Goal: Task Accomplishment & Management: Manage account settings

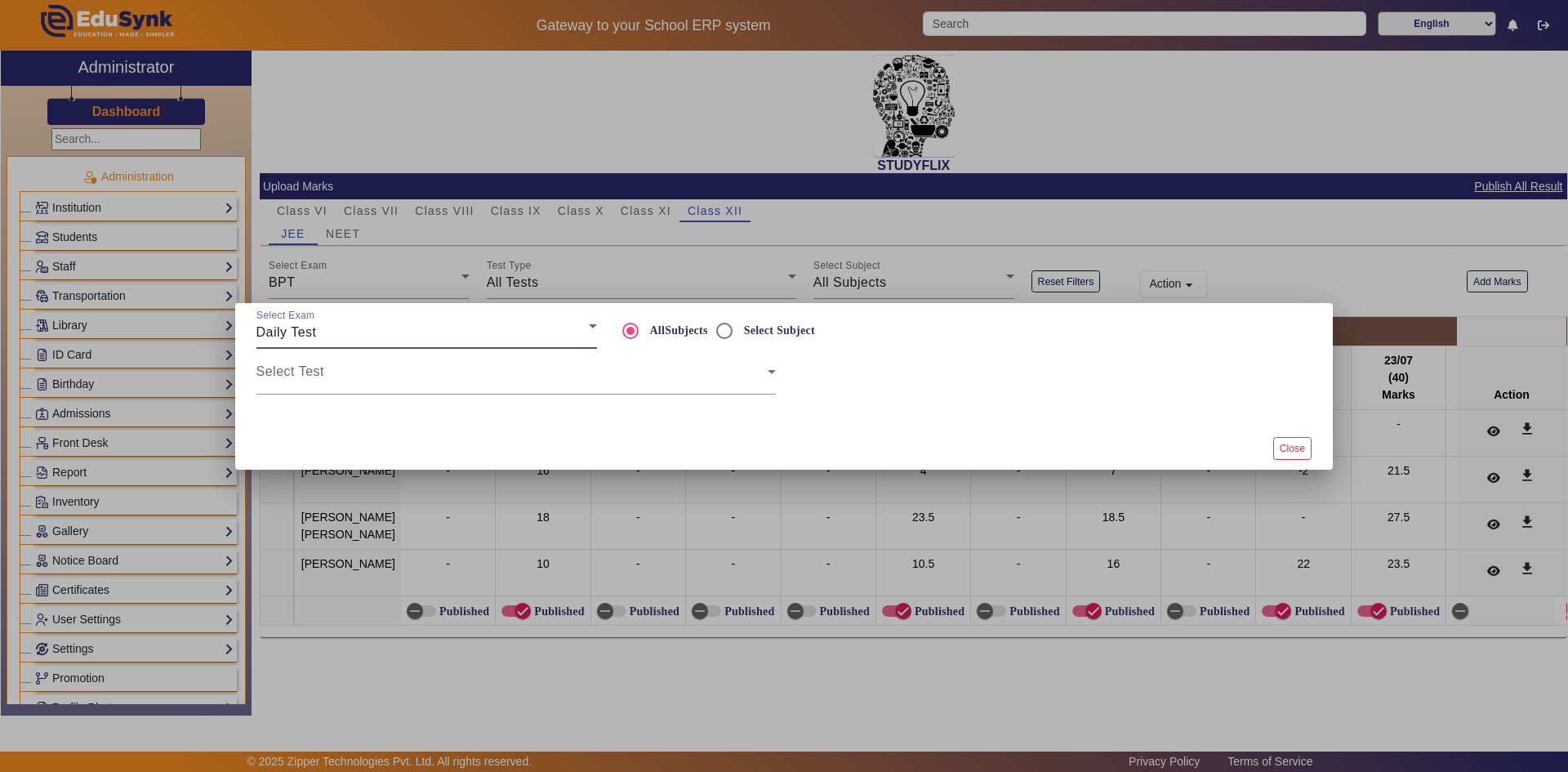
scroll to position [0, 8907]
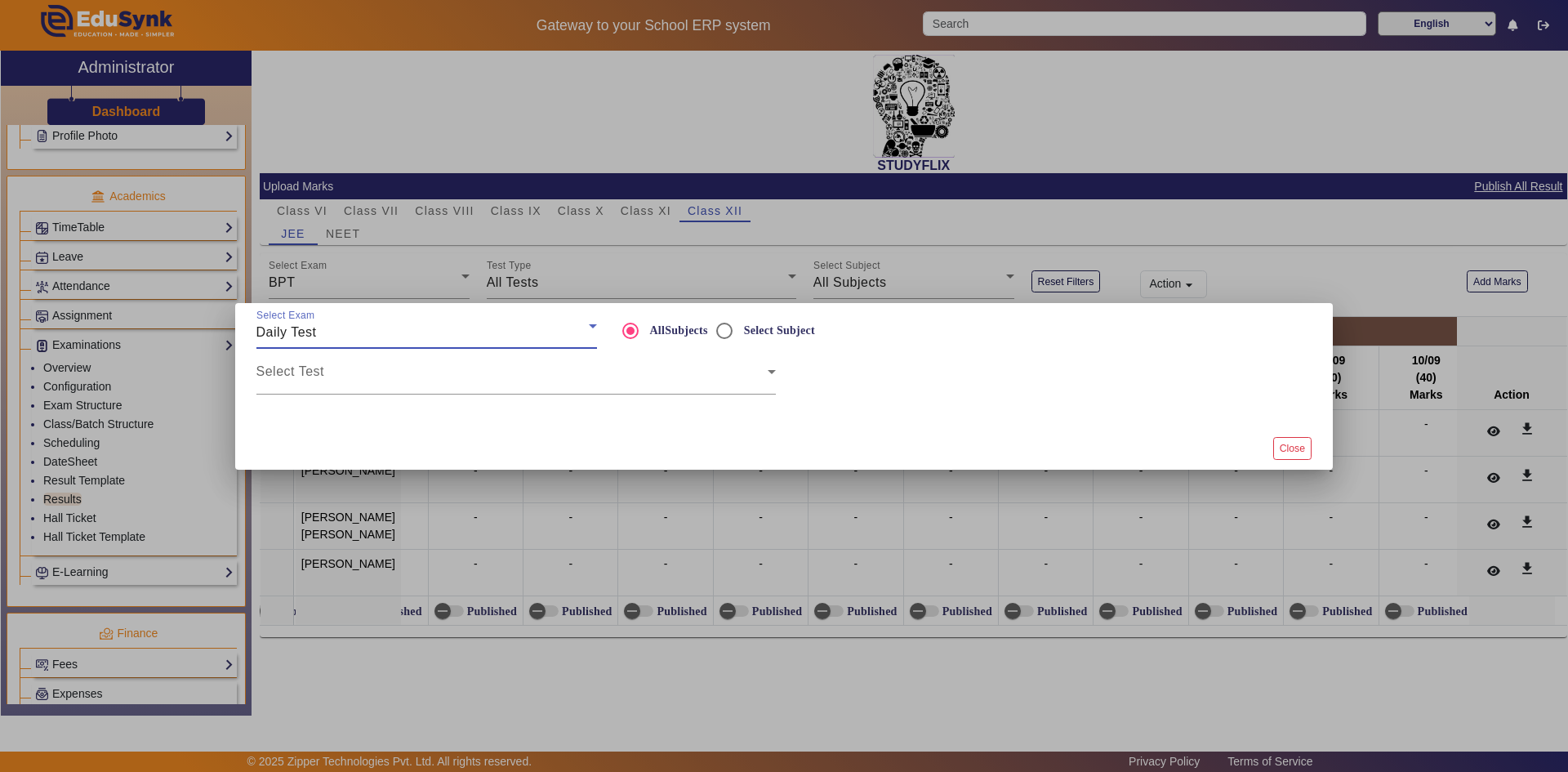
click at [617, 532] on div at bounding box center [784, 386] width 1568 height 772
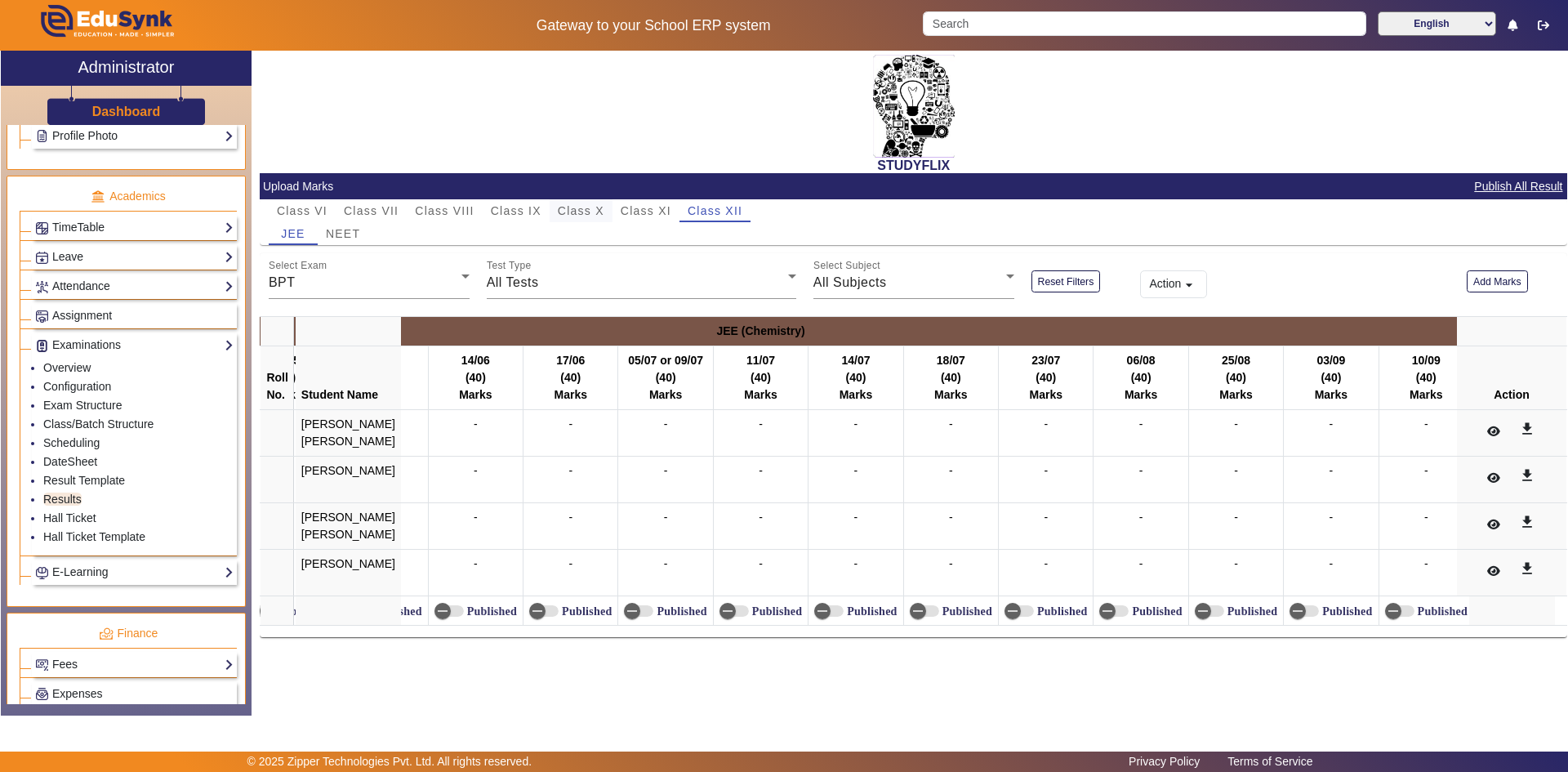
click at [596, 212] on span "Class X" at bounding box center [581, 210] width 47 height 11
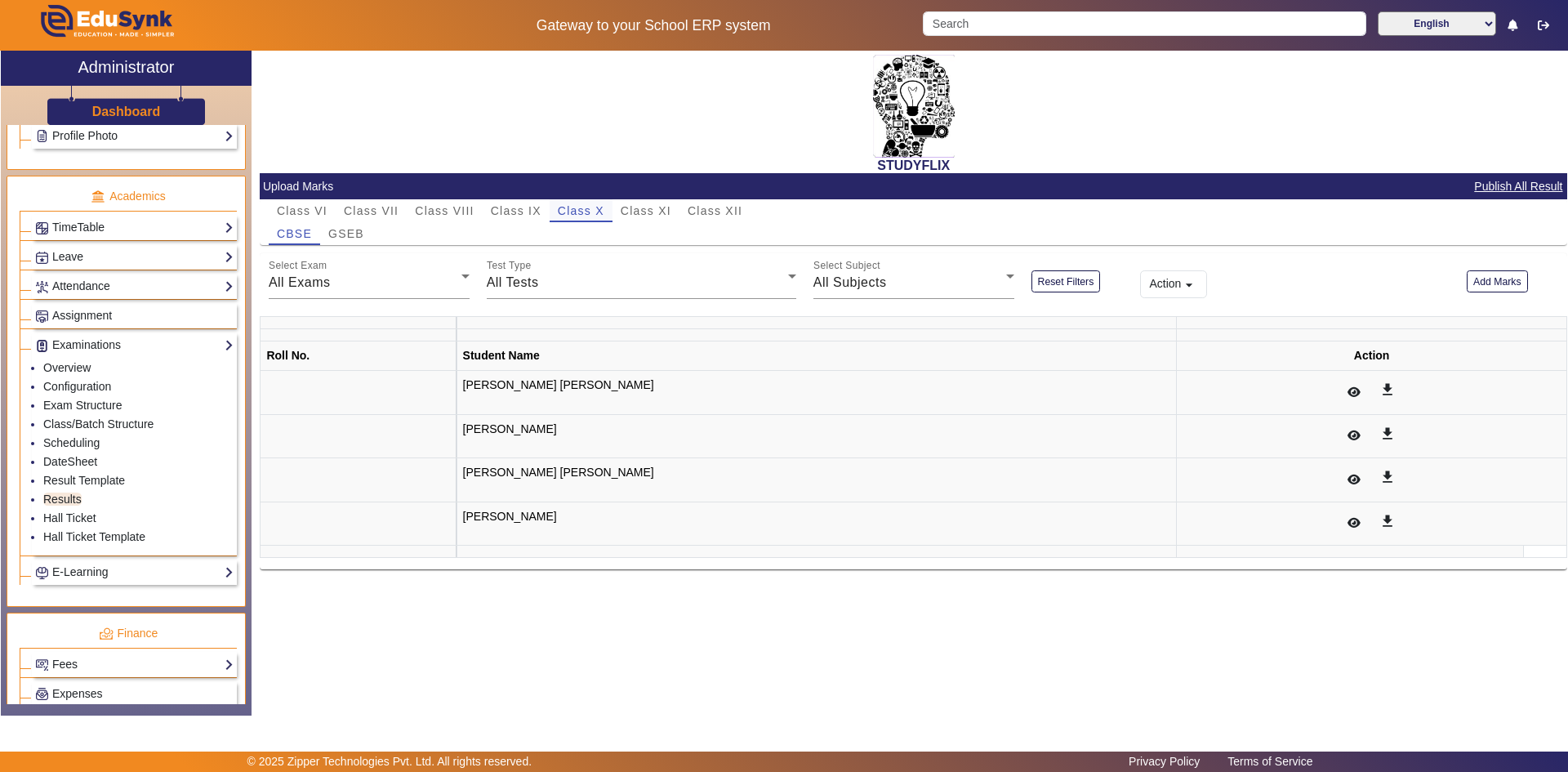
scroll to position [0, 0]
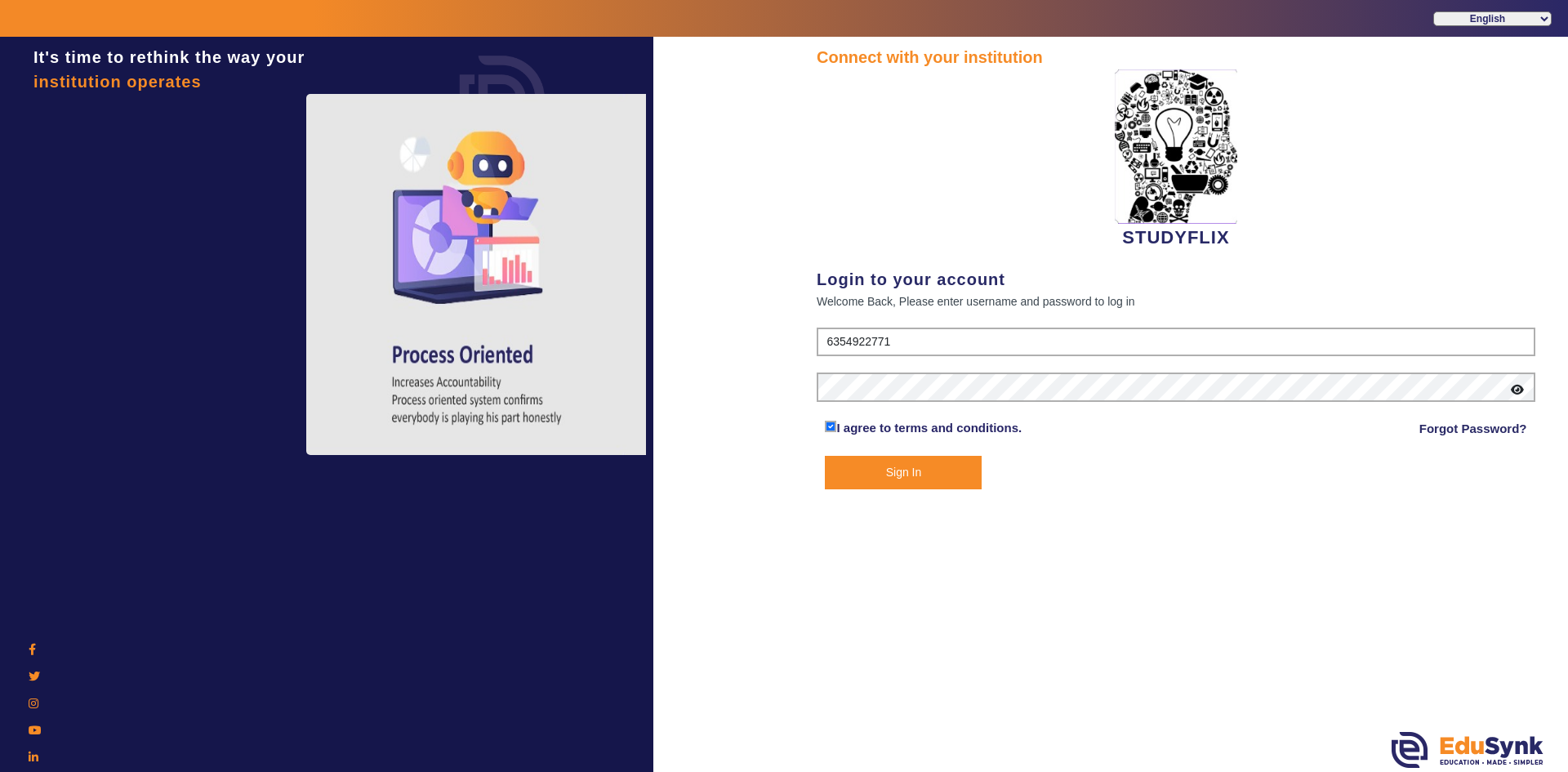
click at [855, 478] on button "Sign In" at bounding box center [902, 473] width 156 height 34
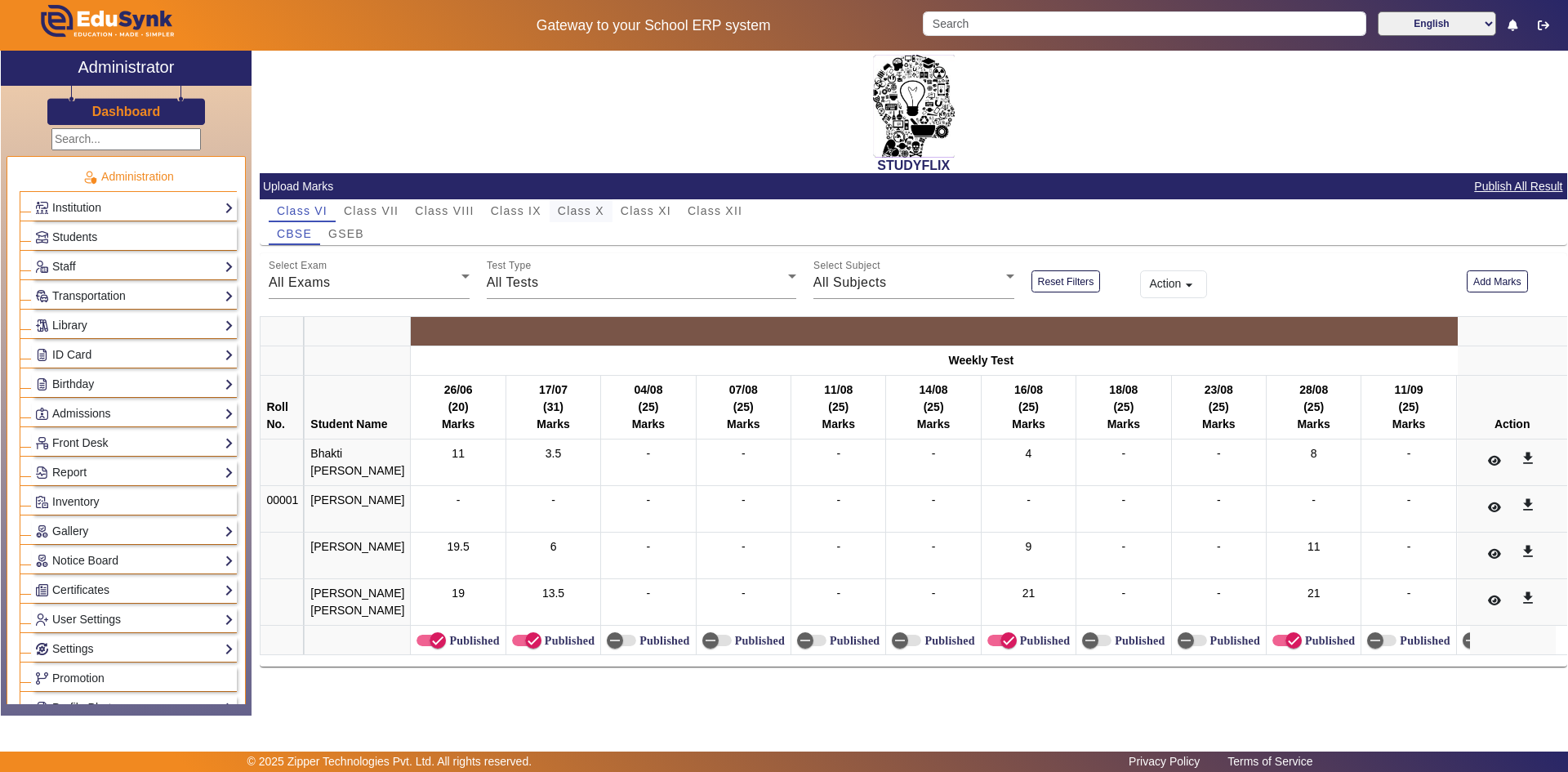
click at [581, 212] on span "Class X" at bounding box center [581, 210] width 47 height 11
click at [588, 210] on span "Class X" at bounding box center [581, 210] width 47 height 11
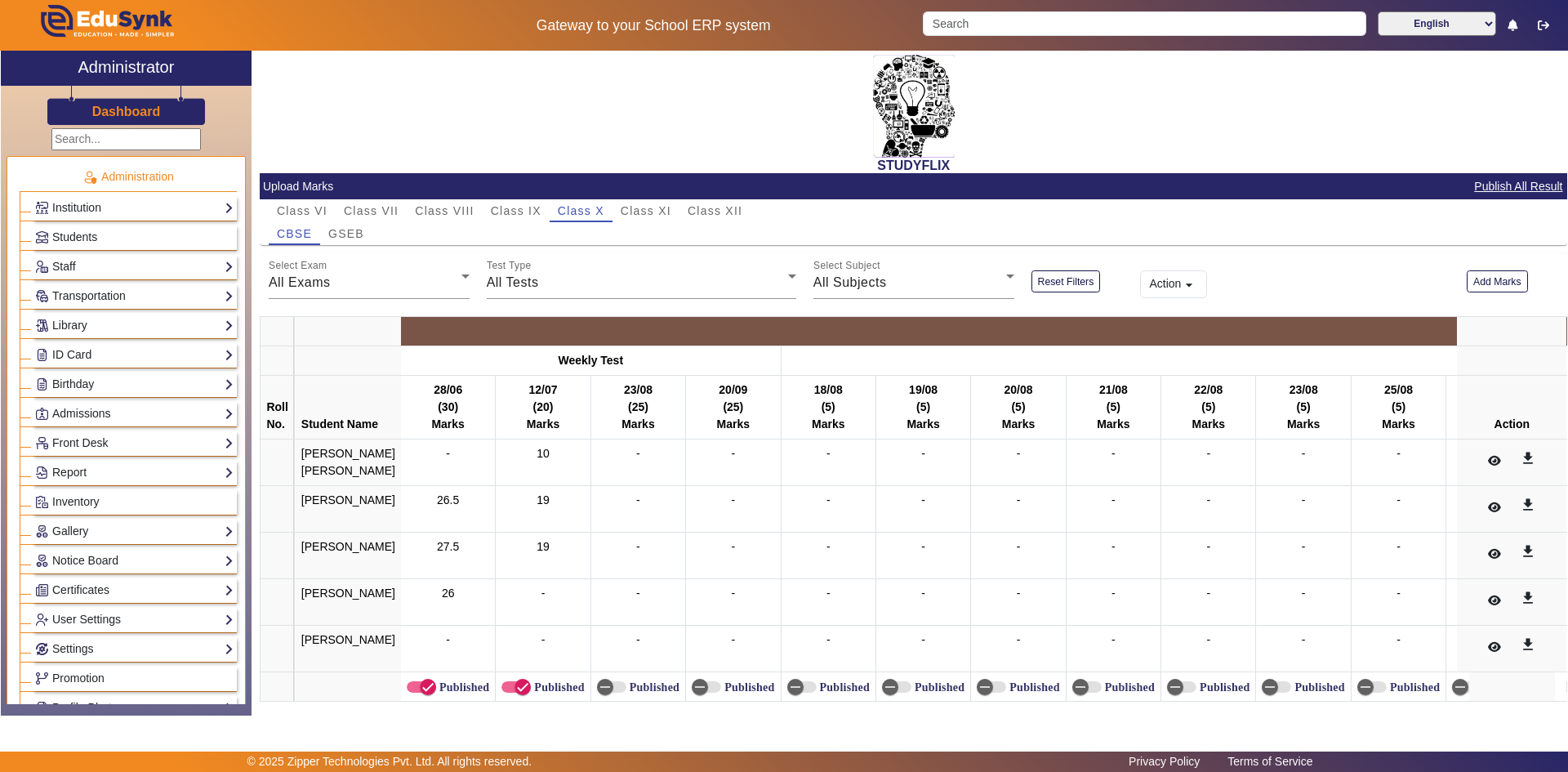
scroll to position [57, 0]
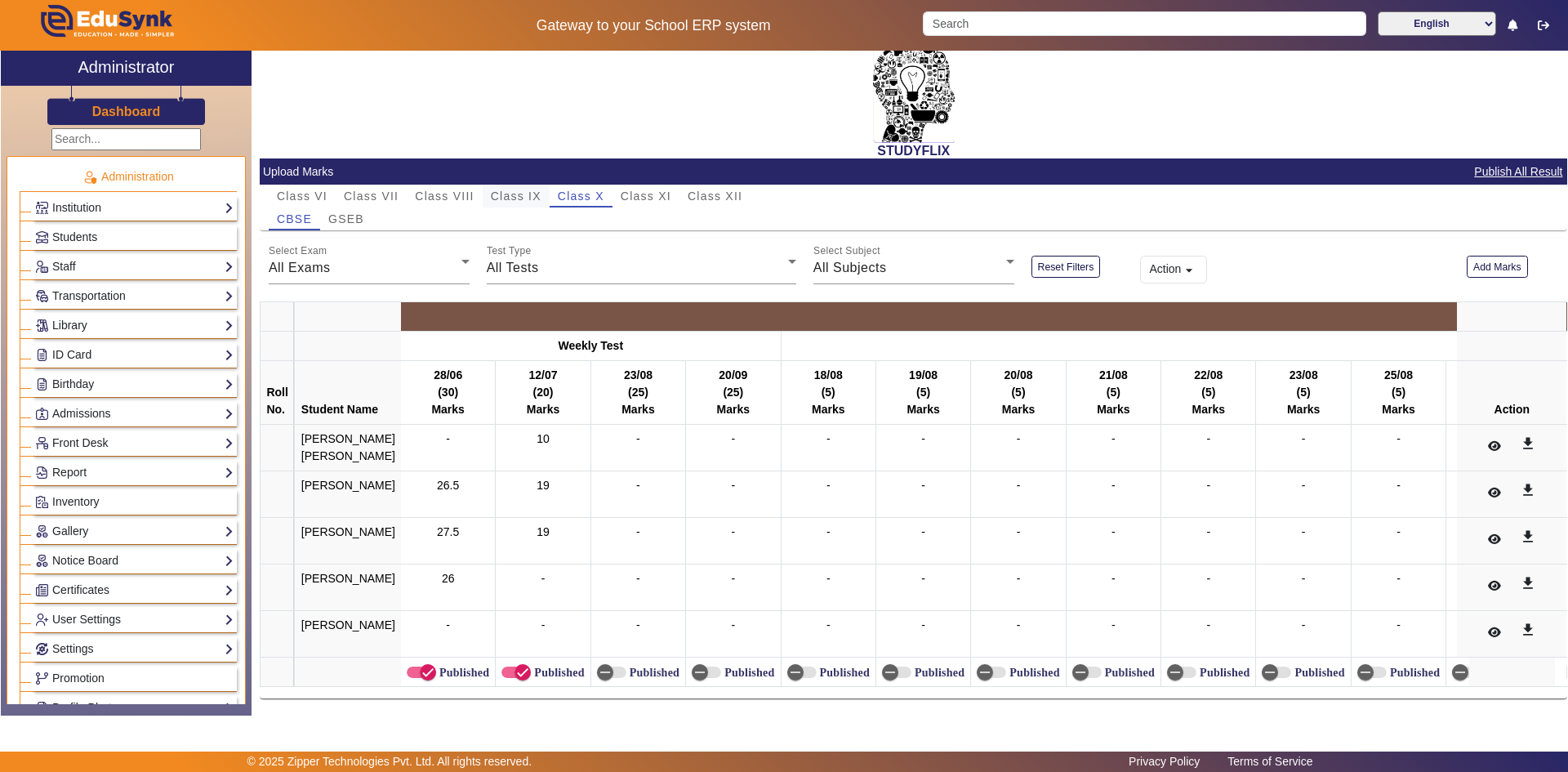
click at [501, 185] on span "Class IX" at bounding box center [515, 196] width 50 height 23
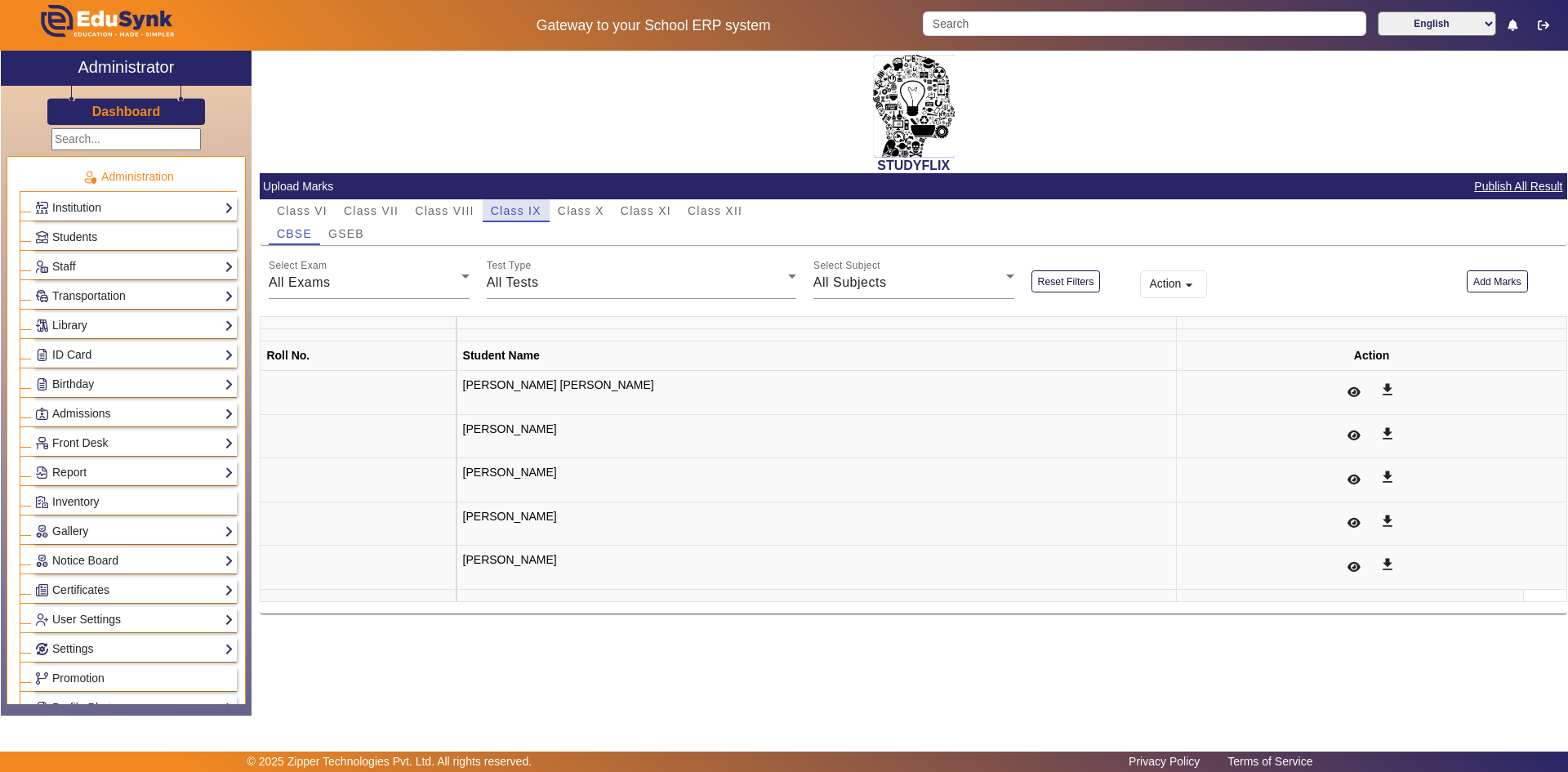
scroll to position [0, 0]
click at [570, 210] on span "Class X" at bounding box center [581, 210] width 47 height 11
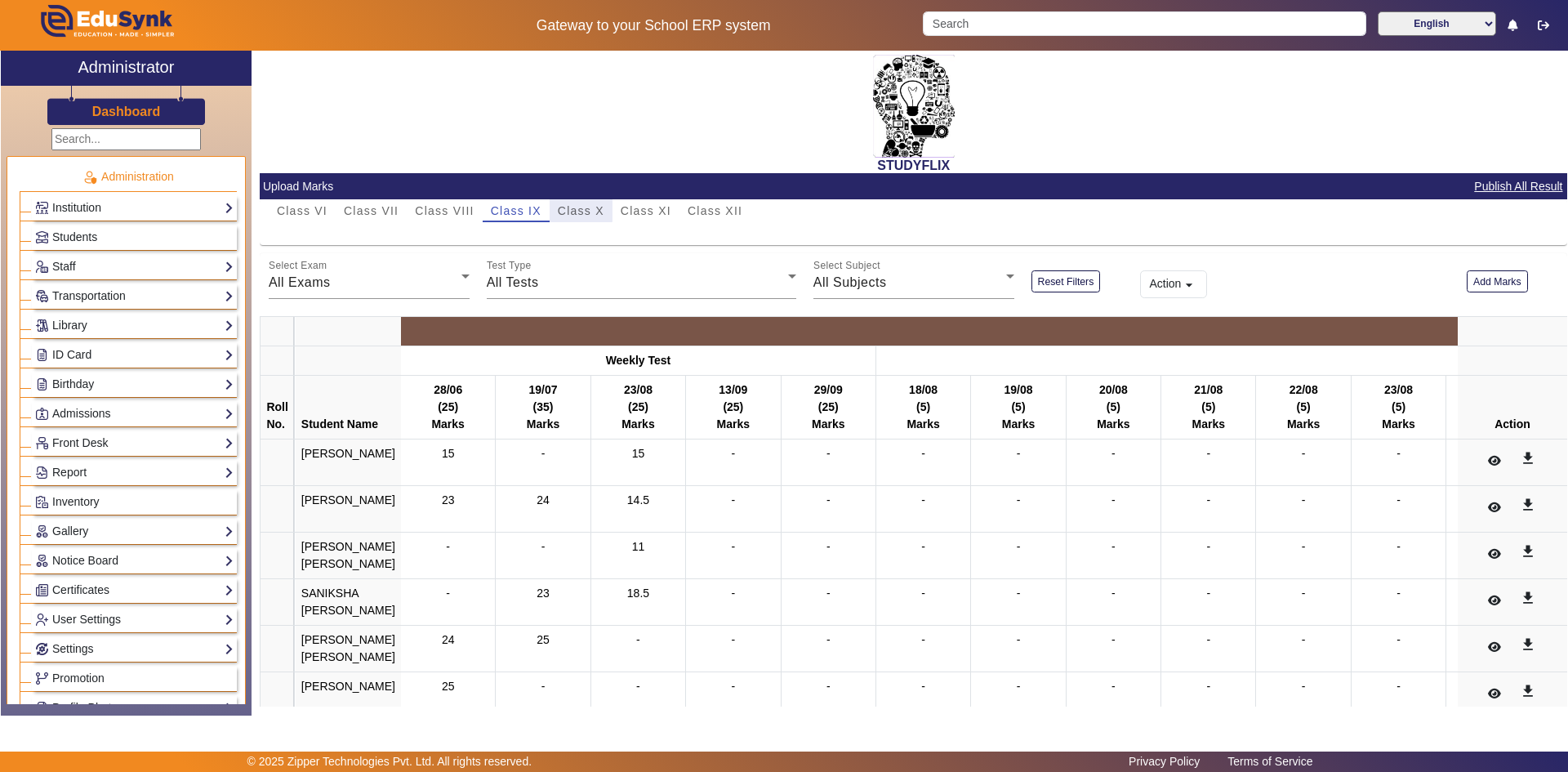
click at [577, 213] on span "Class X" at bounding box center [581, 210] width 47 height 11
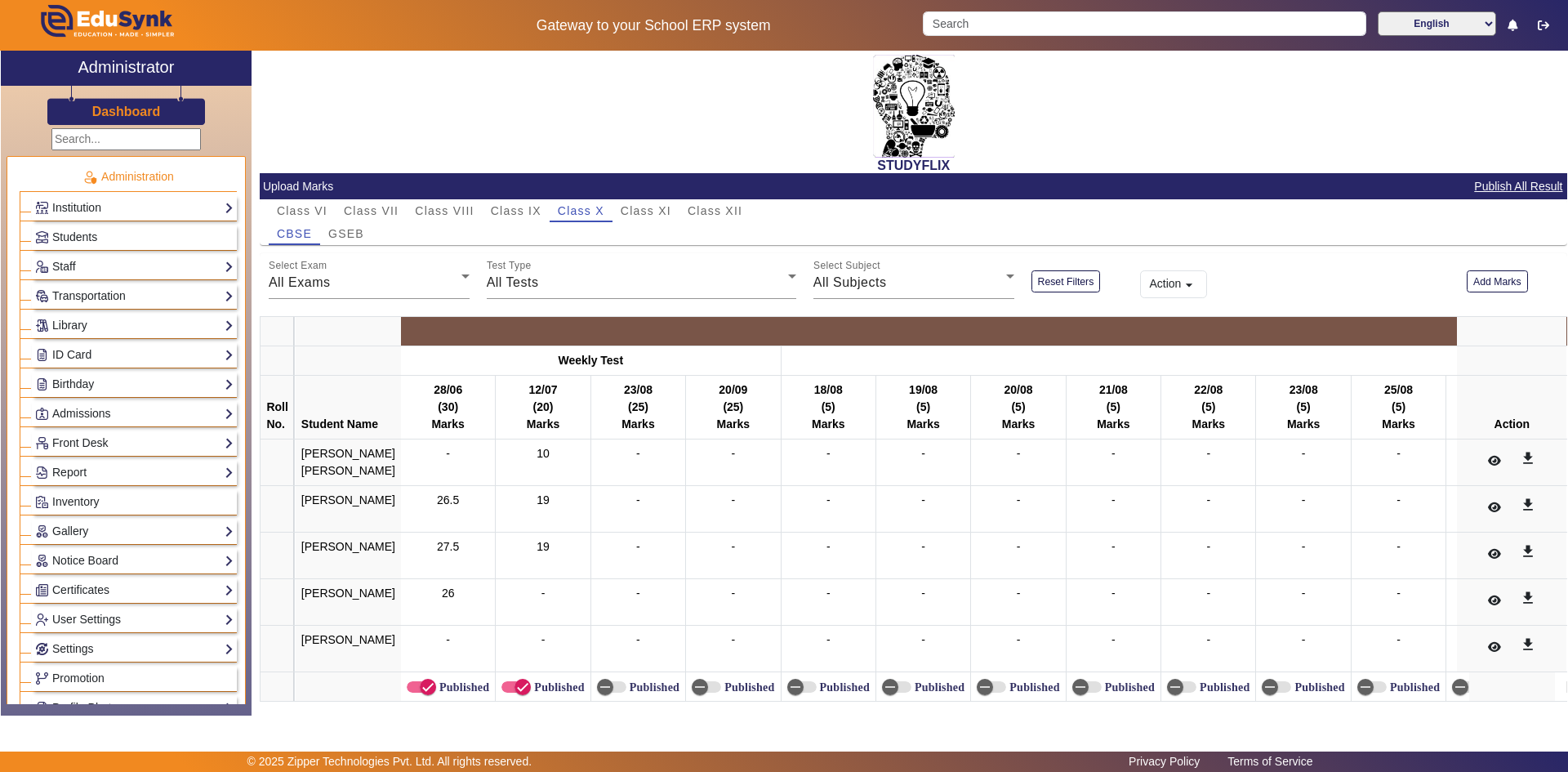
scroll to position [57, 0]
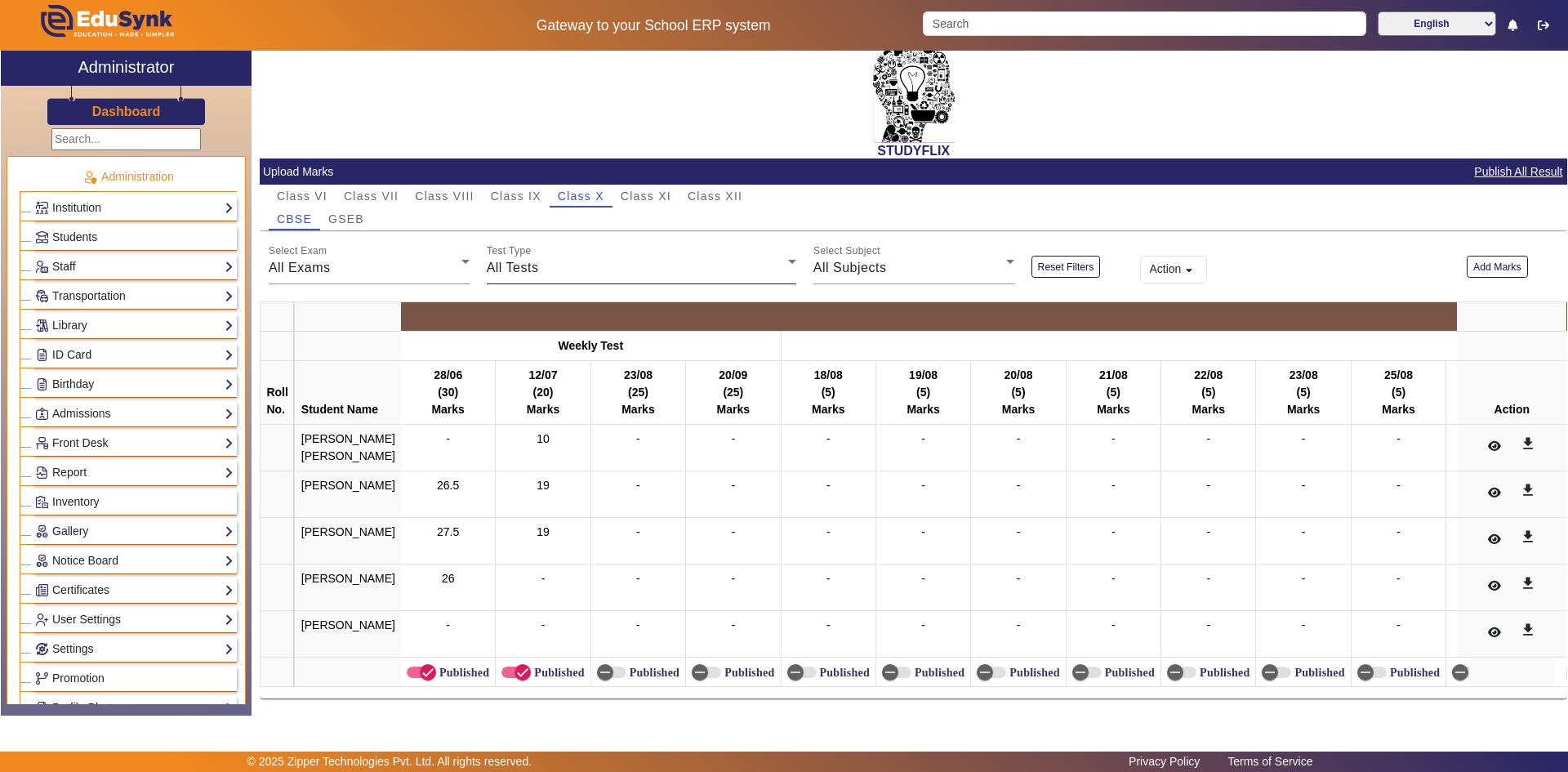
click at [666, 190] on span "Class XI" at bounding box center [645, 195] width 50 height 11
click at [667, 190] on span "Class XI" at bounding box center [645, 195] width 50 height 11
click at [613, 258] on div "All Tests" at bounding box center [637, 268] width 301 height 19
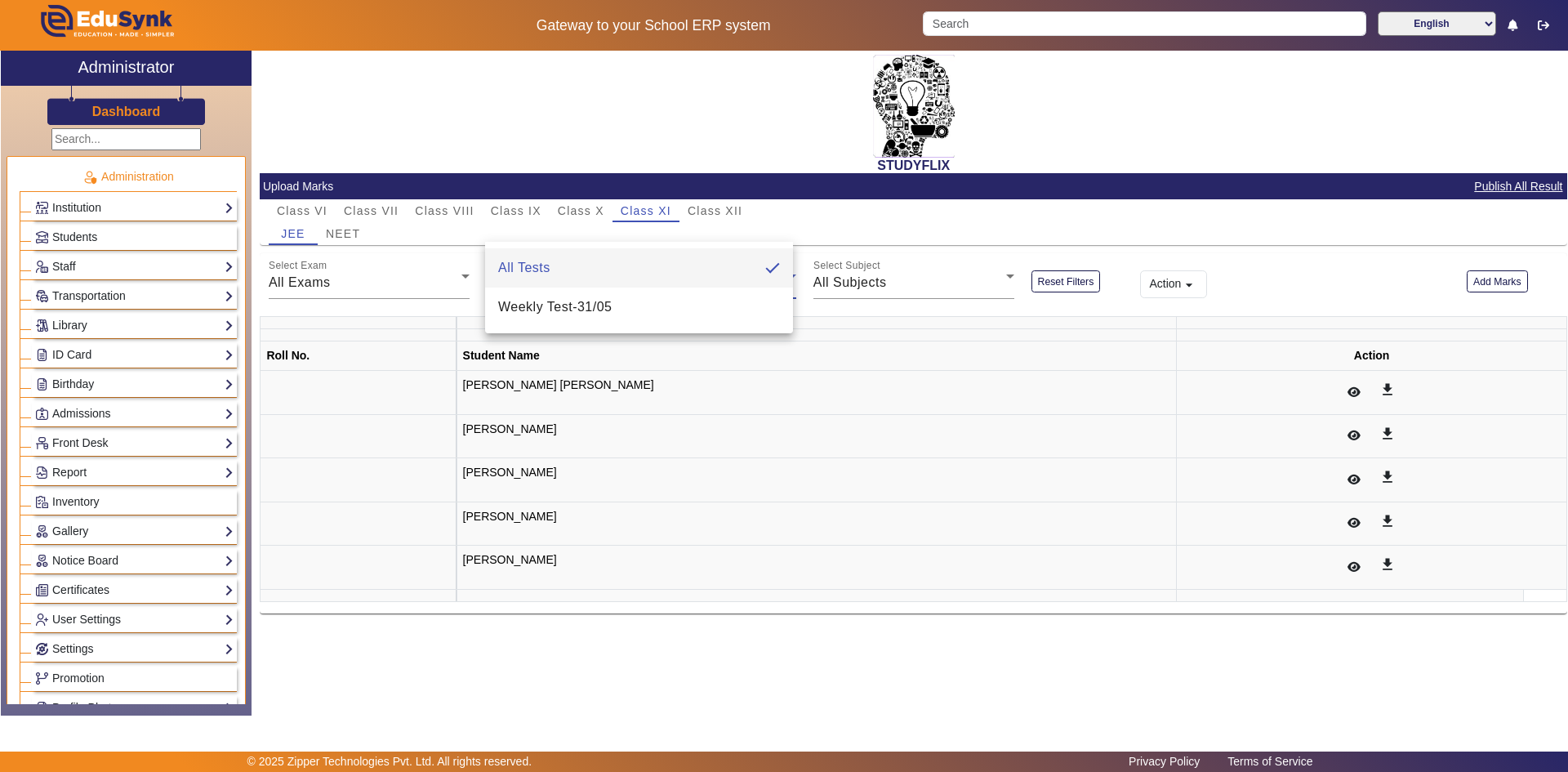
scroll to position [0, 0]
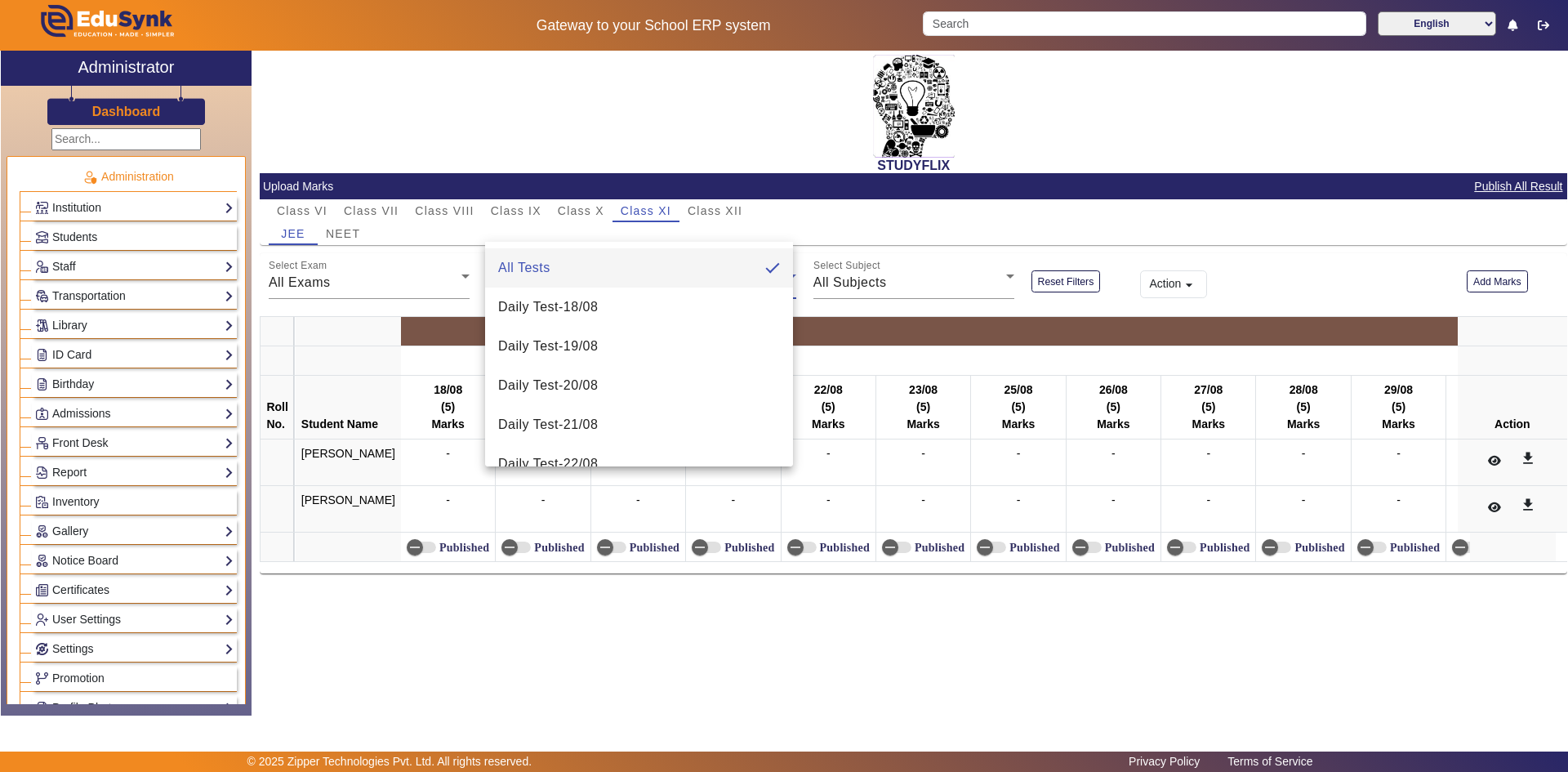
click at [603, 152] on div at bounding box center [784, 386] width 1568 height 772
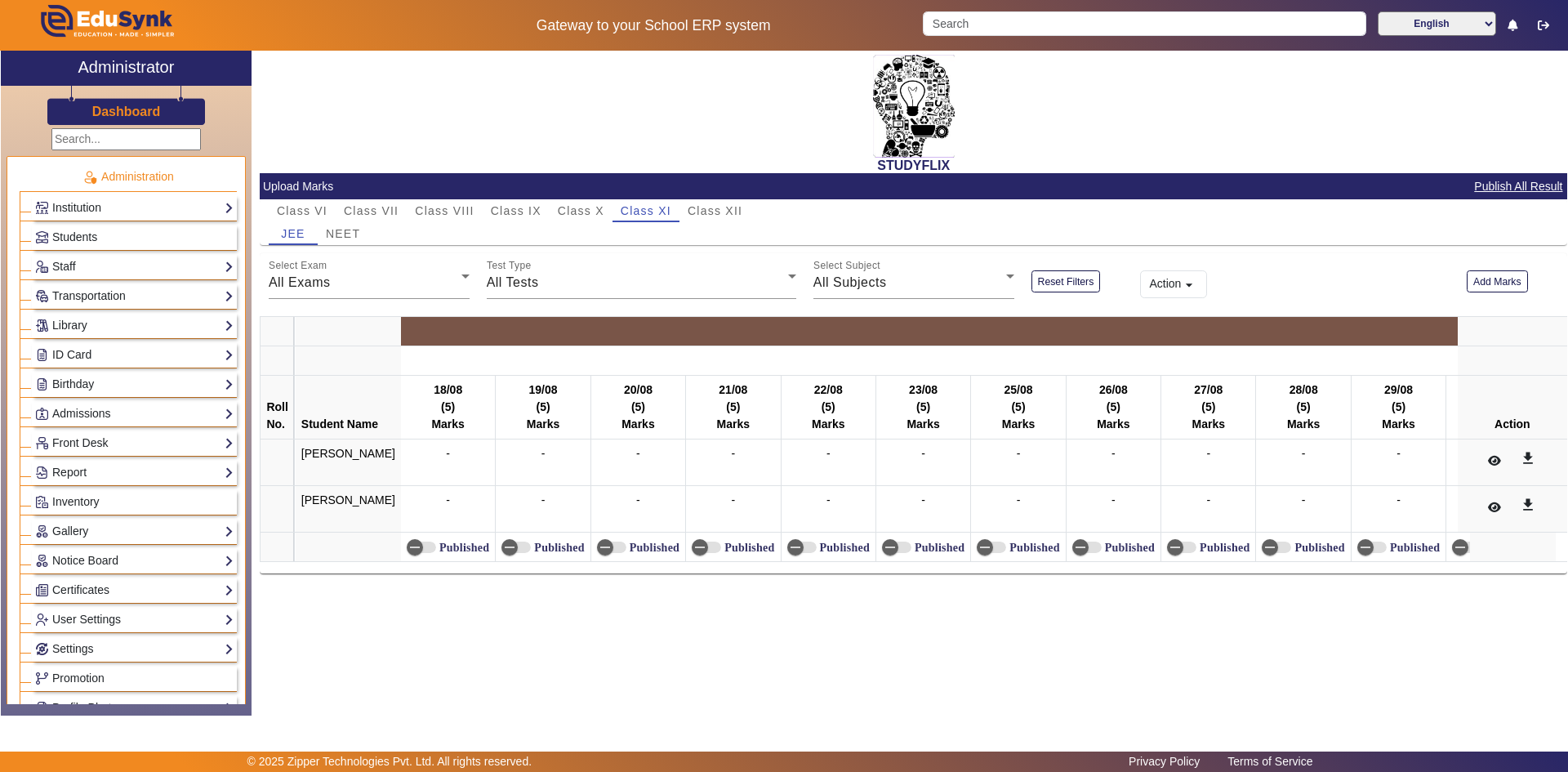
click at [422, 134] on div "STUDYFLIX" at bounding box center [913, 111] width 1307 height 123
click at [95, 241] on span "Students" at bounding box center [74, 237] width 45 height 13
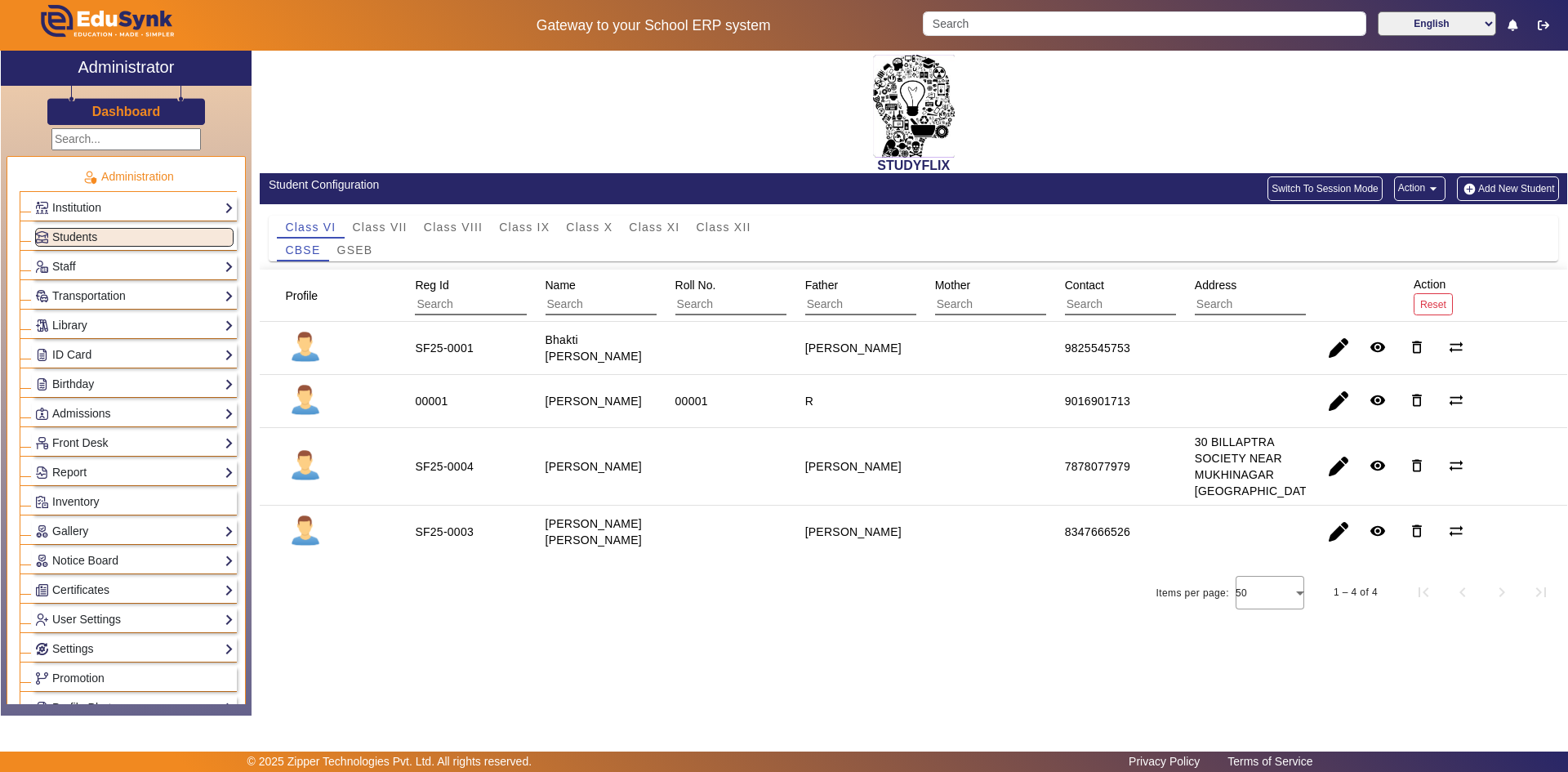
click at [444, 156] on div "STUDYFLIX" at bounding box center [913, 111] width 1307 height 123
click at [588, 252] on div "CBSE GSEB" at bounding box center [913, 250] width 1273 height 23
click at [589, 256] on div "CBSE GSEB" at bounding box center [913, 250] width 1273 height 23
click at [720, 154] on div "STUDYFLIX" at bounding box center [913, 111] width 1307 height 123
click at [655, 231] on span "Class XI" at bounding box center [653, 226] width 50 height 11
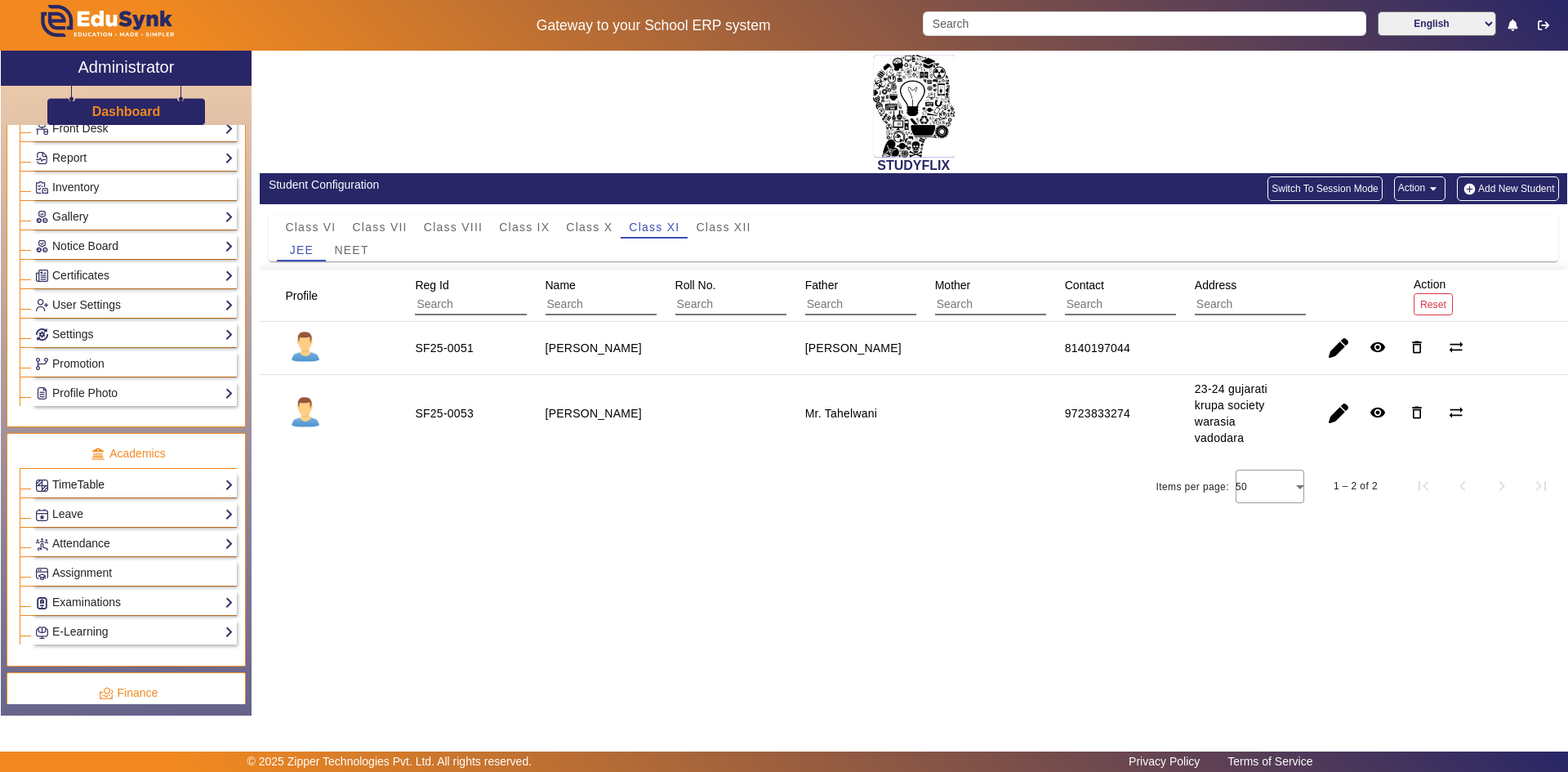
scroll to position [490, 0]
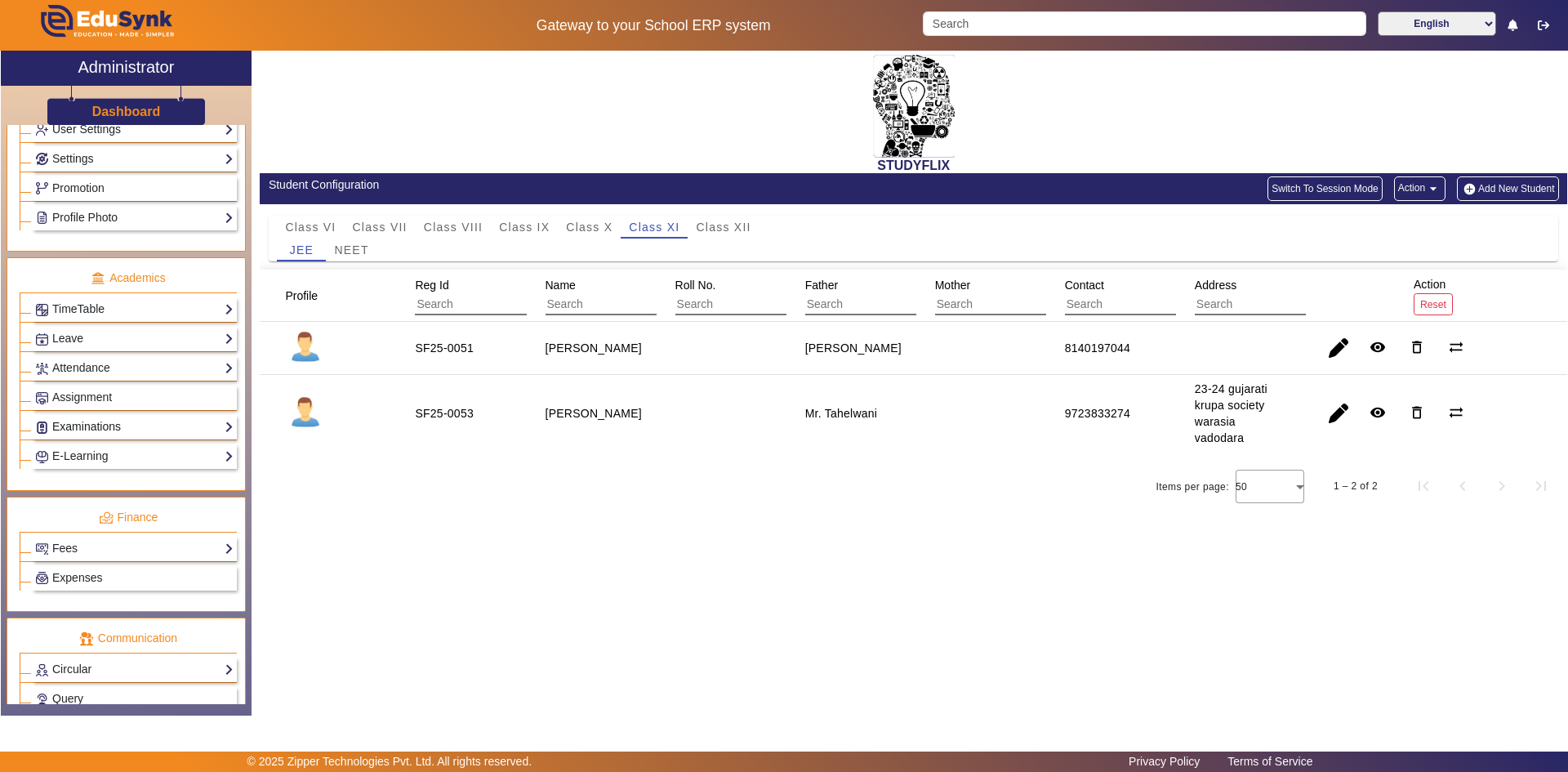
click at [91, 423] on link "Examinations" at bounding box center [134, 426] width 199 height 19
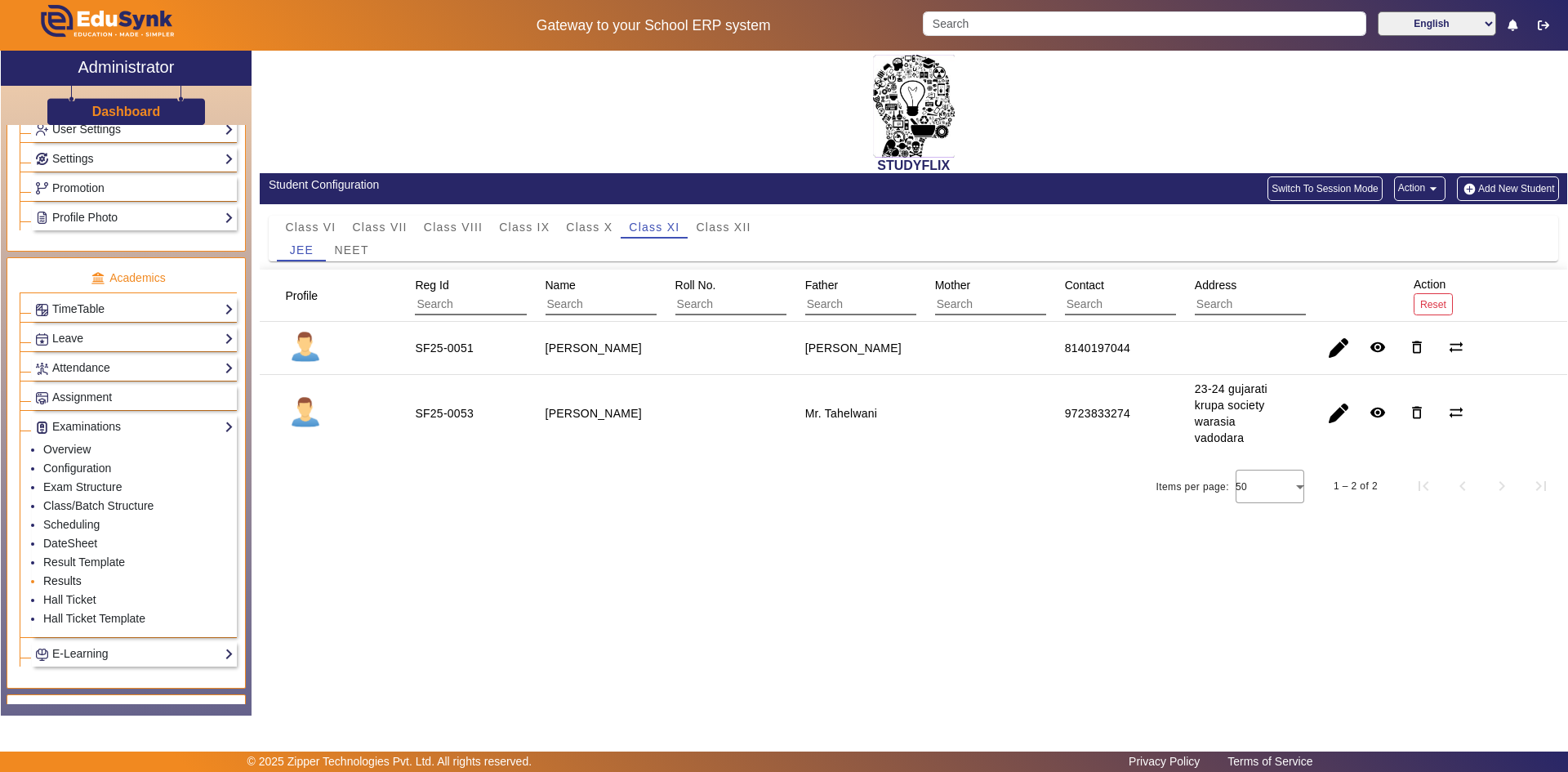
click at [64, 584] on link "Results" at bounding box center [62, 581] width 38 height 13
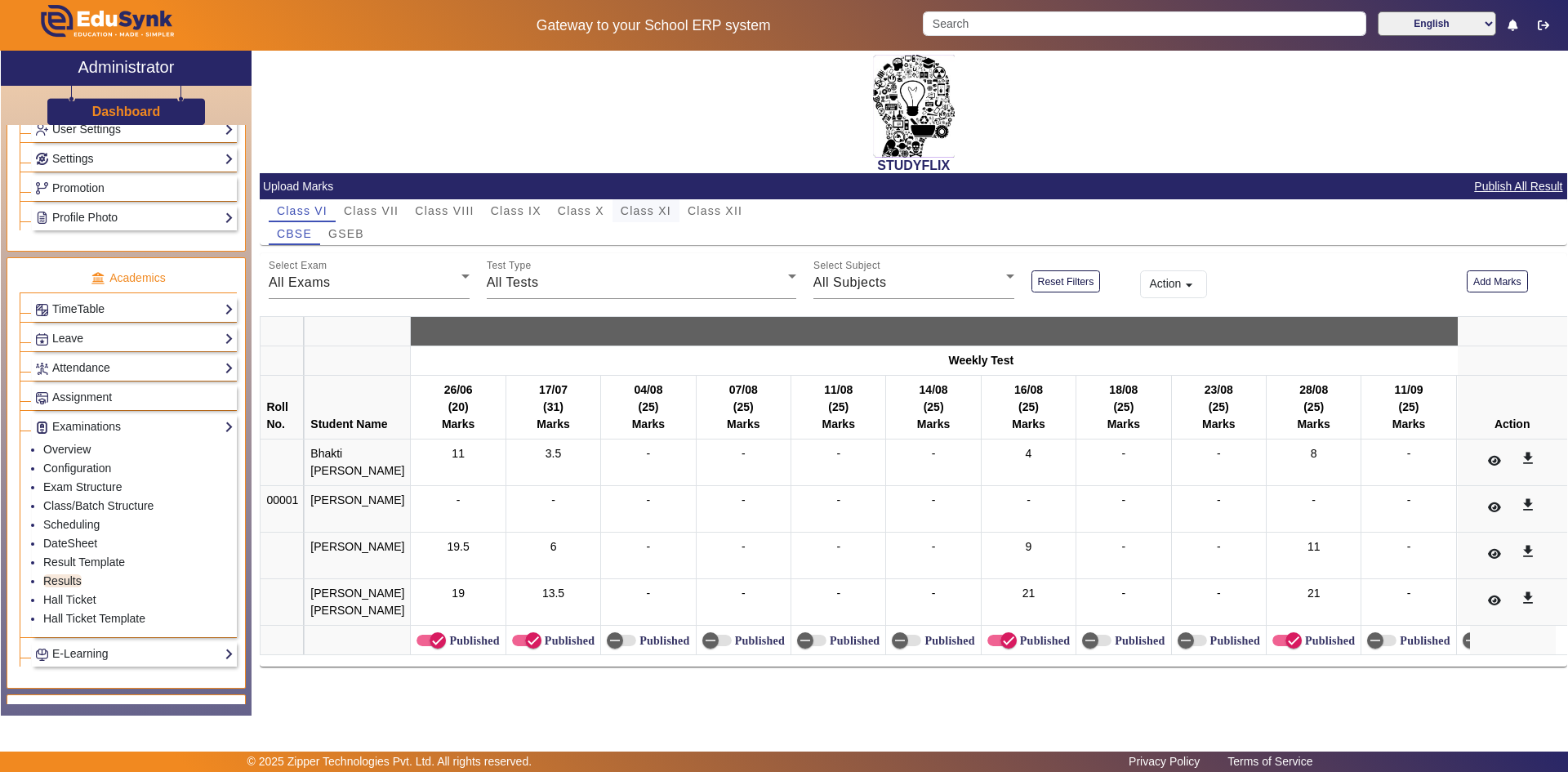
click at [639, 210] on span "Class XI" at bounding box center [645, 210] width 50 height 11
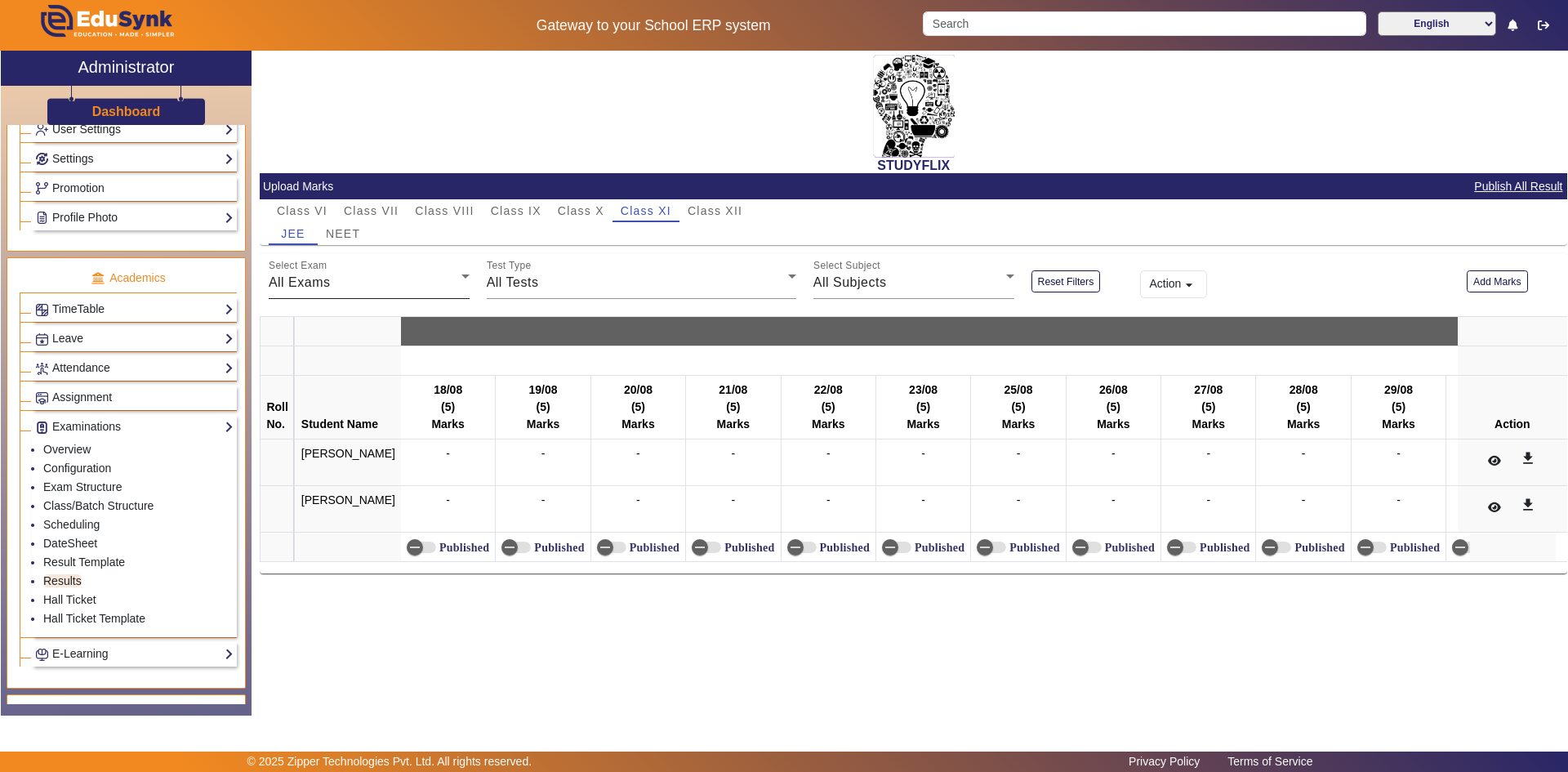
click at [341, 289] on div "All Exams" at bounding box center [365, 283] width 193 height 19
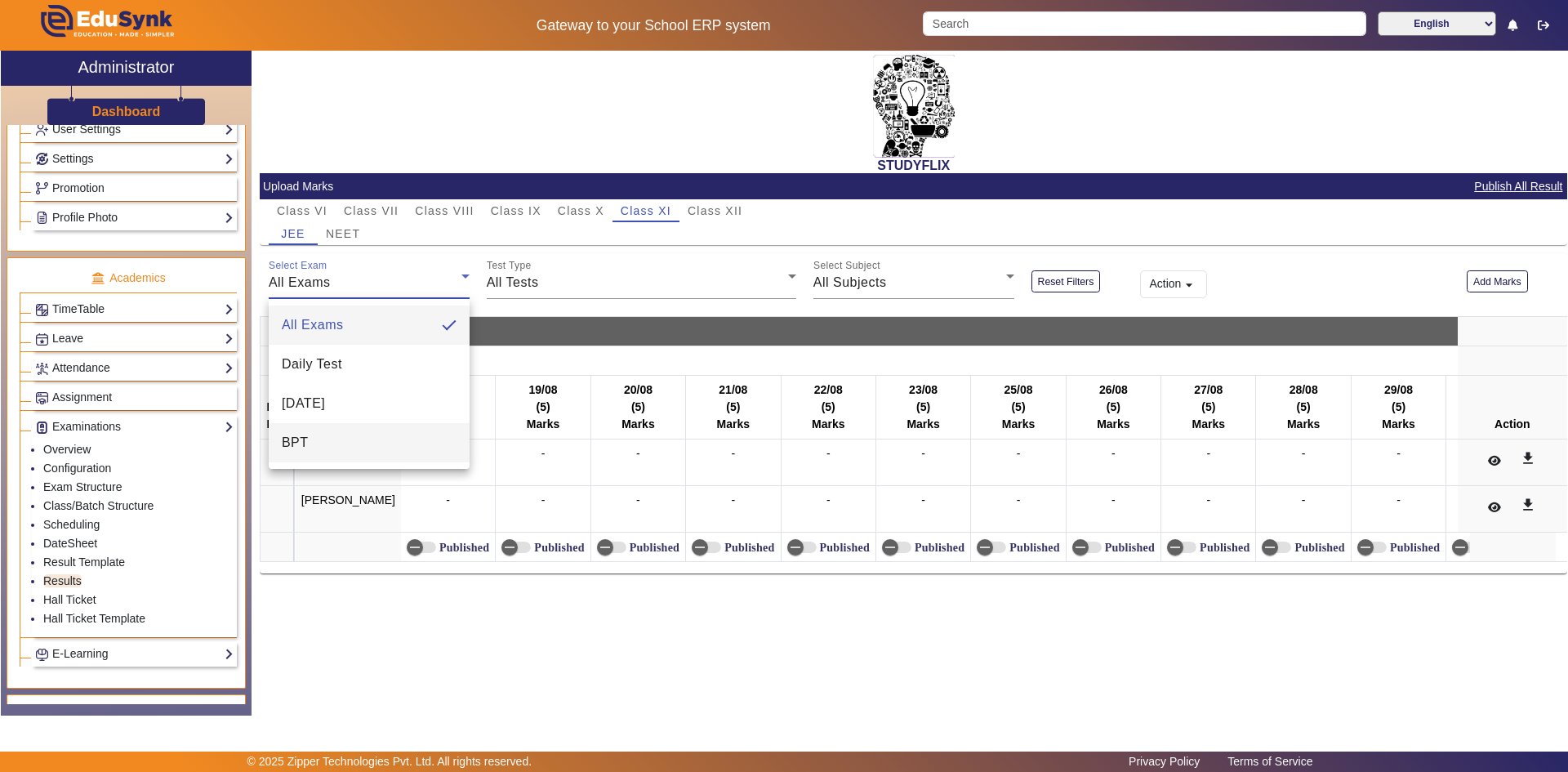
click at [328, 441] on mat-option "BPT" at bounding box center [369, 443] width 201 height 39
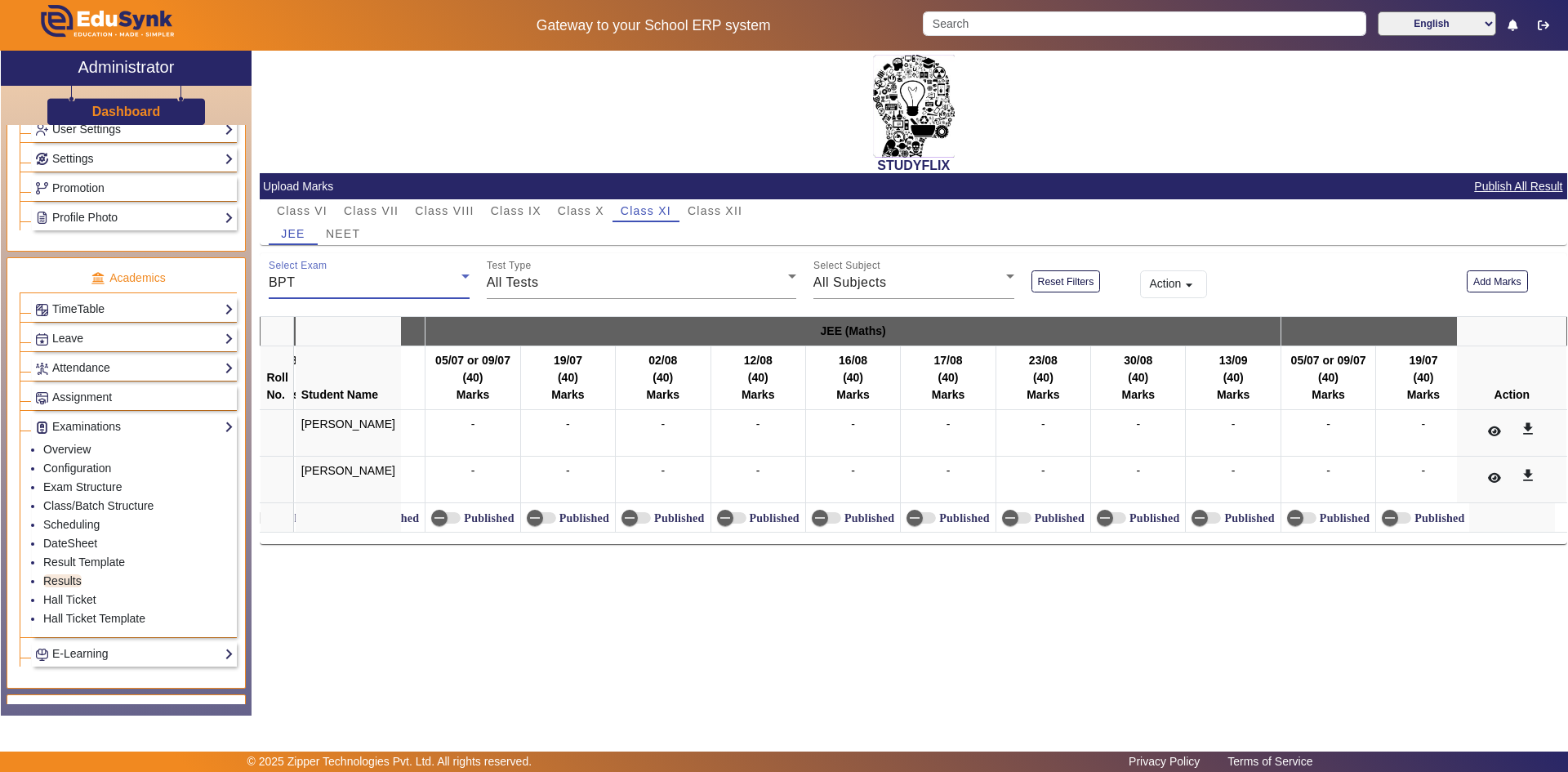
scroll to position [0, 5104]
click at [579, 285] on div "All Tests" at bounding box center [637, 283] width 301 height 19
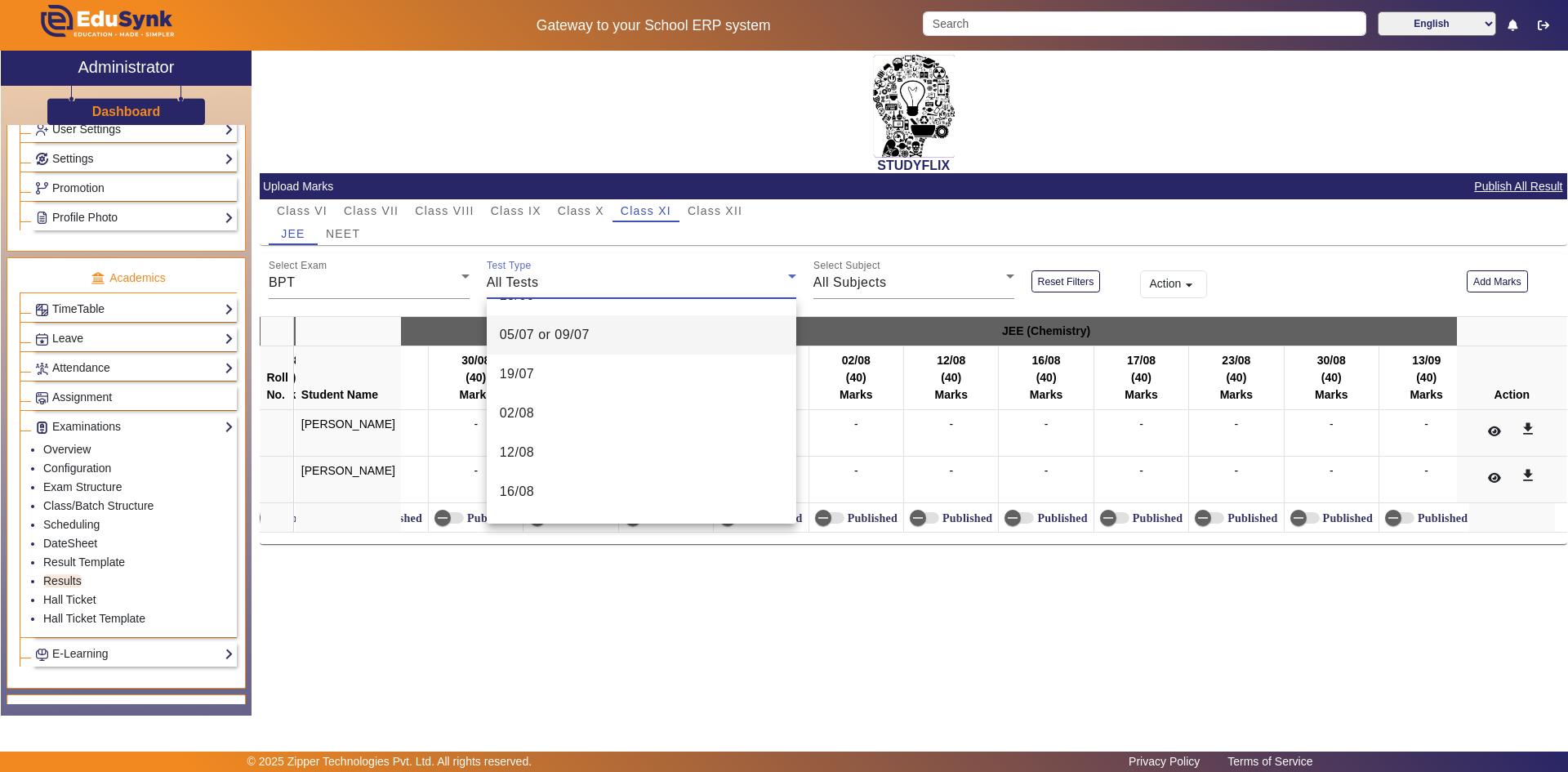
scroll to position [259, 0]
click at [430, 632] on div at bounding box center [784, 386] width 1568 height 772
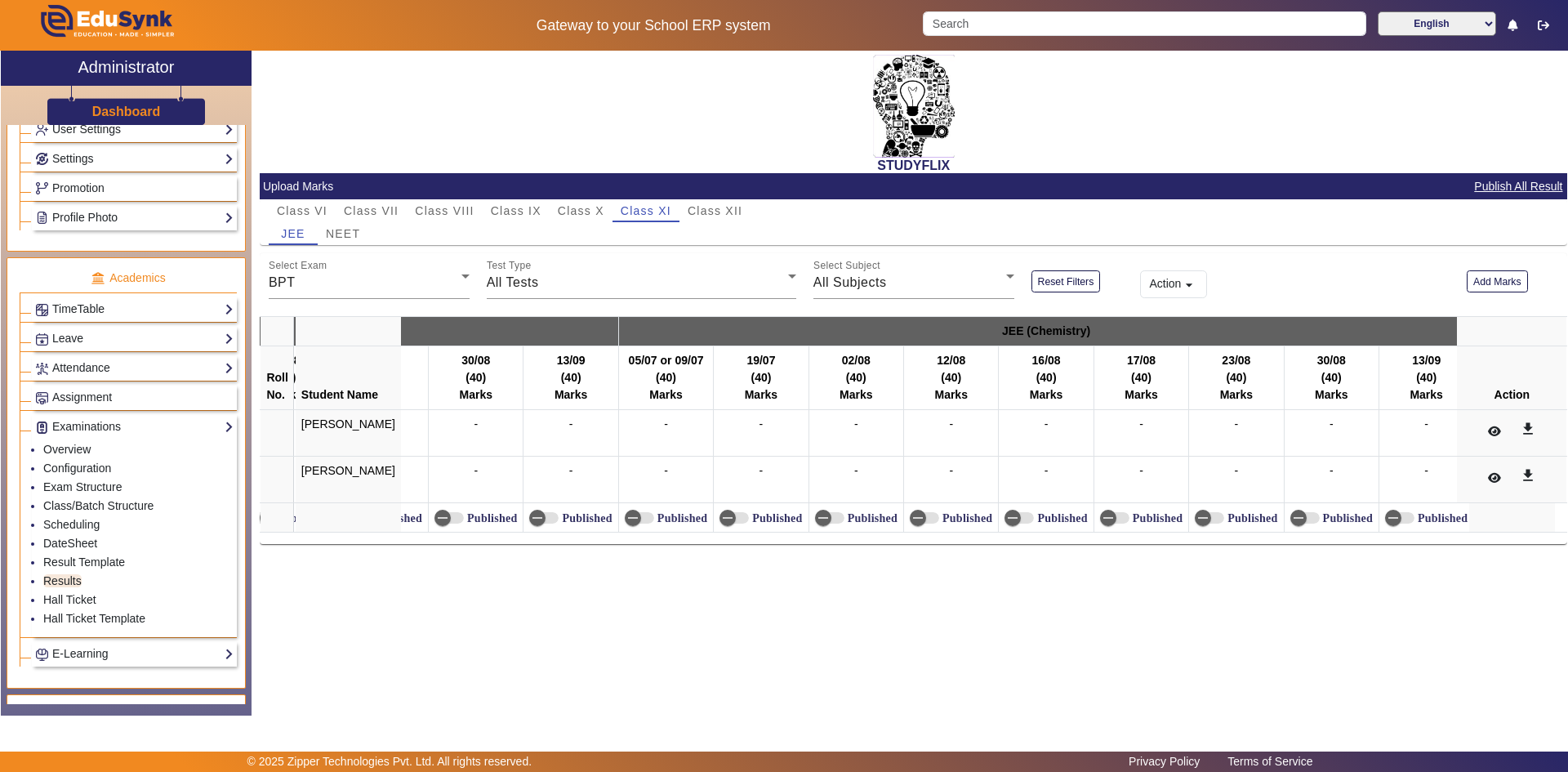
click at [439, 144] on div "STUDYFLIX" at bounding box center [913, 111] width 1307 height 123
click at [438, 143] on div "STUDYFLIX" at bounding box center [913, 111] width 1307 height 123
click at [64, 585] on link "Results" at bounding box center [62, 581] width 38 height 13
click at [572, 211] on span "Class X" at bounding box center [581, 210] width 47 height 11
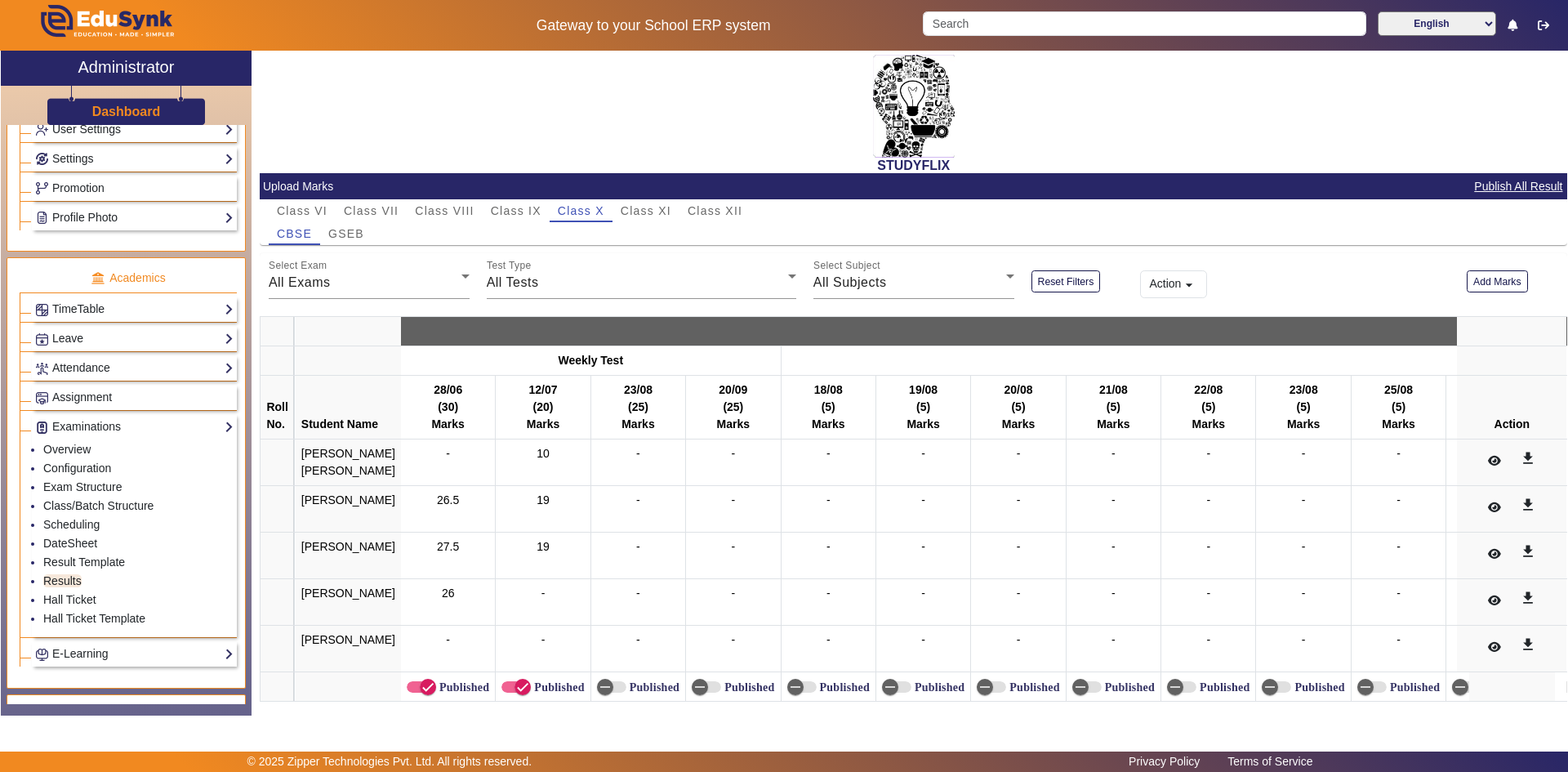
scroll to position [57, 0]
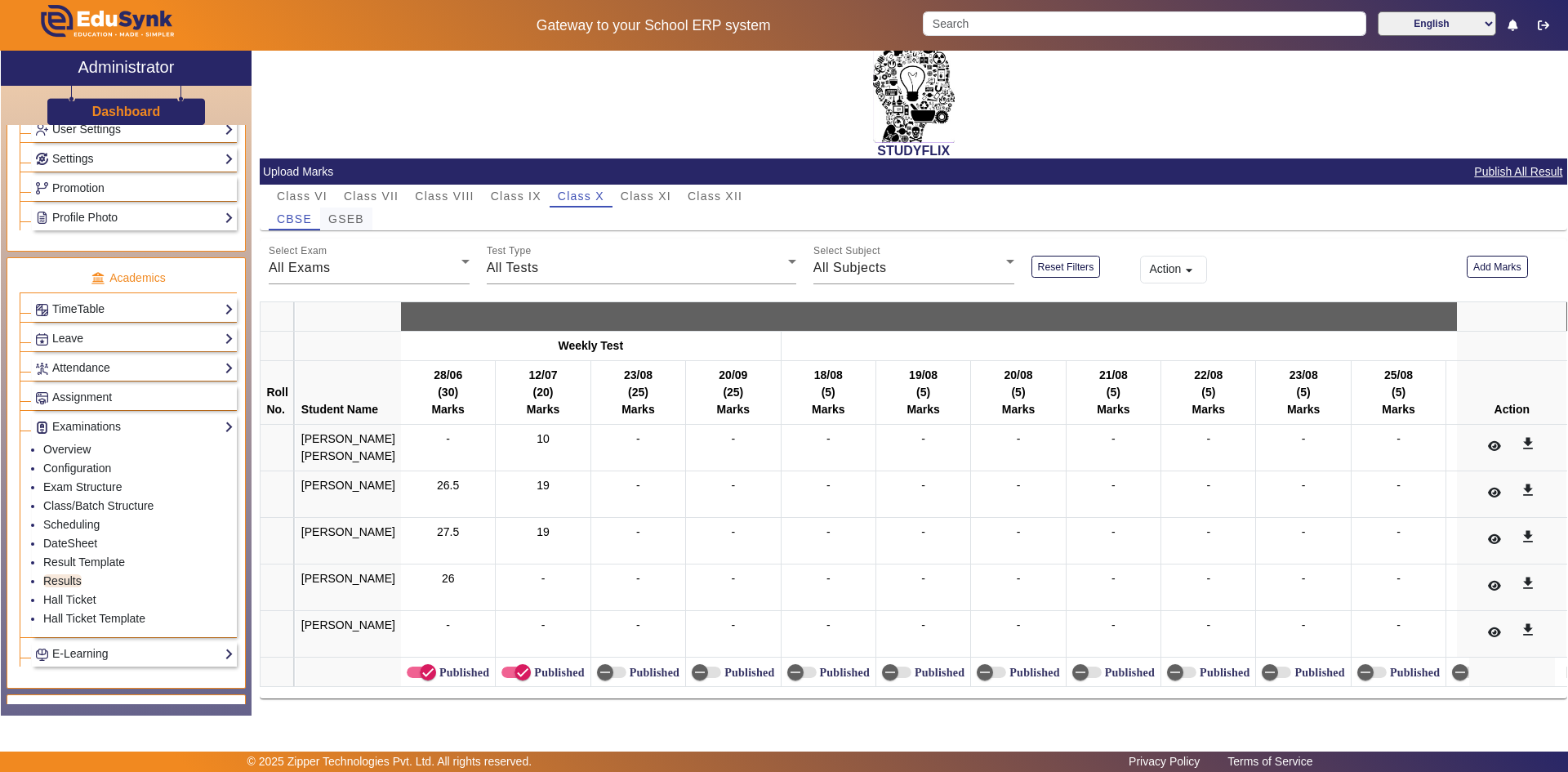
click at [352, 213] on span "GSEB" at bounding box center [346, 218] width 36 height 11
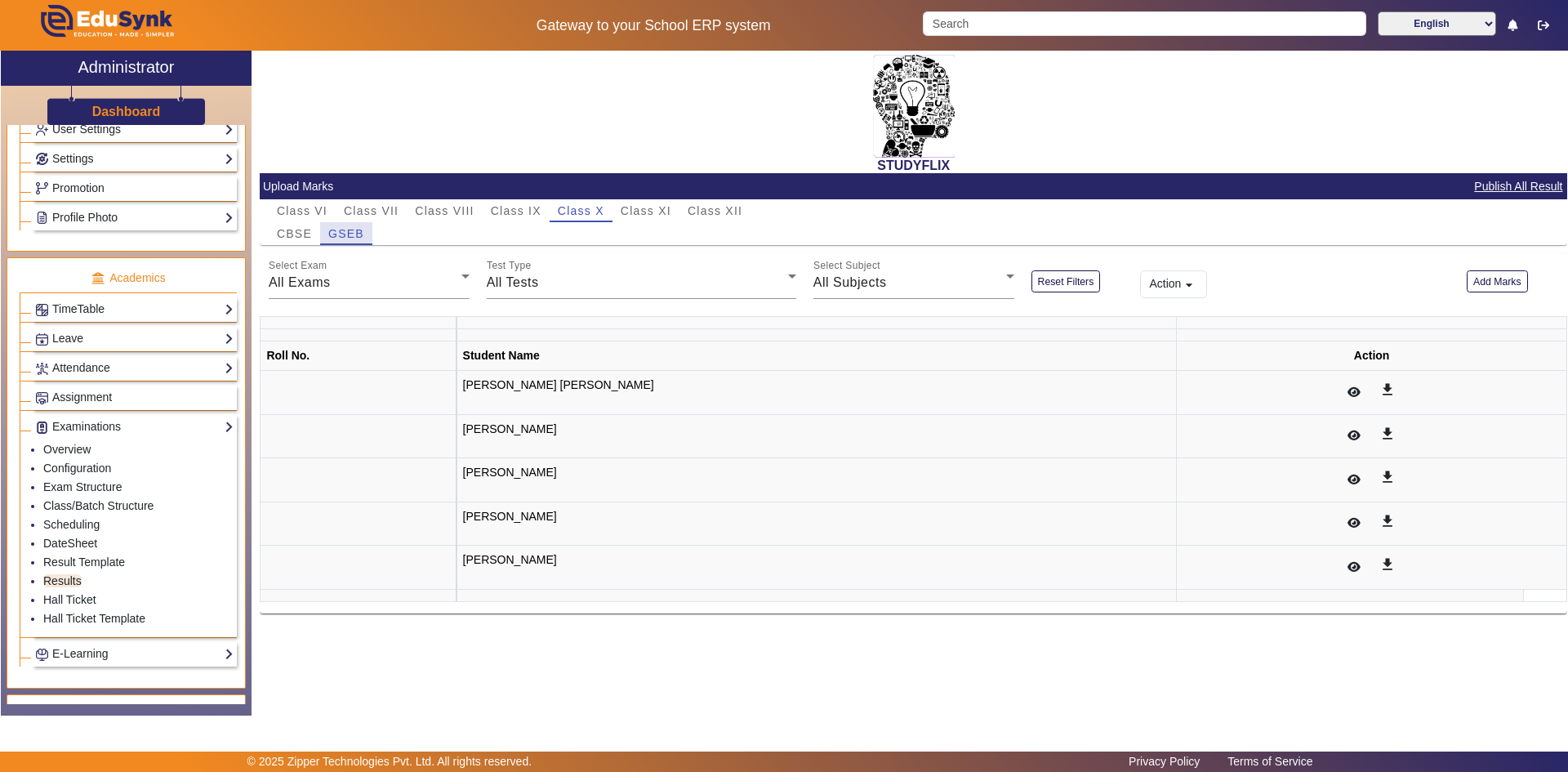
scroll to position [0, 0]
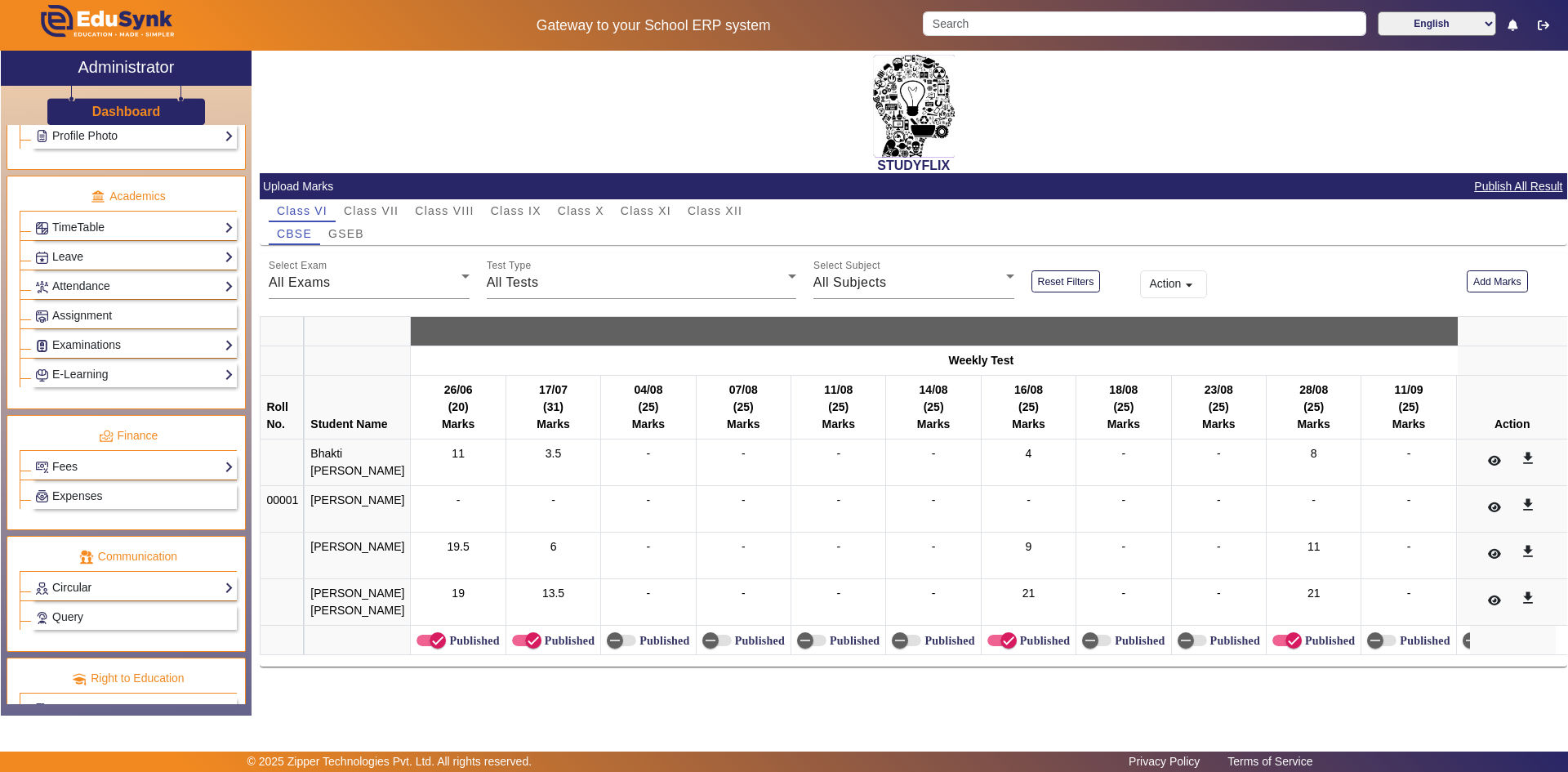
scroll to position [611, 0]
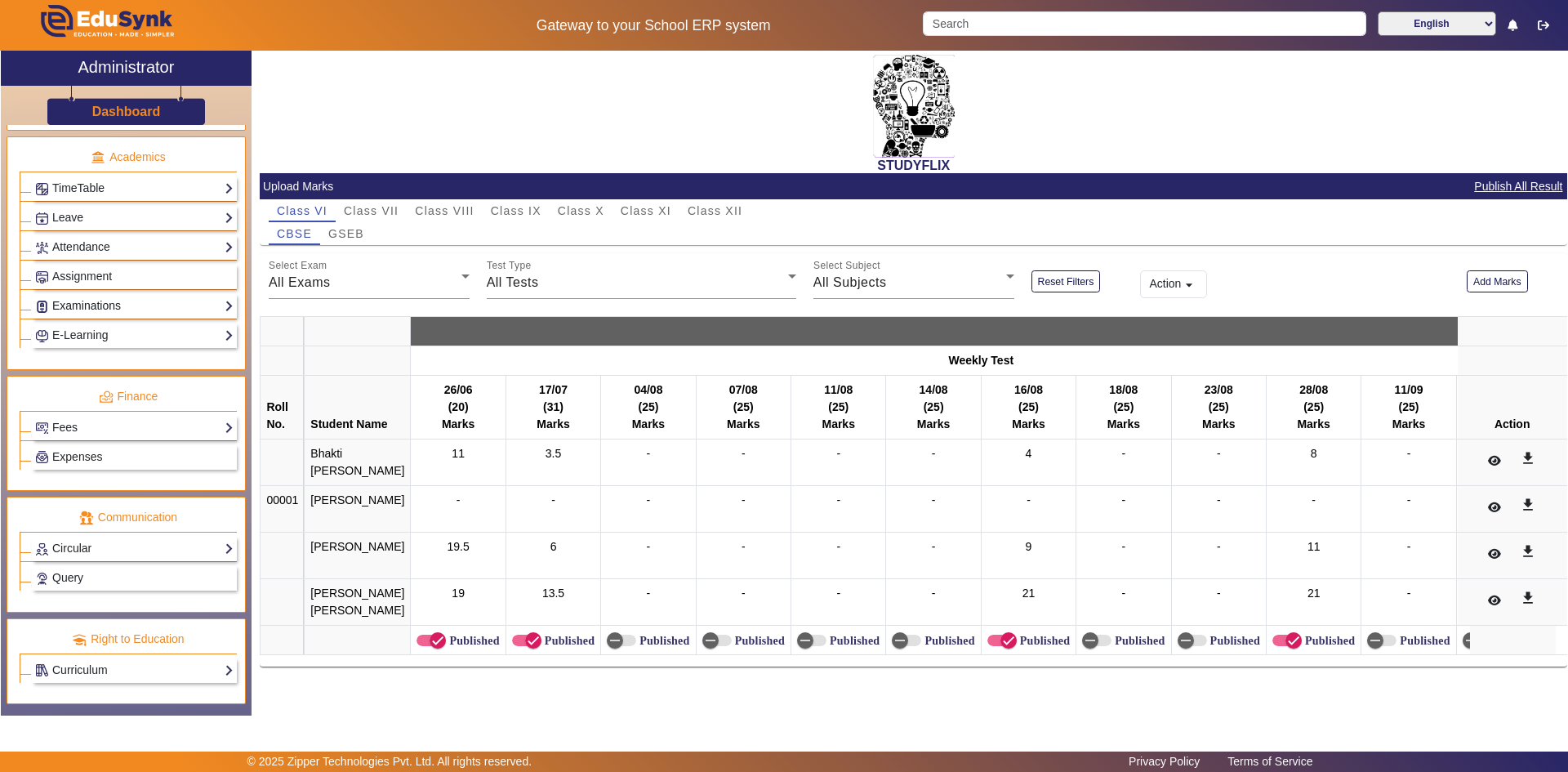
click at [85, 296] on link "Examinations" at bounding box center [134, 305] width 199 height 19
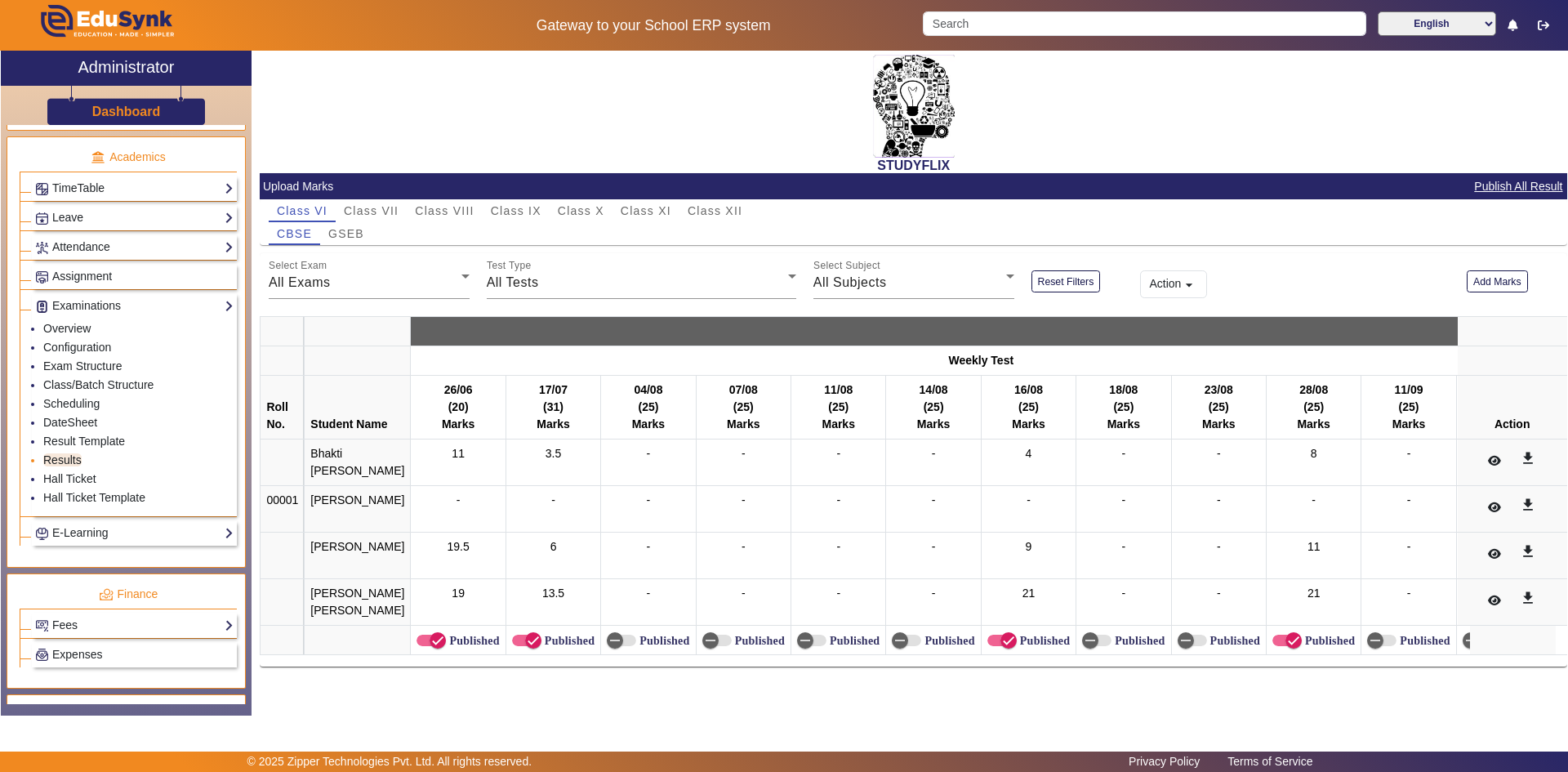
click at [70, 456] on link "Results" at bounding box center [62, 460] width 38 height 13
click at [80, 437] on link "Result Template" at bounding box center [84, 441] width 81 height 13
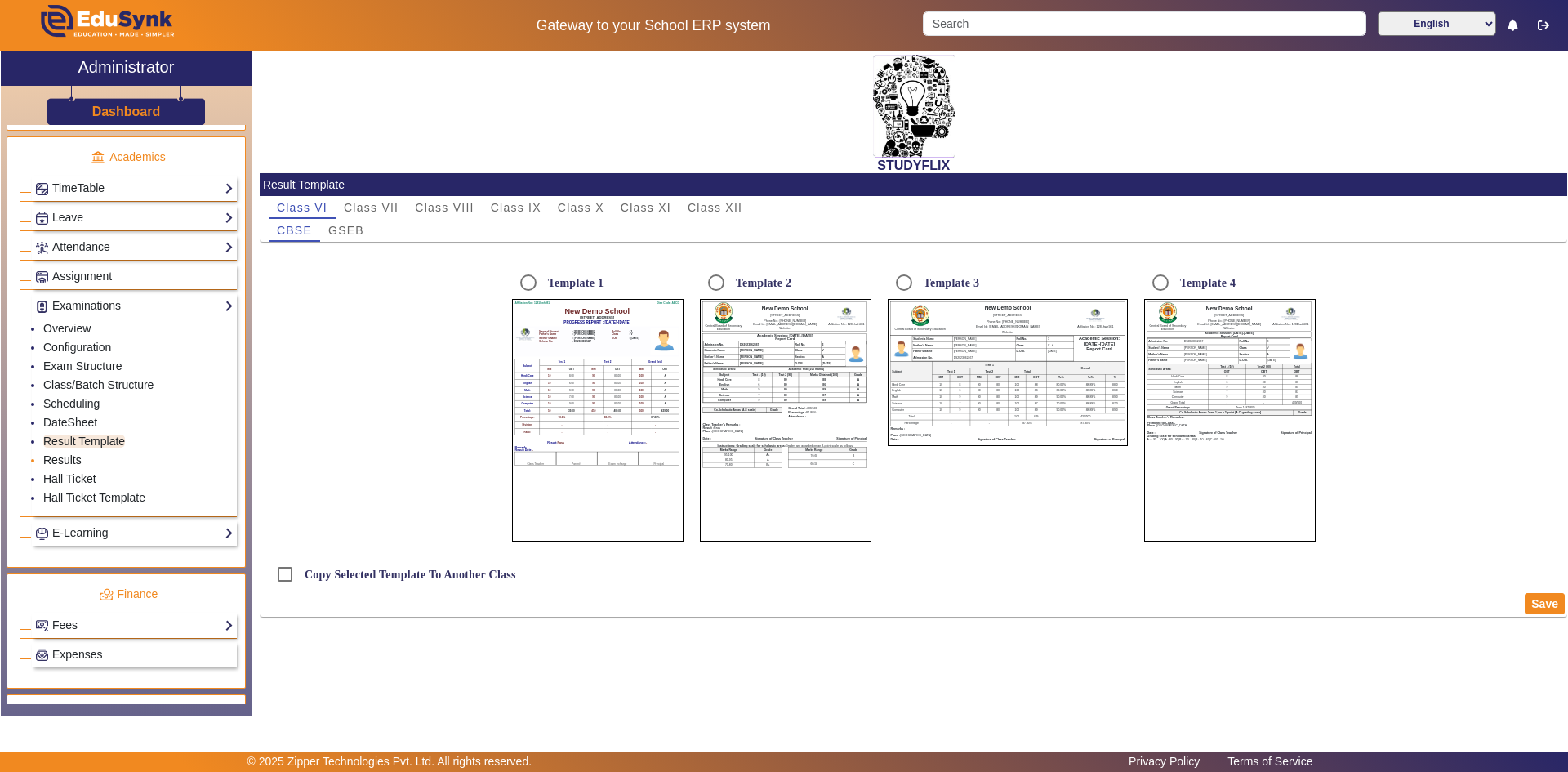
click at [69, 460] on link "Results" at bounding box center [62, 460] width 38 height 13
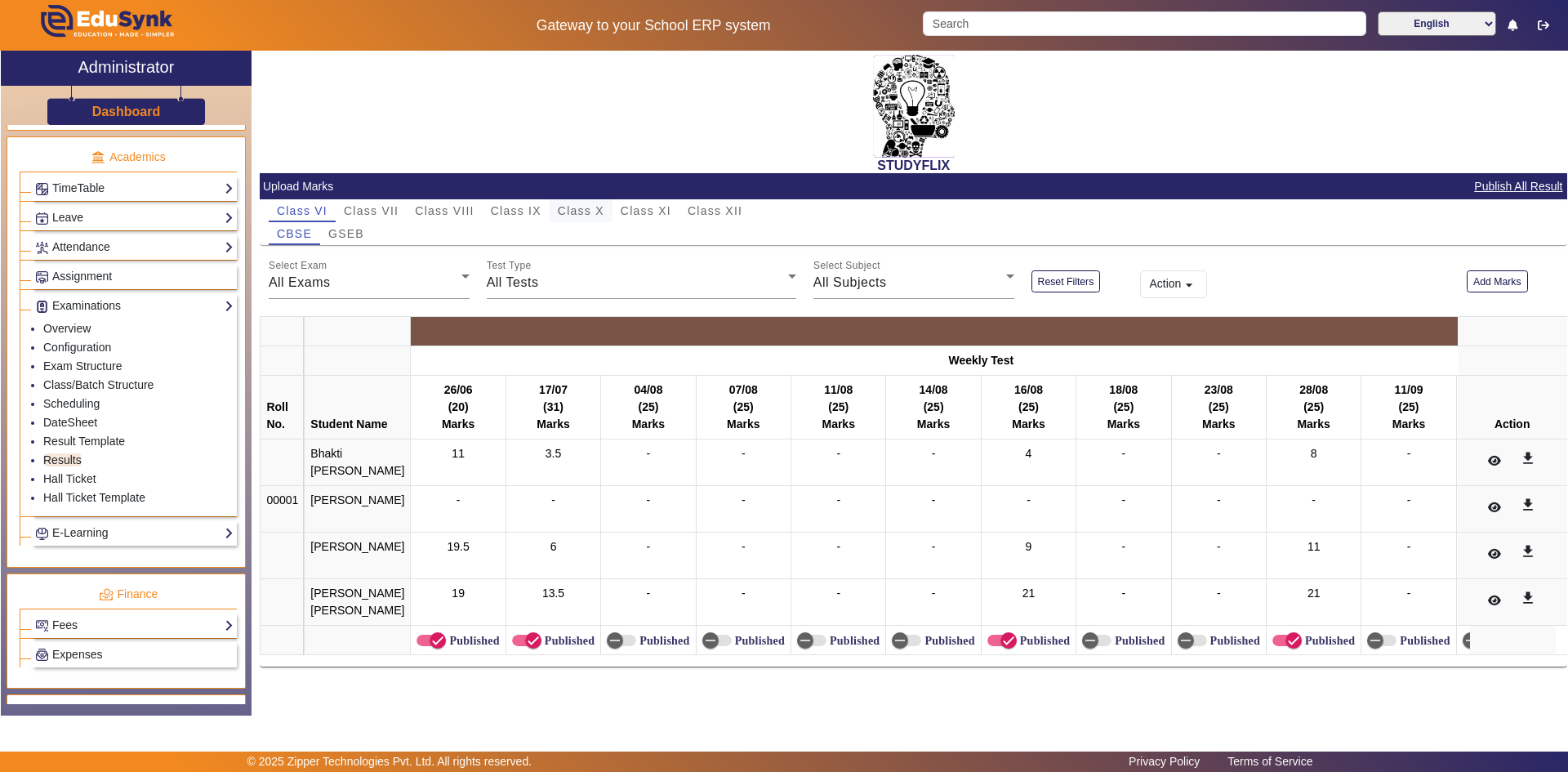
click at [605, 207] on div "Class X" at bounding box center [581, 210] width 63 height 23
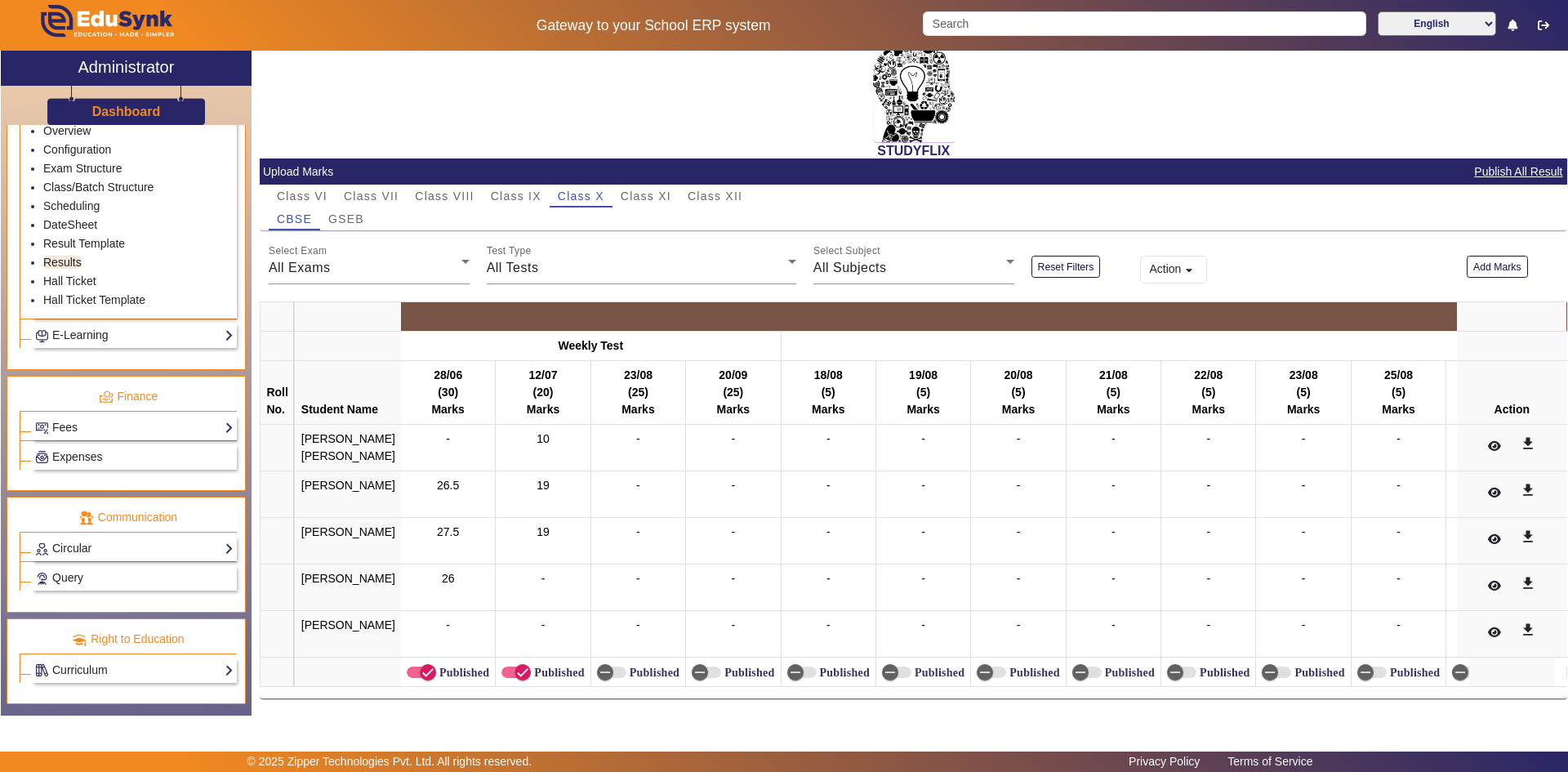
scroll to position [564, 0]
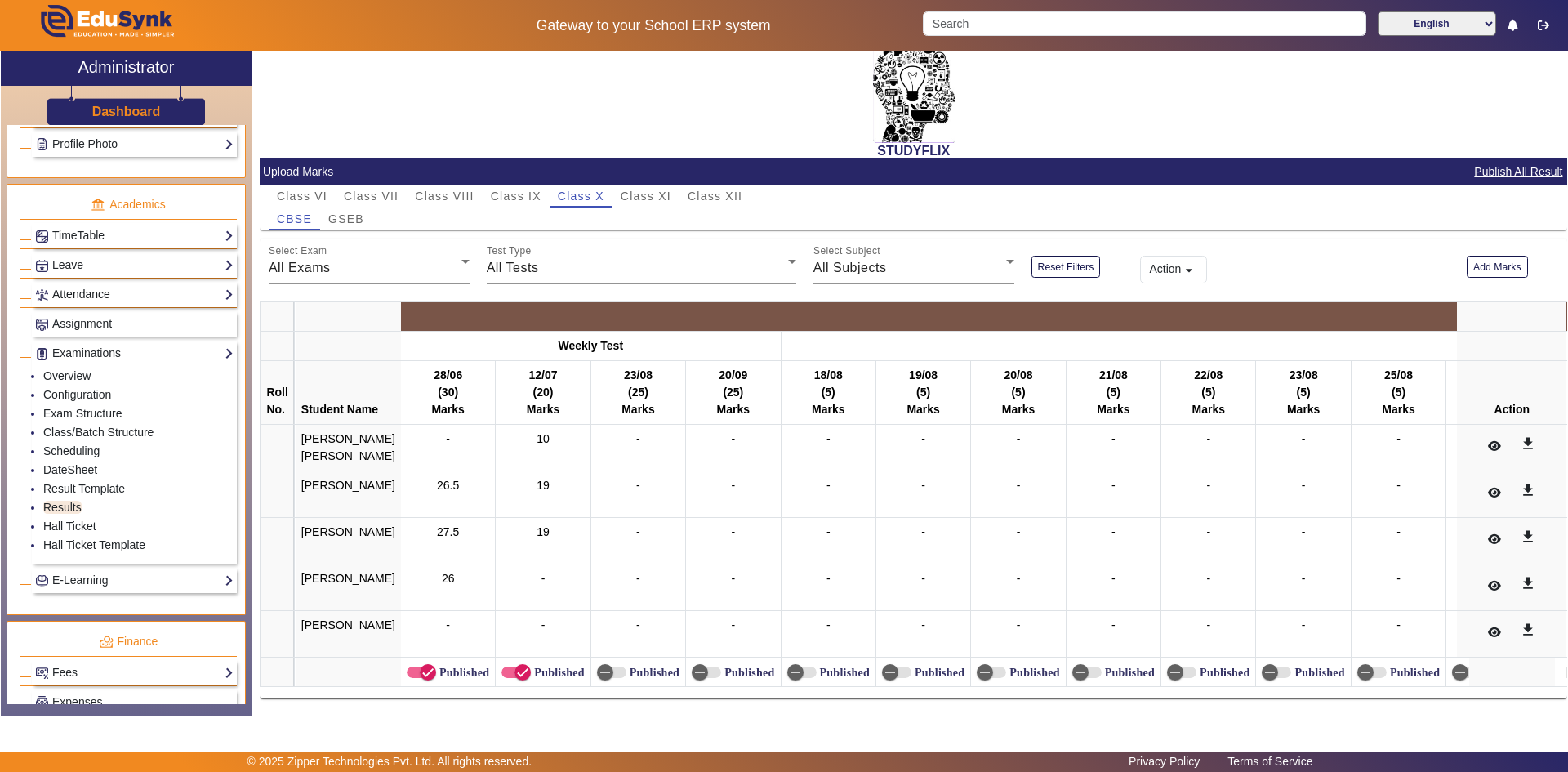
click at [86, 299] on link "Attendance" at bounding box center [134, 294] width 199 height 19
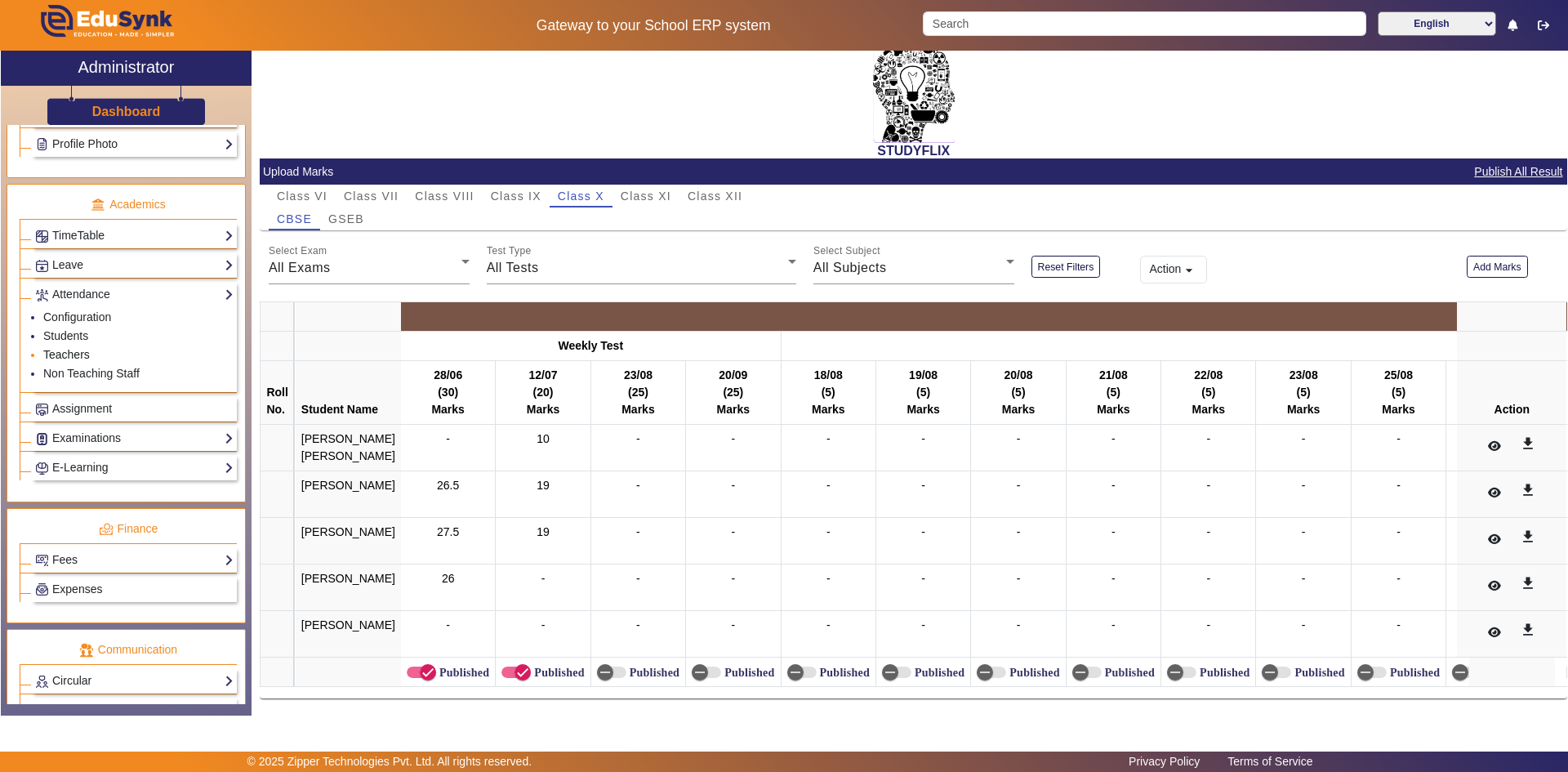
click at [73, 355] on link "Teachers" at bounding box center [66, 355] width 47 height 13
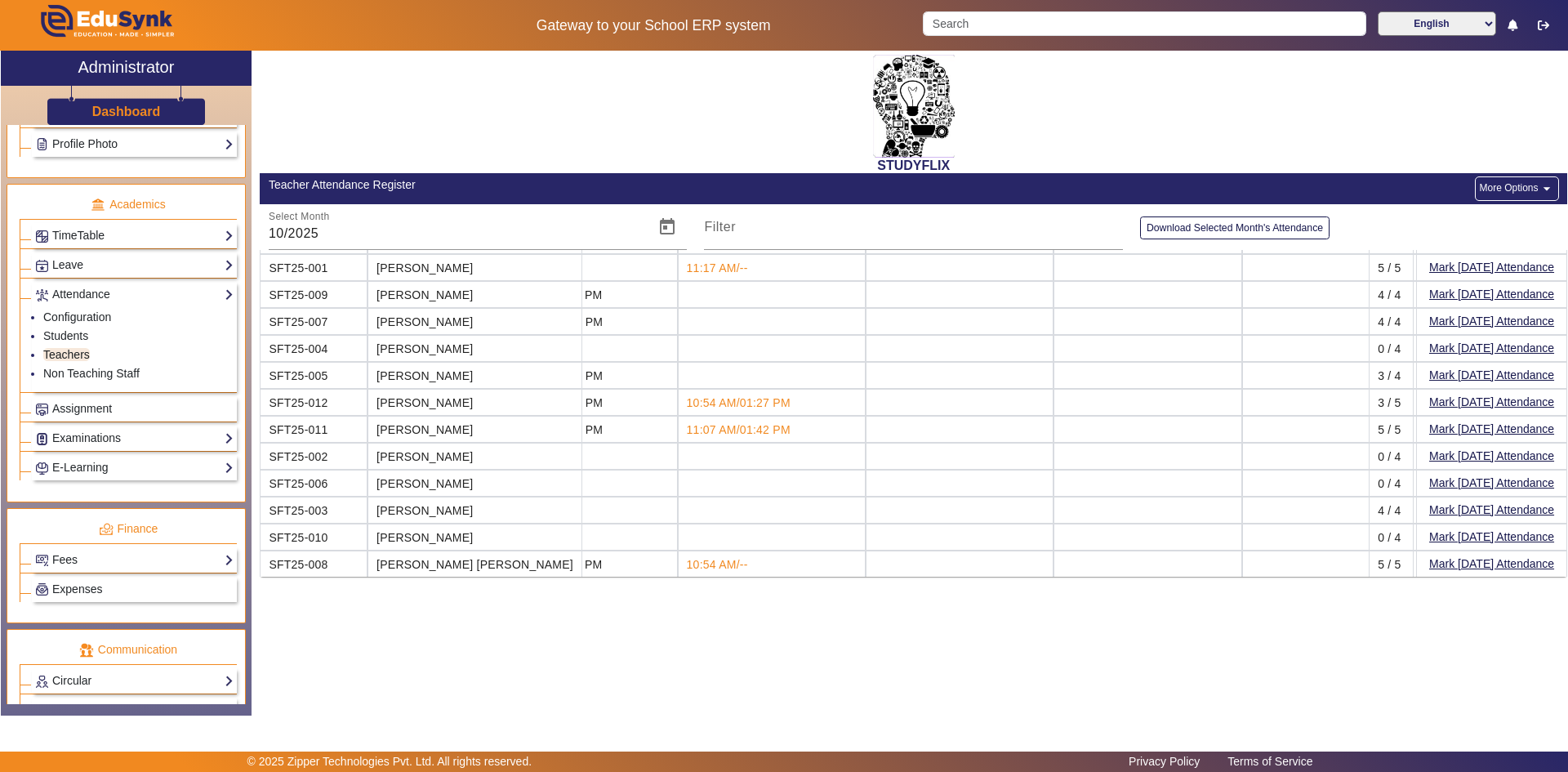
scroll to position [50, 645]
click at [664, 216] on span "Open calendar" at bounding box center [667, 227] width 39 height 39
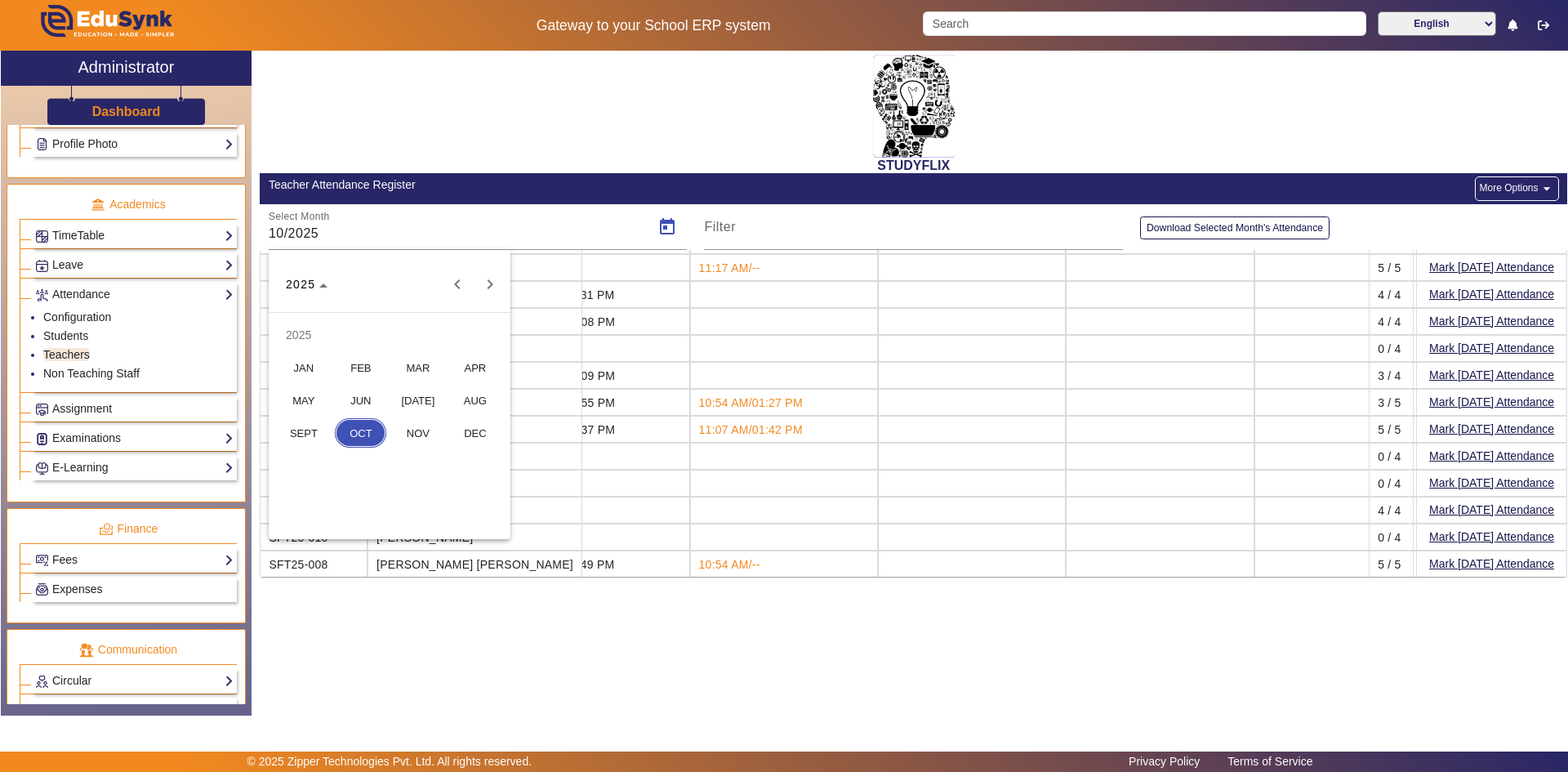
click at [316, 432] on span "SEPT" at bounding box center [303, 432] width 51 height 29
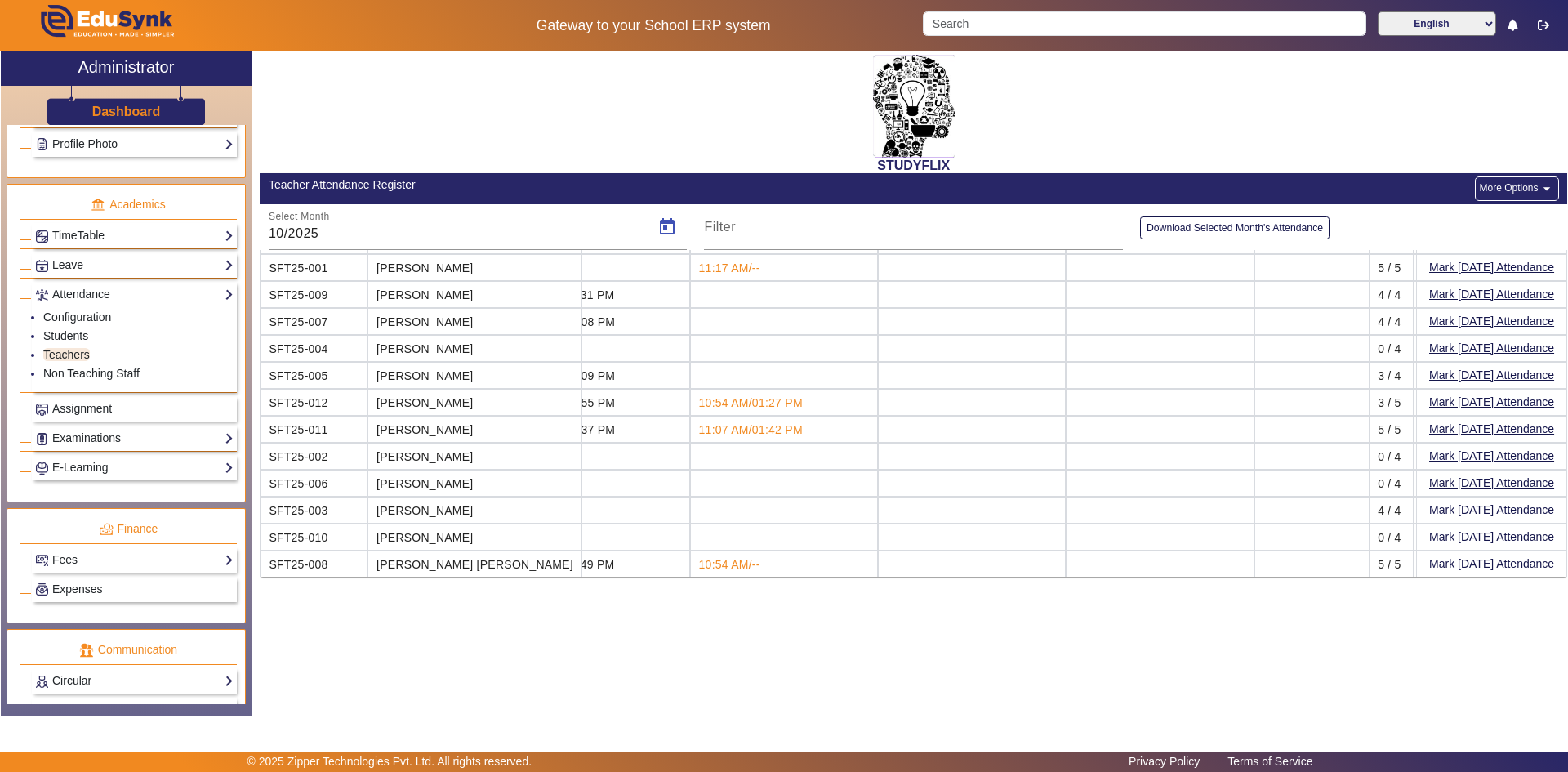
type input "09/2025"
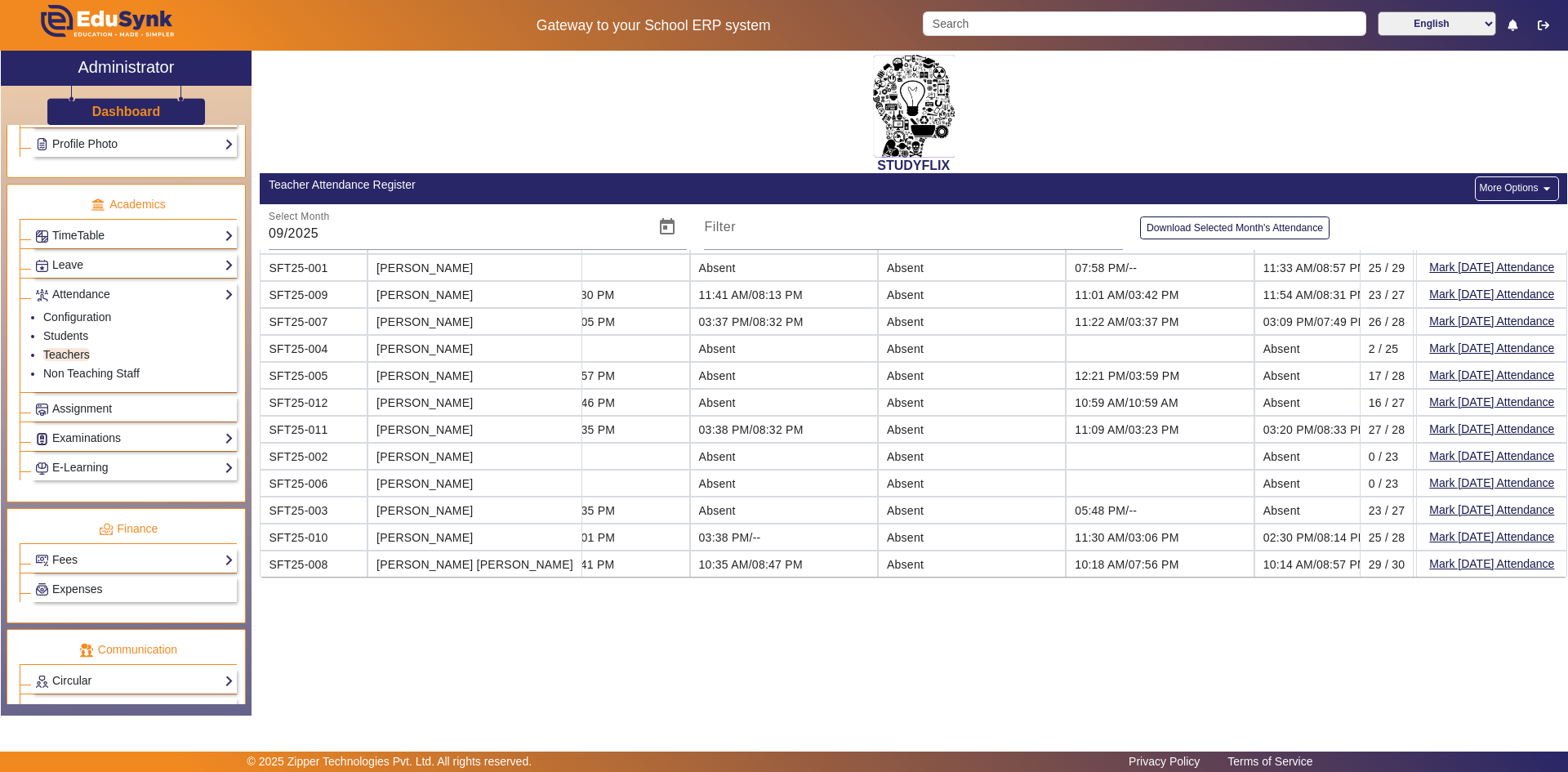
click at [587, 422] on td "03:28 PM/08:35 PM" at bounding box center [595, 429] width 188 height 27
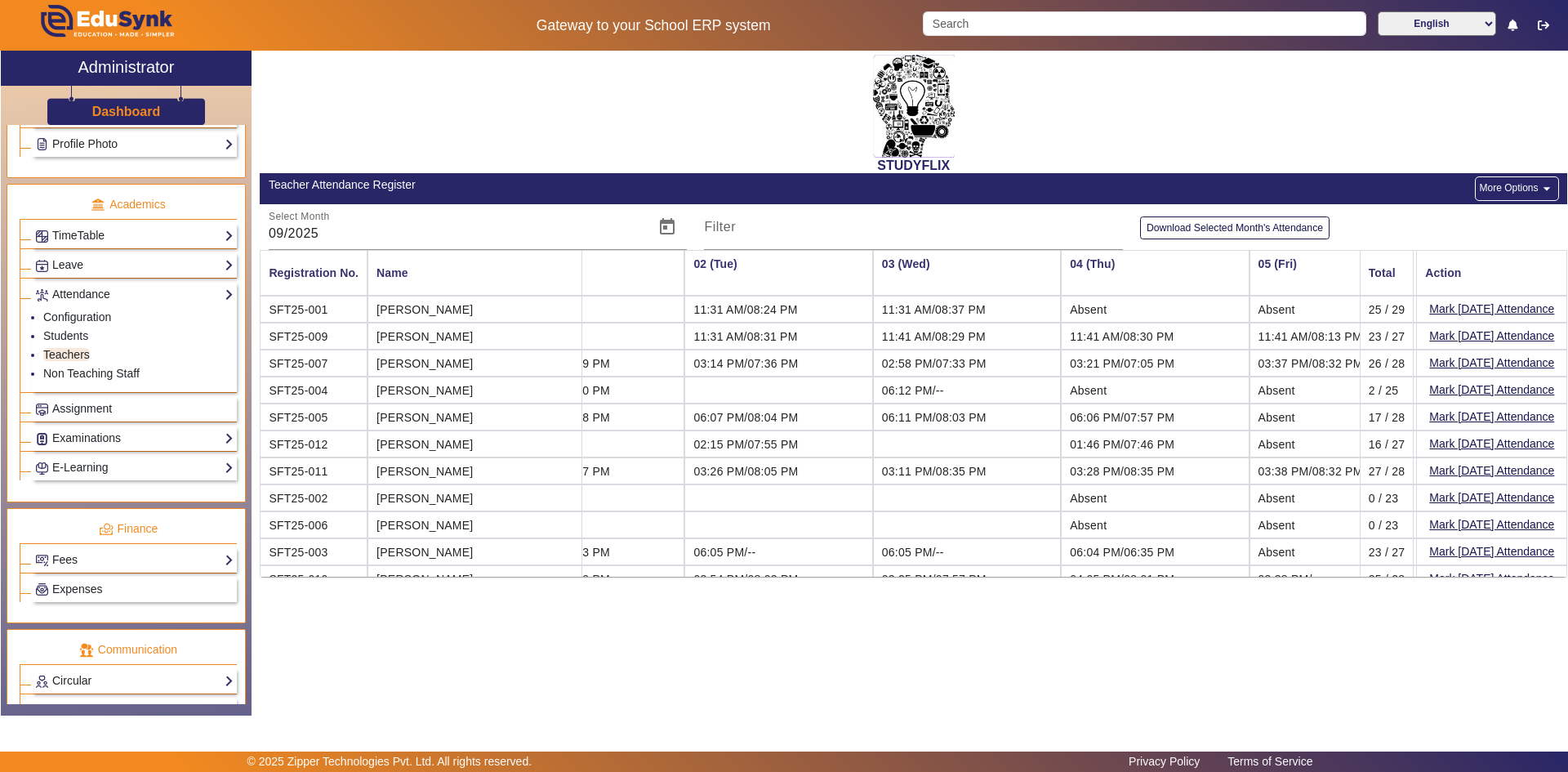
scroll to position [0, 0]
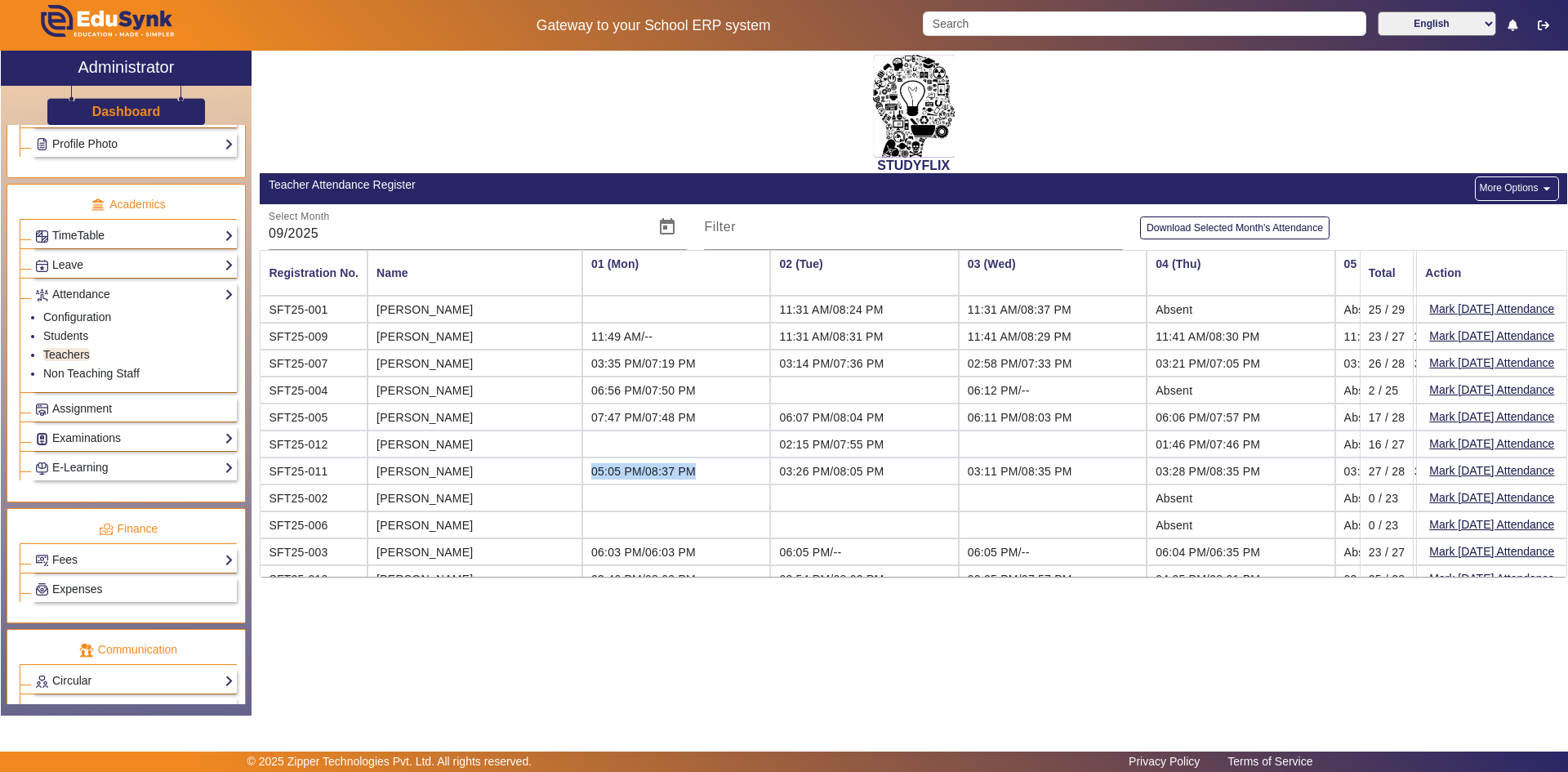
drag, startPoint x: 519, startPoint y: 475, endPoint x: 627, endPoint y: 477, distance: 108.0
click at [627, 477] on td "05:05 PM/08:37 PM" at bounding box center [676, 470] width 188 height 27
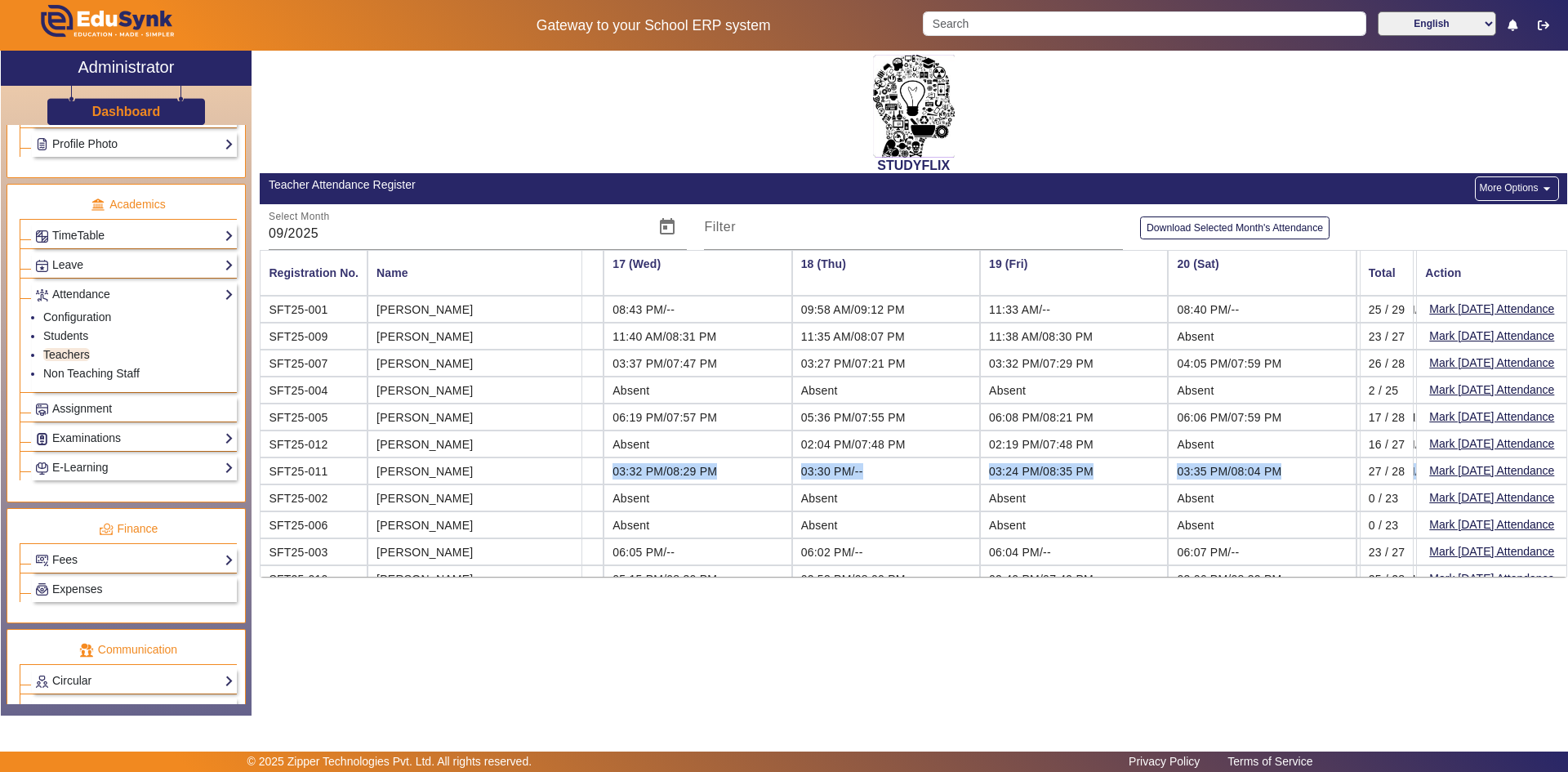
scroll to position [0, 3016]
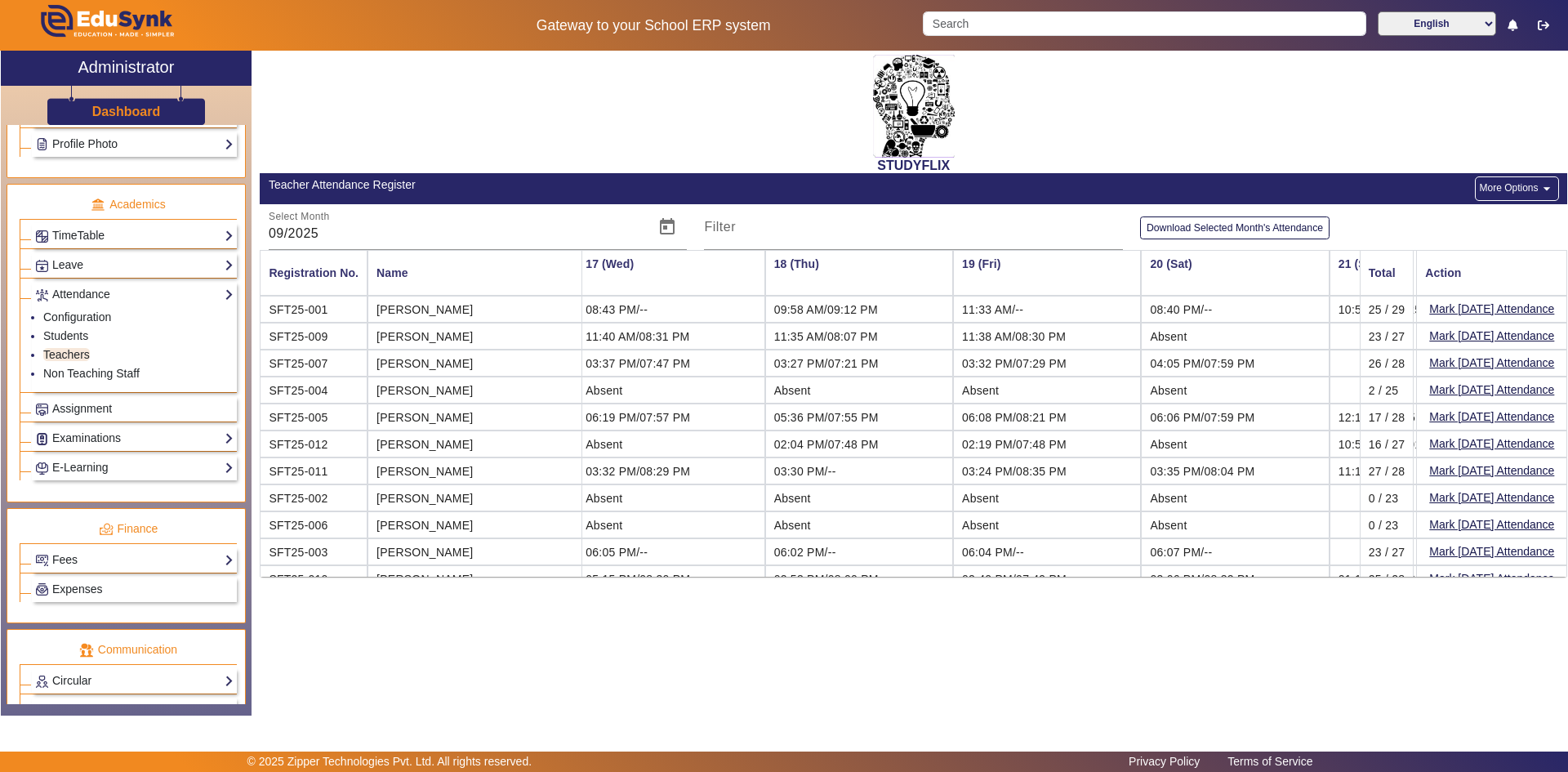
click at [406, 490] on mat-cell "NITA GHULE" at bounding box center [475, 498] width 215 height 27
click at [449, 471] on mat-cell "MAYUR BARIA" at bounding box center [475, 470] width 215 height 27
click at [459, 552] on mat-cell "PINKESH PATEL" at bounding box center [475, 552] width 215 height 27
click at [585, 548] on span "06:05 PM/--" at bounding box center [616, 552] width 62 height 13
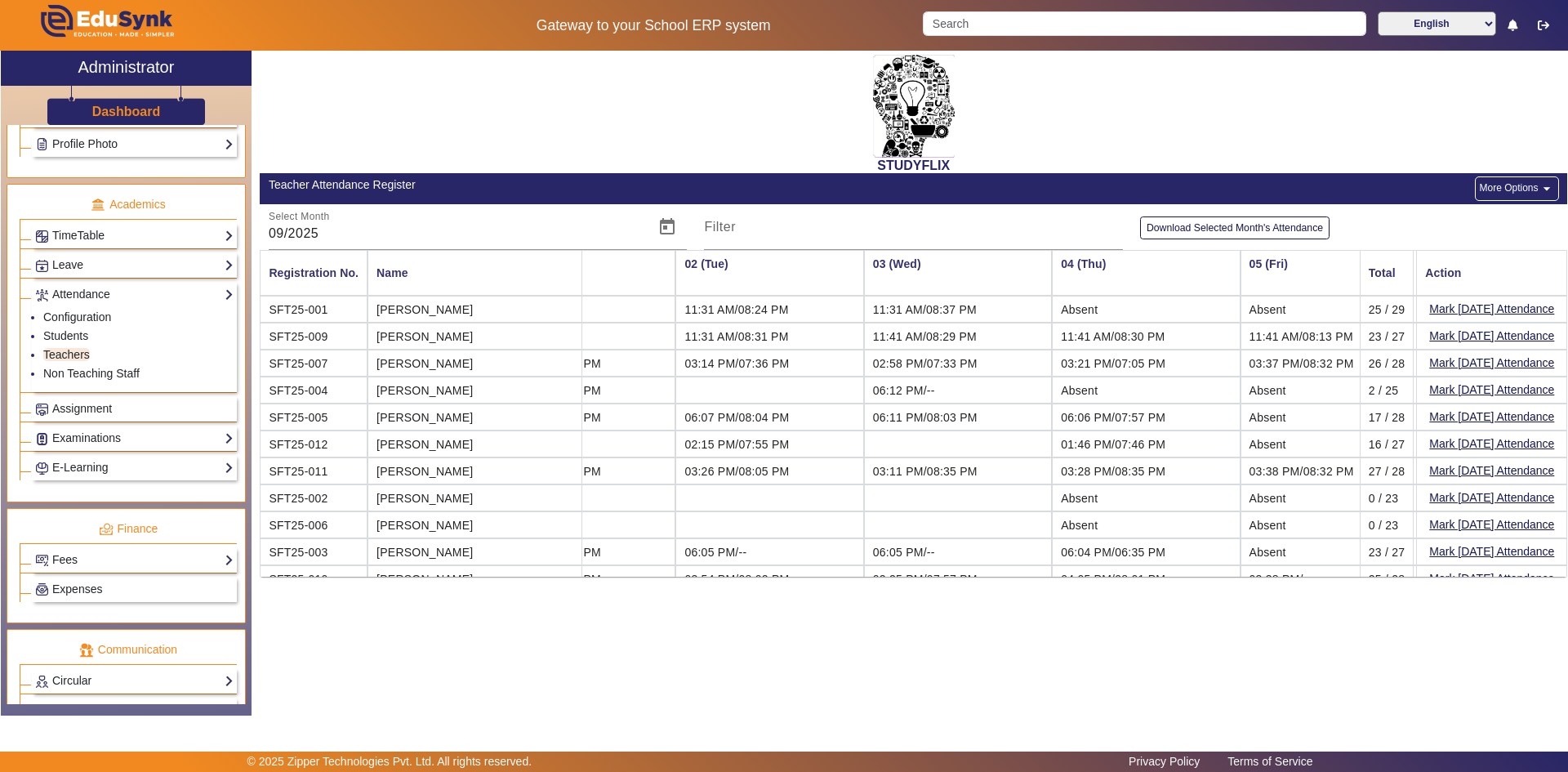
scroll to position [0, 0]
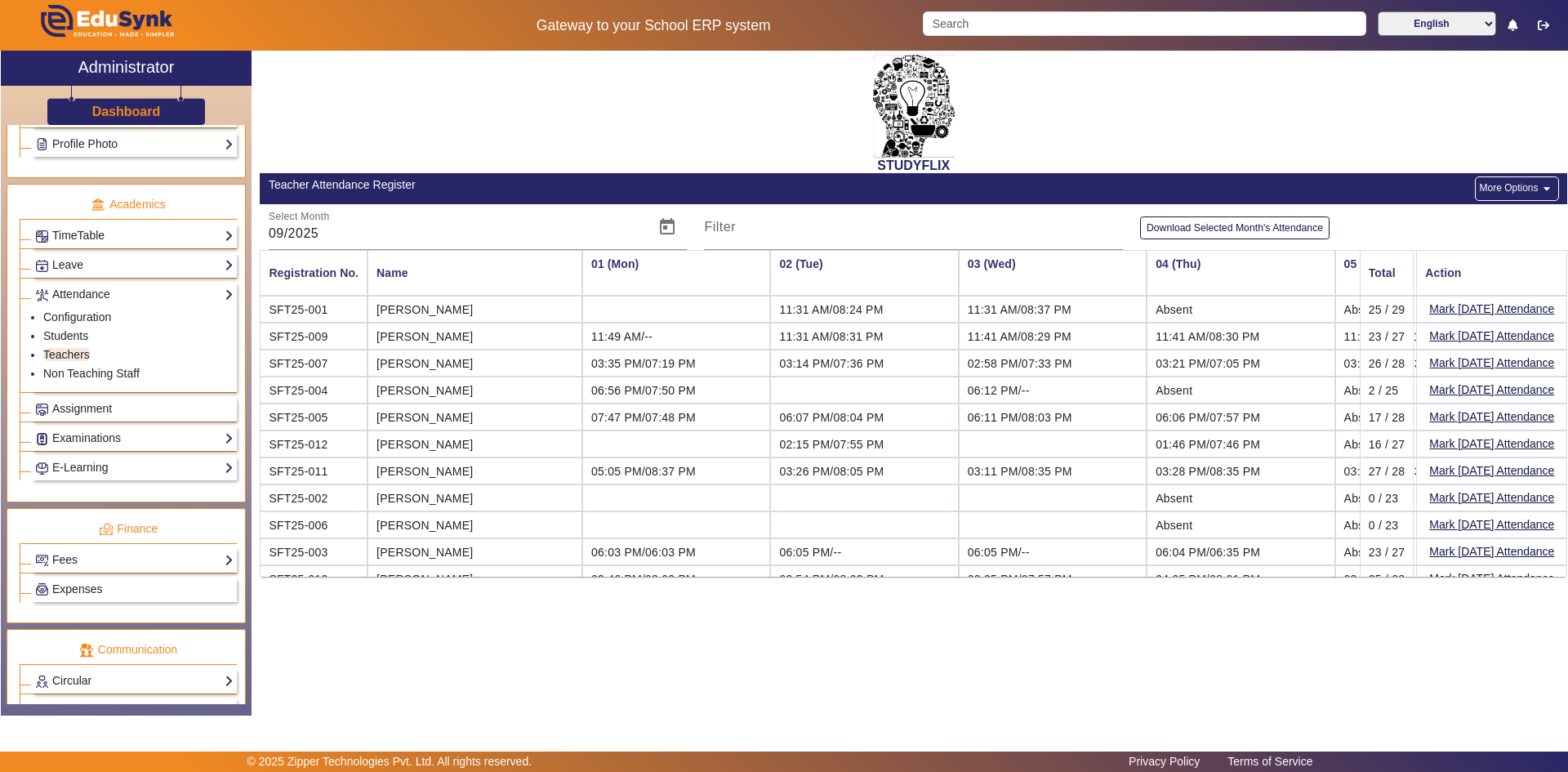
drag, startPoint x: 973, startPoint y: 553, endPoint x: 999, endPoint y: 552, distance: 26.0
click at [974, 553] on td "06:05 PM/--" at bounding box center [1053, 552] width 188 height 27
click at [1155, 553] on span "06:04 PM/06:35 PM" at bounding box center [1207, 552] width 104 height 13
click at [1336, 553] on td "Absent" at bounding box center [1429, 552] width 188 height 27
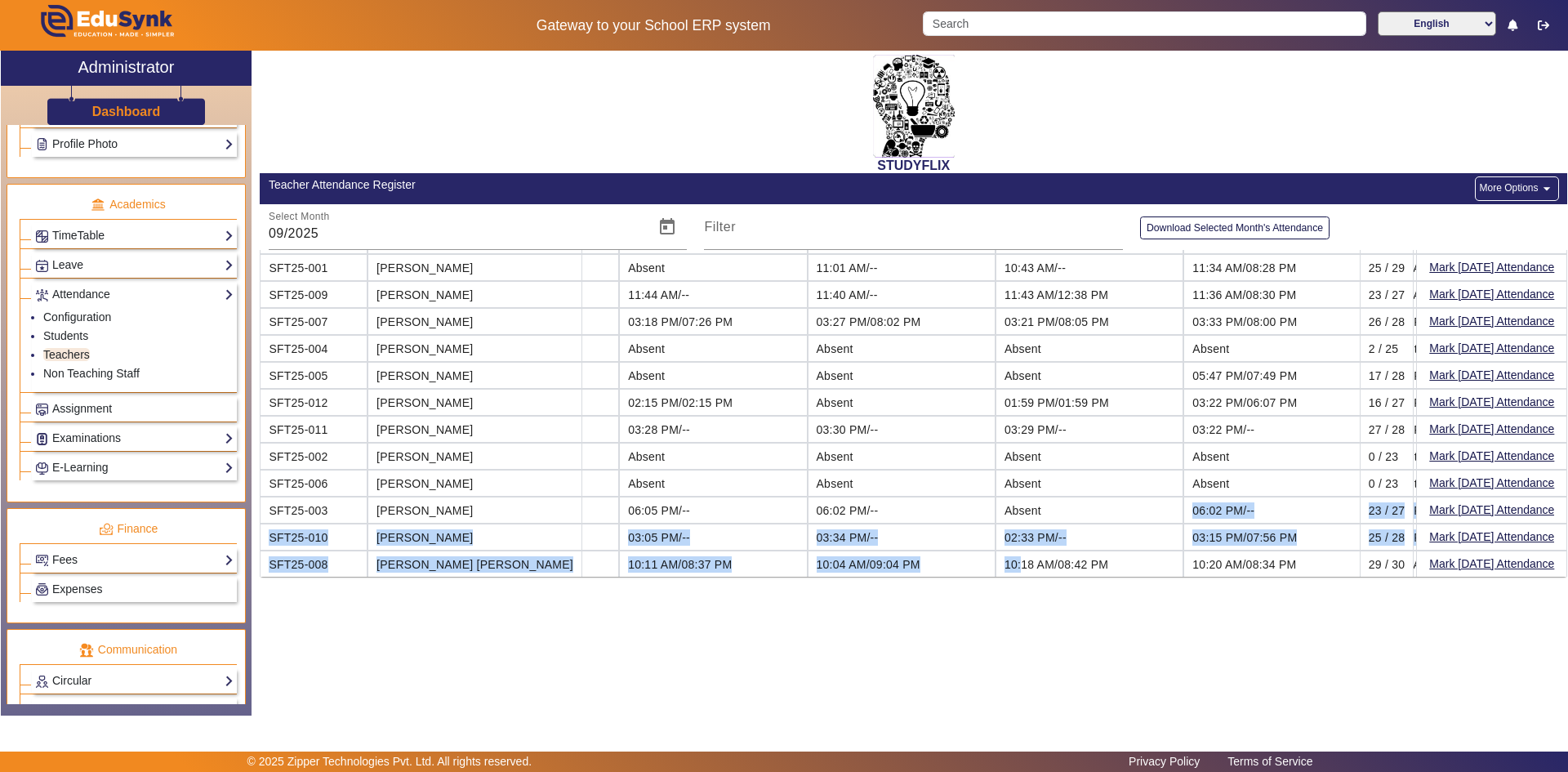
scroll to position [50, 1468]
drag, startPoint x: 968, startPoint y: 555, endPoint x: 940, endPoint y: 564, distance: 29.4
click at [940, 564] on mat-table "Registration No. Name 01 (Mon) 02 (Tue) 03 (Wed) 04 (Thu) 05 (Fri) 06 (Sat) 07 …" at bounding box center [913, 414] width 1307 height 327
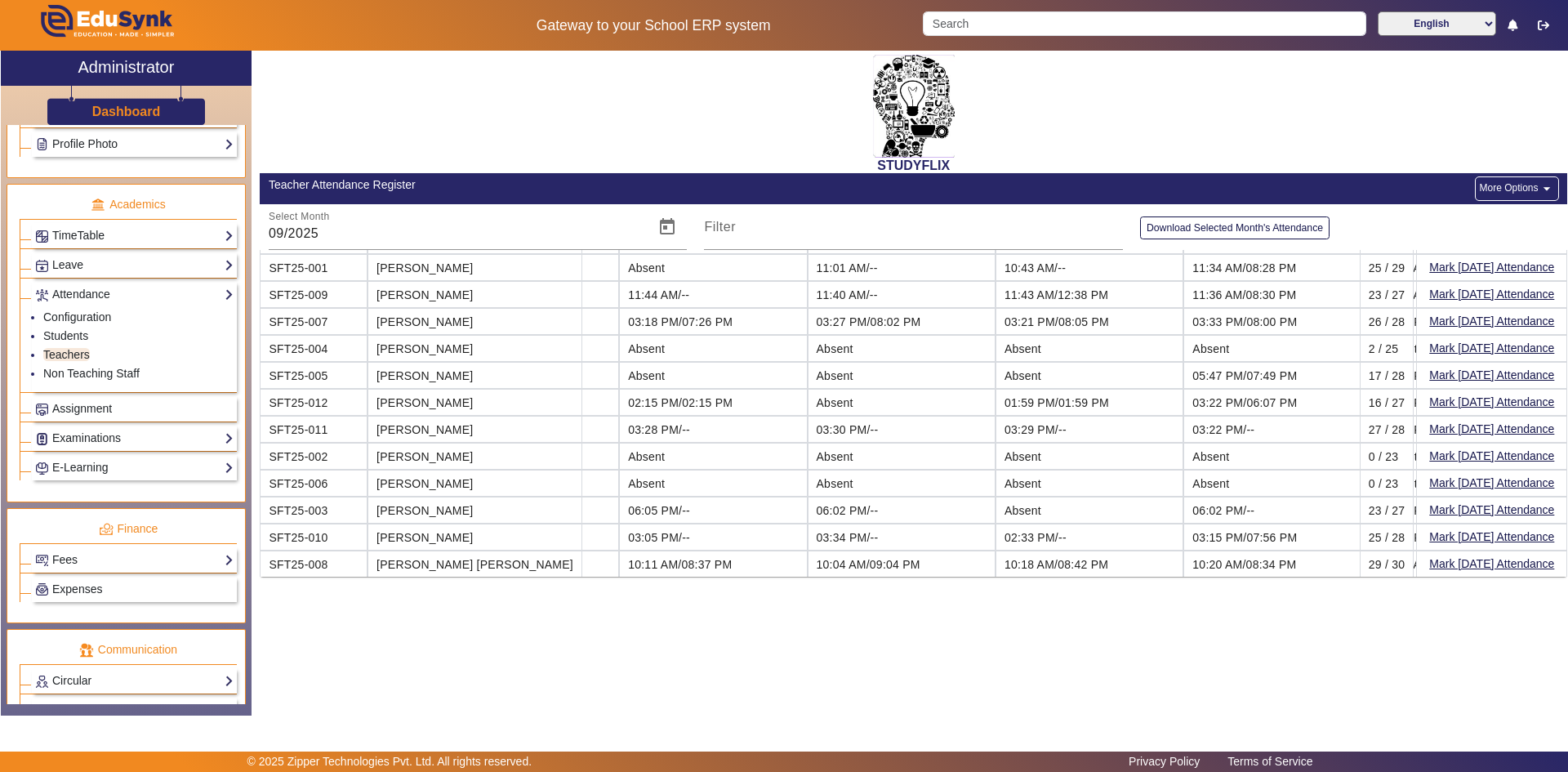
click at [1004, 508] on span "Absent" at bounding box center [1023, 510] width 37 height 13
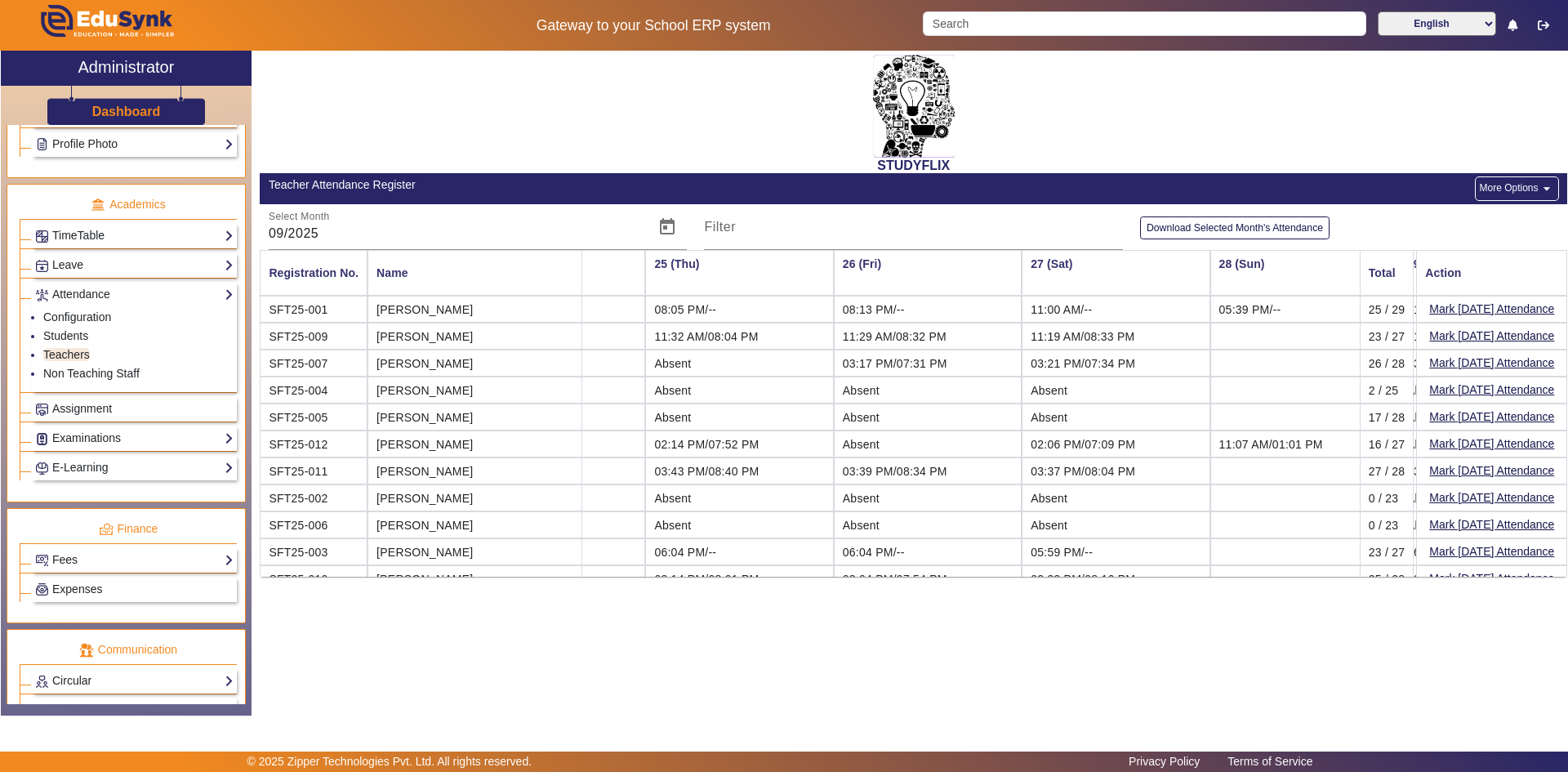
scroll to position [0, 4457]
click at [1455, 581] on div "STUDYFLIX Teacher Attendance Register More Options arrow_drop_down Select Month…" at bounding box center [913, 317] width 1307 height 534
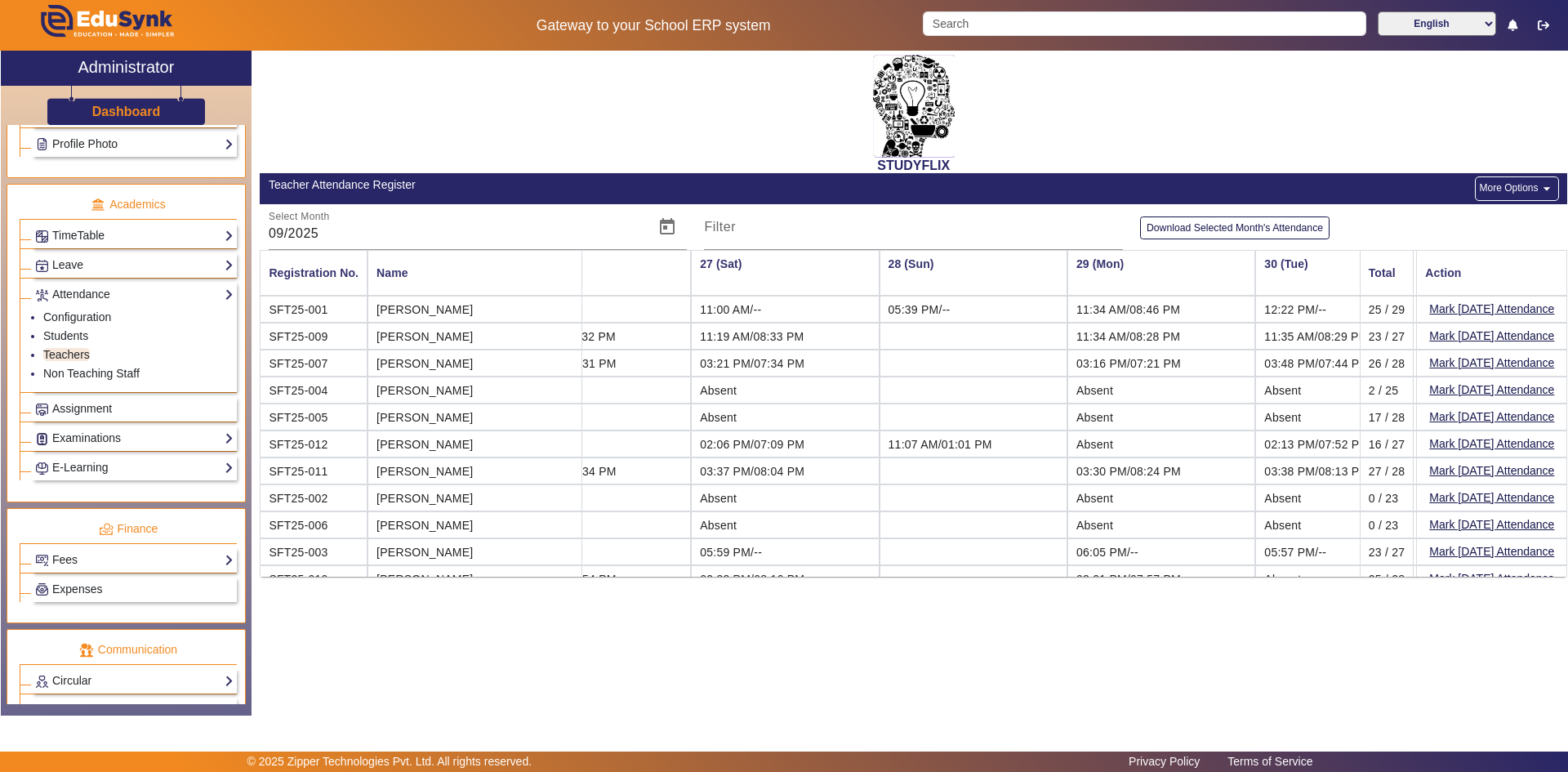
scroll to position [0, 4803]
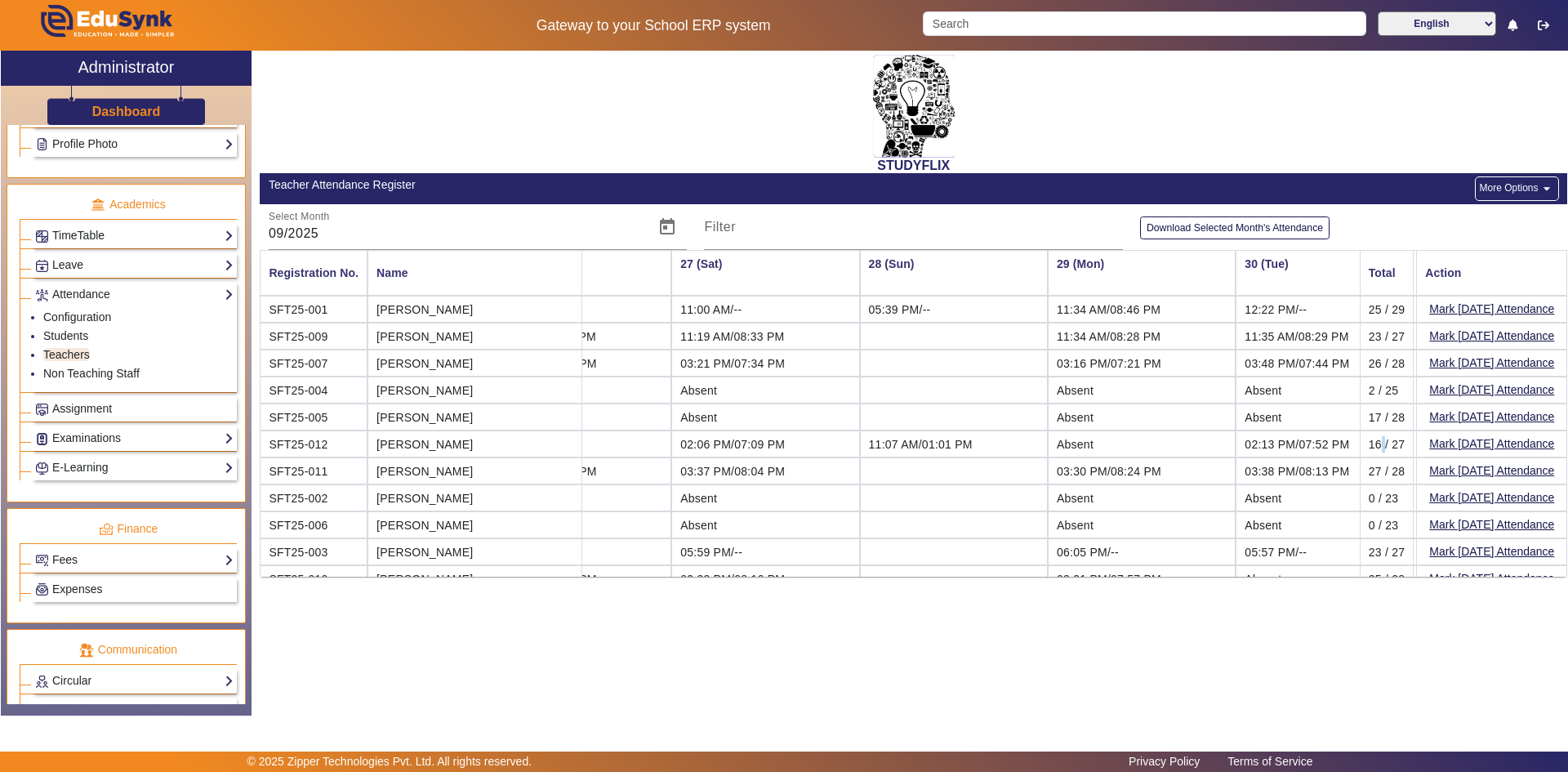
drag, startPoint x: 1374, startPoint y: 445, endPoint x: 1365, endPoint y: 446, distance: 9.1
click at [1365, 446] on mat-cell "16 / 27" at bounding box center [1387, 444] width 55 height 27
click at [944, 446] on td "11:07 AM/01:01 PM" at bounding box center [954, 444] width 188 height 27
click at [728, 446] on td "02:06 PM/07:09 PM" at bounding box center [765, 444] width 188 height 27
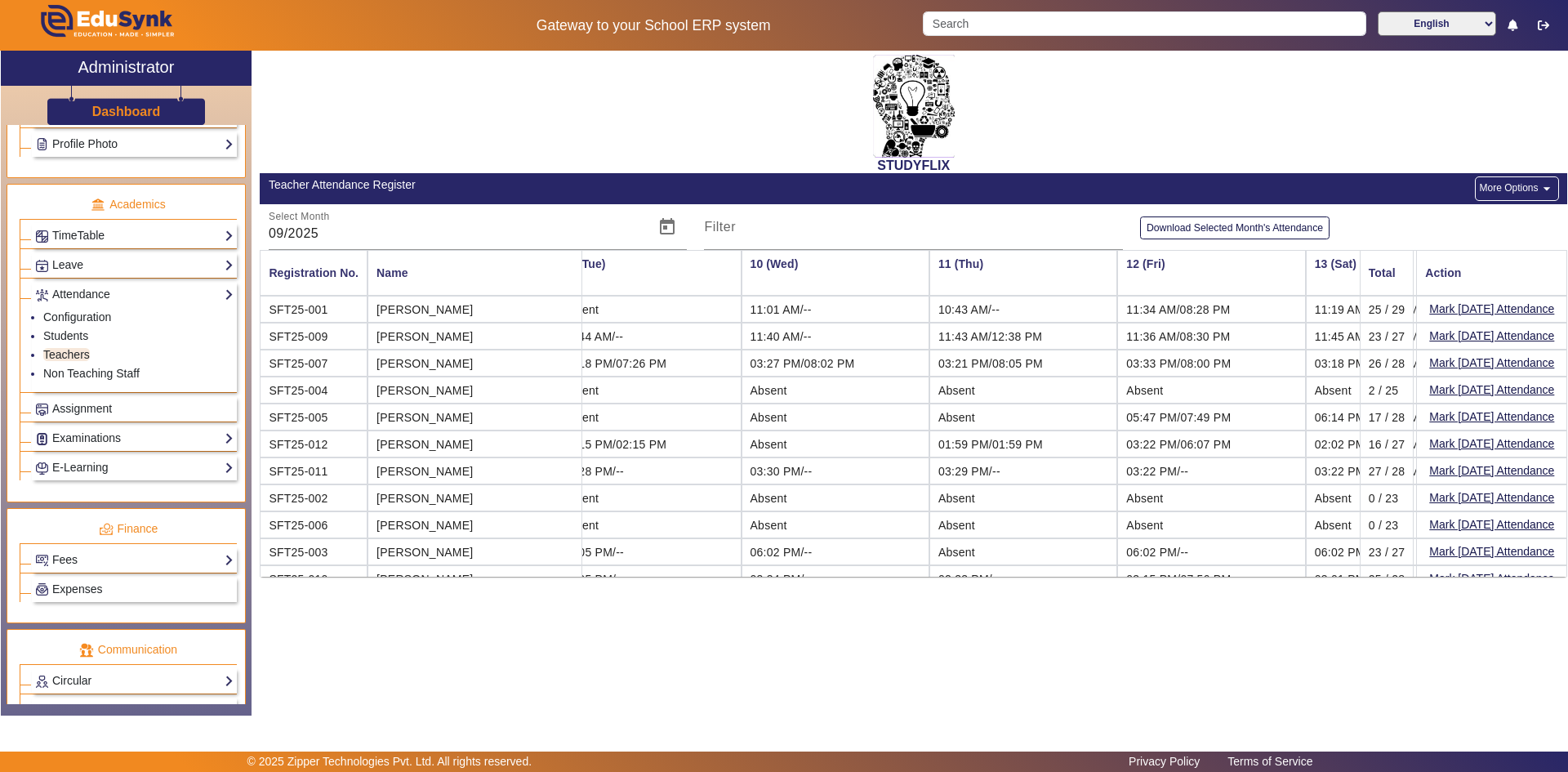
scroll to position [0, 0]
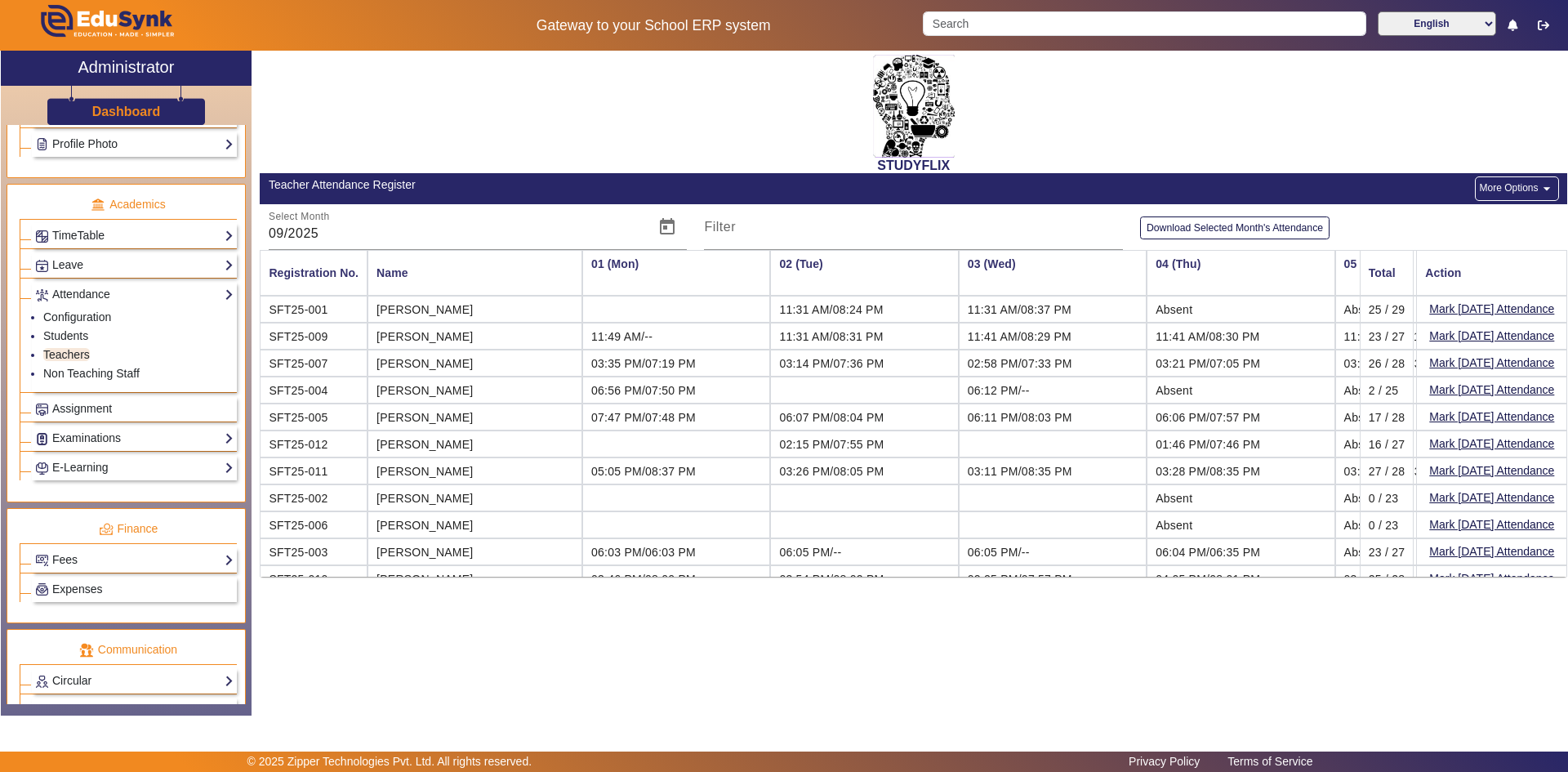
click at [582, 443] on td at bounding box center [676, 444] width 188 height 27
drag, startPoint x: 709, startPoint y: 444, endPoint x: 819, endPoint y: 447, distance: 110.0
click at [819, 447] on td "02:15 PM/07:55 PM" at bounding box center [864, 444] width 188 height 27
drag, startPoint x: 1084, startPoint y: 441, endPoint x: 1097, endPoint y: 441, distance: 13.0
click at [1155, 441] on span "01:46 PM/07:46 PM" at bounding box center [1207, 444] width 104 height 13
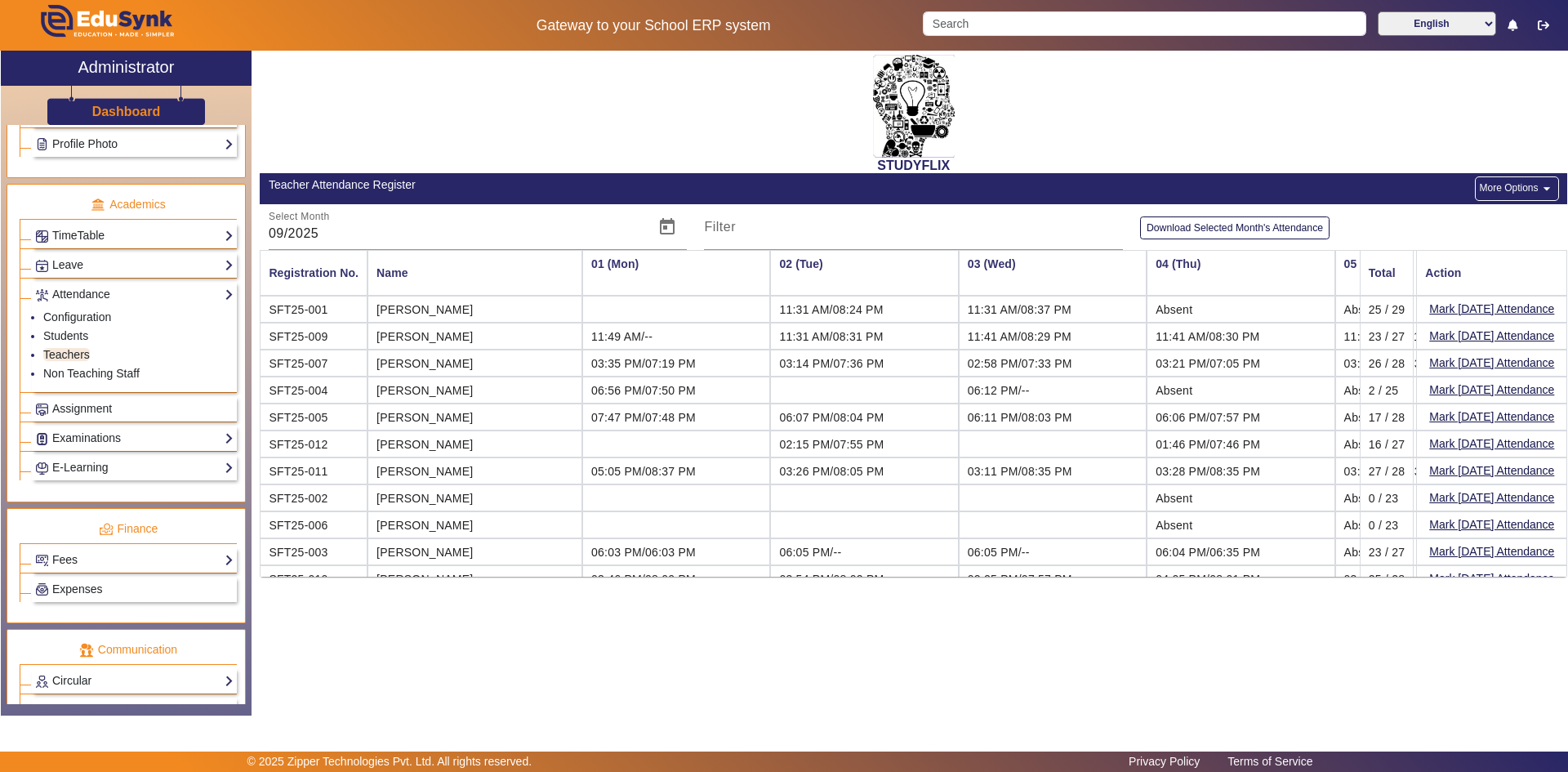
click at [864, 444] on td "02:15 PM/07:55 PM" at bounding box center [864, 444] width 188 height 27
drag, startPoint x: 1085, startPoint y: 440, endPoint x: 1196, endPoint y: 444, distance: 111.1
click at [1196, 444] on td "01:46 PM/07:46 PM" at bounding box center [1240, 444] width 188 height 27
click at [1104, 603] on div "STUDYFLIX Teacher Attendance Register More Options arrow_drop_down Select Month…" at bounding box center [910, 374] width 1315 height 648
drag, startPoint x: 1104, startPoint y: 603, endPoint x: 1092, endPoint y: 610, distance: 13.9
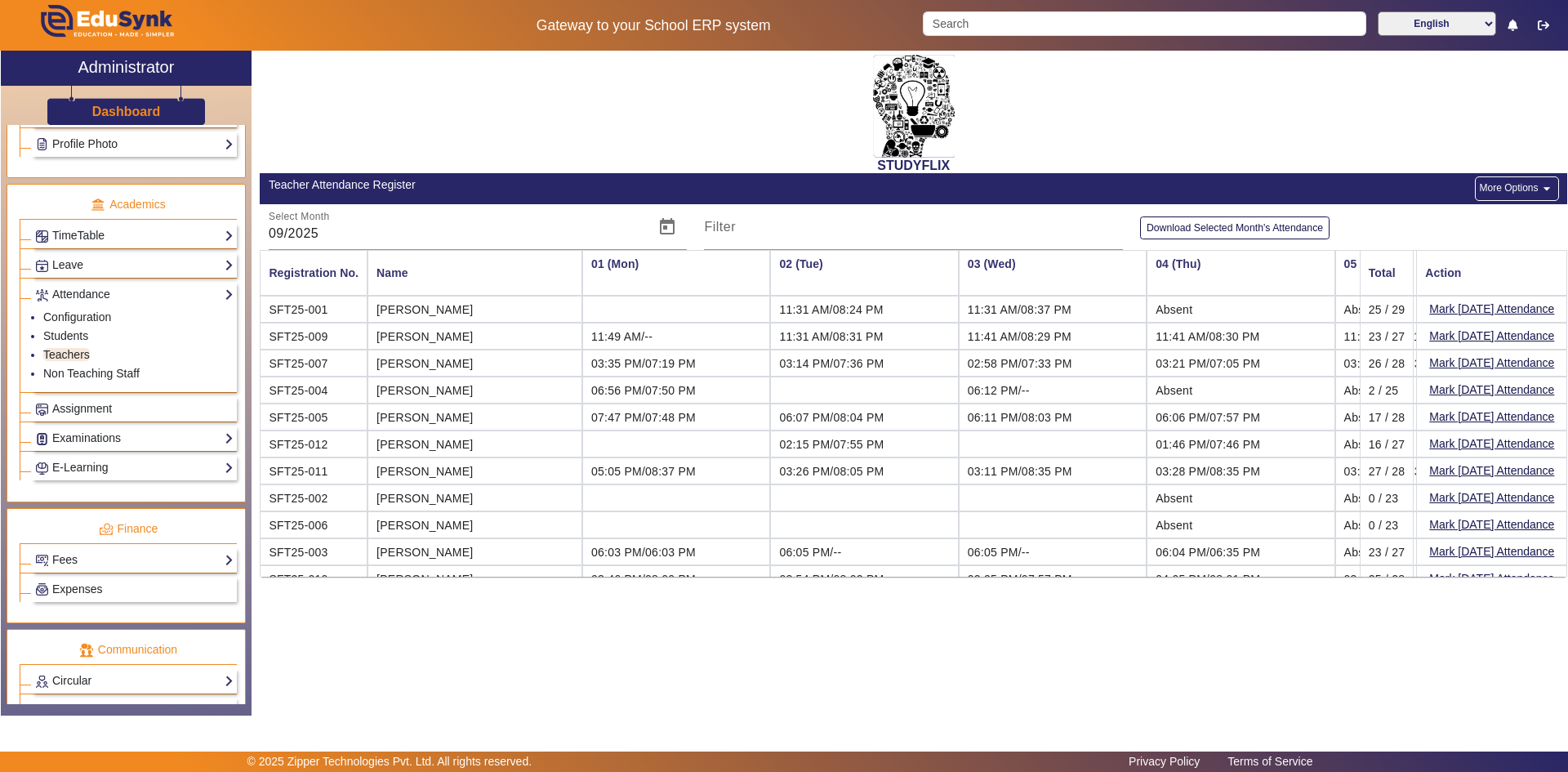
click at [1103, 607] on div "STUDYFLIX Teacher Attendance Register More Options arrow_drop_down Select Month…" at bounding box center [910, 374] width 1315 height 648
drag, startPoint x: 1095, startPoint y: 608, endPoint x: 1102, endPoint y: 604, distance: 8.1
click at [1100, 606] on div "STUDYFLIX Teacher Attendance Register More Options arrow_drop_down Select Month…" at bounding box center [910, 374] width 1315 height 648
drag, startPoint x: 90, startPoint y: 439, endPoint x: 88, endPoint y: 430, distance: 9.2
click at [90, 439] on link "Examinations" at bounding box center [134, 438] width 199 height 19
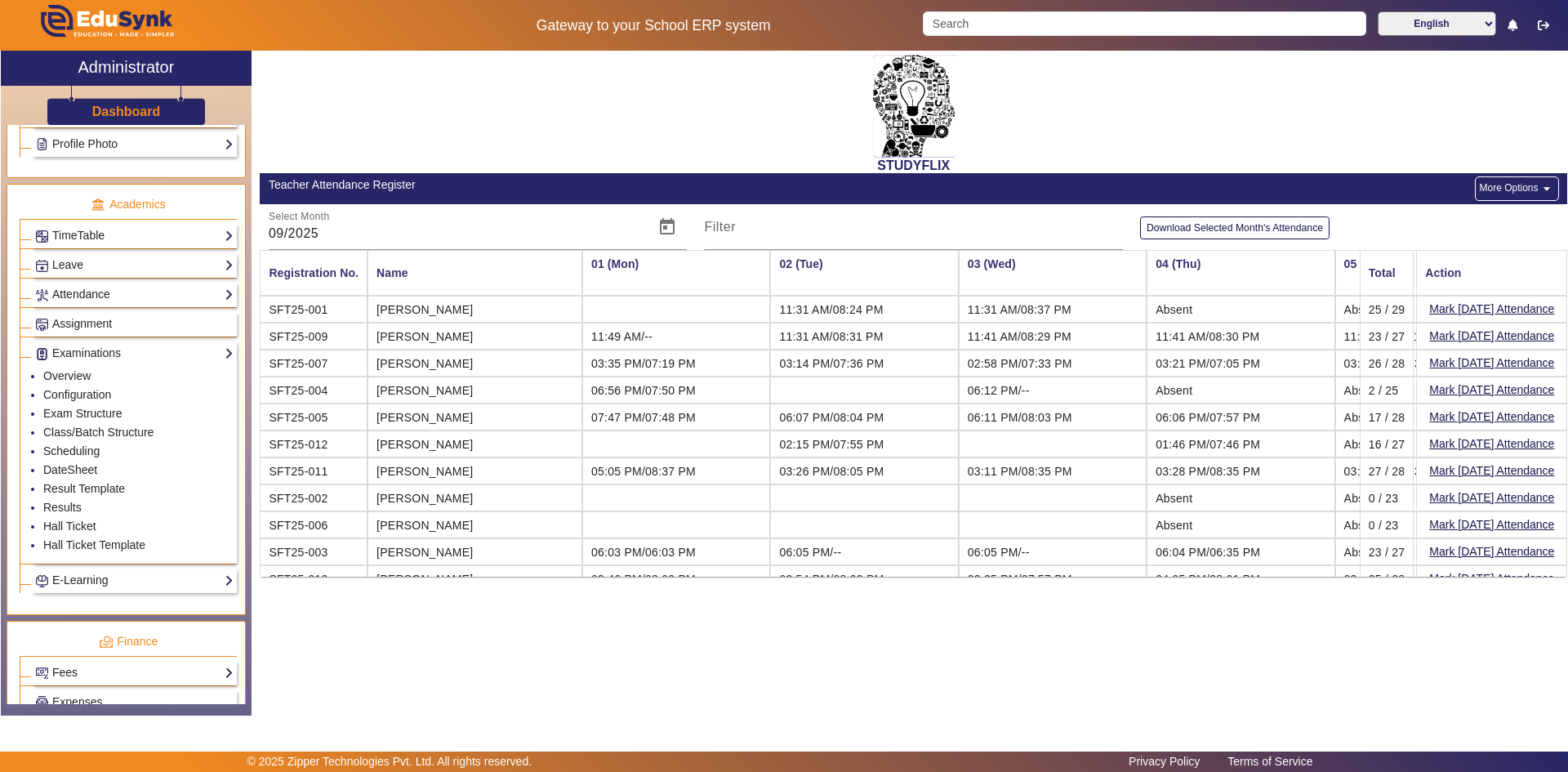
click at [77, 291] on link "Attendance" at bounding box center [134, 294] width 199 height 19
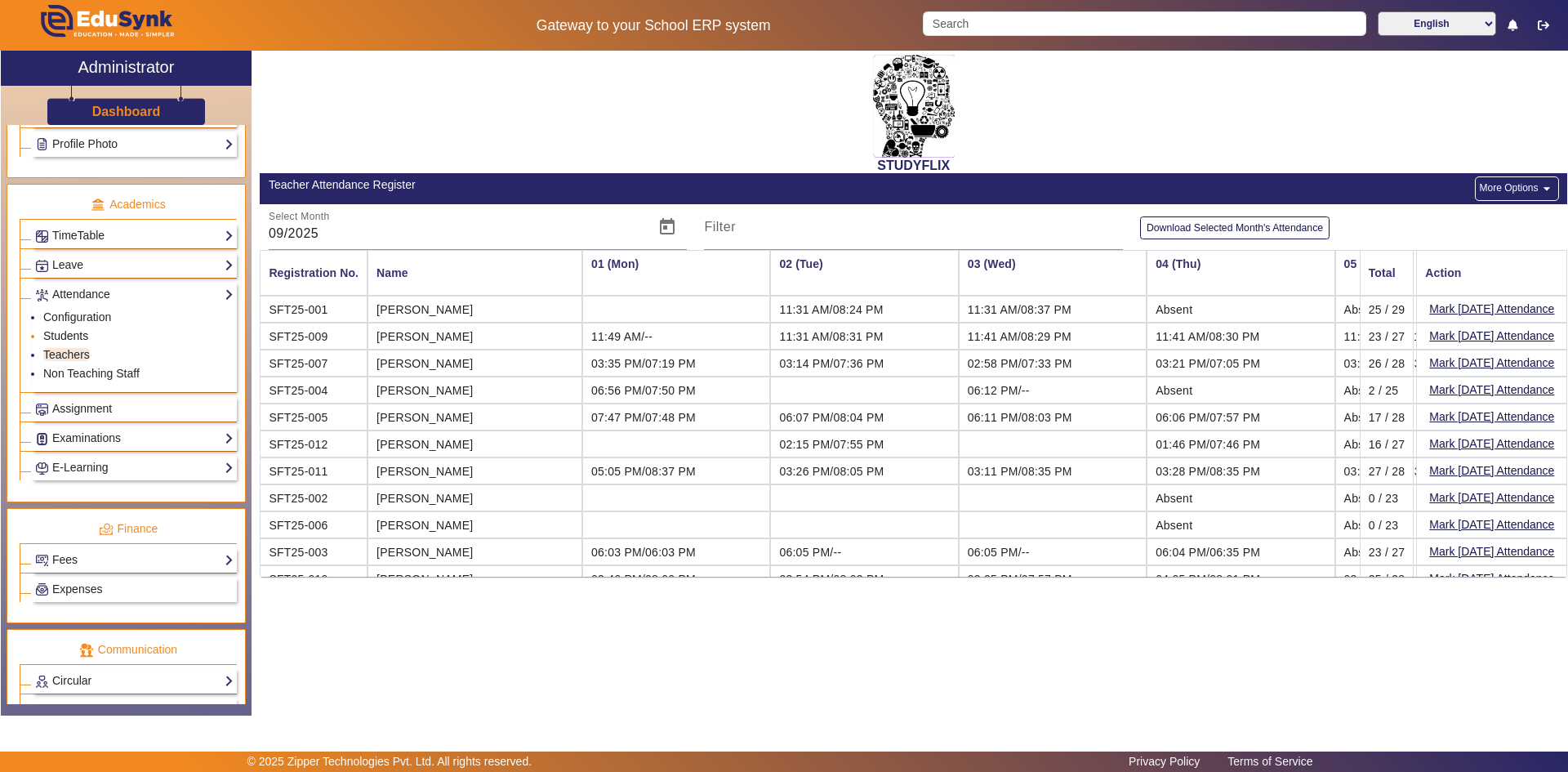
click at [74, 335] on link "Students" at bounding box center [65, 335] width 45 height 13
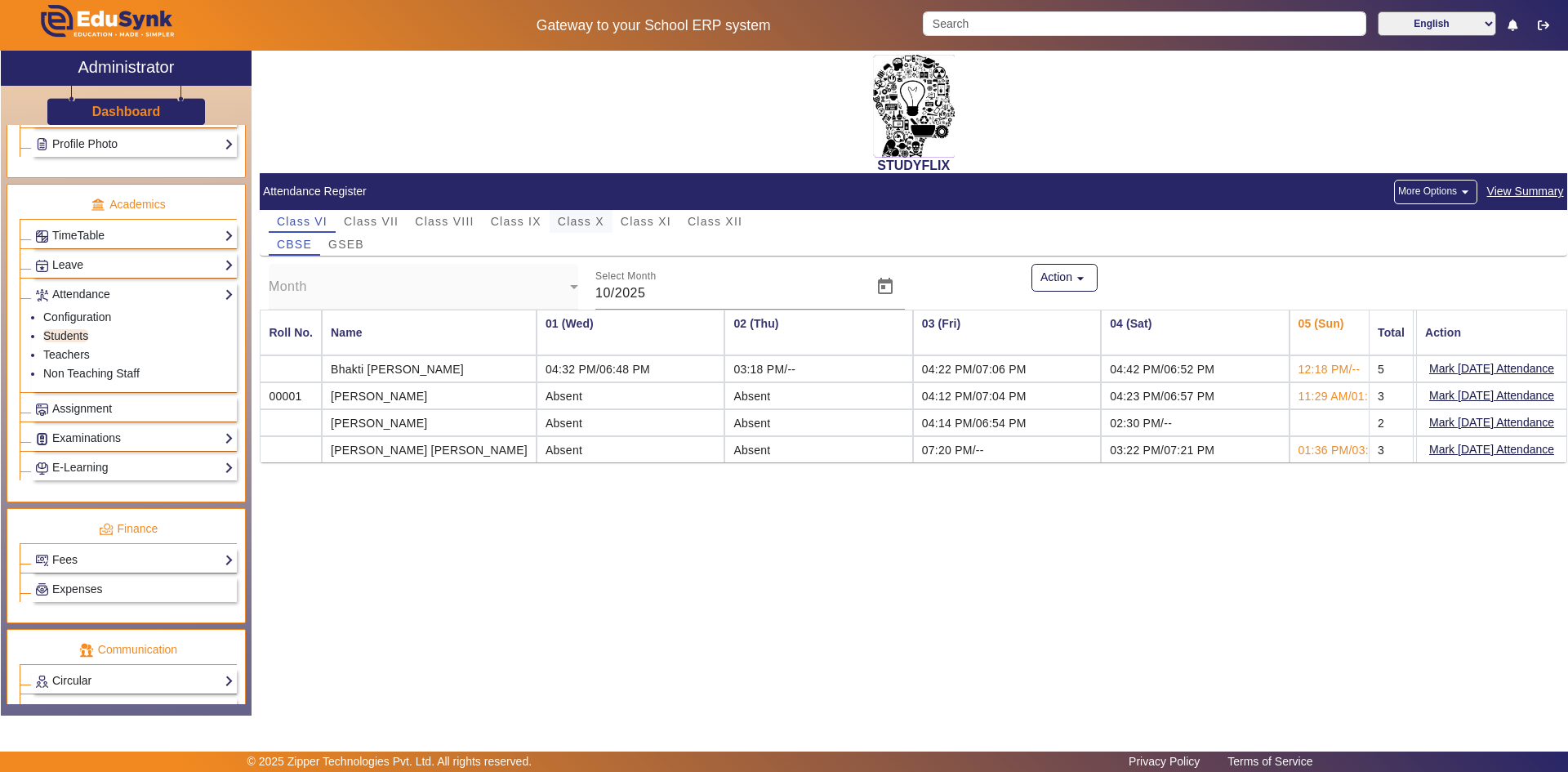
click at [551, 219] on div "Class X" at bounding box center [581, 221] width 63 height 23
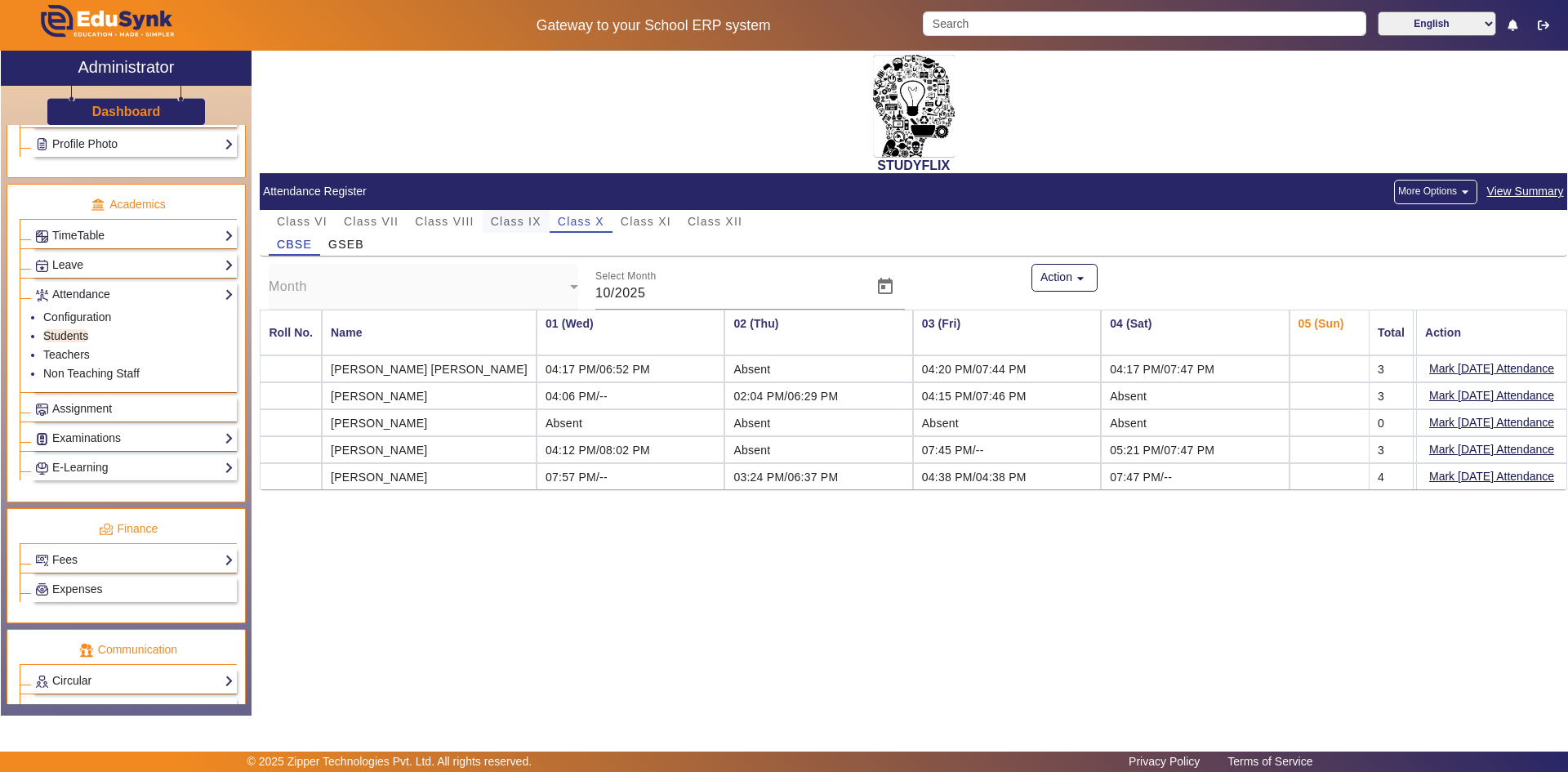
click at [538, 221] on span "Class IX" at bounding box center [515, 221] width 50 height 11
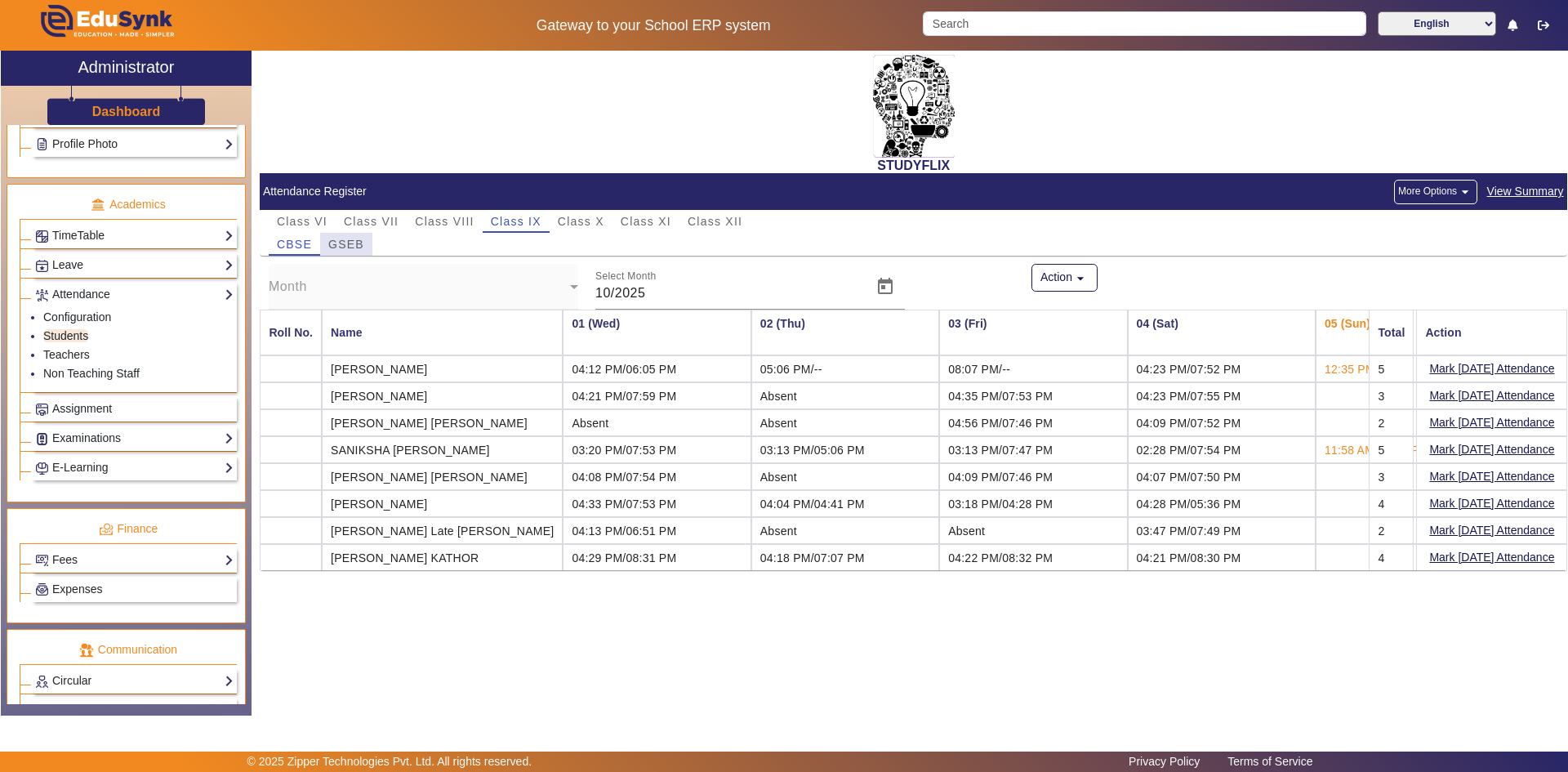
click at [343, 241] on span "GSEB" at bounding box center [346, 244] width 36 height 11
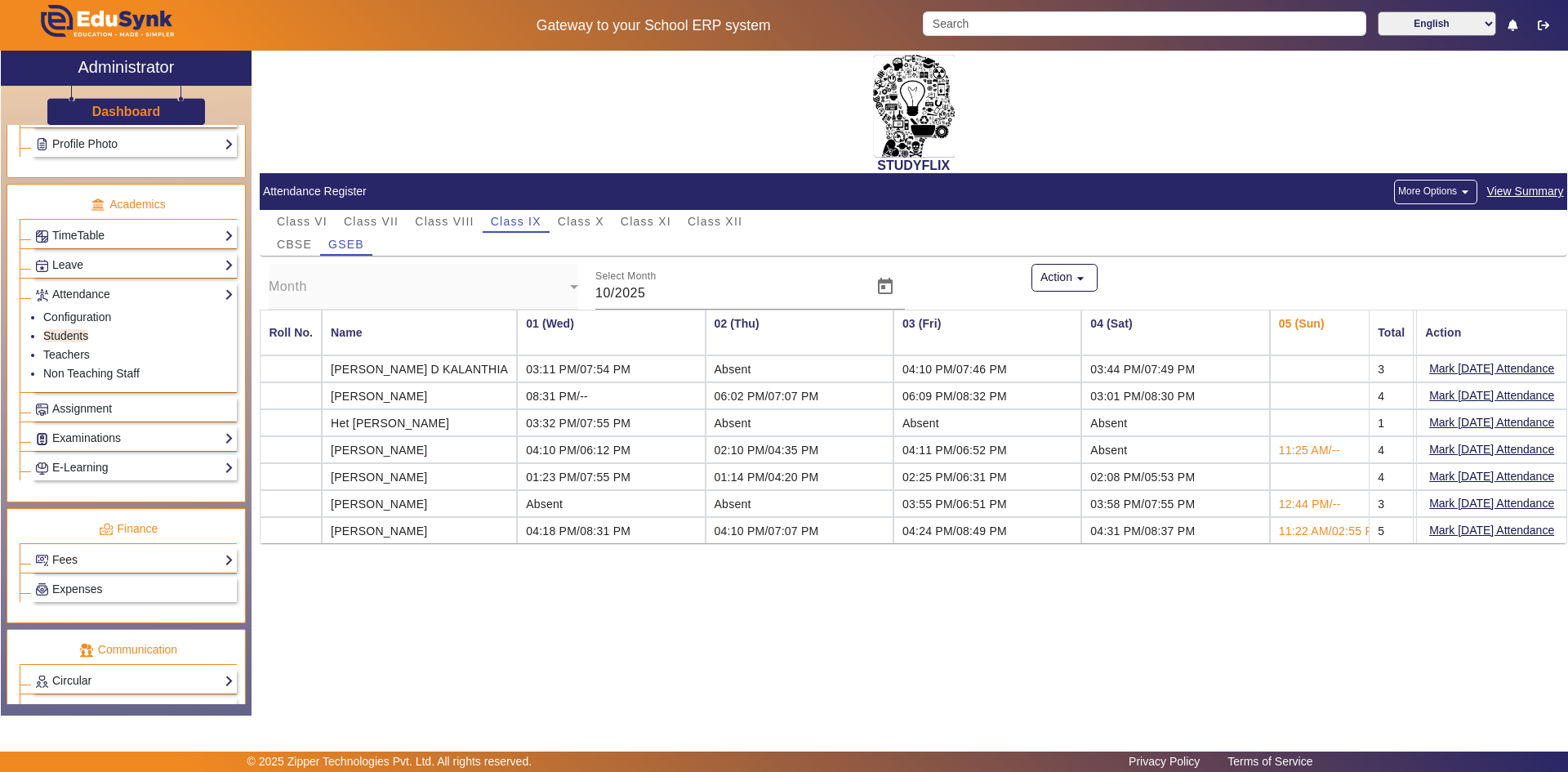
drag, startPoint x: 337, startPoint y: 445, endPoint x: 1124, endPoint y: 585, distance: 799.4
click at [888, 291] on span "Open calendar" at bounding box center [885, 287] width 39 height 39
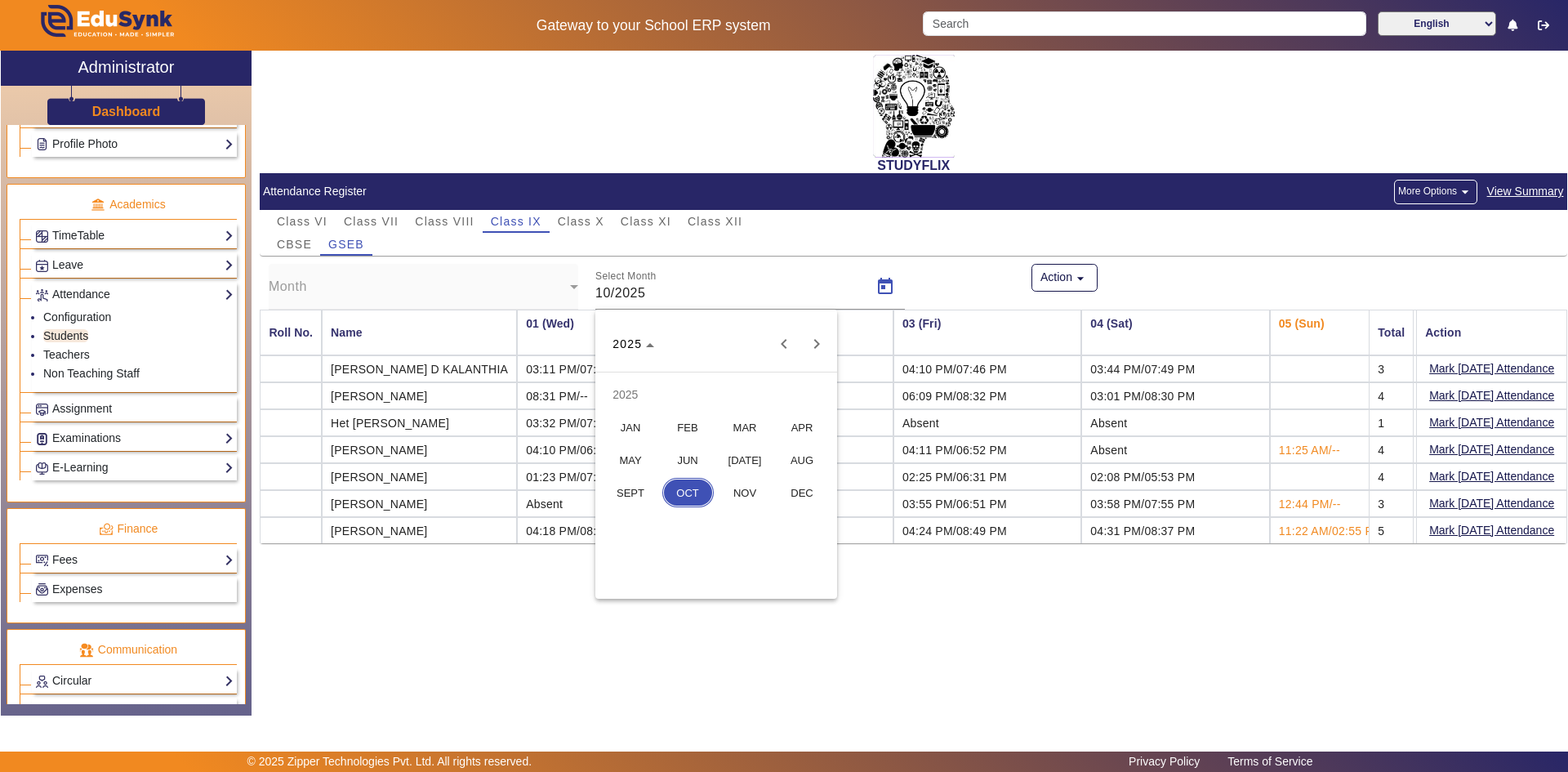
click at [650, 494] on span "SEPT" at bounding box center [631, 492] width 51 height 29
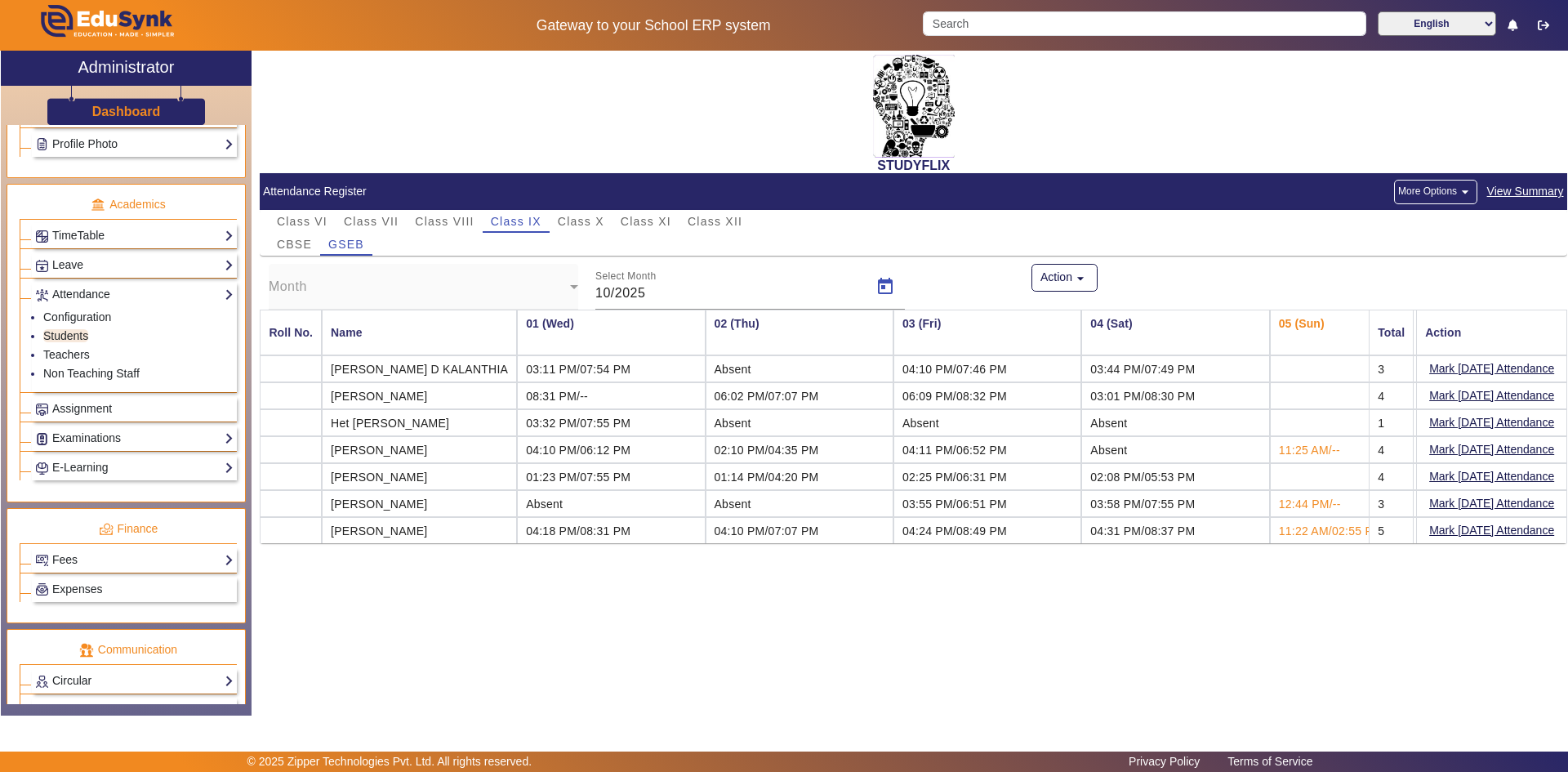
type input "09/2025"
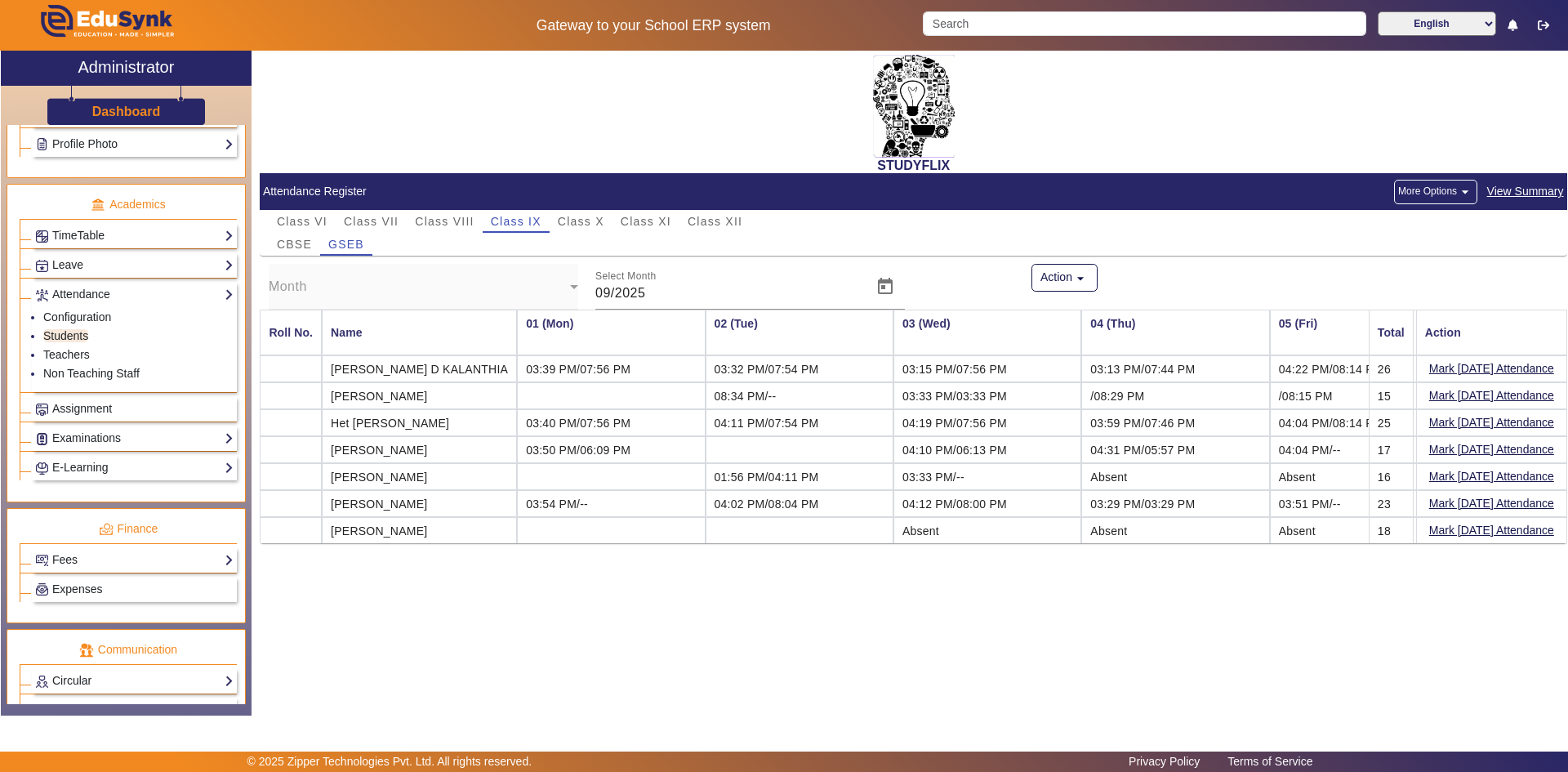
drag, startPoint x: 1363, startPoint y: 446, endPoint x: 1400, endPoint y: 453, distance: 37.7
drag, startPoint x: 1285, startPoint y: 448, endPoint x: 1240, endPoint y: 448, distance: 45.0
click at [1270, 448] on td "04:04 PM/--" at bounding box center [1364, 449] width 188 height 27
drag, startPoint x: 1375, startPoint y: 371, endPoint x: 1397, endPoint y: 371, distance: 22.0
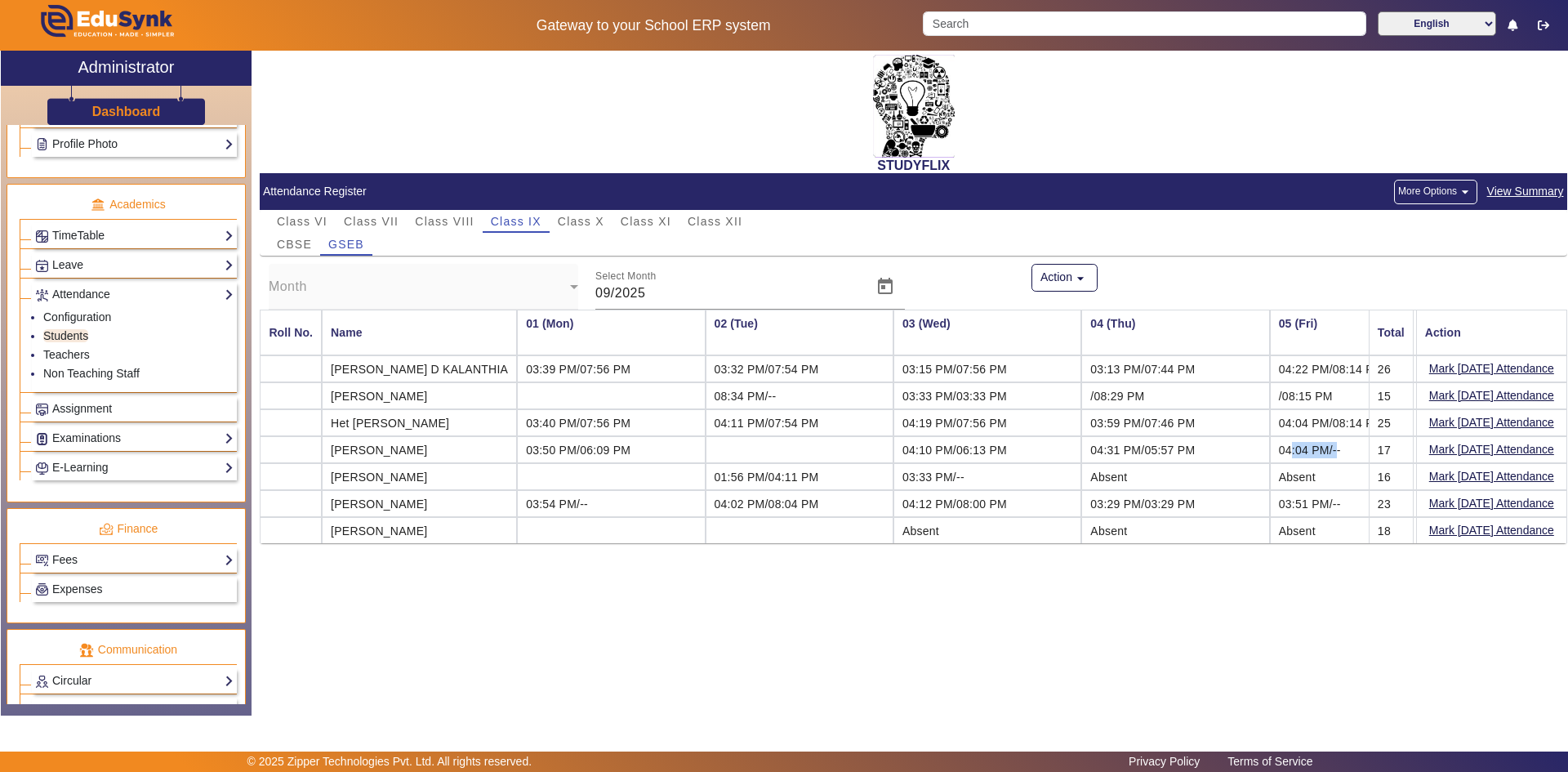
click at [1397, 371] on mat-cell "26" at bounding box center [1390, 369] width 45 height 27
drag, startPoint x: 335, startPoint y: 366, endPoint x: 1396, endPoint y: 368, distance: 1061.0
click at [301, 235] on span "CBSE" at bounding box center [294, 244] width 35 height 23
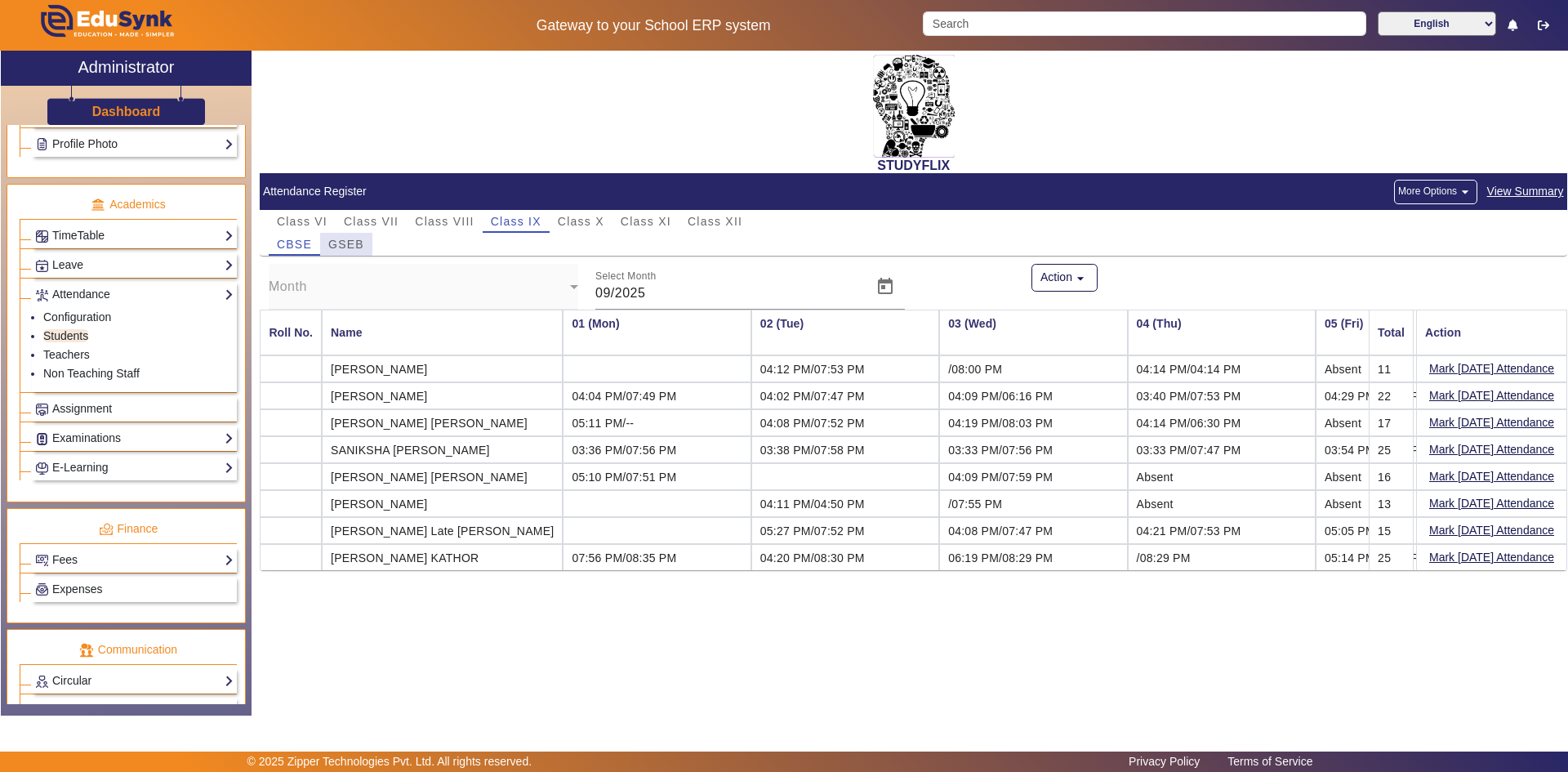
click at [331, 242] on span "GSEB" at bounding box center [346, 244] width 36 height 11
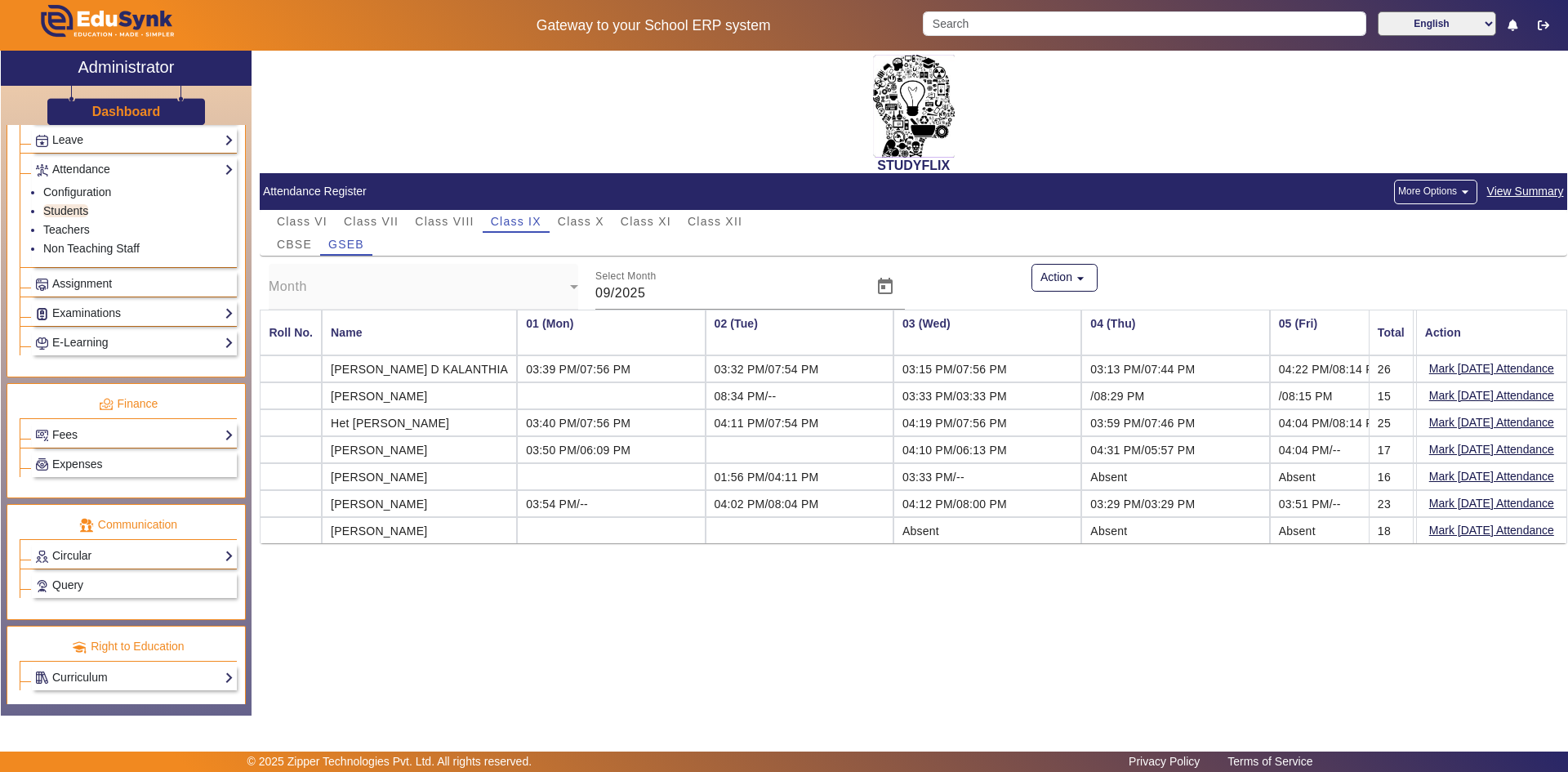
scroll to position [696, 0]
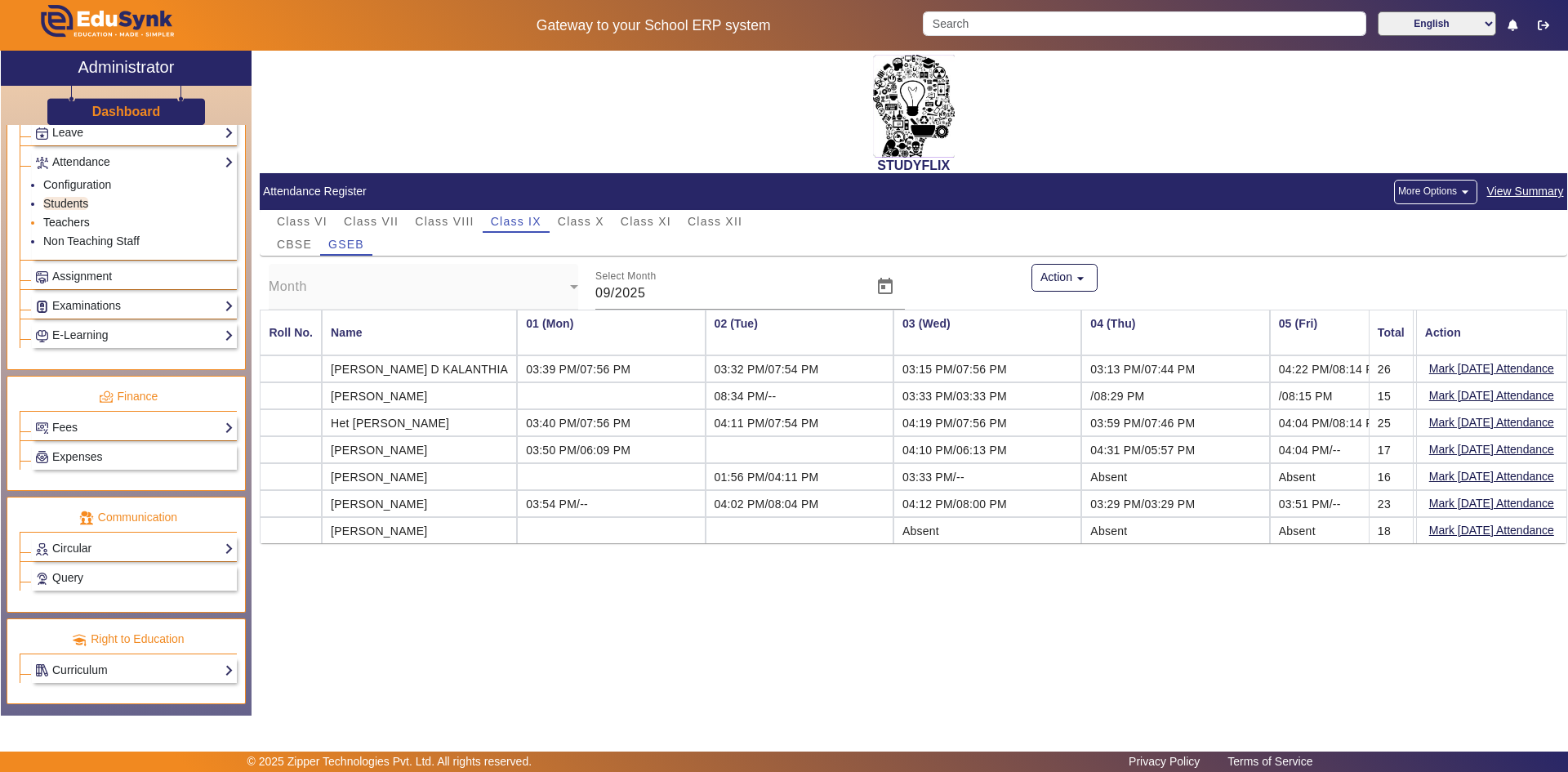
click at [80, 219] on link "Teachers" at bounding box center [66, 222] width 47 height 13
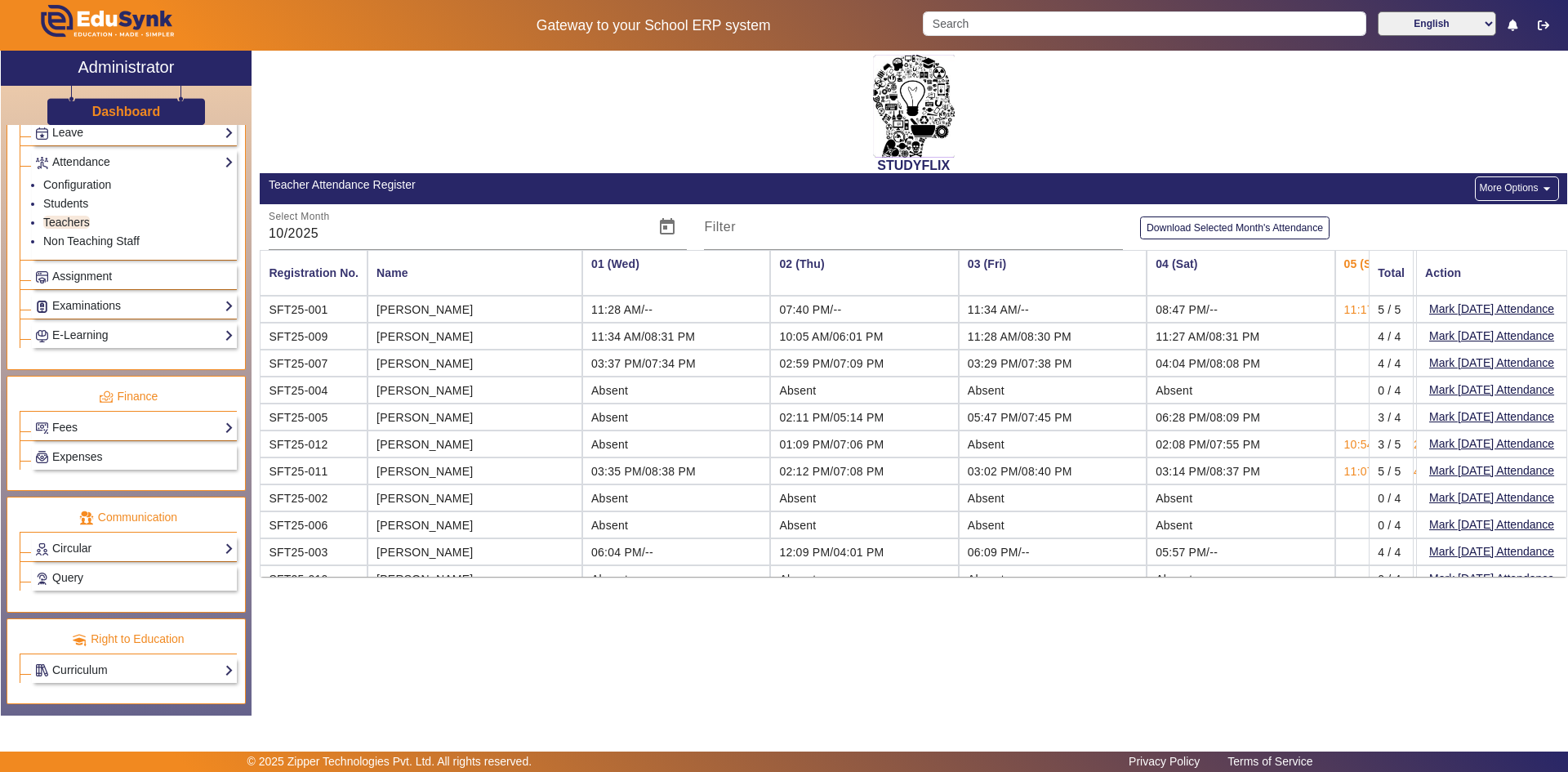
drag, startPoint x: 494, startPoint y: 337, endPoint x: 613, endPoint y: 334, distance: 119.0
click at [630, 331] on td "11:34 AM/08:31 PM" at bounding box center [676, 336] width 188 height 27
drag, startPoint x: 590, startPoint y: 342, endPoint x: 613, endPoint y: 342, distance: 23.0
click at [613, 342] on span "11:34 AM/08:31 PM" at bounding box center [643, 336] width 103 height 13
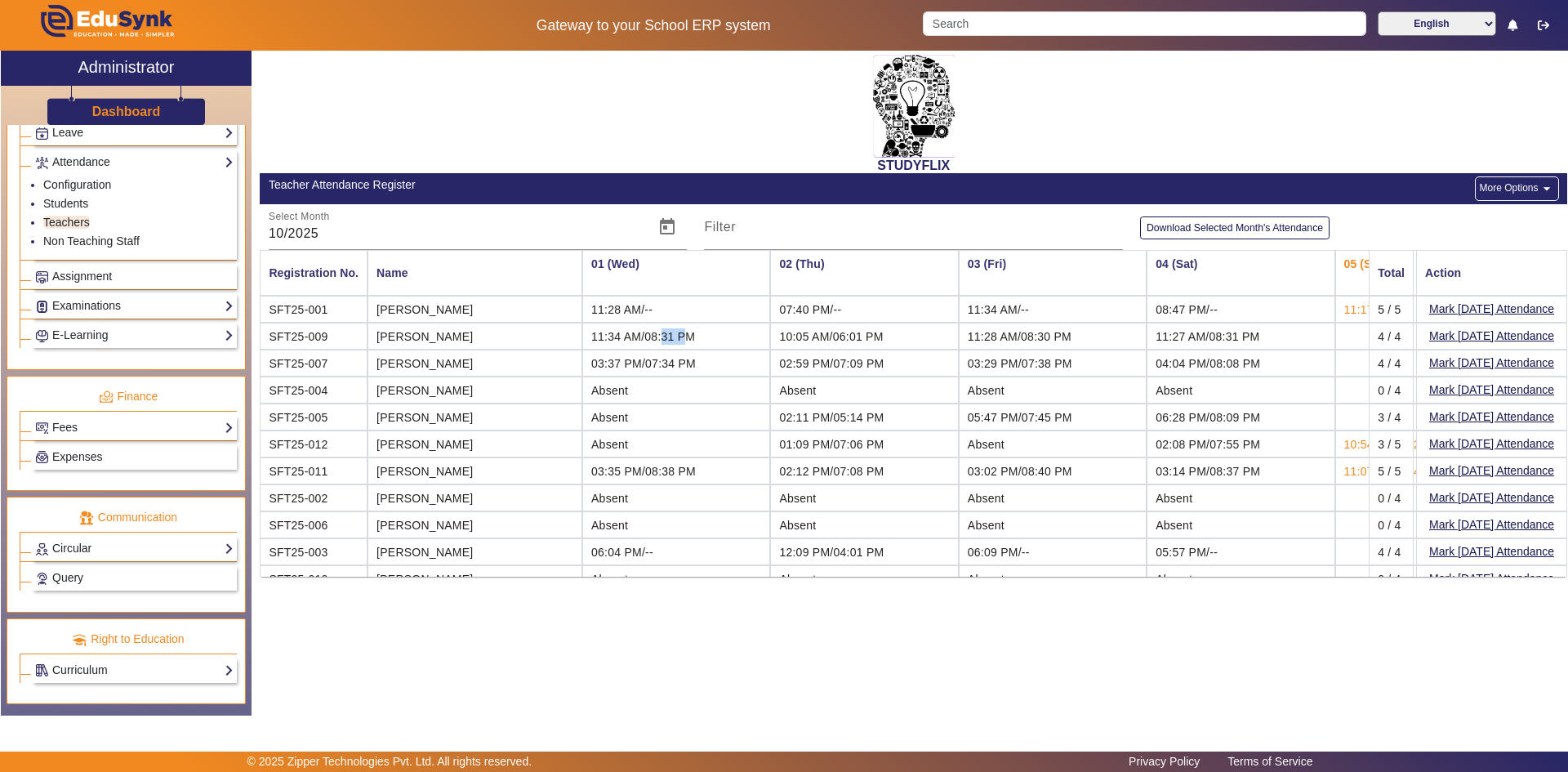
scroll to position [50, 0]
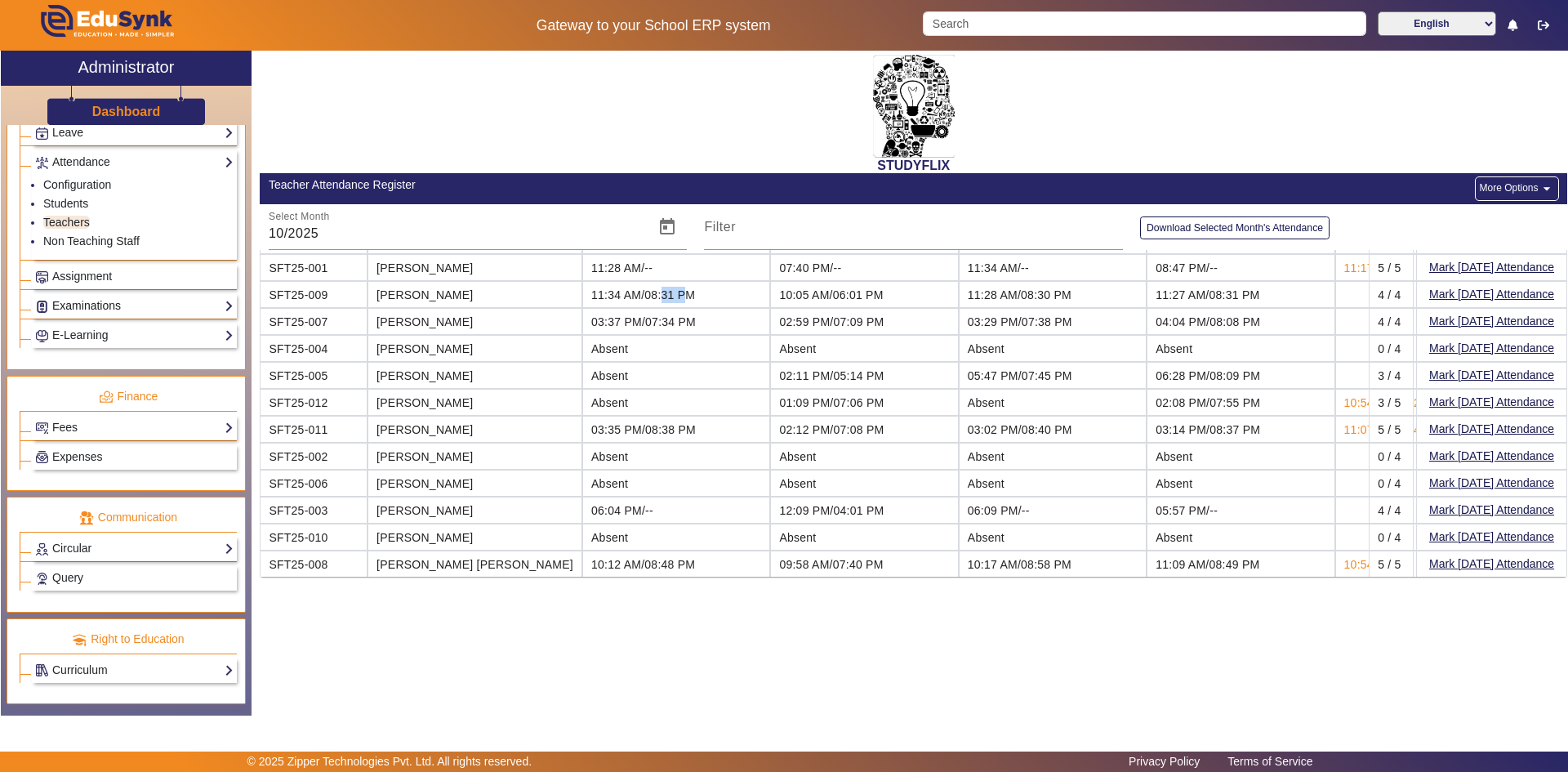
click at [78, 303] on link "Examinations" at bounding box center [134, 305] width 199 height 19
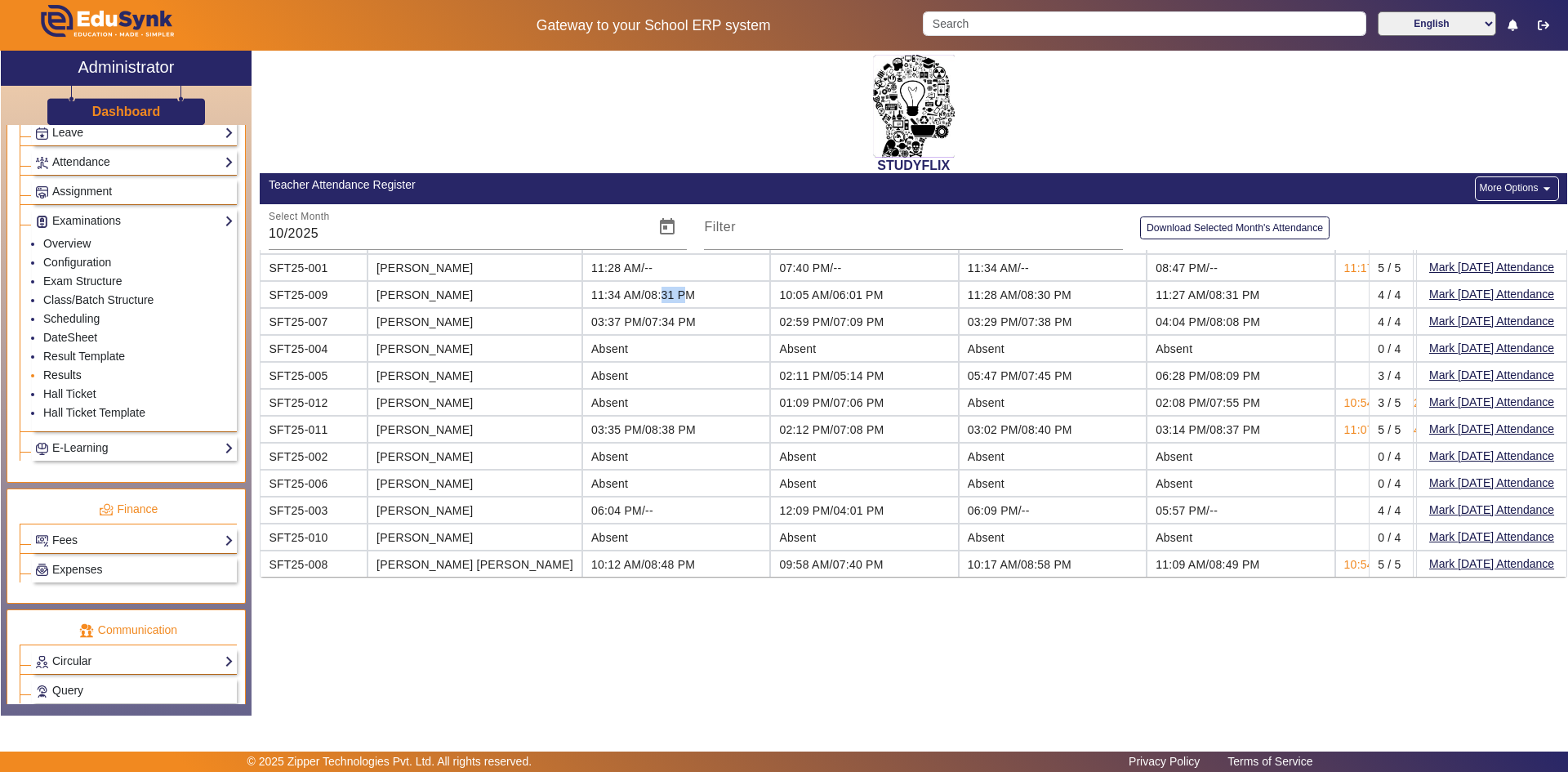
click at [72, 371] on link "Results" at bounding box center [62, 375] width 38 height 13
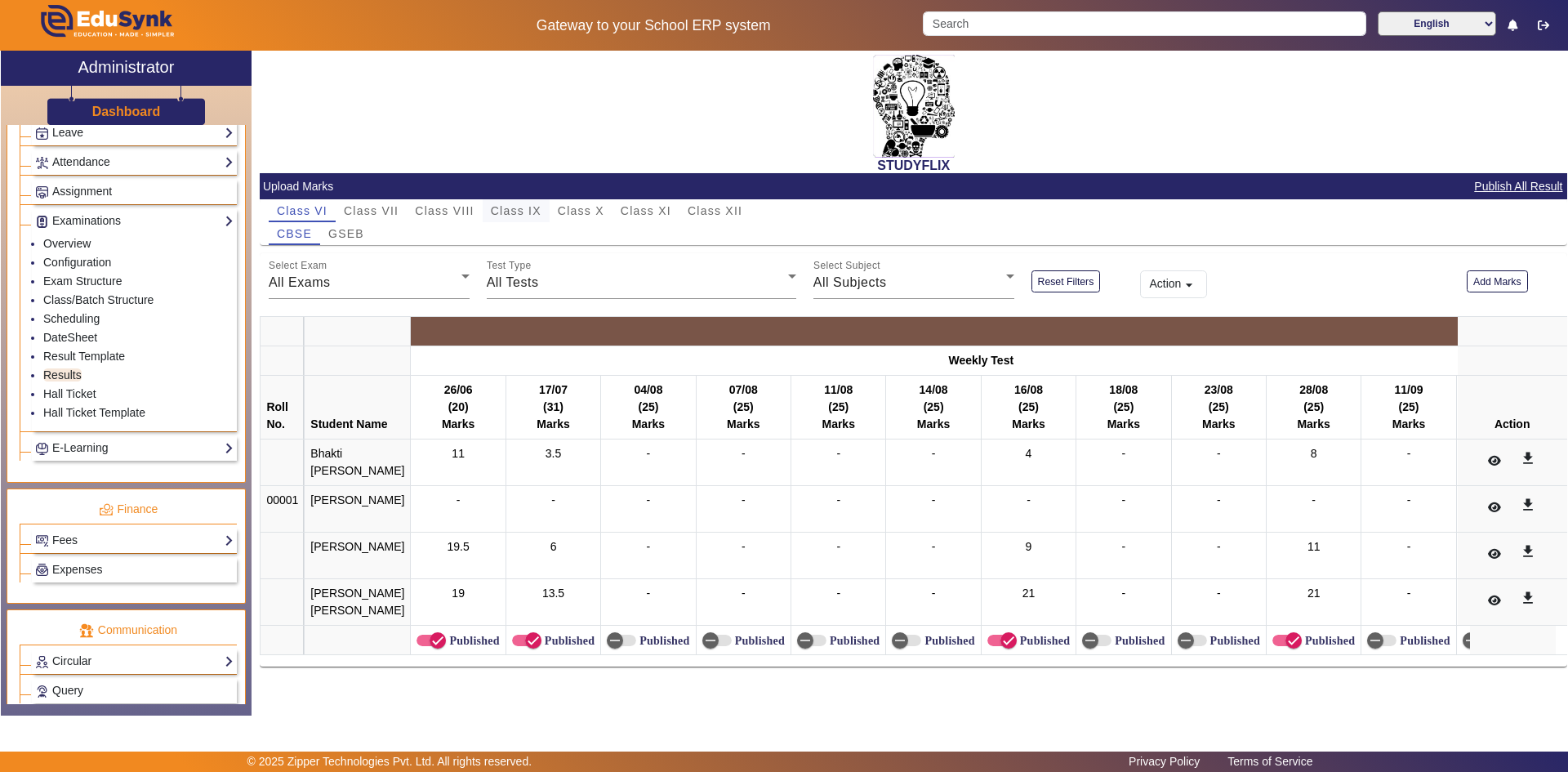
click at [512, 214] on span "Class IX" at bounding box center [515, 210] width 50 height 11
click at [513, 211] on span "Class IX" at bounding box center [515, 210] width 50 height 11
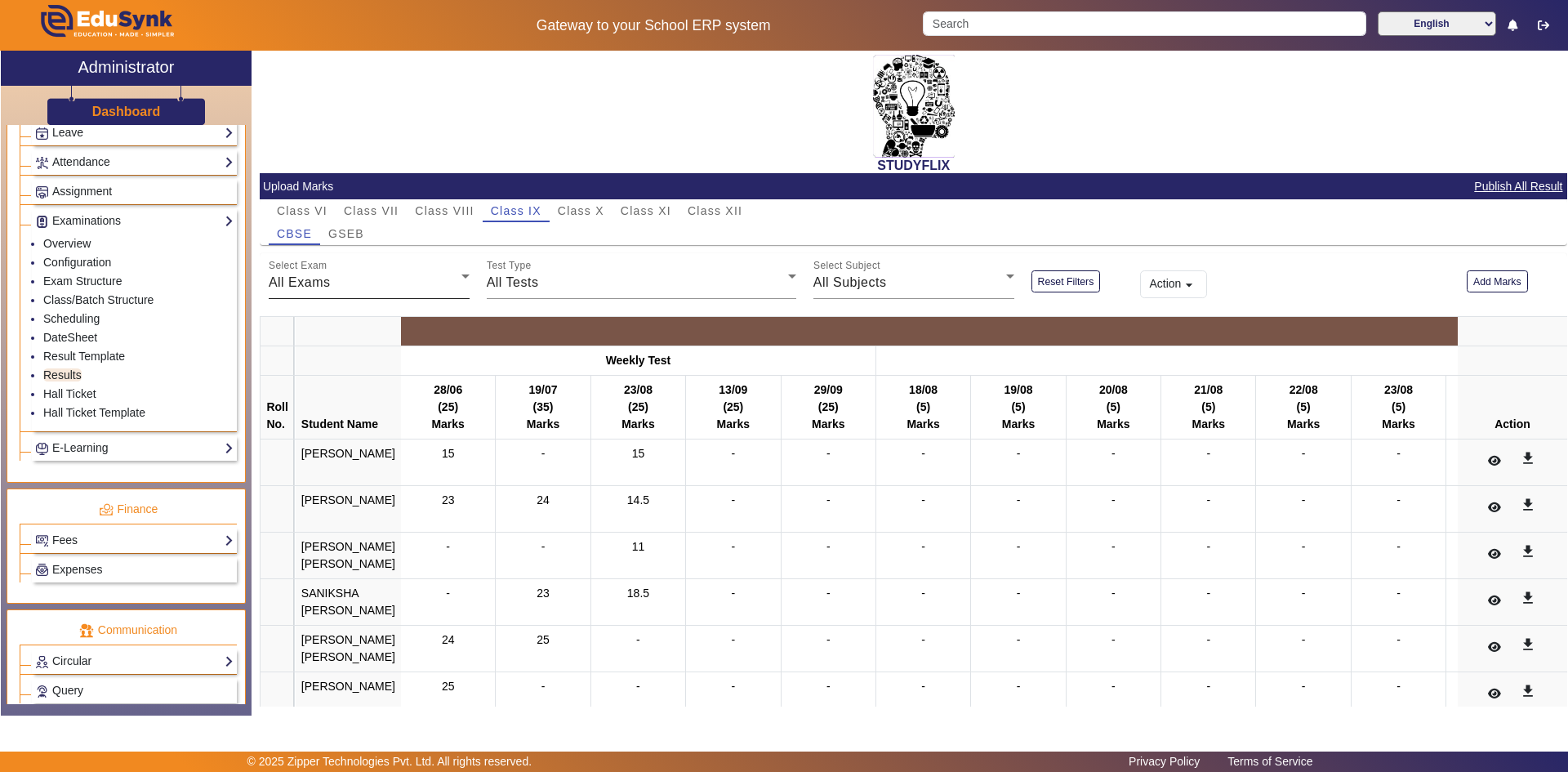
click at [405, 278] on div "All Exams" at bounding box center [365, 283] width 193 height 19
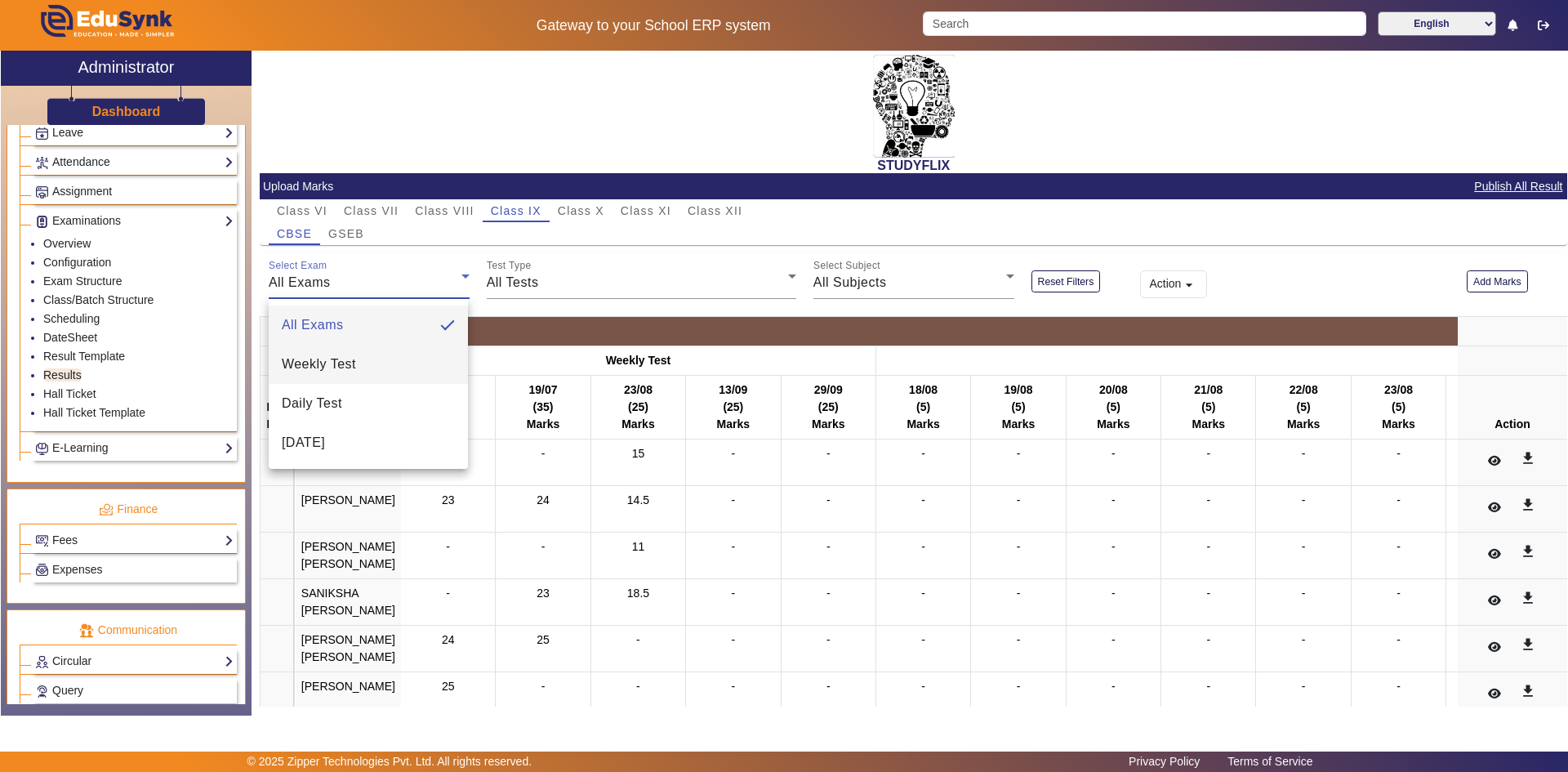
click at [349, 351] on mat-option "Weekly Test" at bounding box center [368, 364] width 199 height 39
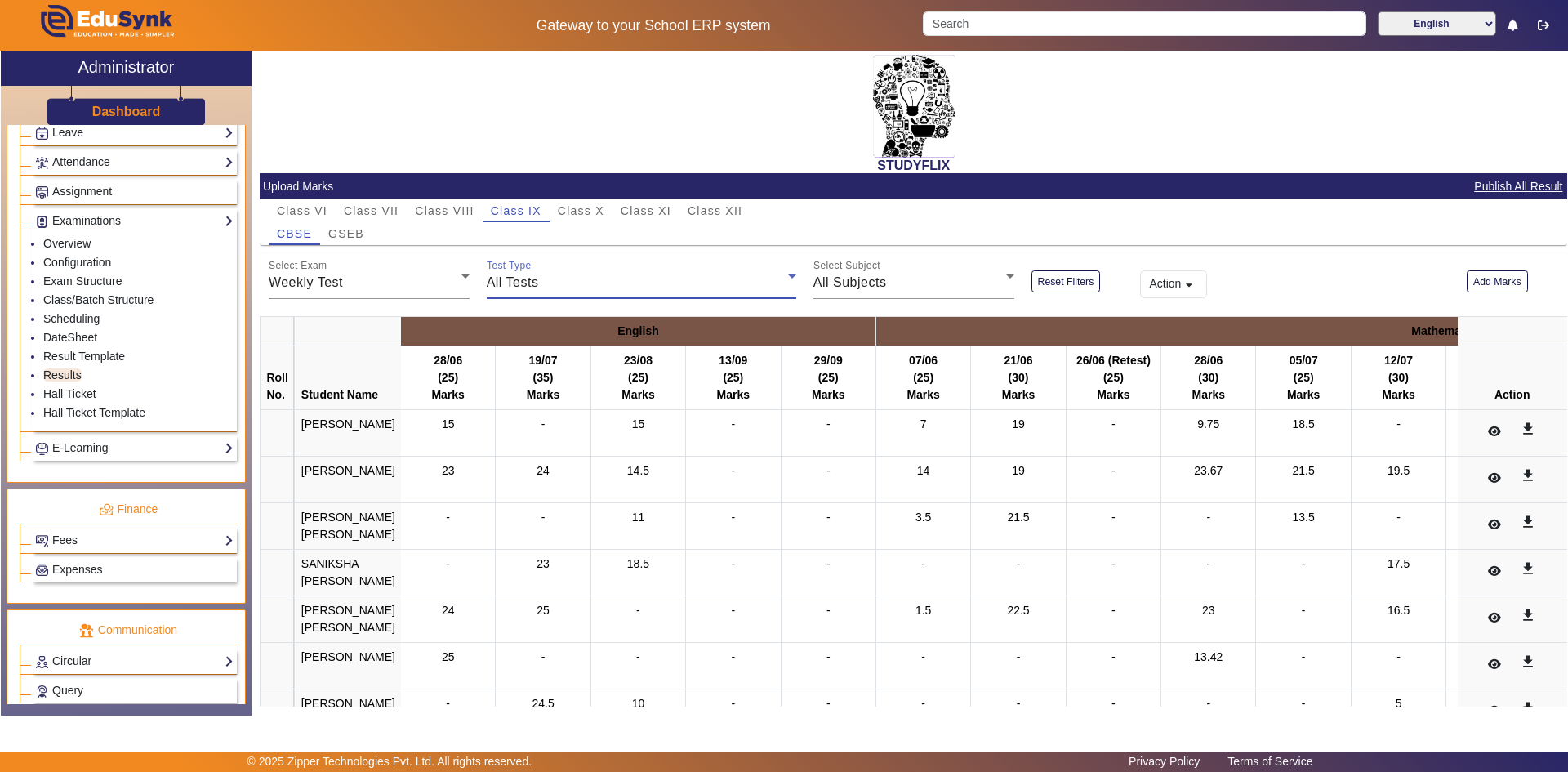
click at [520, 289] on span "All Tests" at bounding box center [513, 282] width 52 height 14
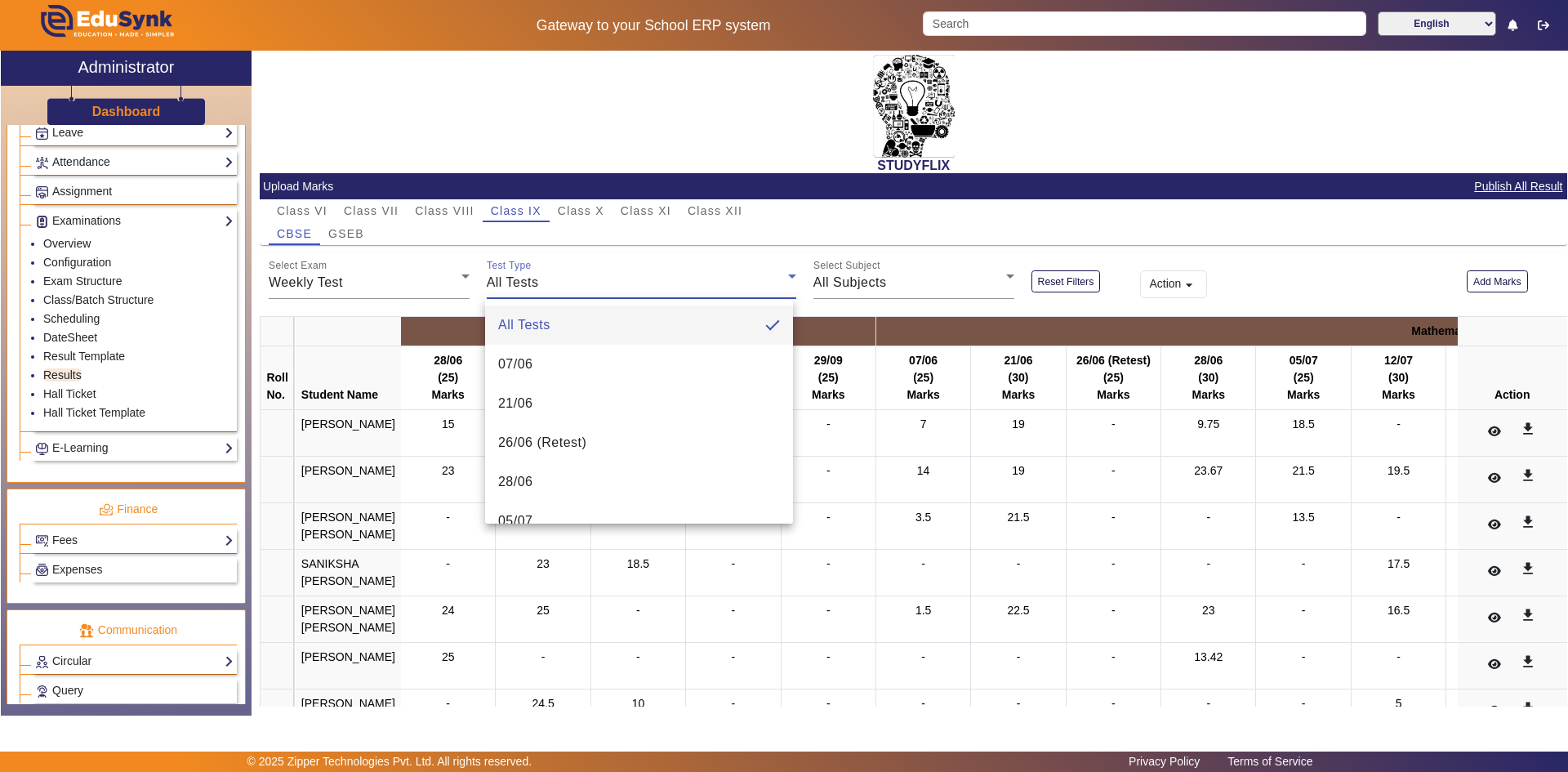
scroll to position [455, 0]
click at [613, 270] on div at bounding box center [784, 386] width 1568 height 772
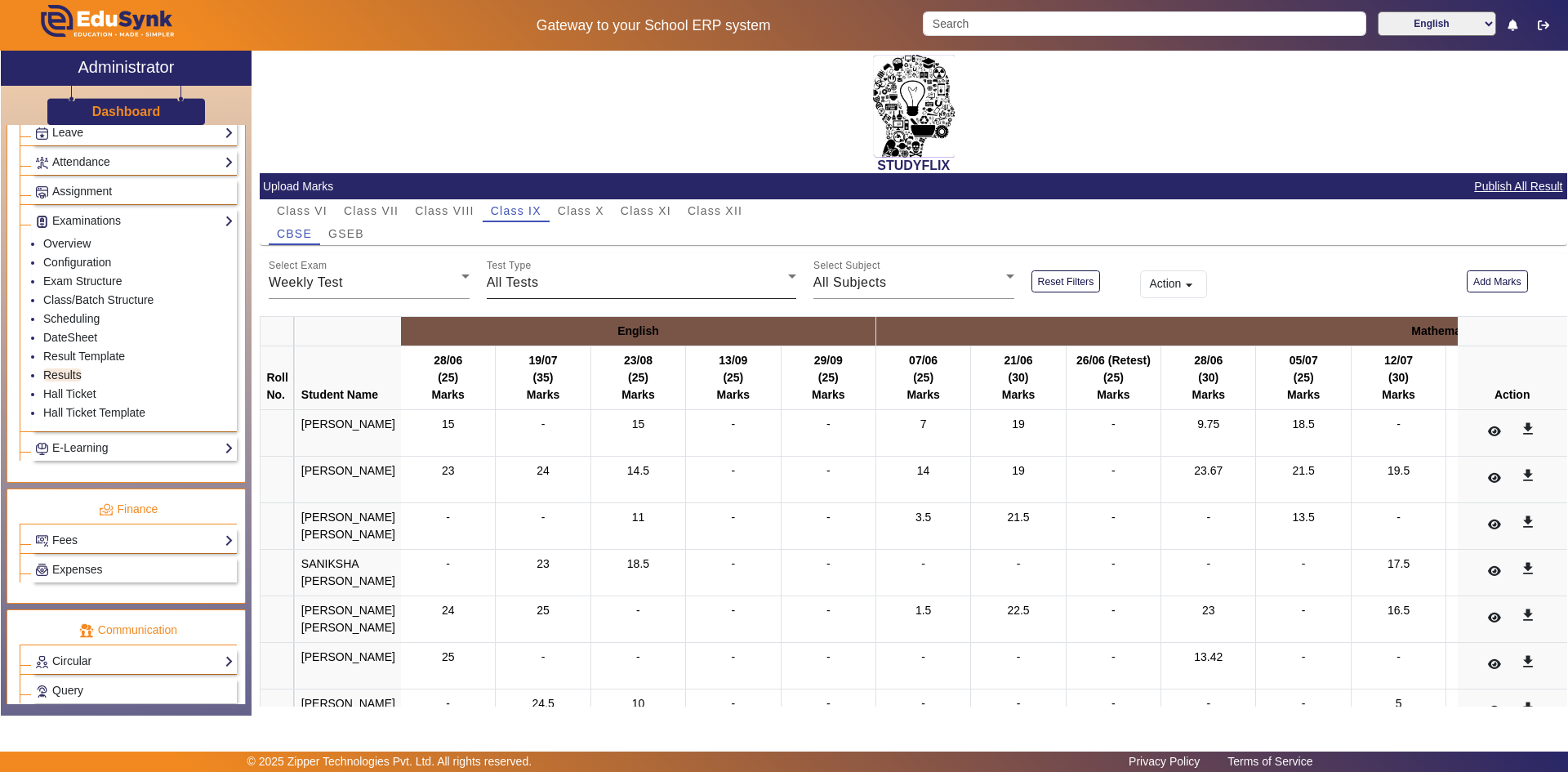
click at [603, 287] on div "All Tests" at bounding box center [637, 283] width 301 height 19
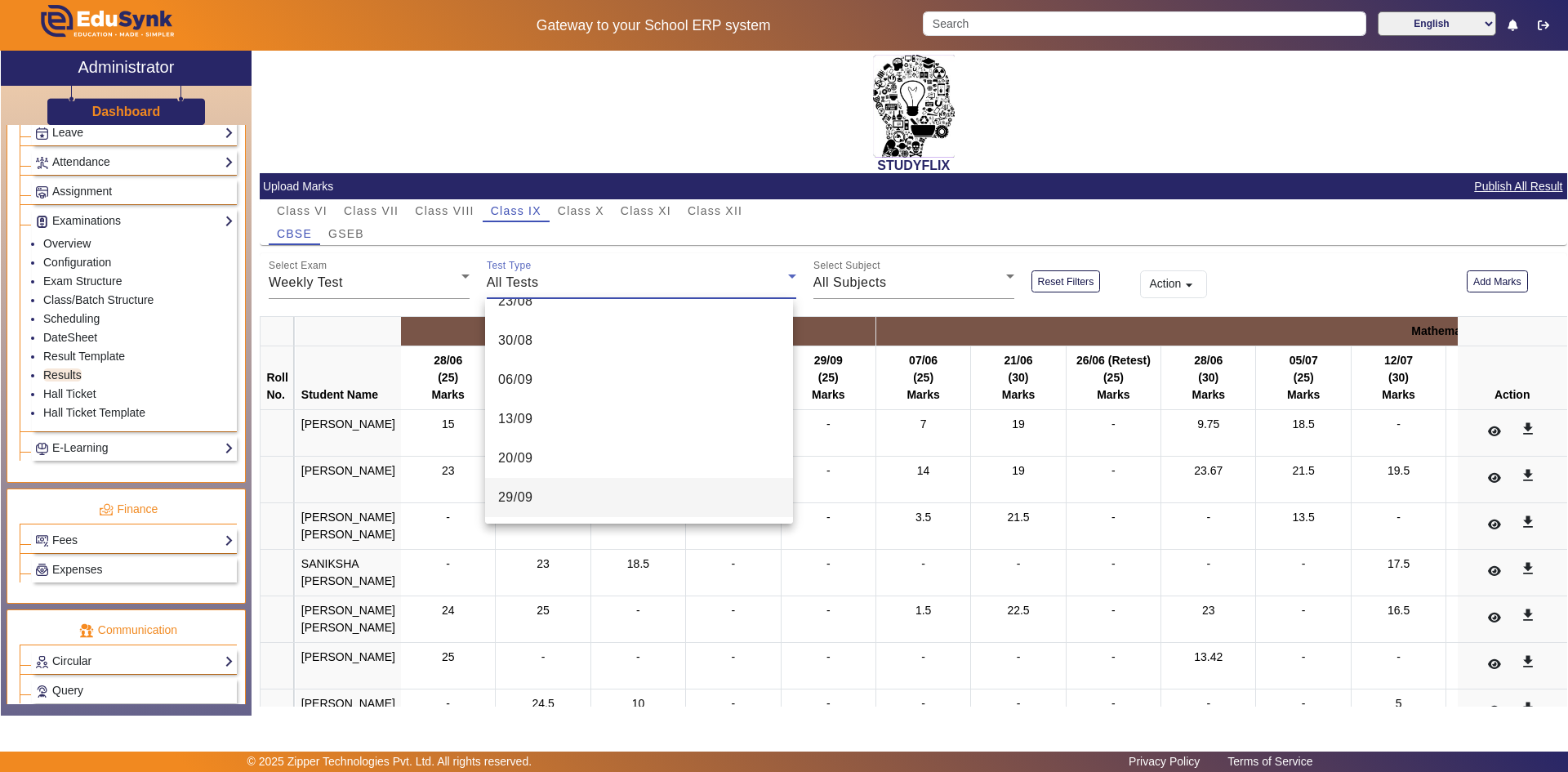
click at [552, 493] on mat-option "29/09" at bounding box center [639, 497] width 308 height 39
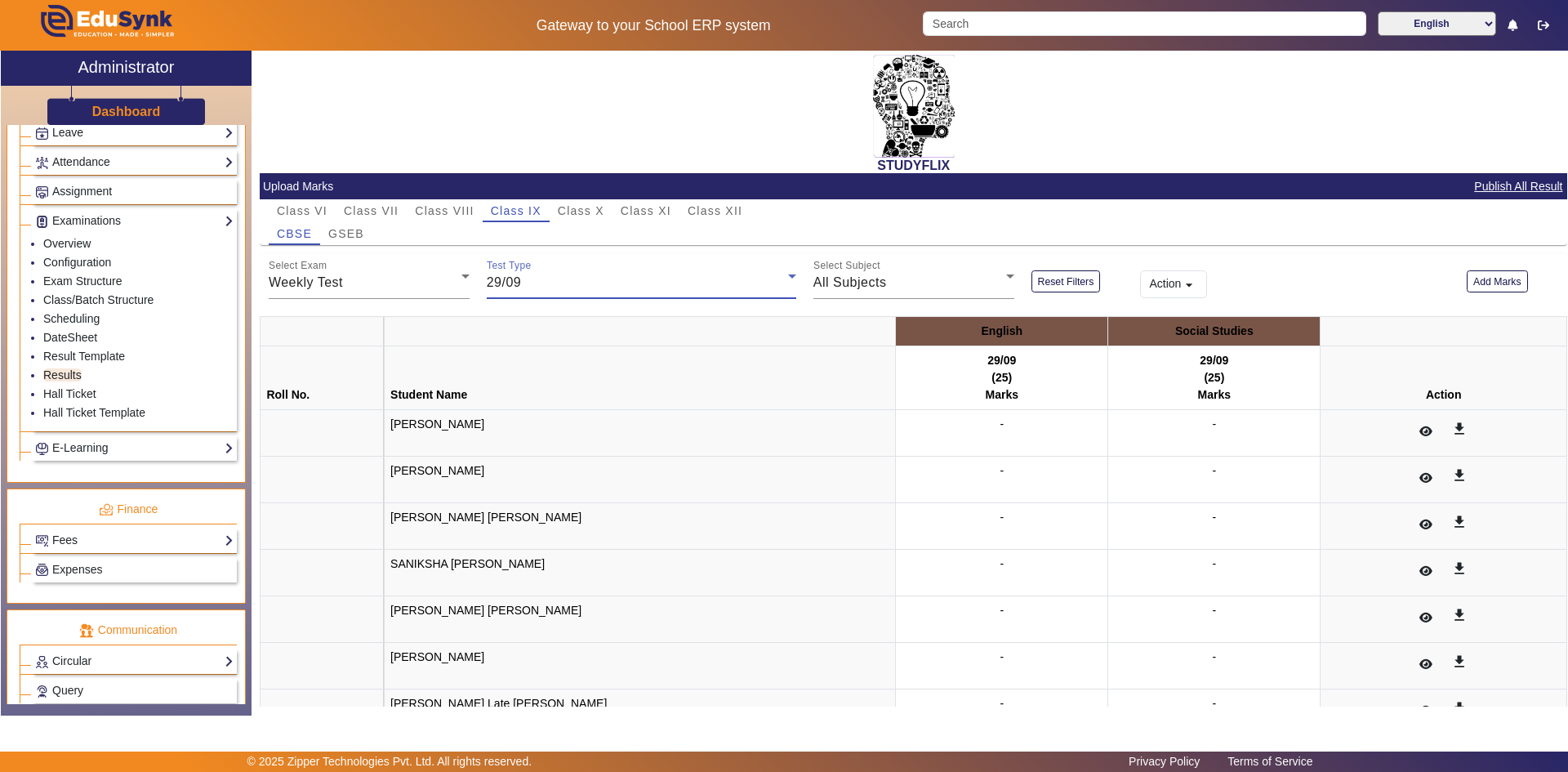
click at [710, 280] on div "29/09" at bounding box center [637, 283] width 301 height 19
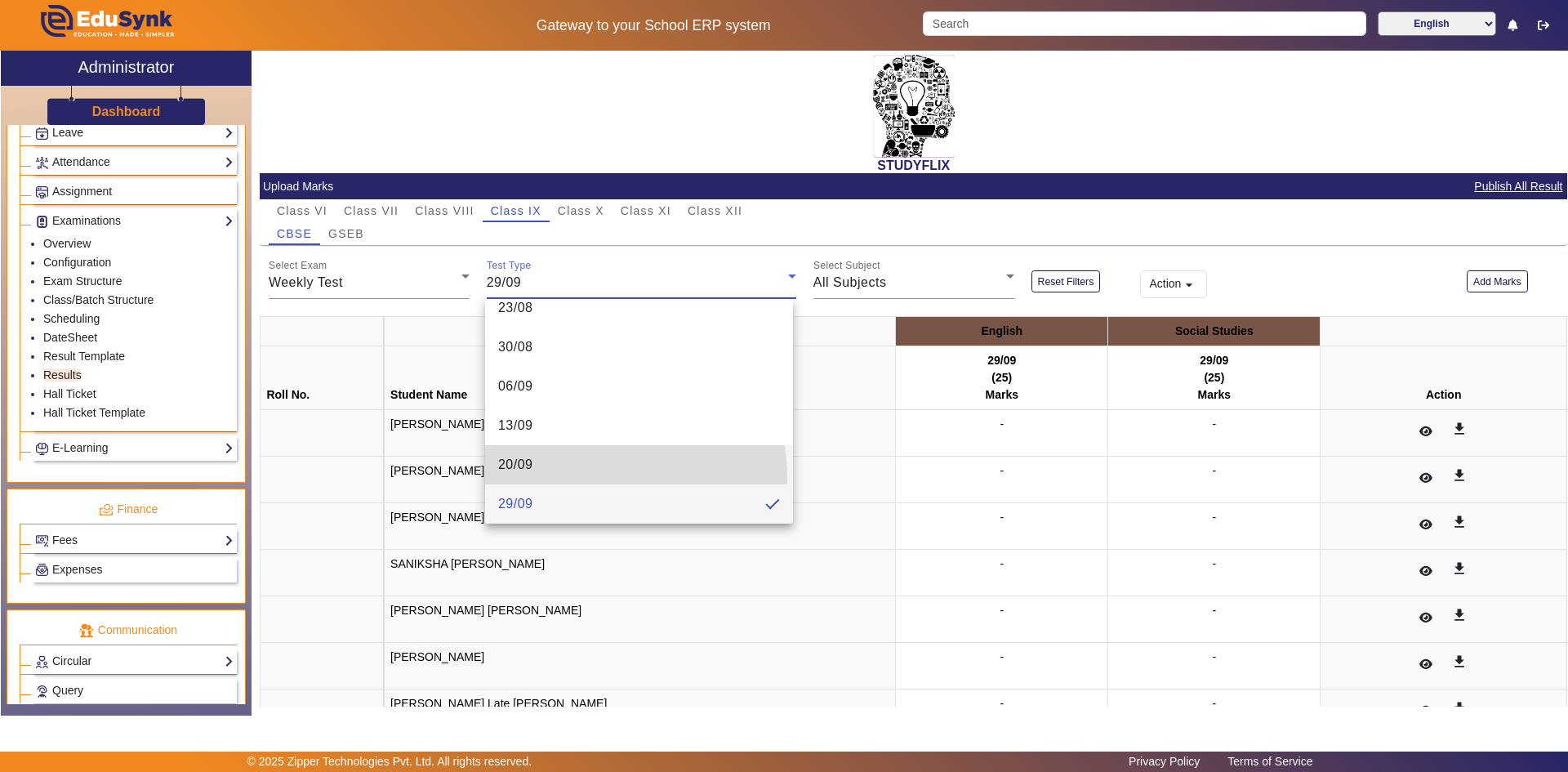
click at [566, 479] on mat-option "20/09" at bounding box center [639, 465] width 308 height 39
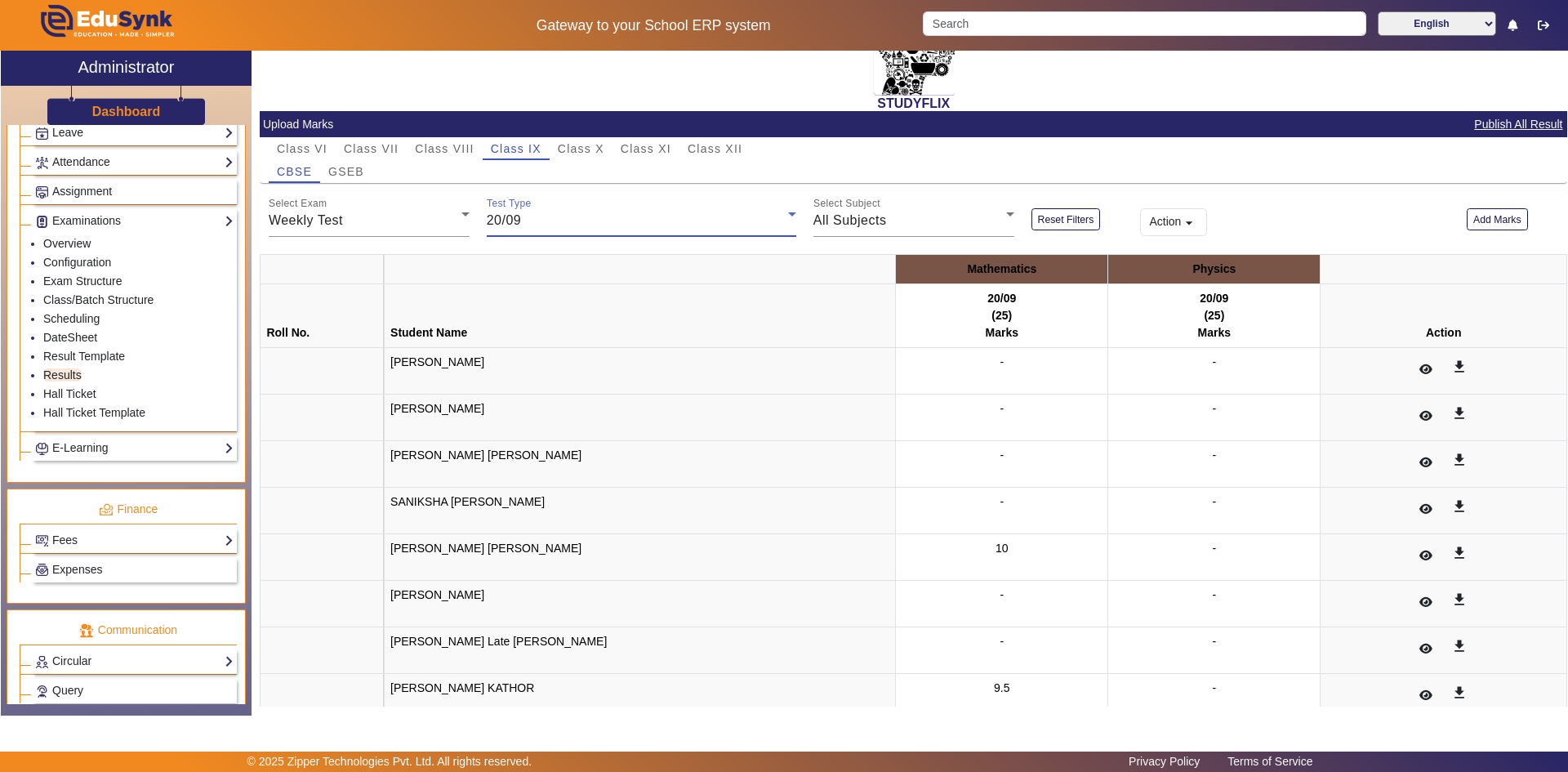
scroll to position [125, 0]
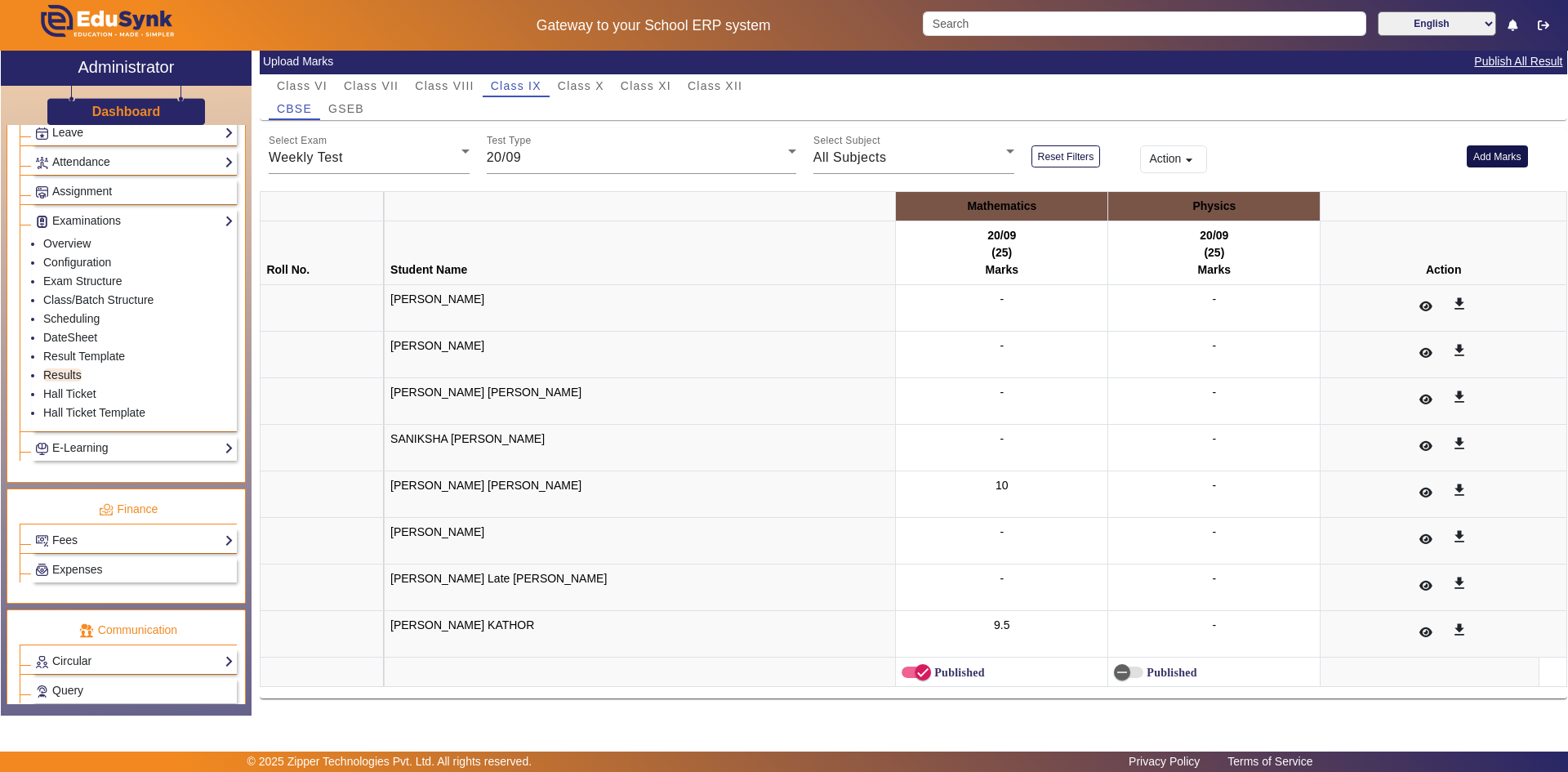
click at [1470, 151] on button "Add Marks" at bounding box center [1496, 156] width 61 height 22
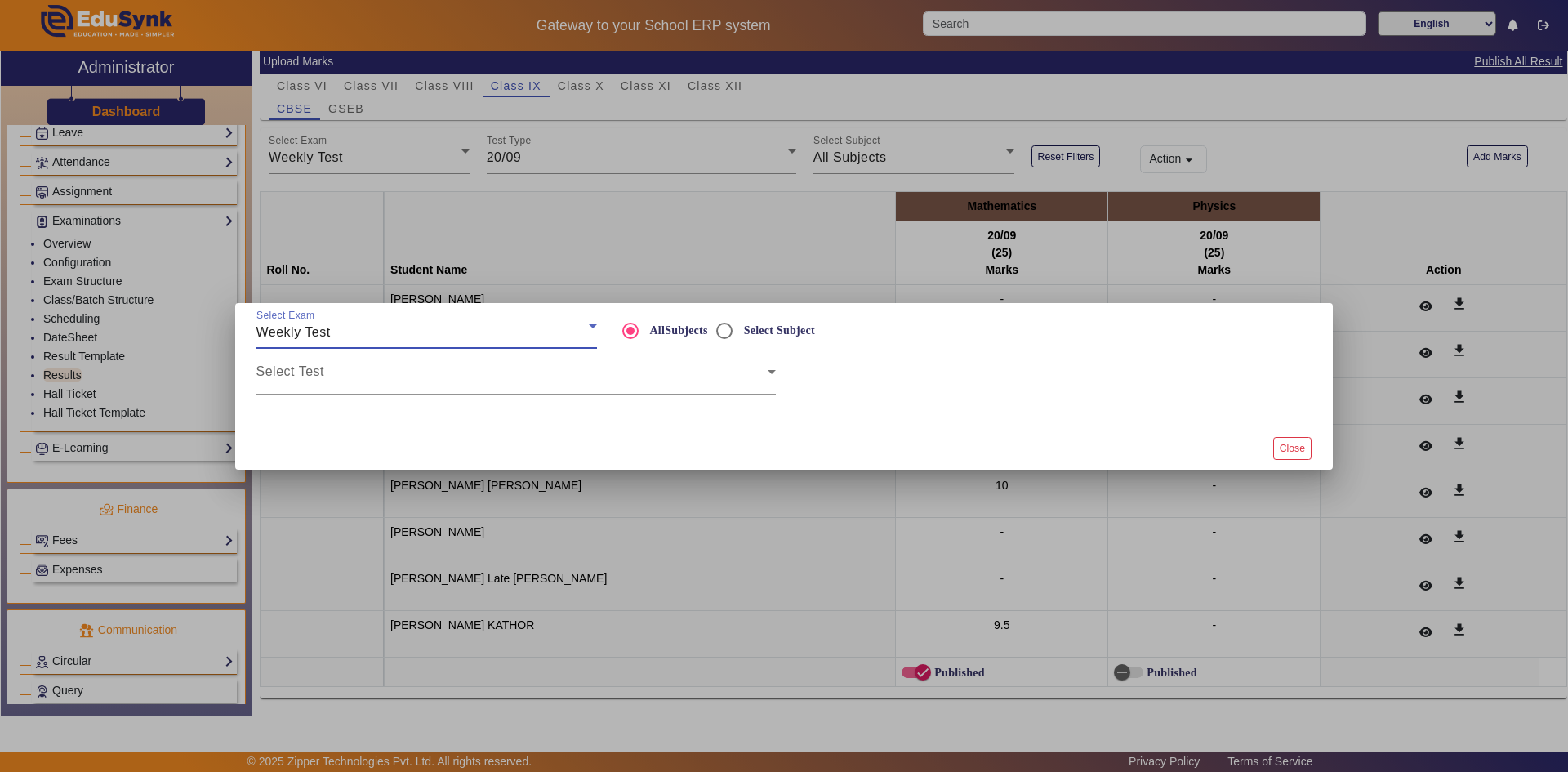
click at [400, 333] on div "Weekly Test" at bounding box center [422, 332] width 332 height 19
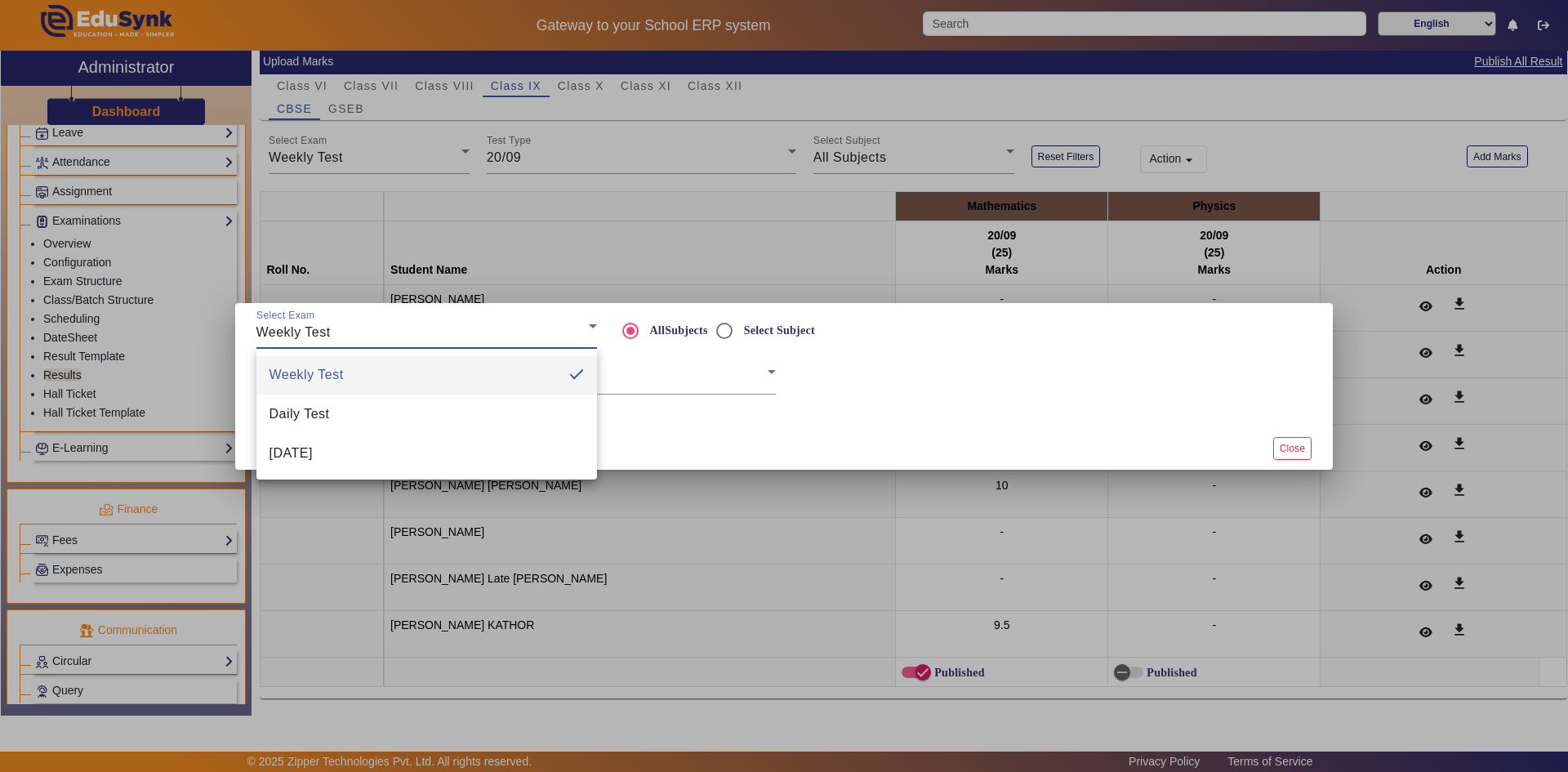
click at [400, 360] on mat-option "Weekly Test" at bounding box center [426, 375] width 340 height 39
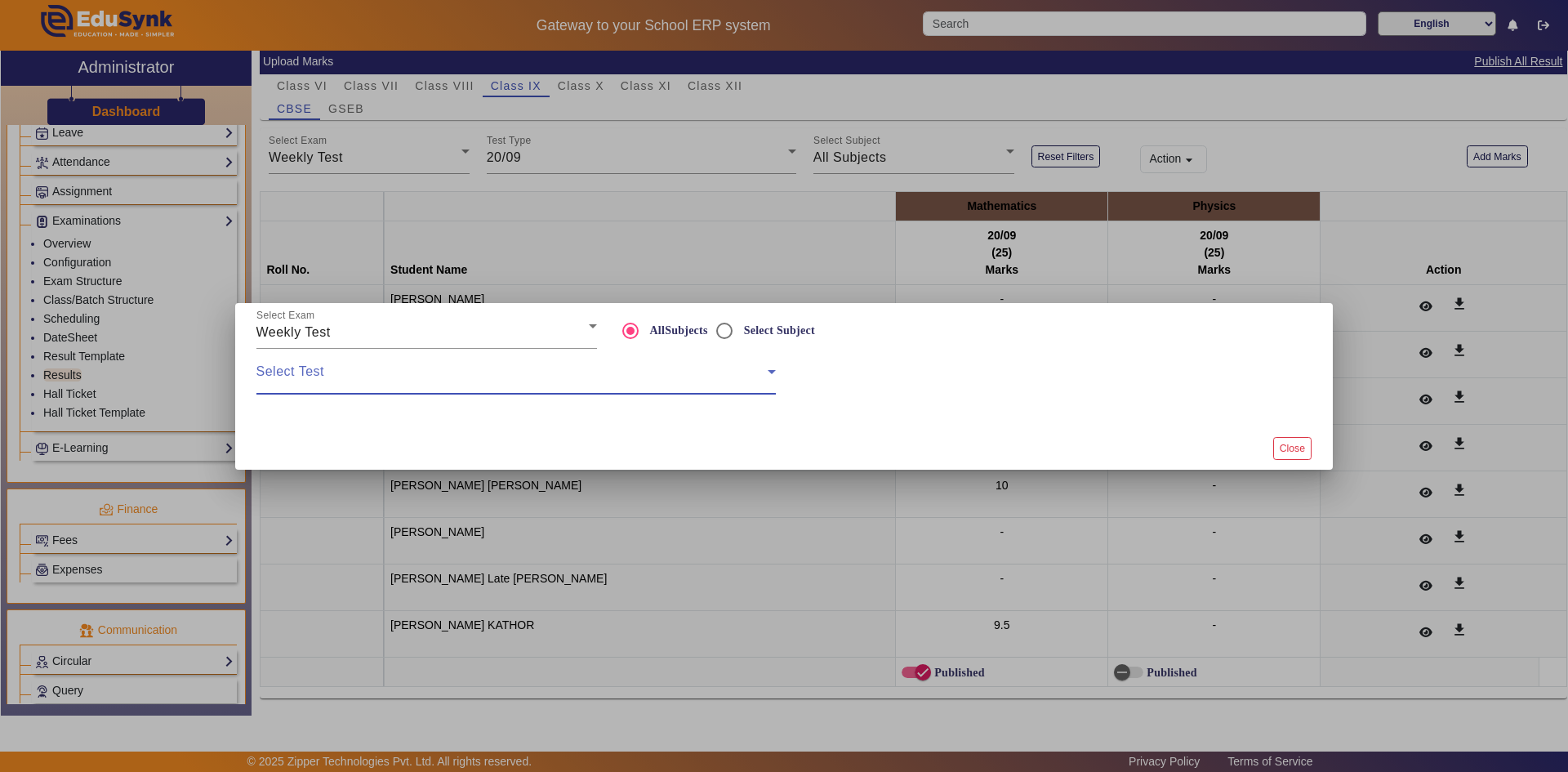
click at [426, 379] on span at bounding box center [512, 378] width 511 height 19
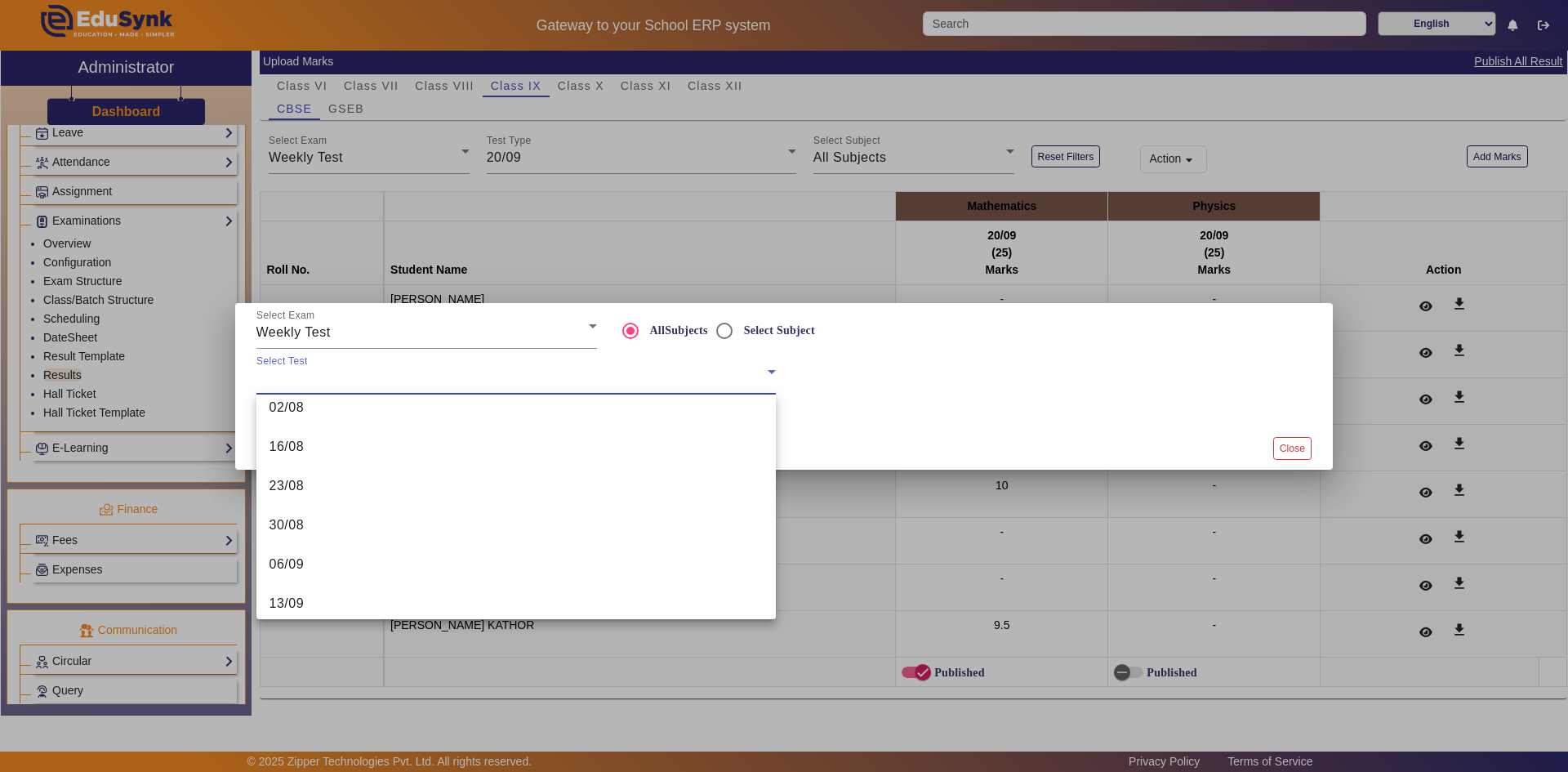
scroll to position [416, 0]
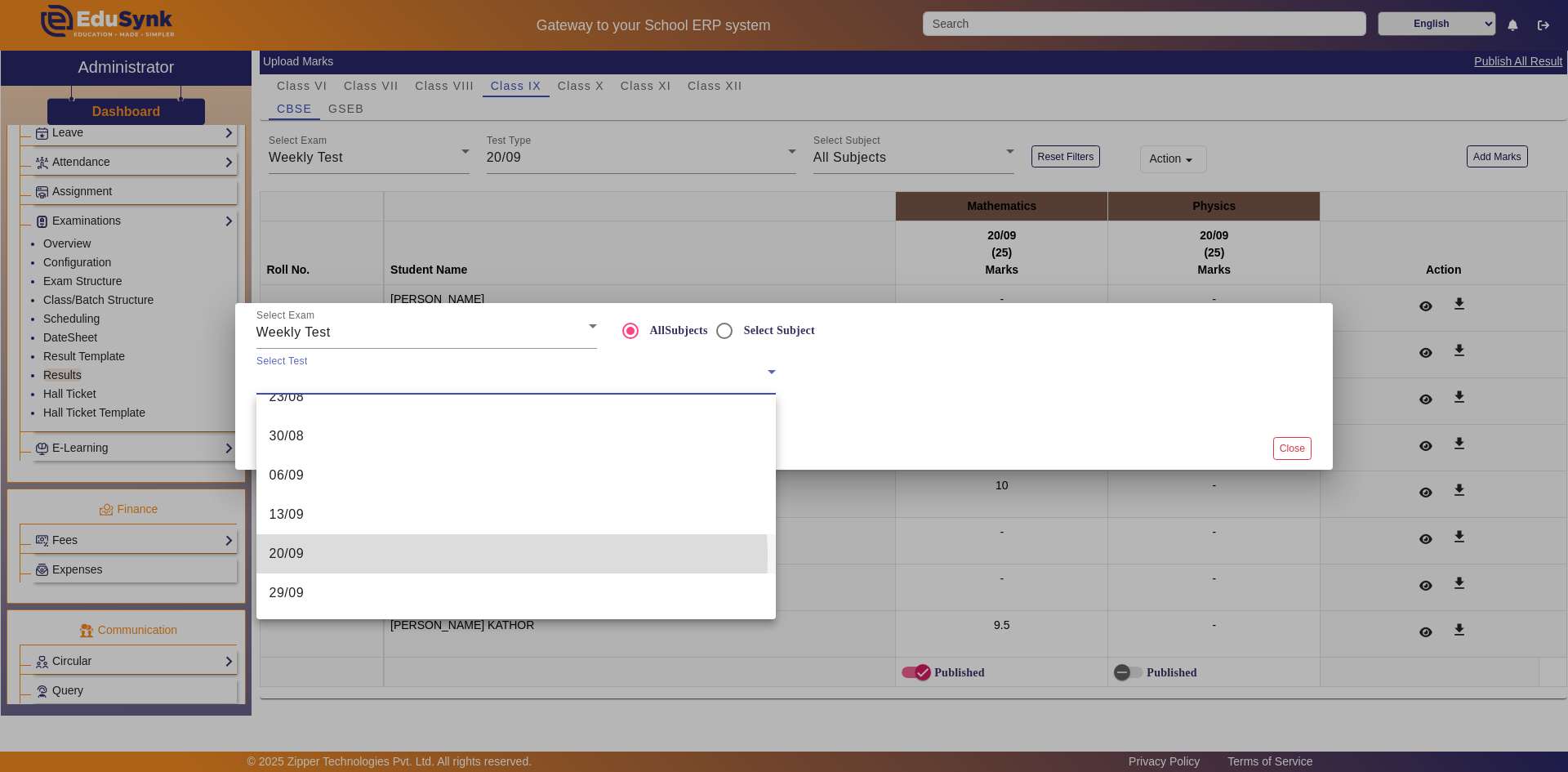
click at [341, 559] on mat-option "20/09" at bounding box center [516, 554] width 520 height 39
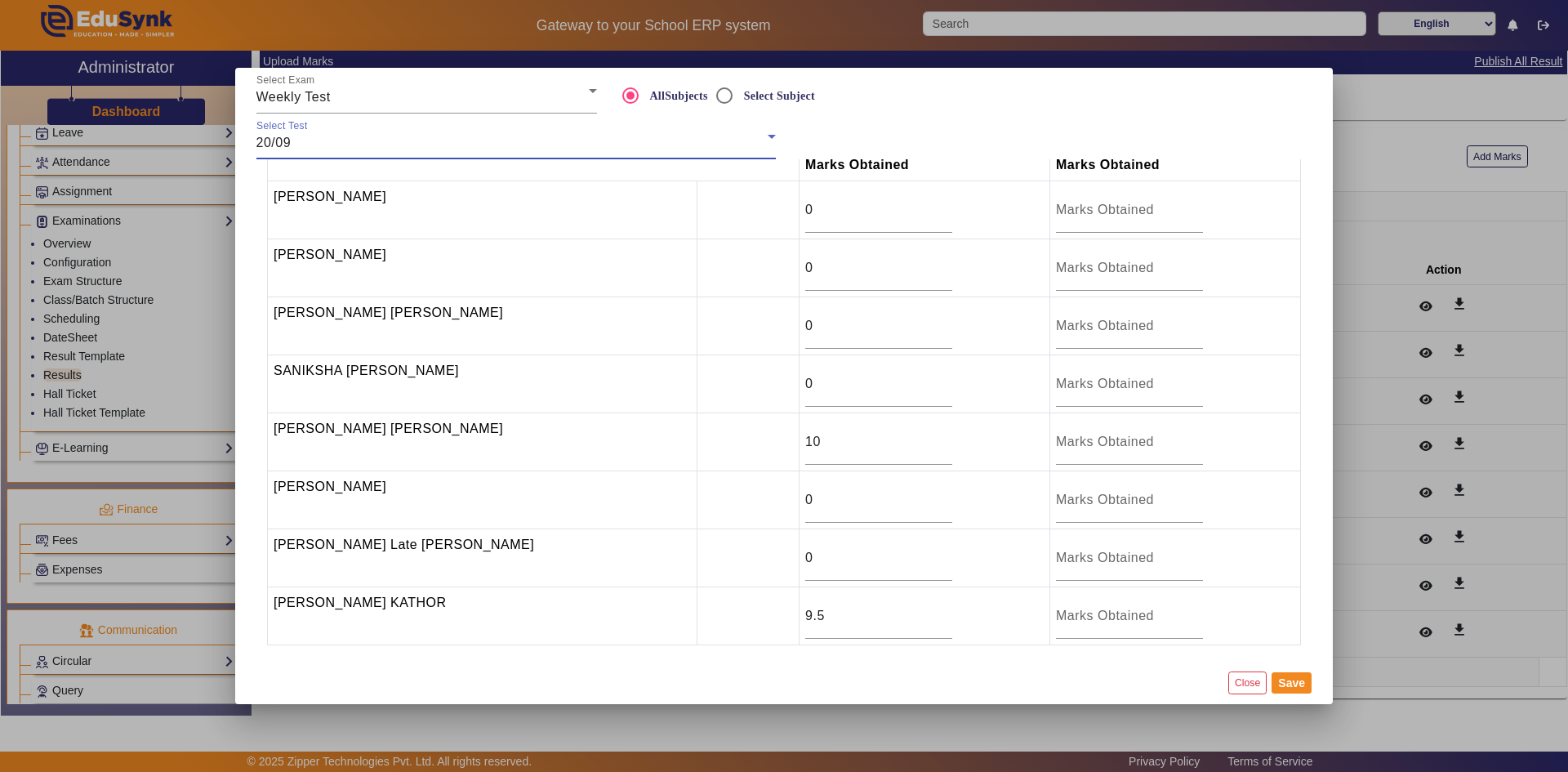
scroll to position [0, 0]
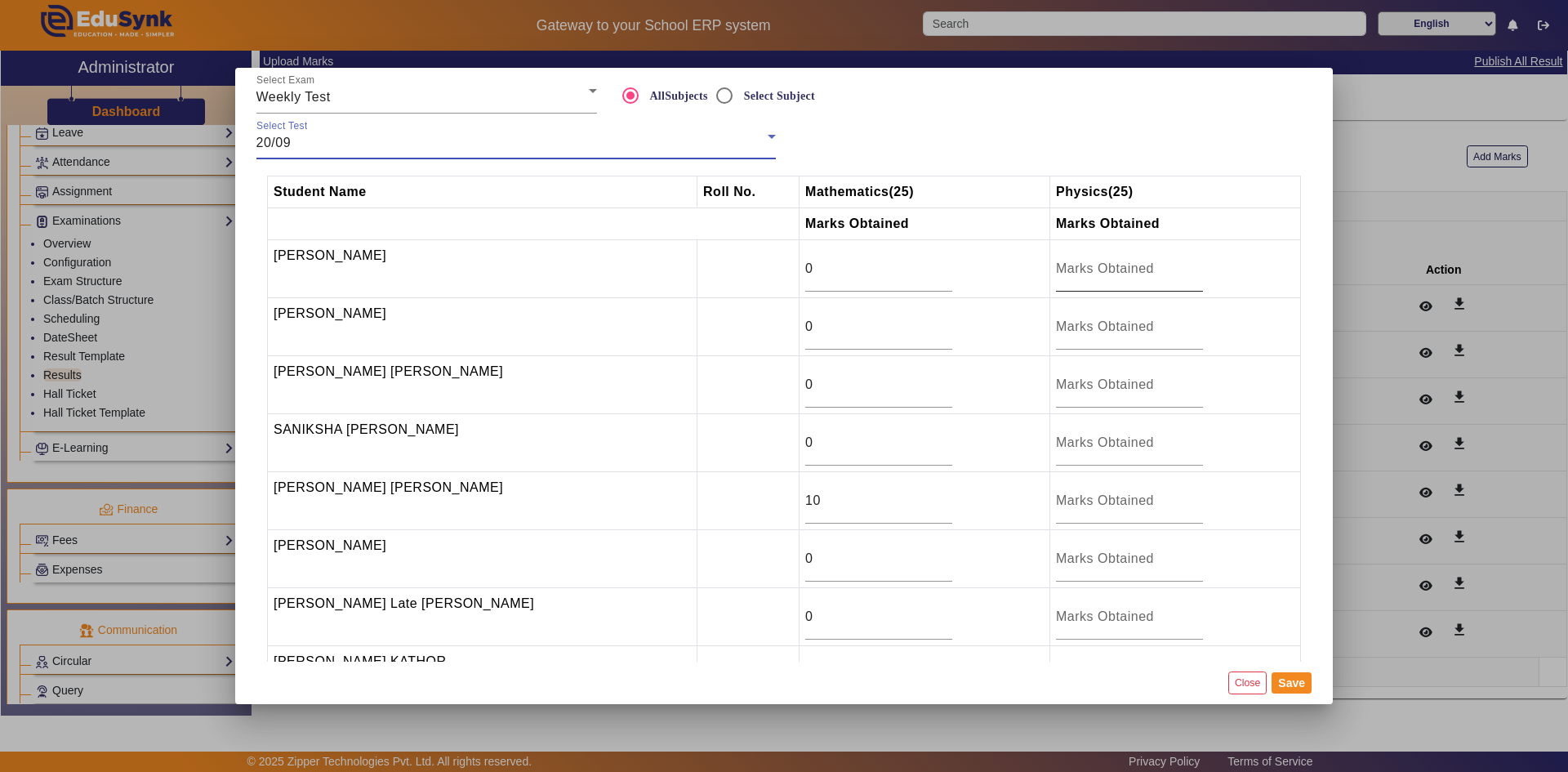
click at [1070, 273] on input "number" at bounding box center [1130, 269] width 147 height 19
click at [452, 137] on div "20/09" at bounding box center [512, 143] width 511 height 19
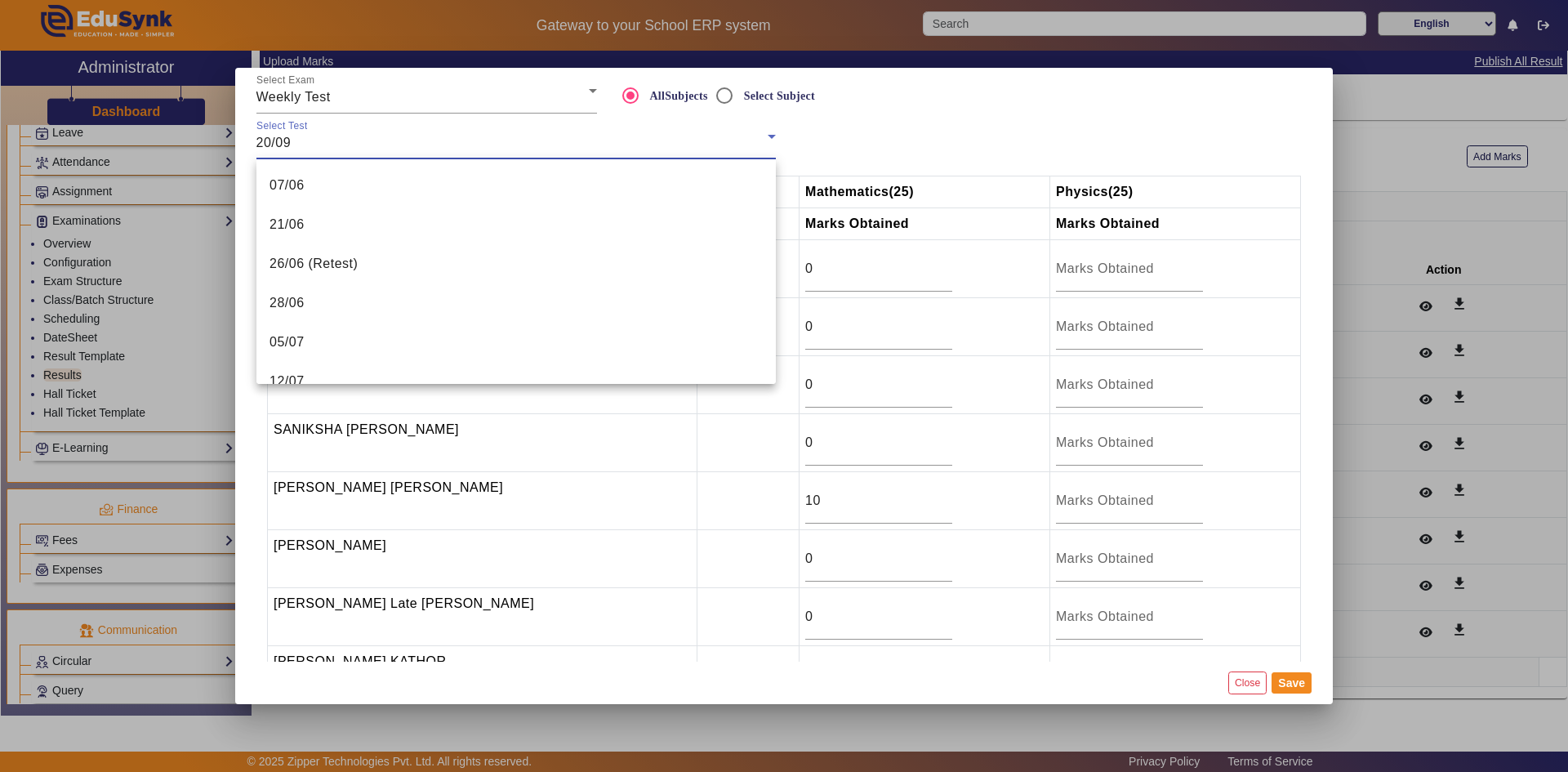
scroll to position [371, 0]
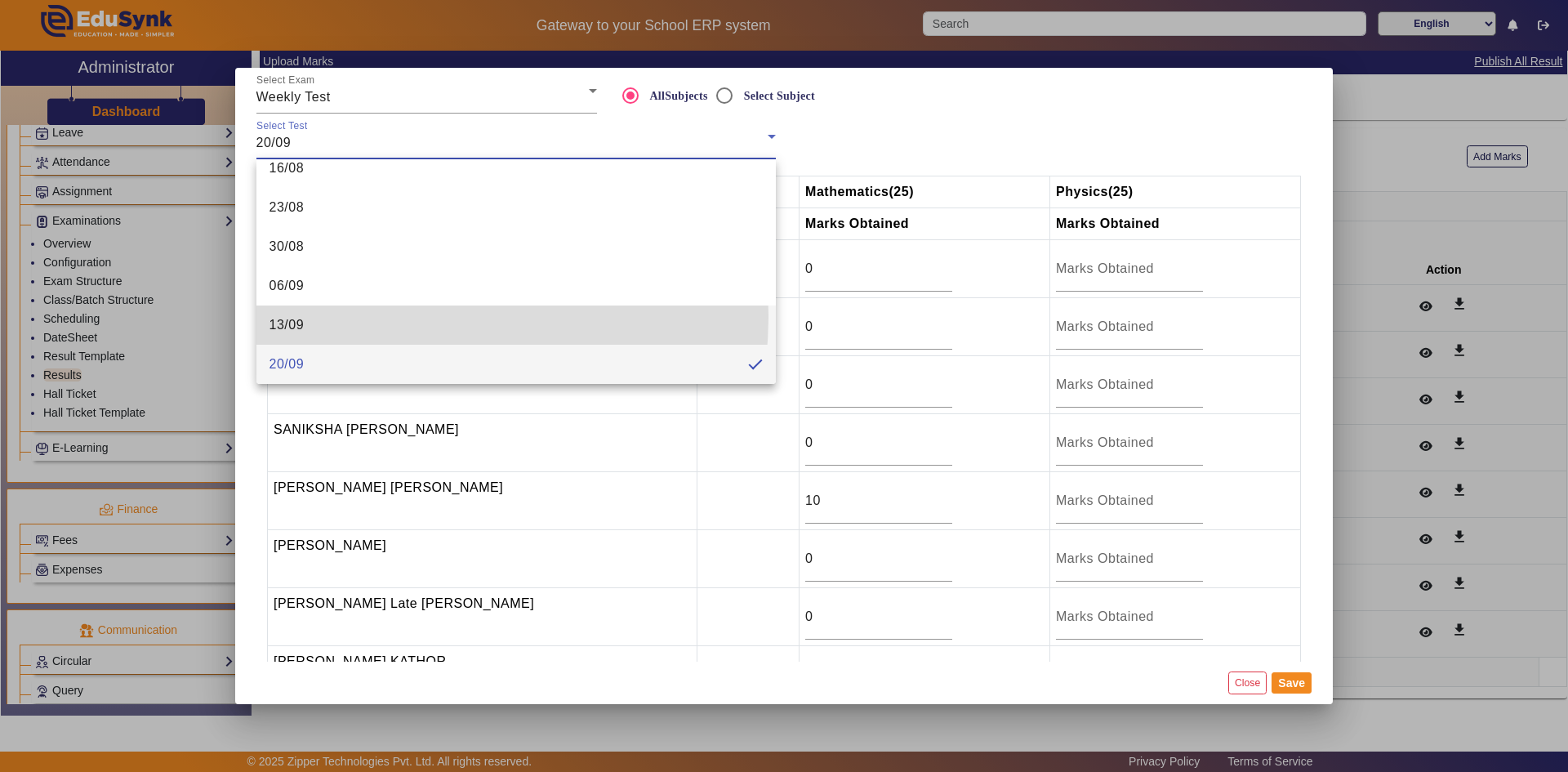
click at [357, 316] on mat-option "13/09" at bounding box center [516, 325] width 520 height 39
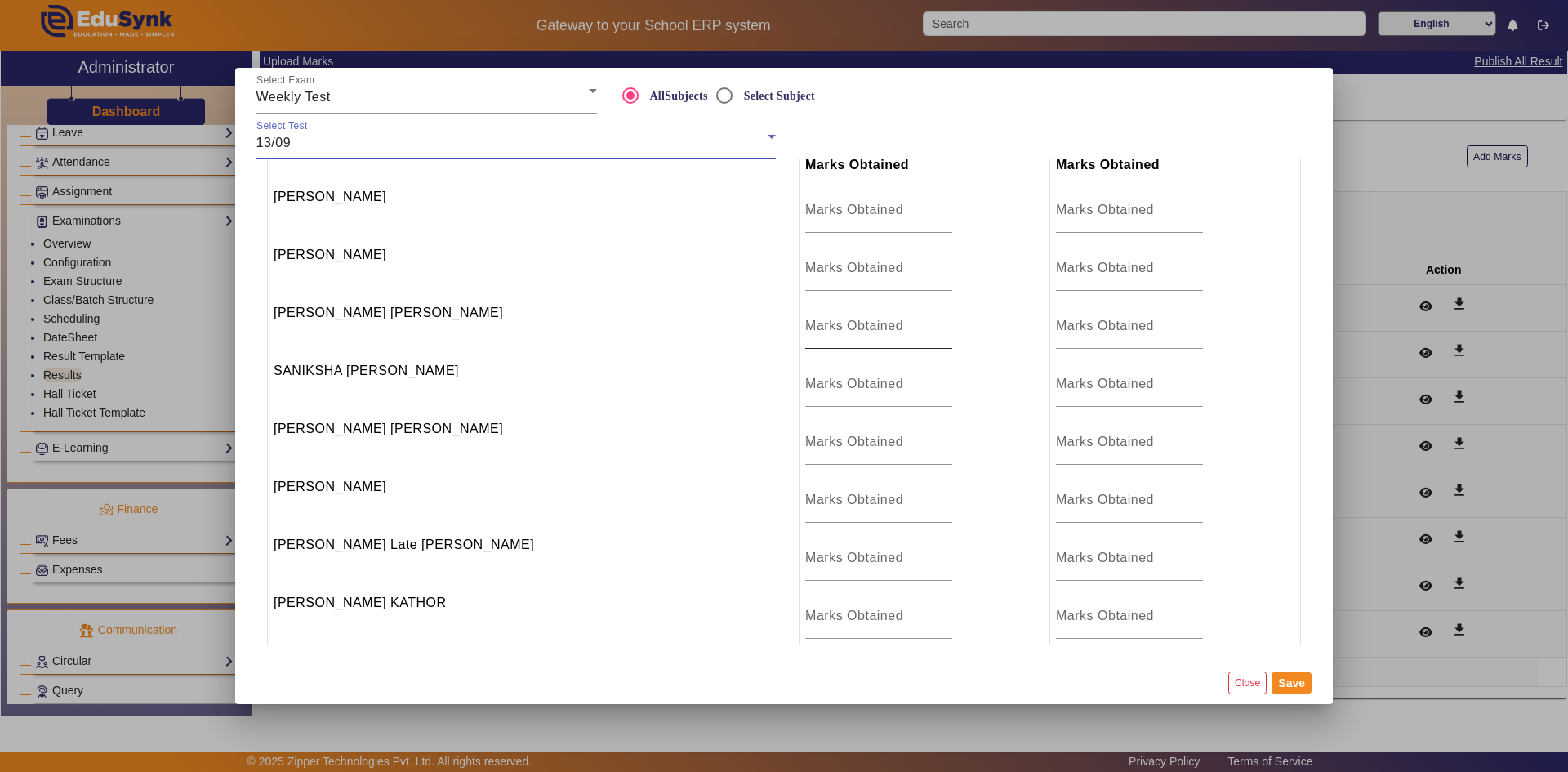
scroll to position [0, 0]
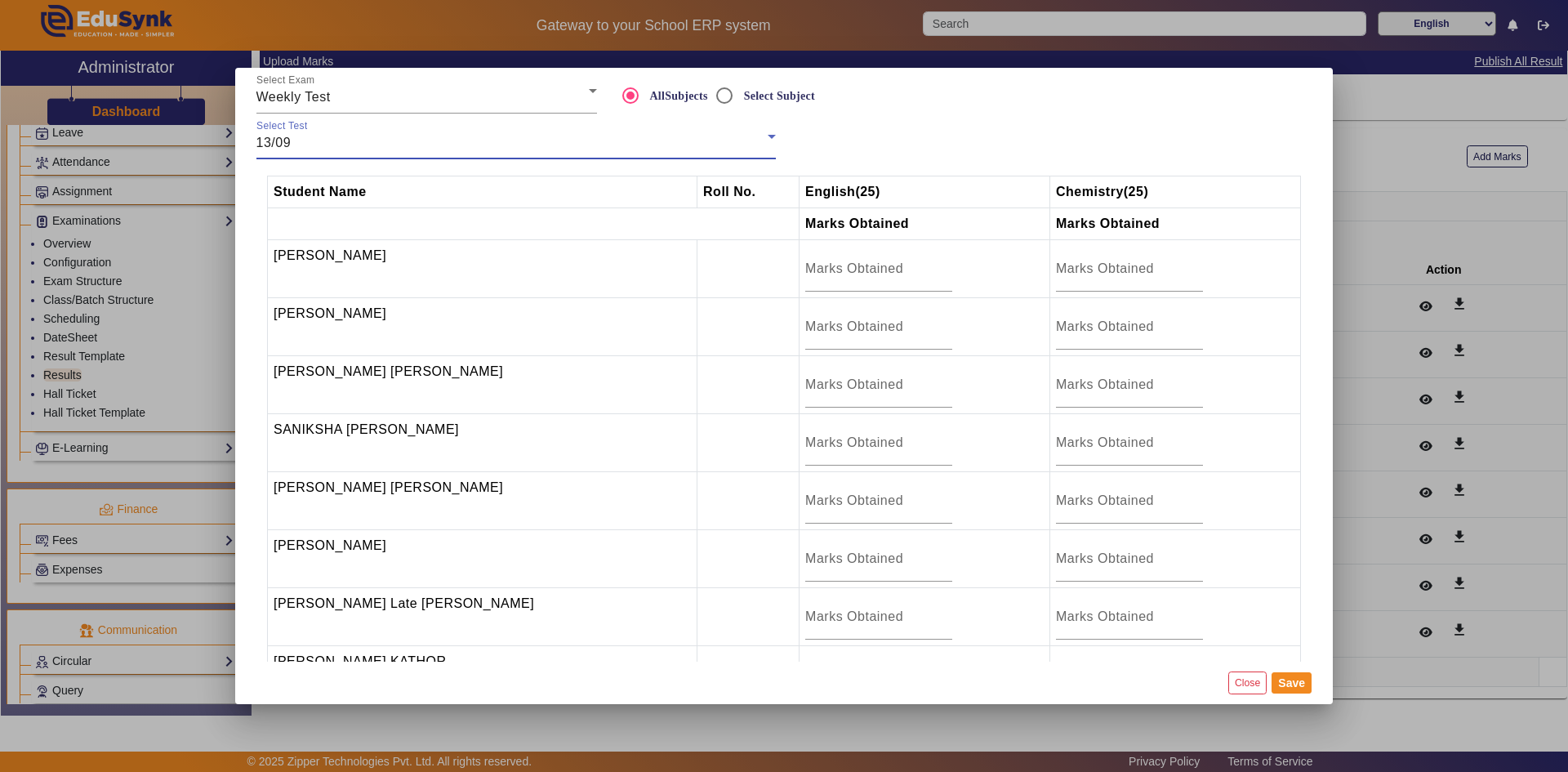
click at [362, 155] on div "Select Test 13/09" at bounding box center [516, 136] width 520 height 46
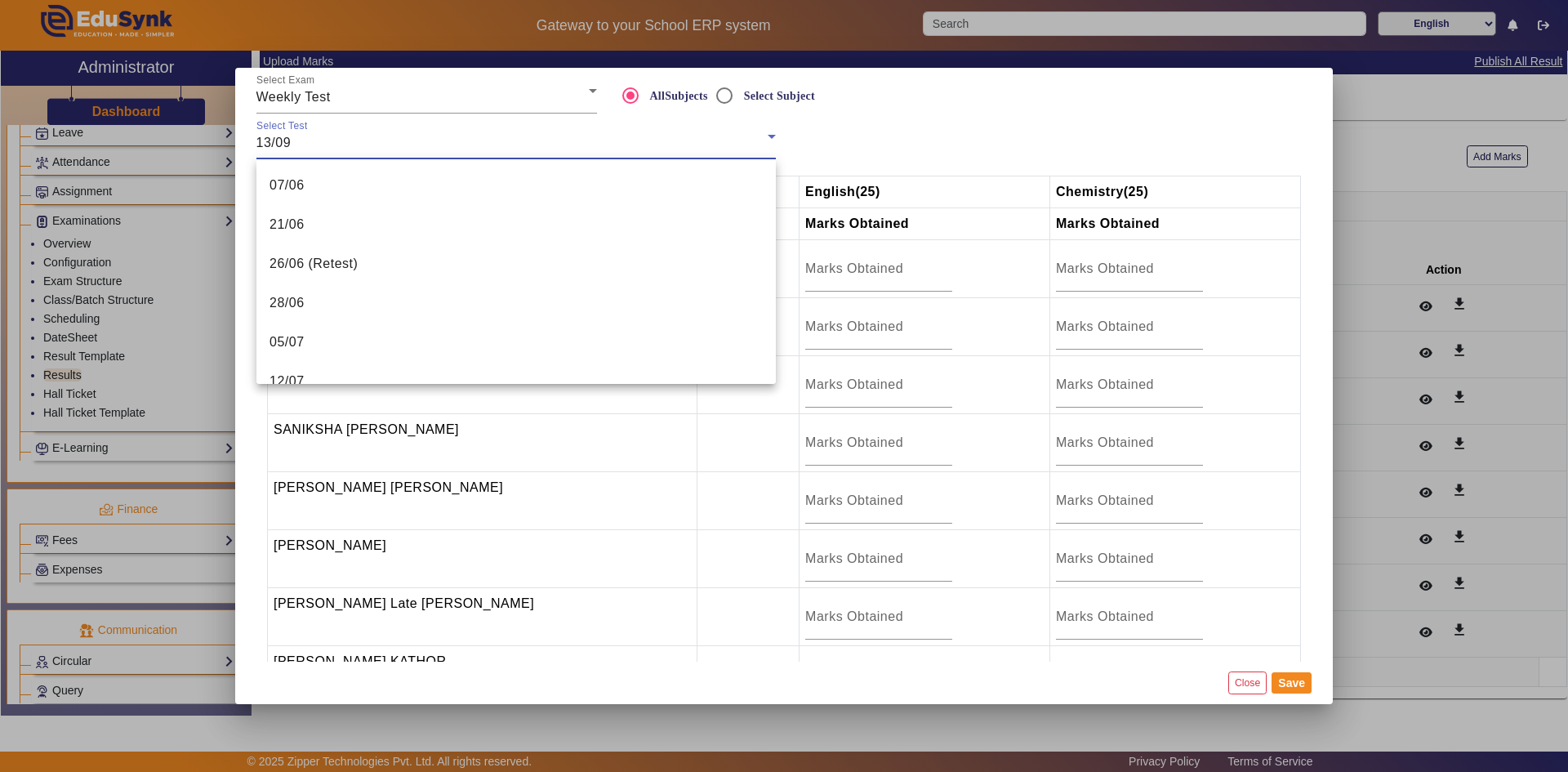
scroll to position [331, 0]
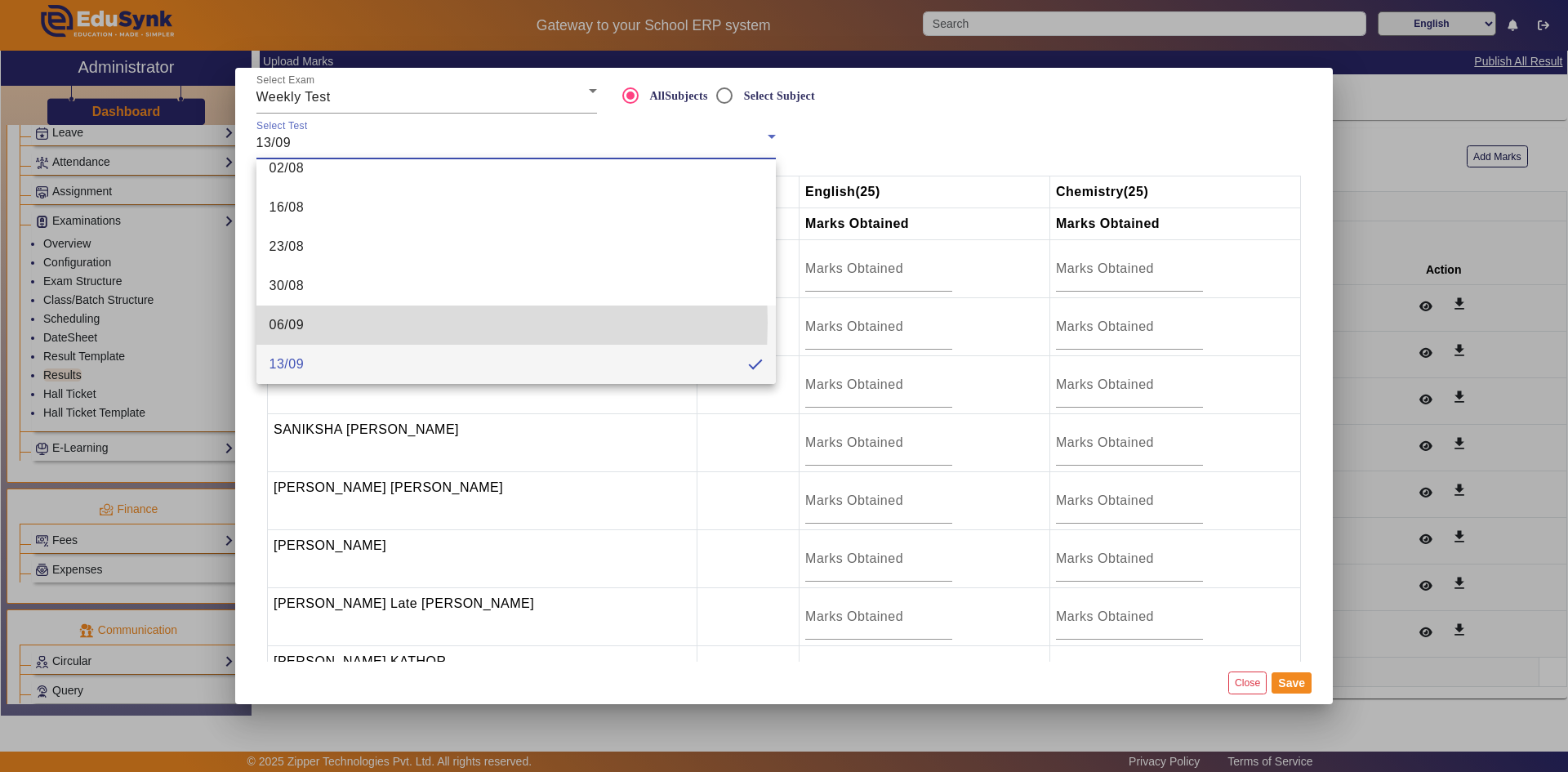
click at [295, 323] on span "06/09" at bounding box center [287, 325] width 35 height 19
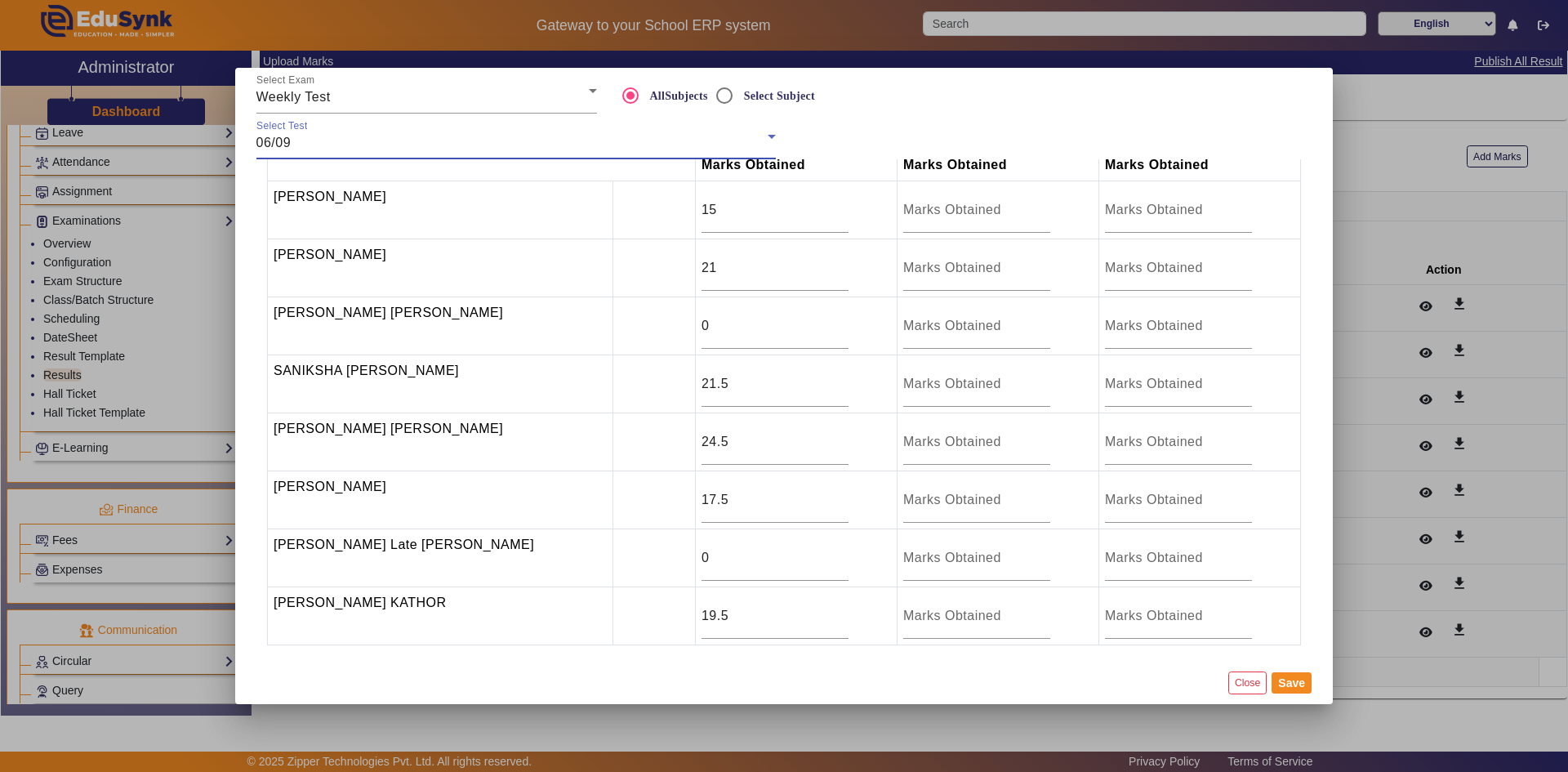
scroll to position [0, 0]
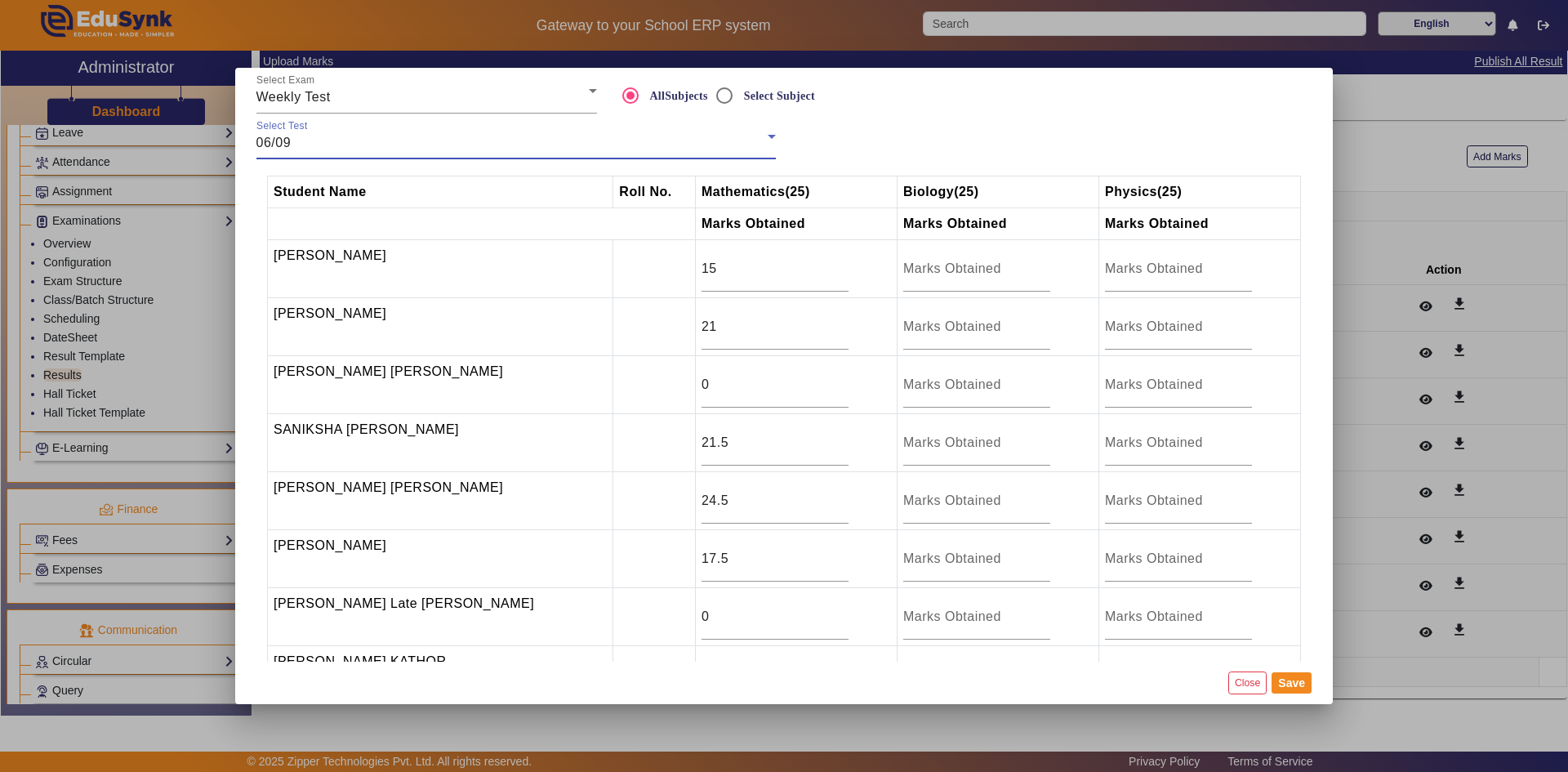
click at [476, 144] on div "06/09" at bounding box center [512, 143] width 511 height 19
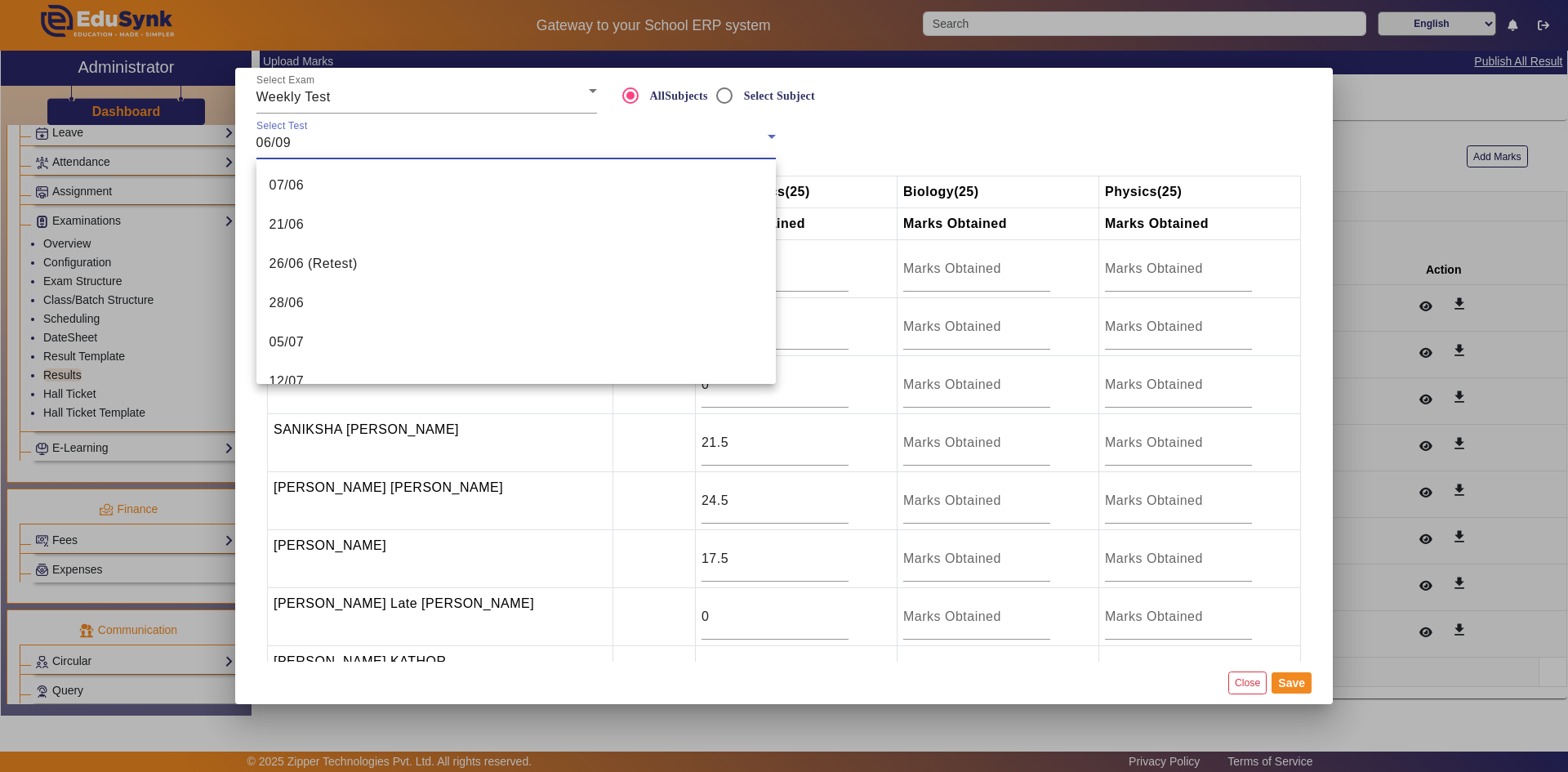
scroll to position [292, 0]
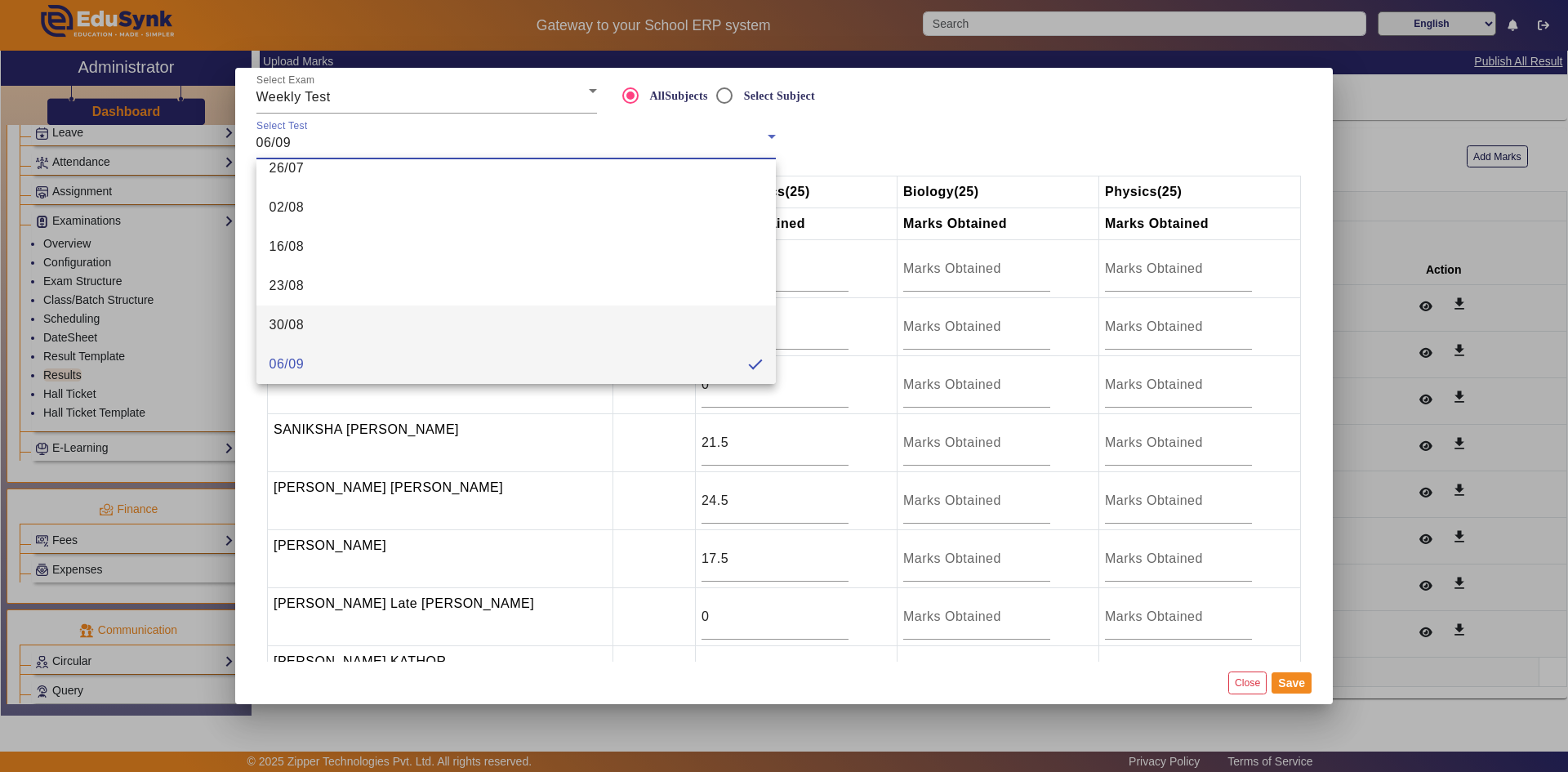
click at [358, 328] on mat-option "30/08" at bounding box center [516, 325] width 520 height 39
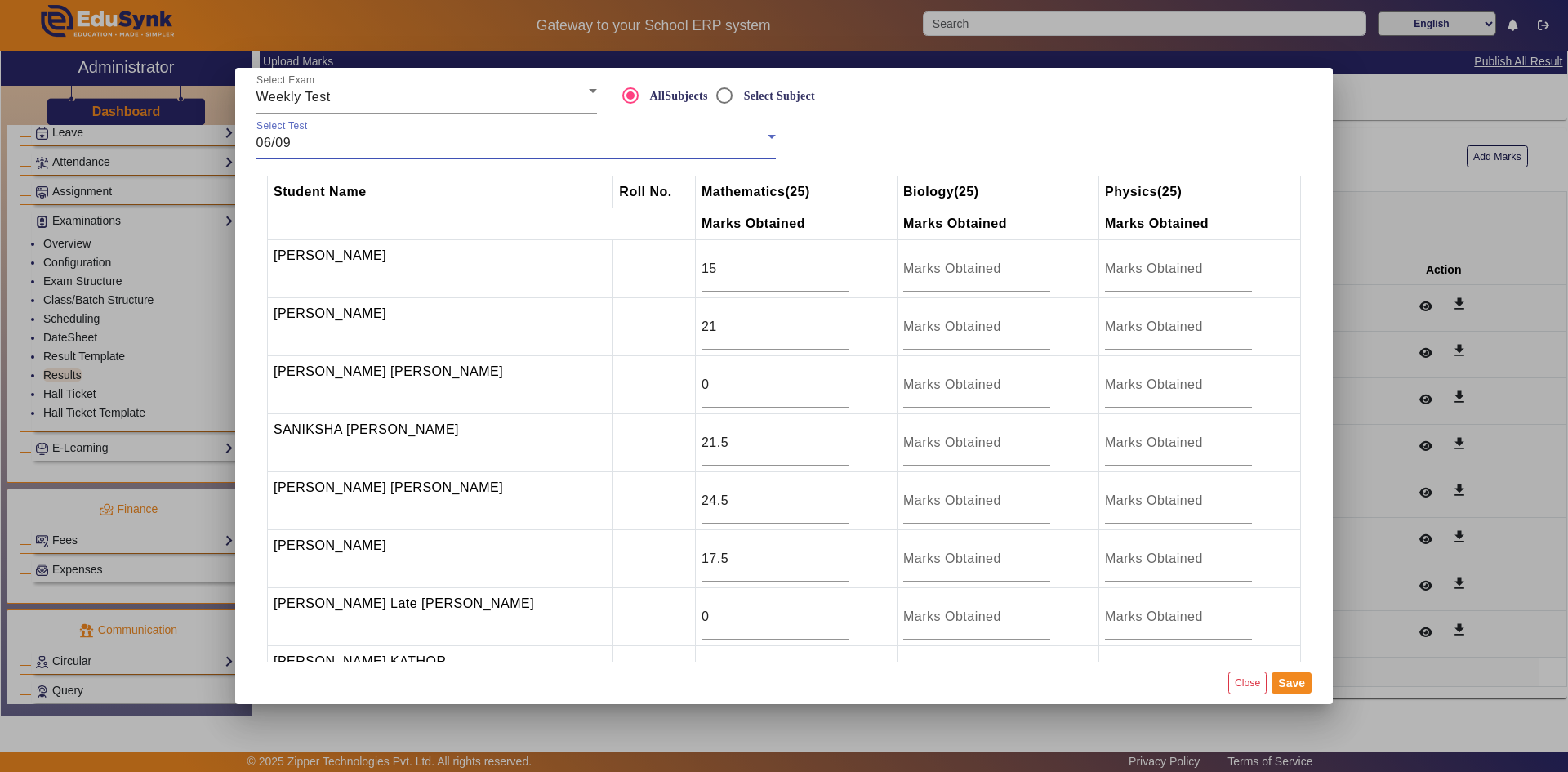
type input "10"
type input "16.5"
type input "9"
type input "15.5"
type input "22"
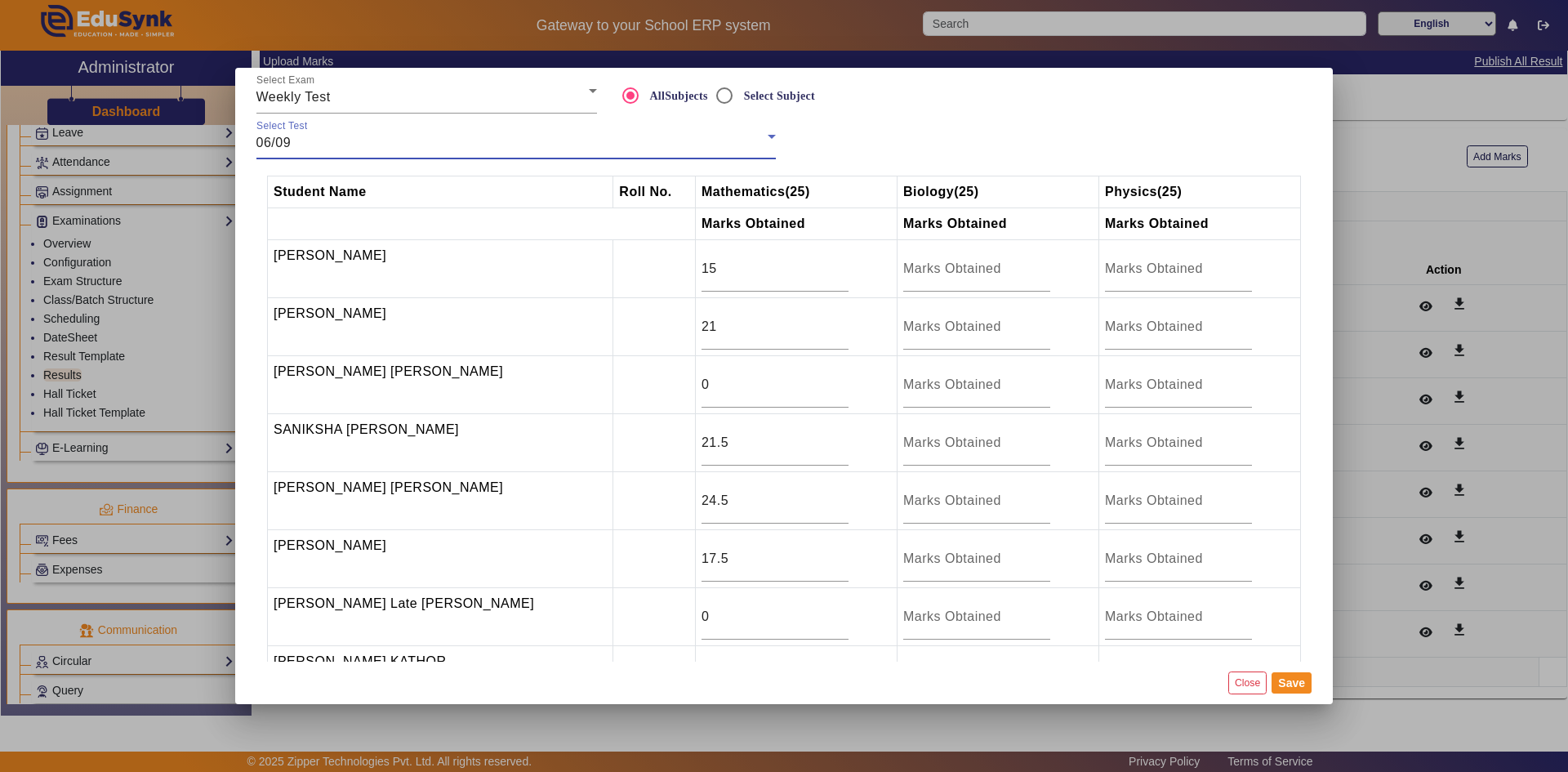
type input "16"
type input "9"
type input "9.5"
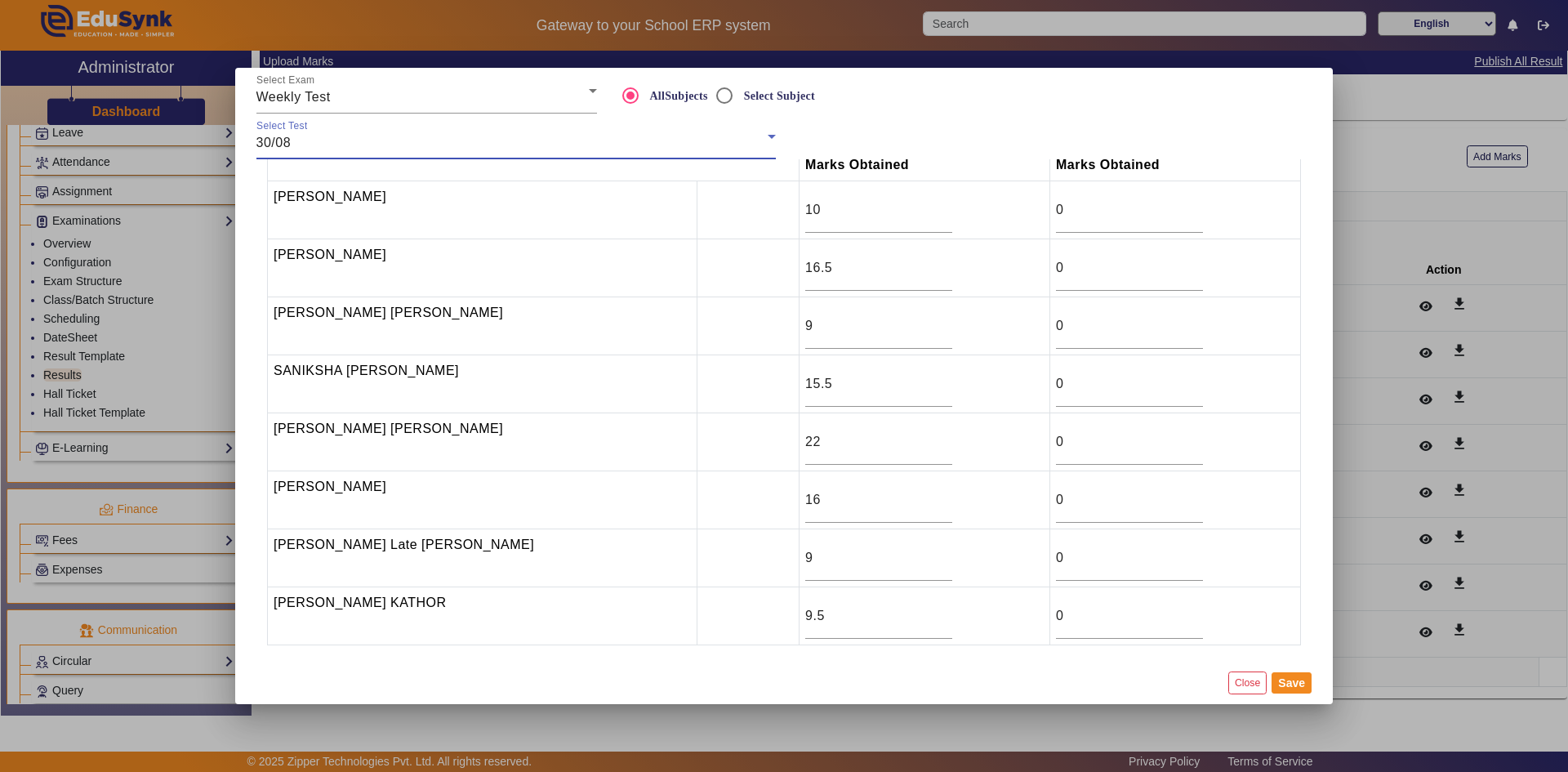
scroll to position [0, 0]
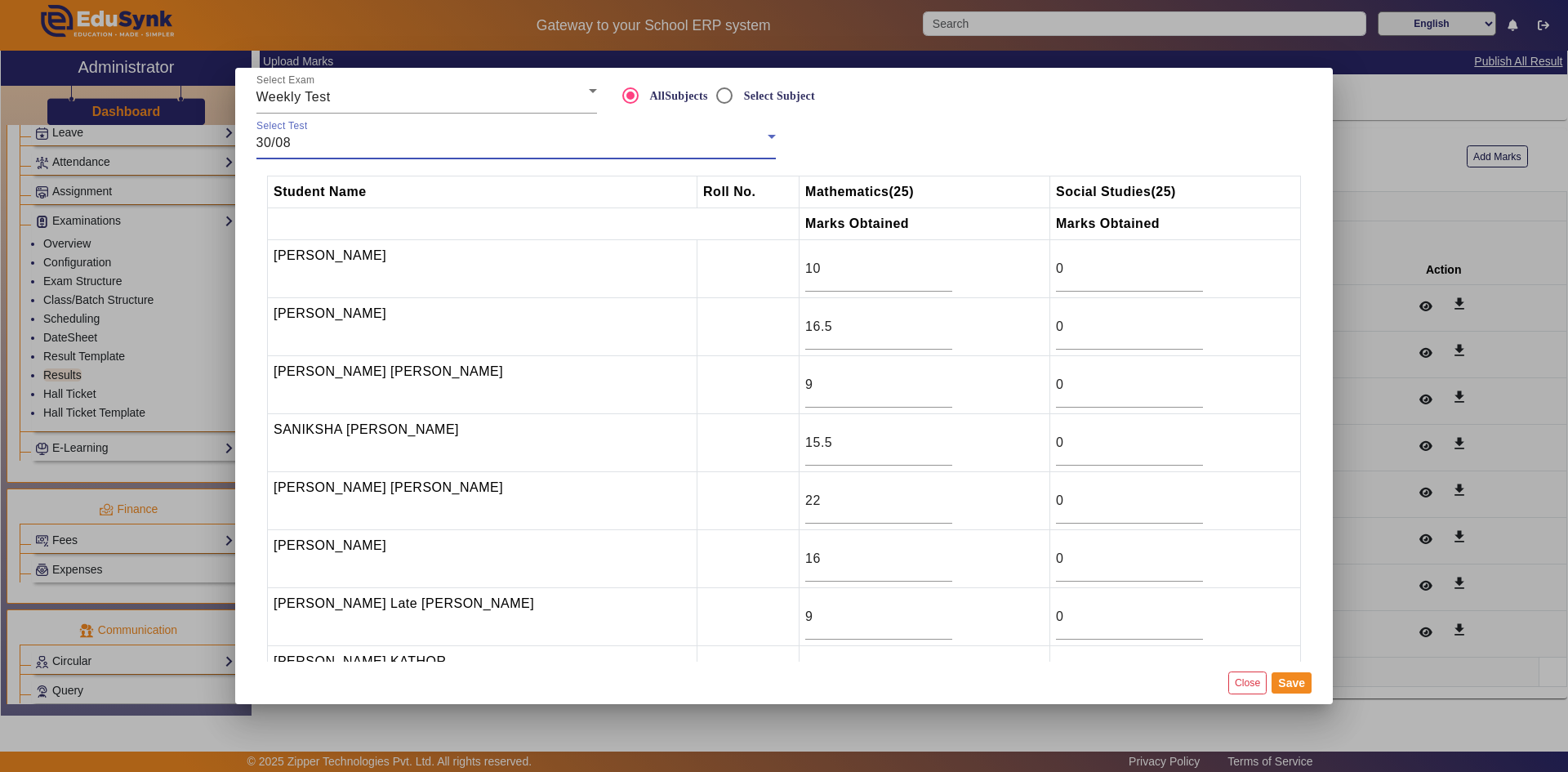
click at [295, 137] on div "30/08" at bounding box center [512, 143] width 511 height 19
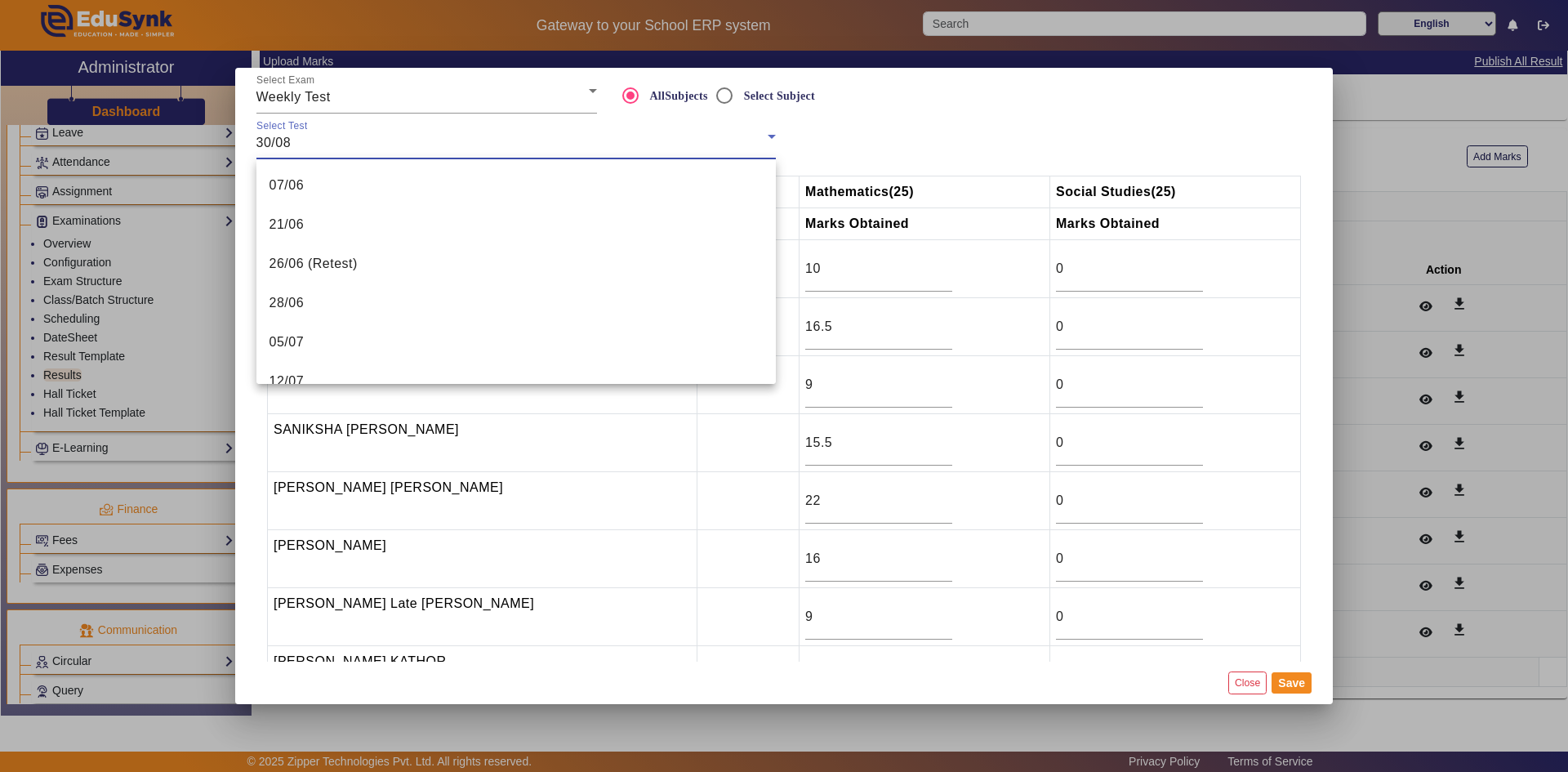
scroll to position [252, 0]
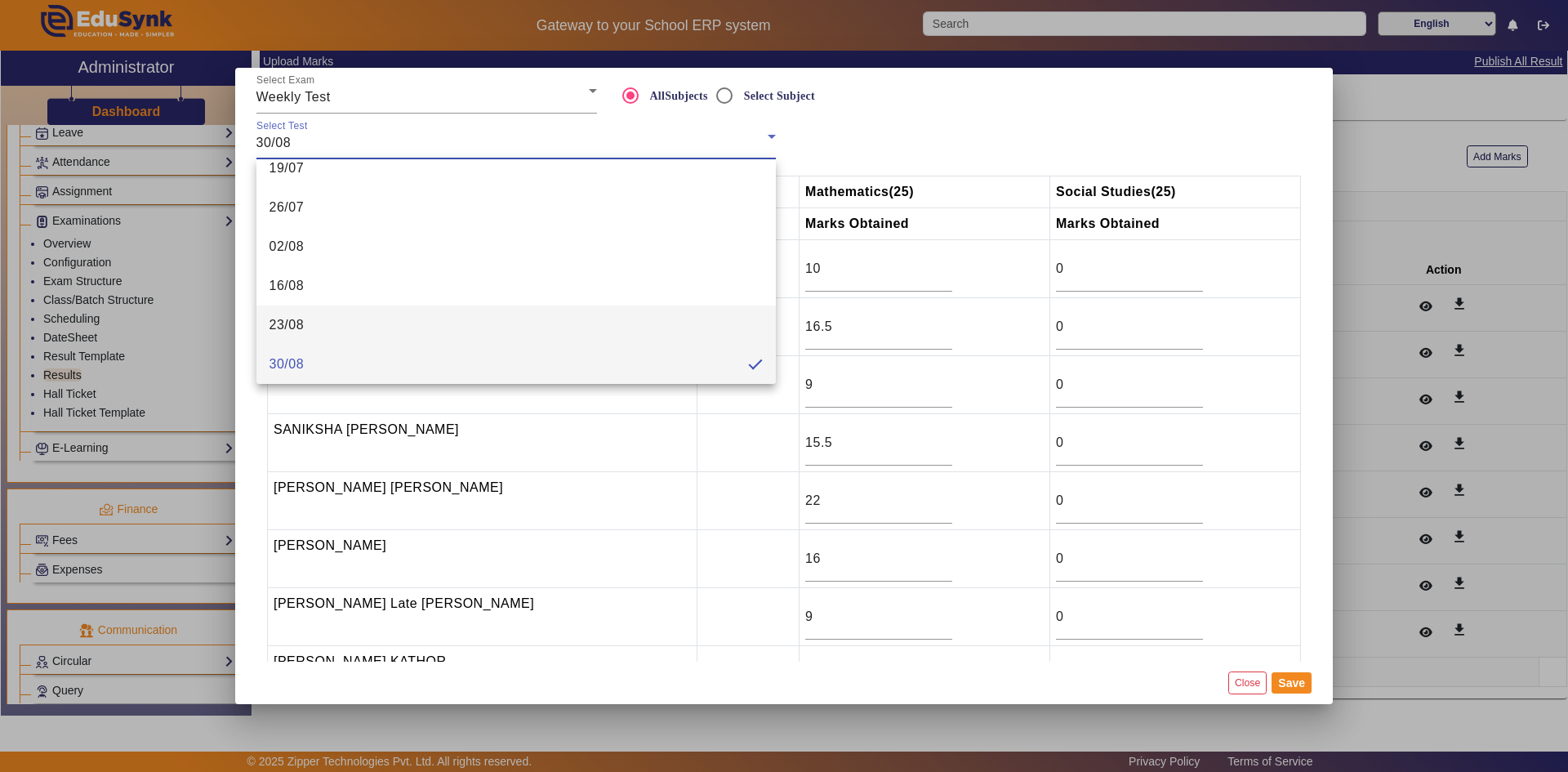
click at [282, 325] on span "23/08" at bounding box center [287, 325] width 35 height 19
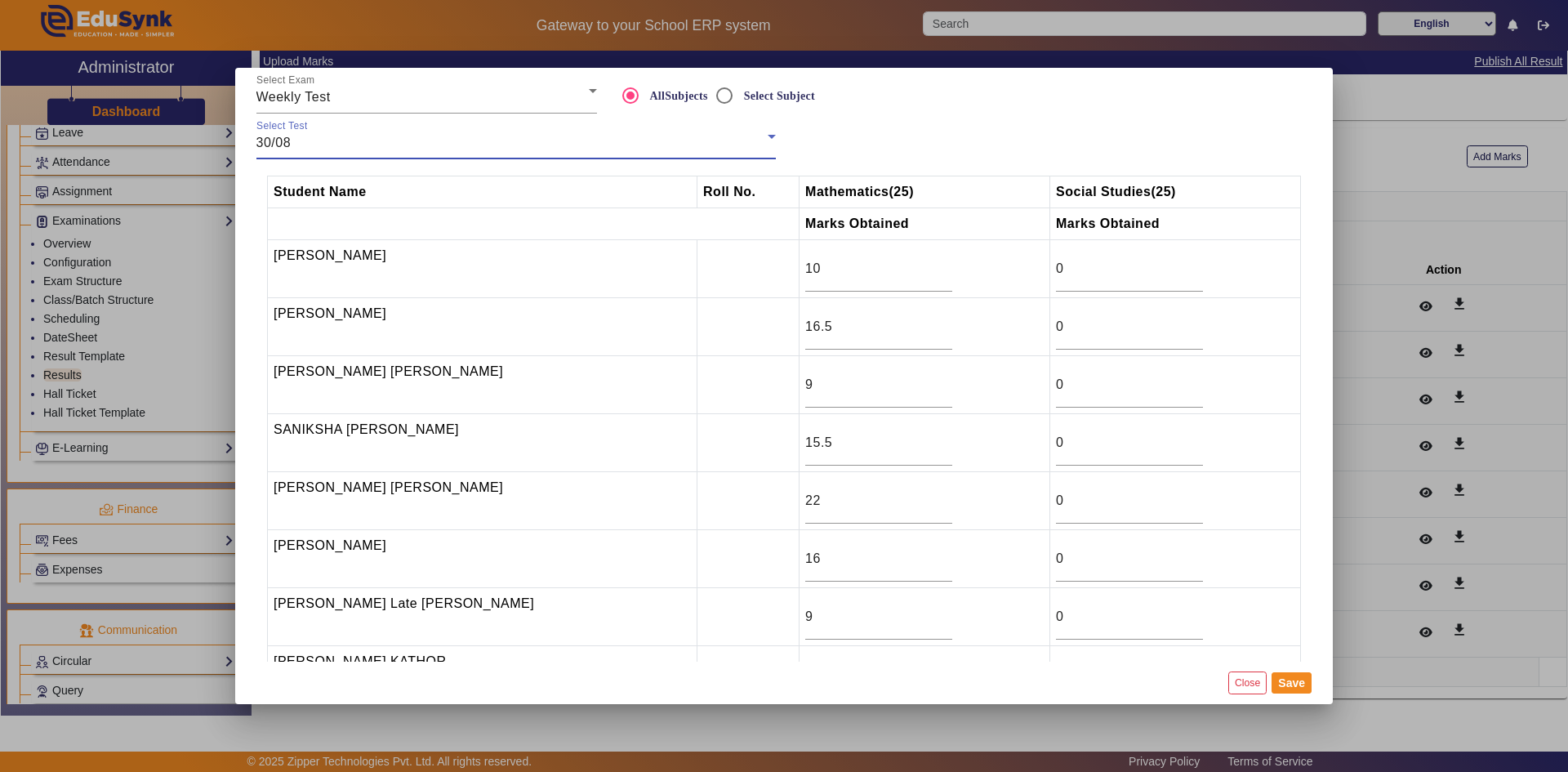
type input "5"
type input "6.5"
type input "0"
type input "14.5"
type input "0"
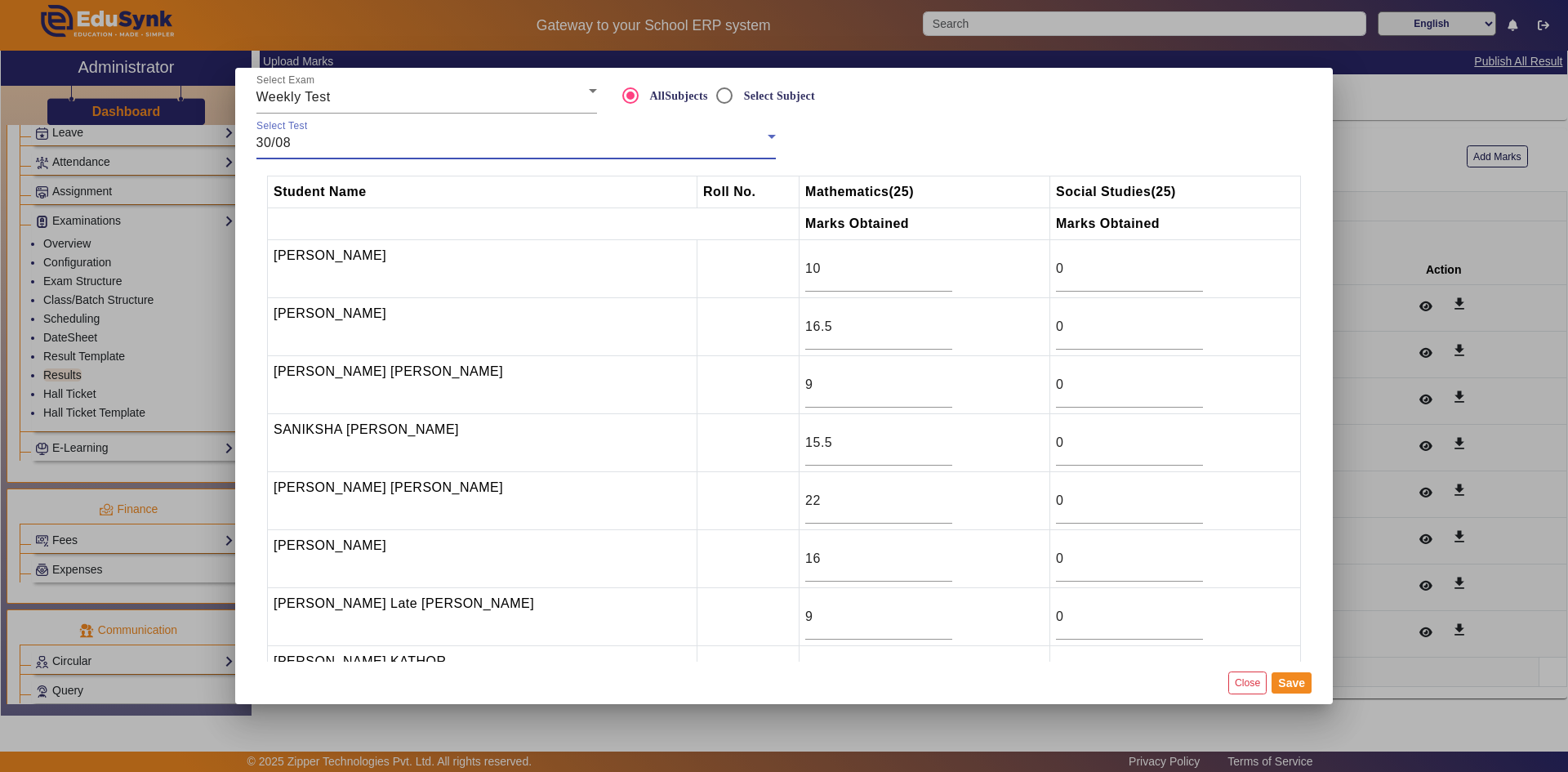
type input "10.5"
type input "8.5"
click at [323, 135] on div "23/08" at bounding box center [512, 143] width 511 height 19
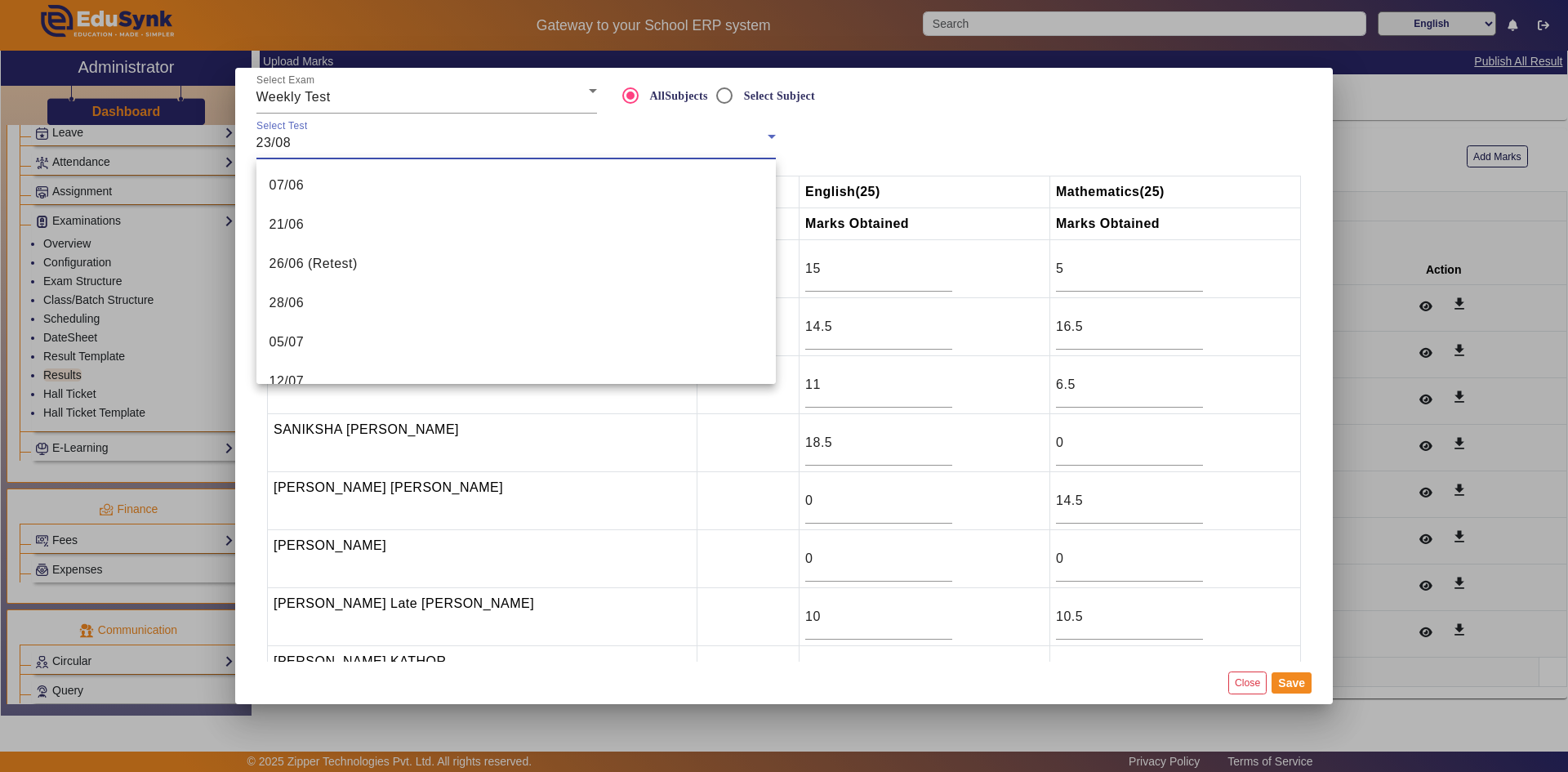
scroll to position [213, 0]
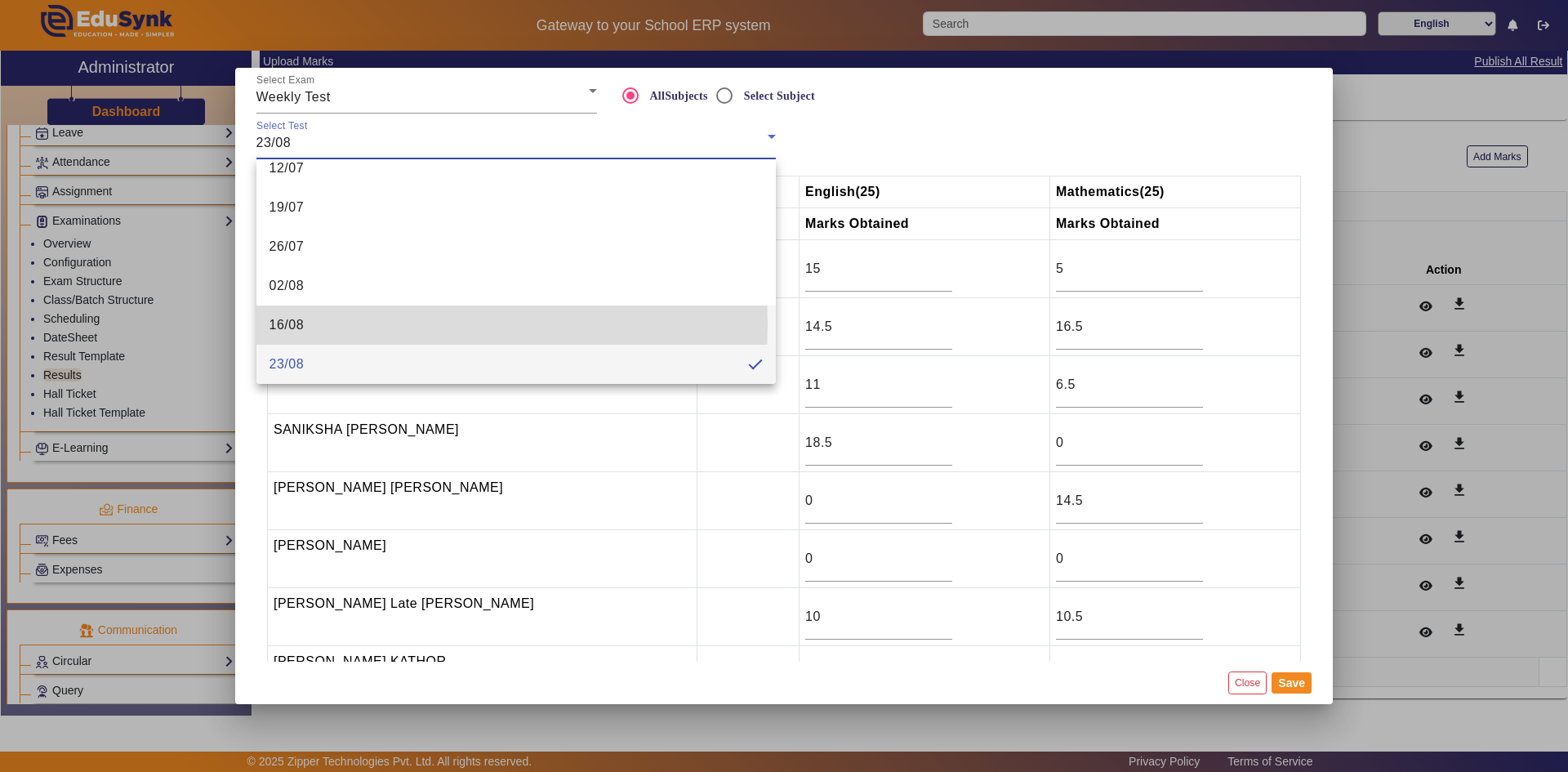
click at [293, 325] on span "16/08" at bounding box center [287, 325] width 35 height 19
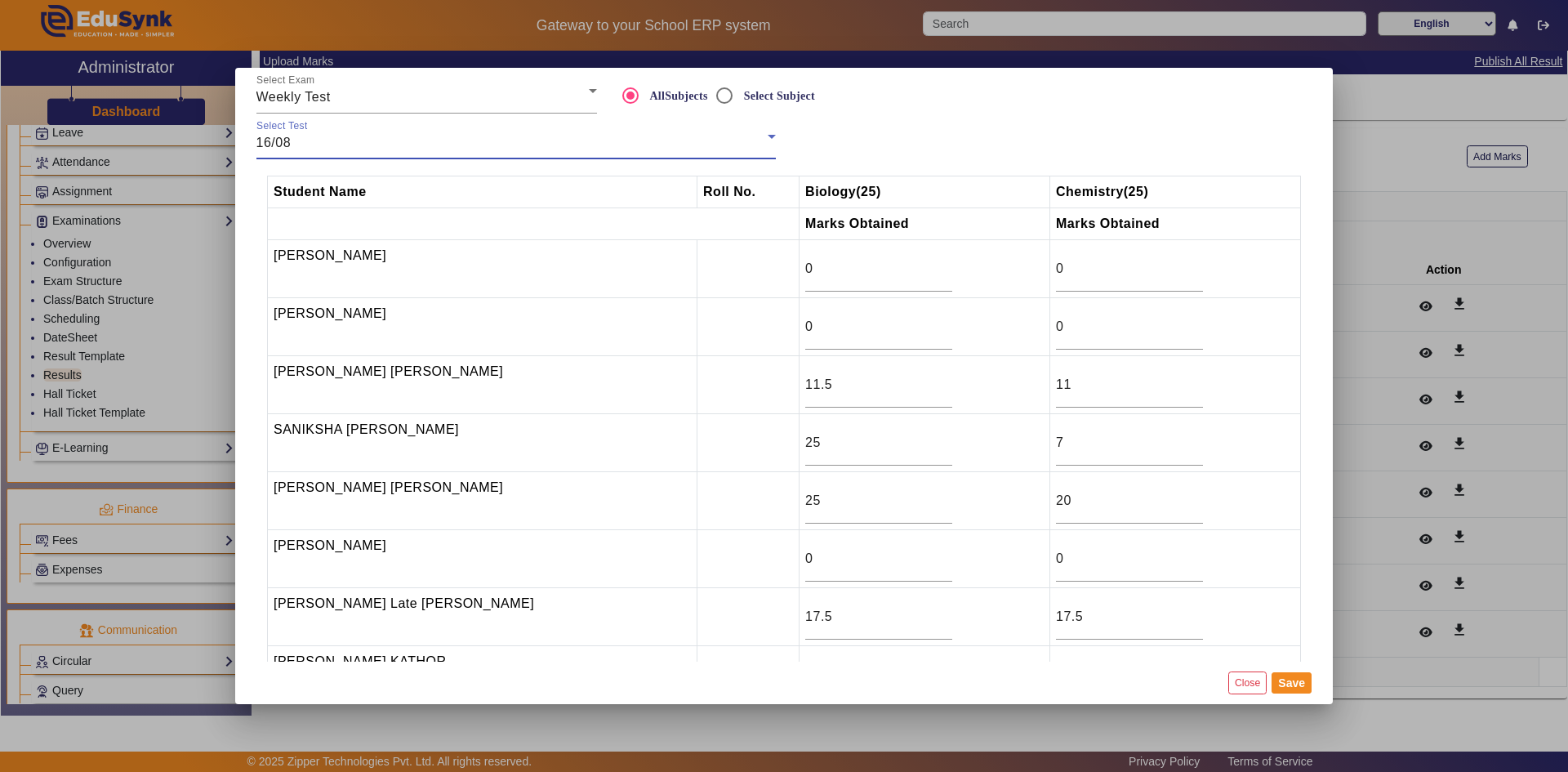
click at [294, 144] on div "16/08" at bounding box center [512, 143] width 511 height 19
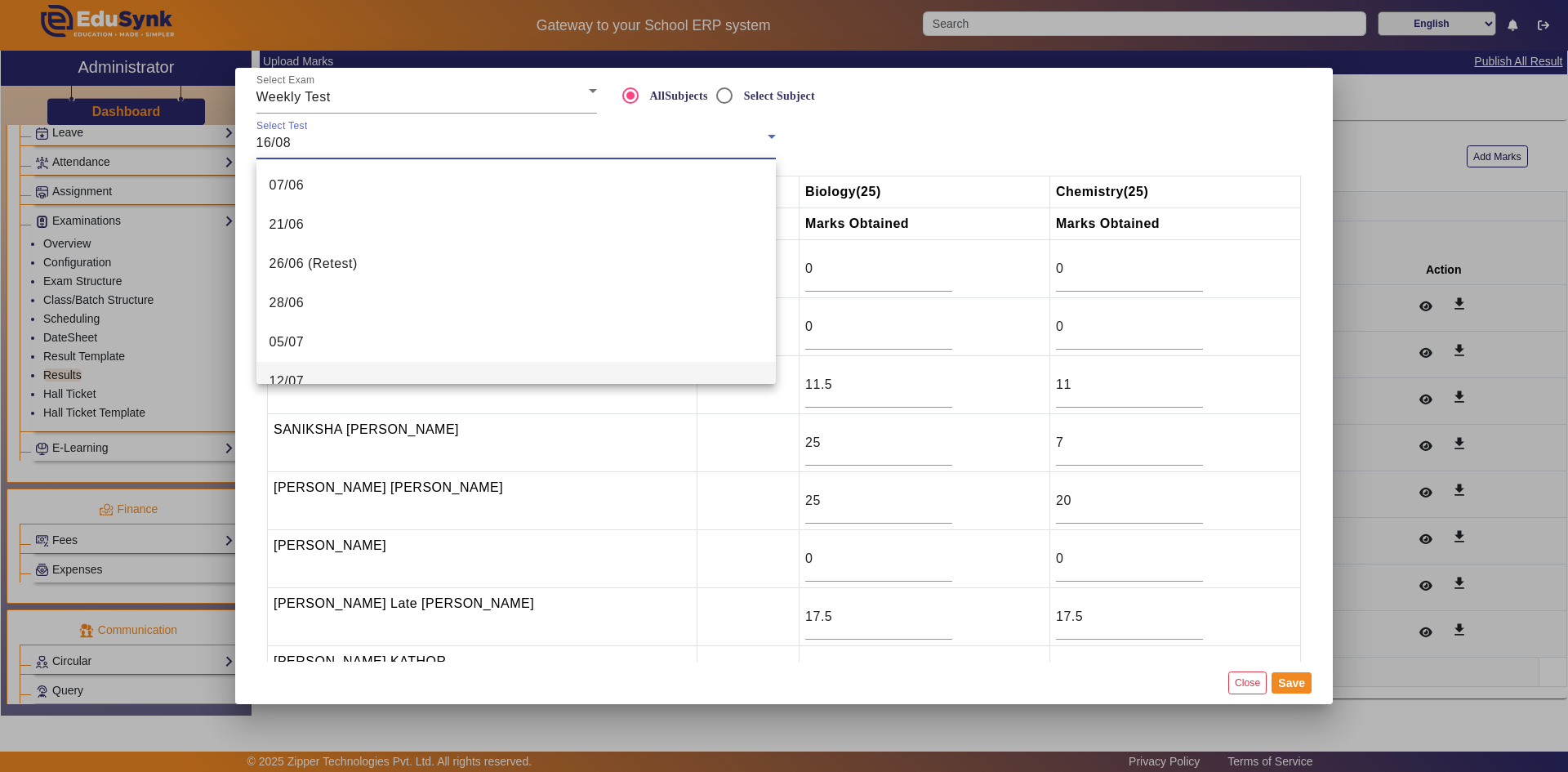
scroll to position [174, 0]
click at [299, 324] on span "02/08" at bounding box center [287, 325] width 35 height 19
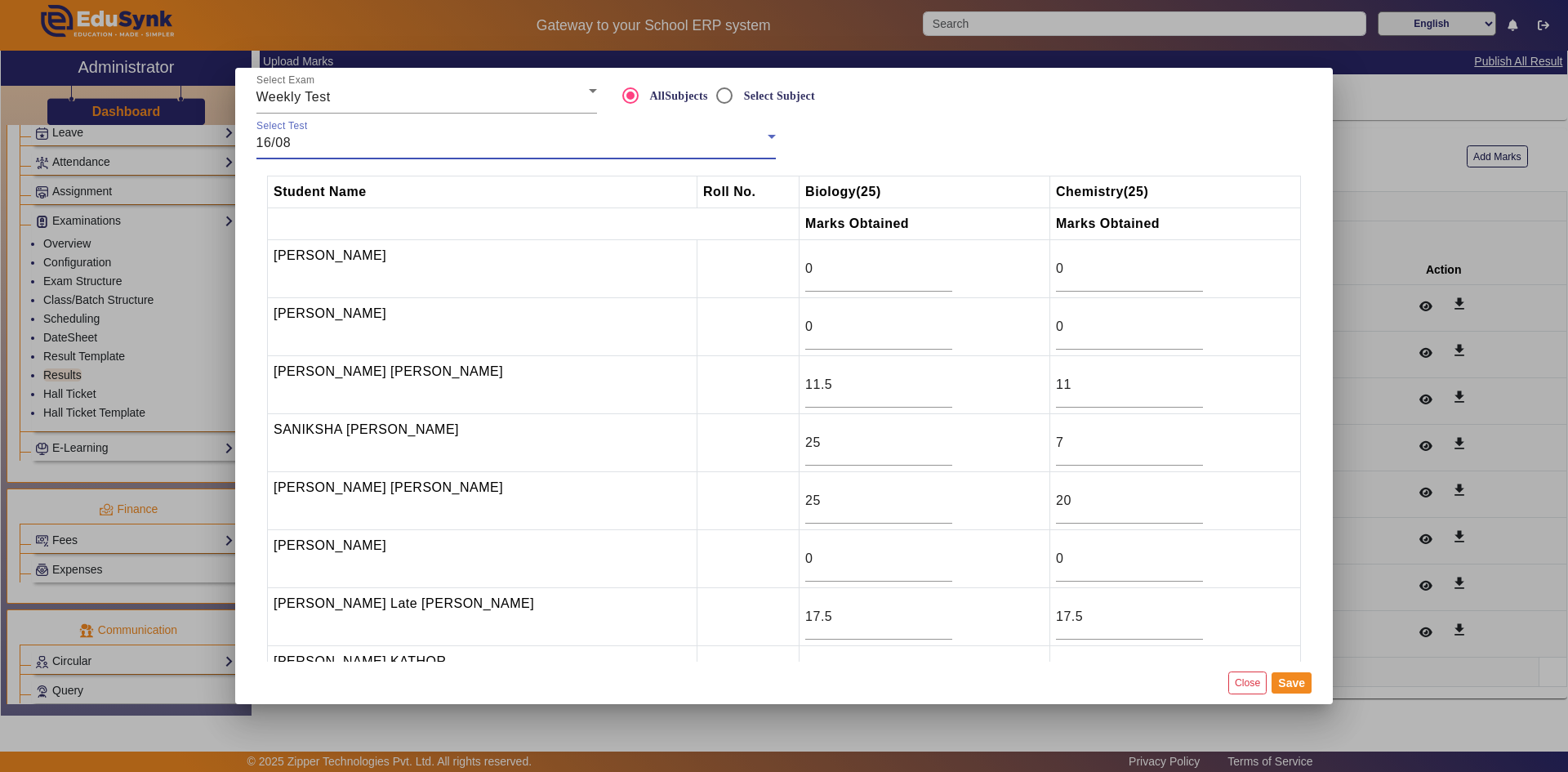
type input "18"
type input "19.5"
type input "19"
type input "18"
type input "16.5"
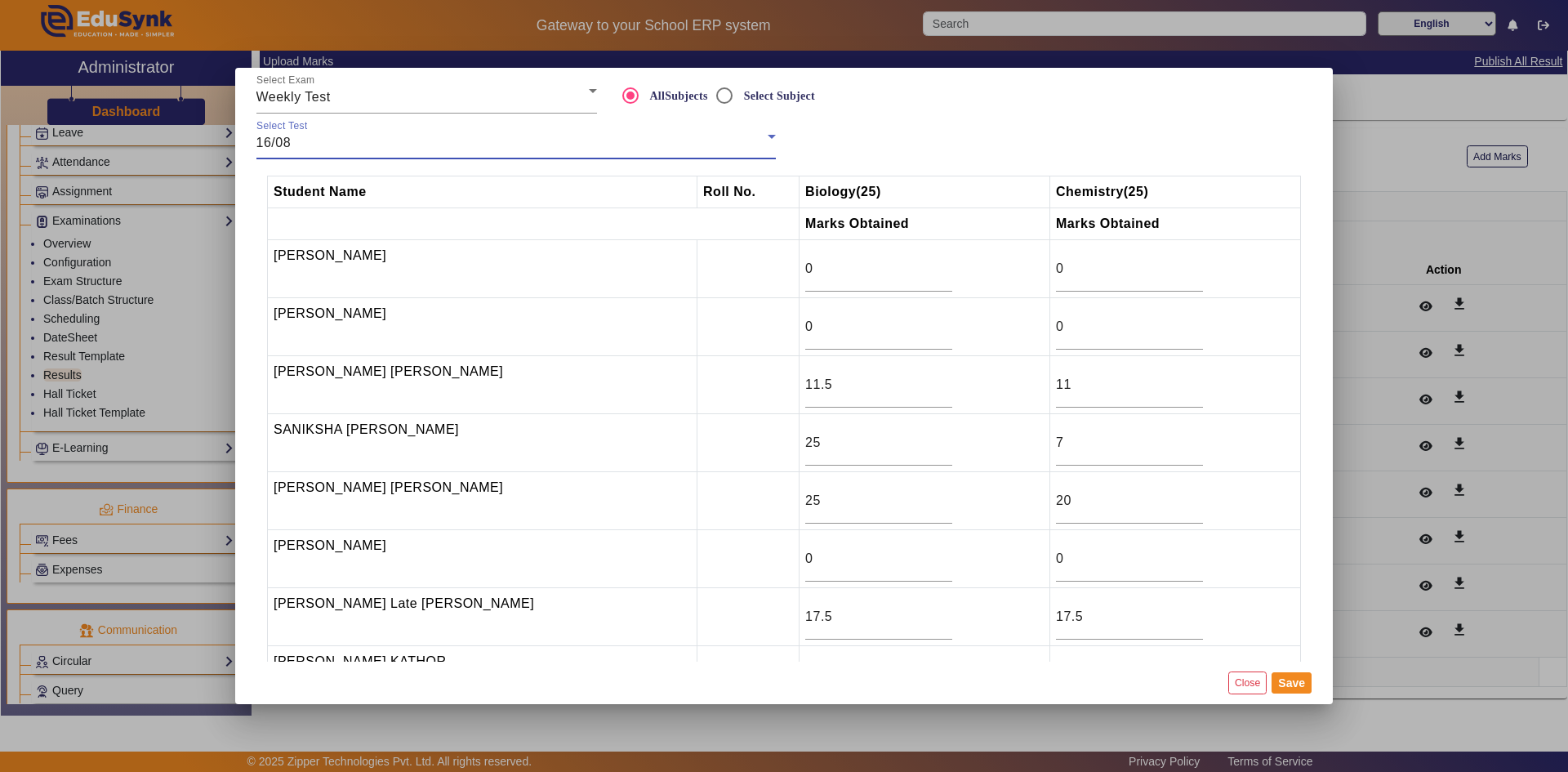
type input "19.5"
type input "4.5"
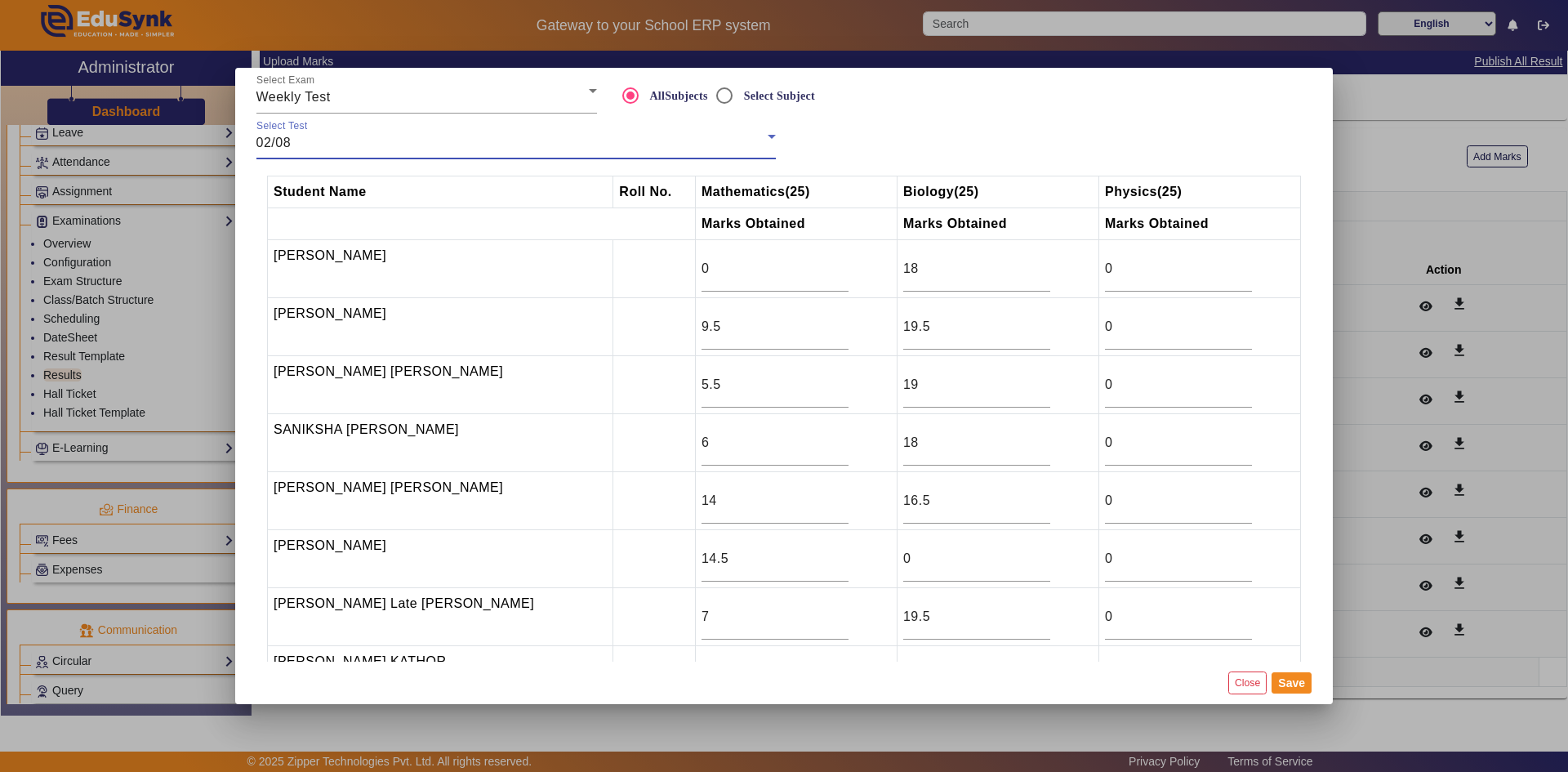
click at [303, 141] on div "02/08" at bounding box center [512, 143] width 511 height 19
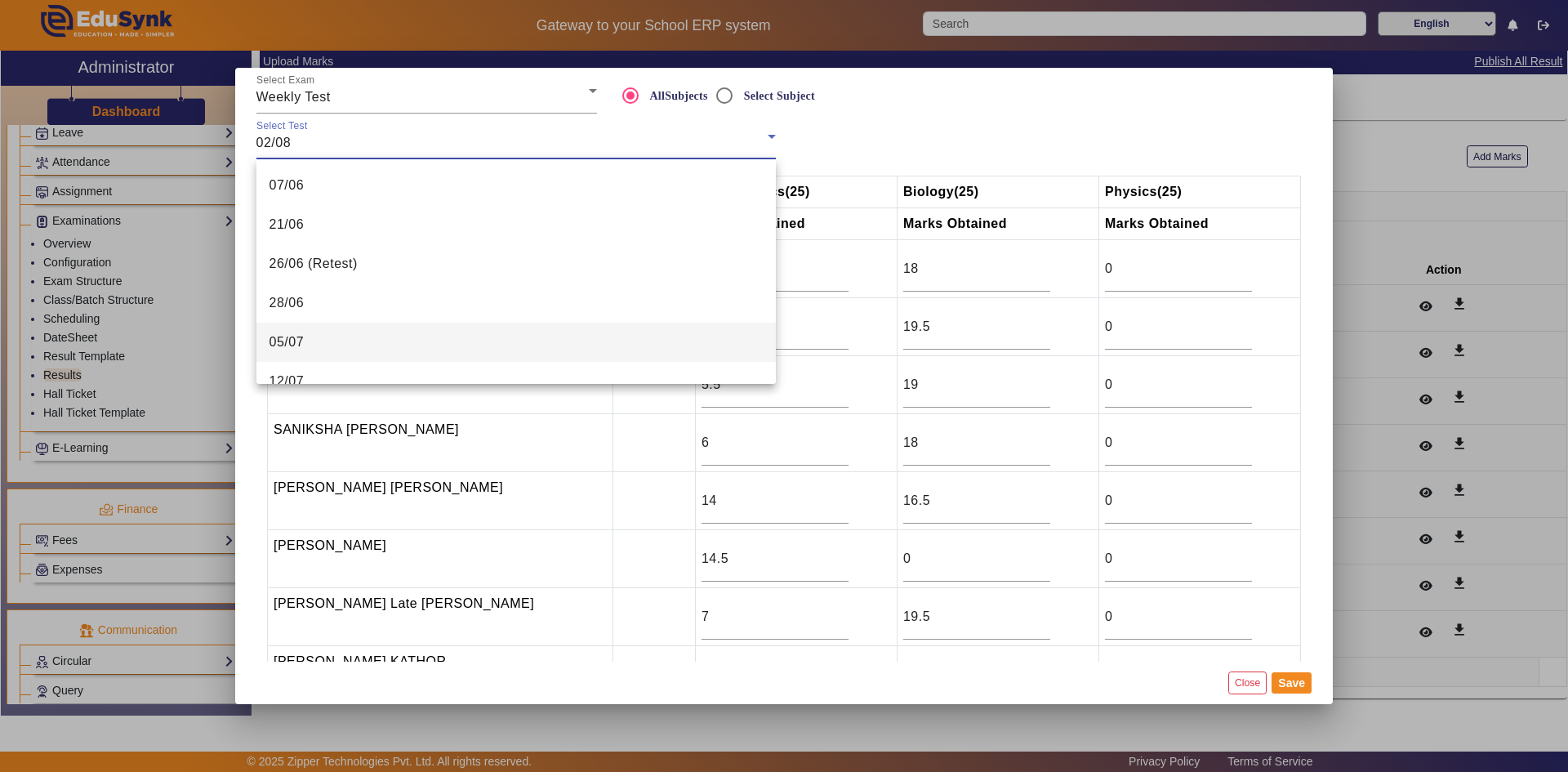
scroll to position [134, 0]
click at [288, 319] on span "26/07" at bounding box center [287, 325] width 35 height 19
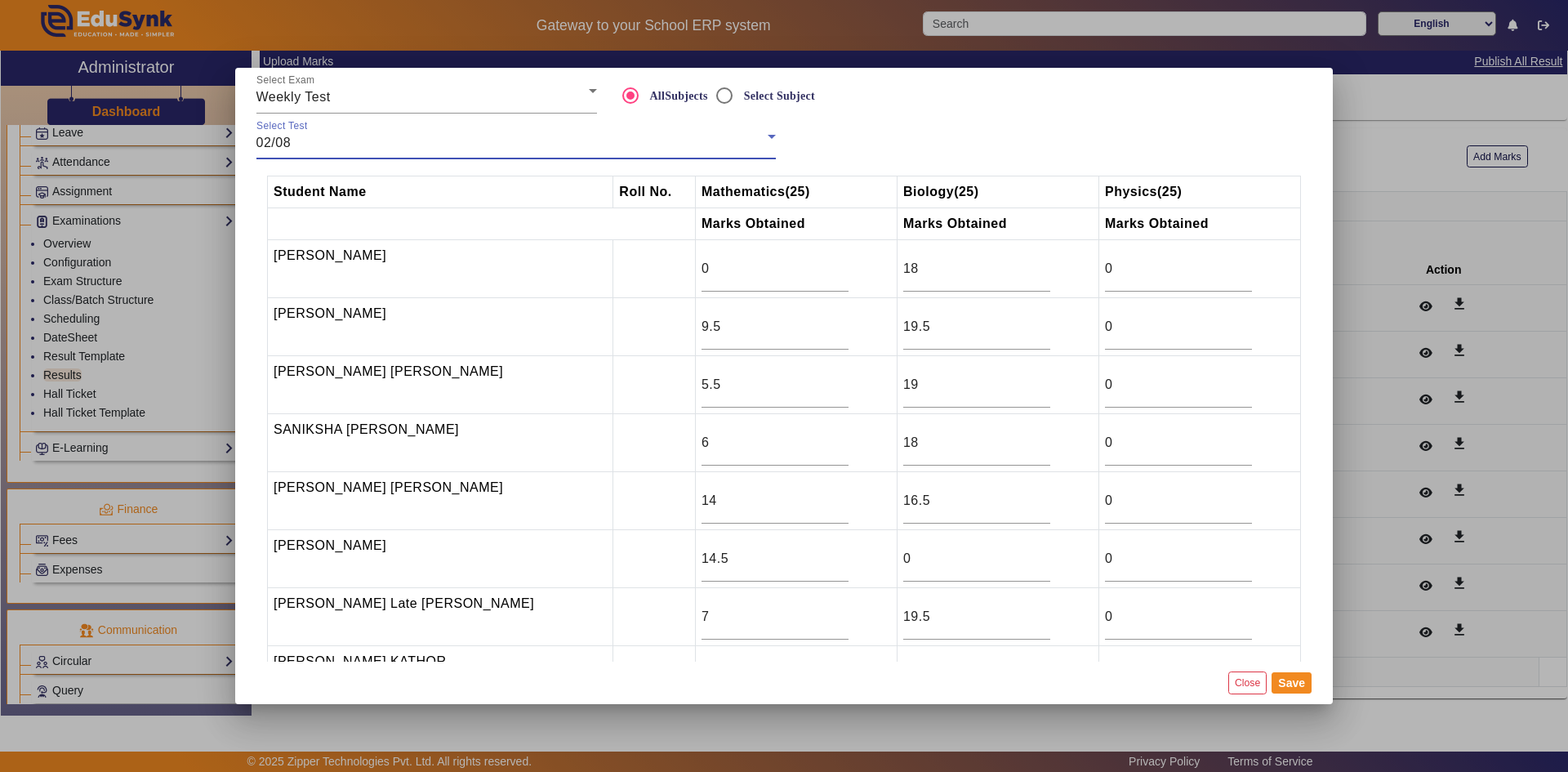
type input "0"
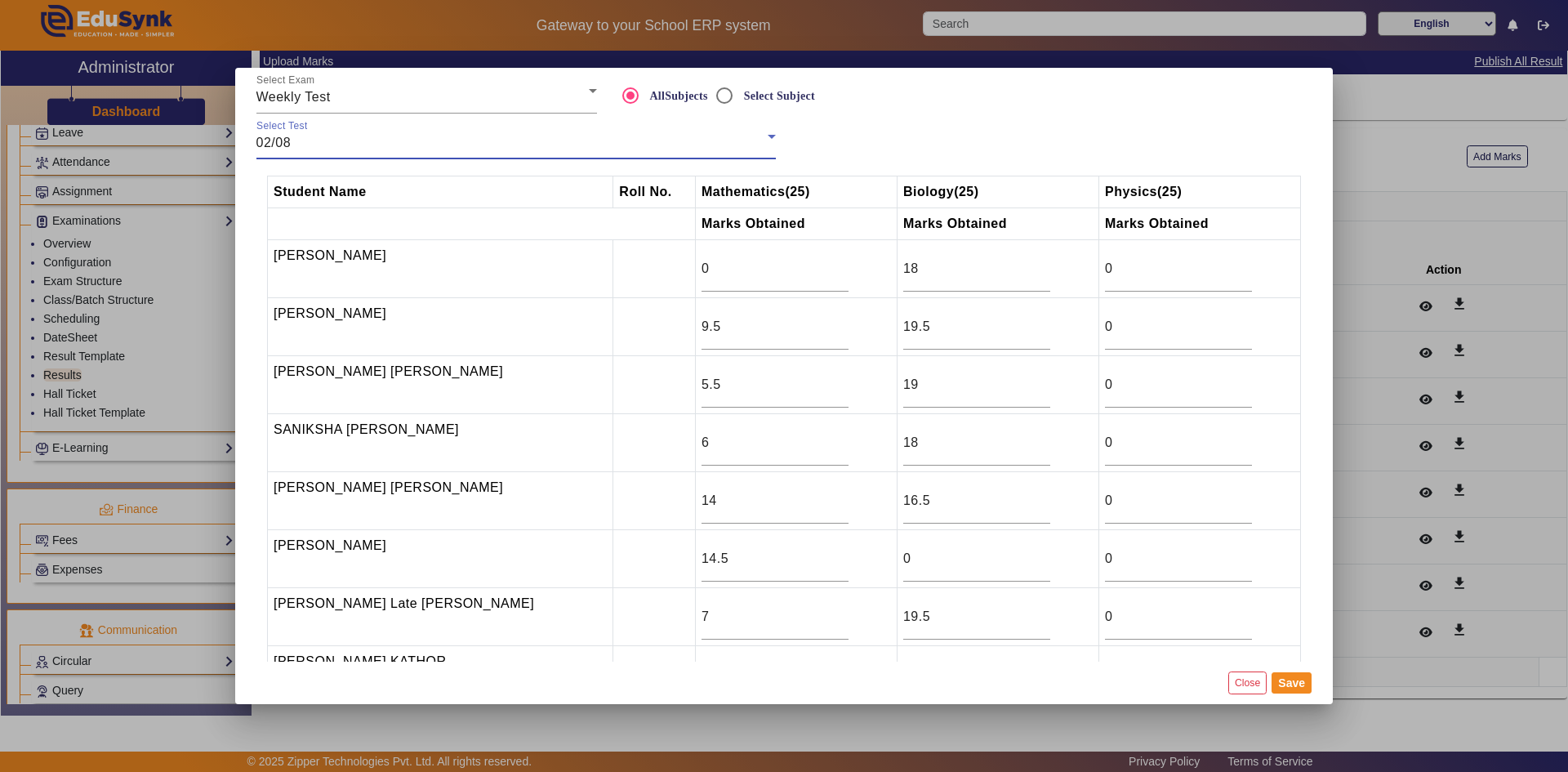
type input "6"
type input "0"
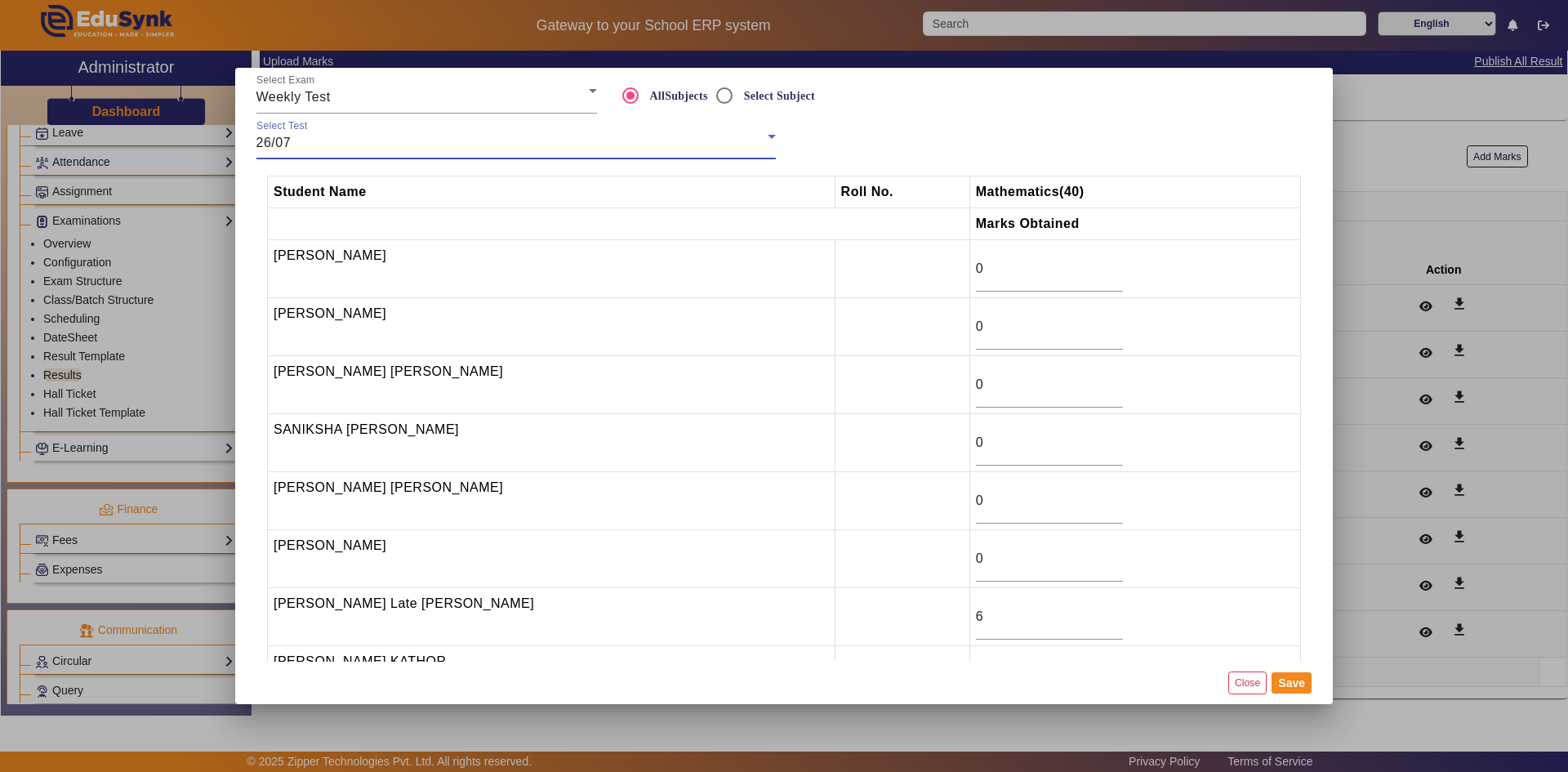
click at [274, 295] on td "[PERSON_NAME]" at bounding box center [552, 270] width 567 height 58
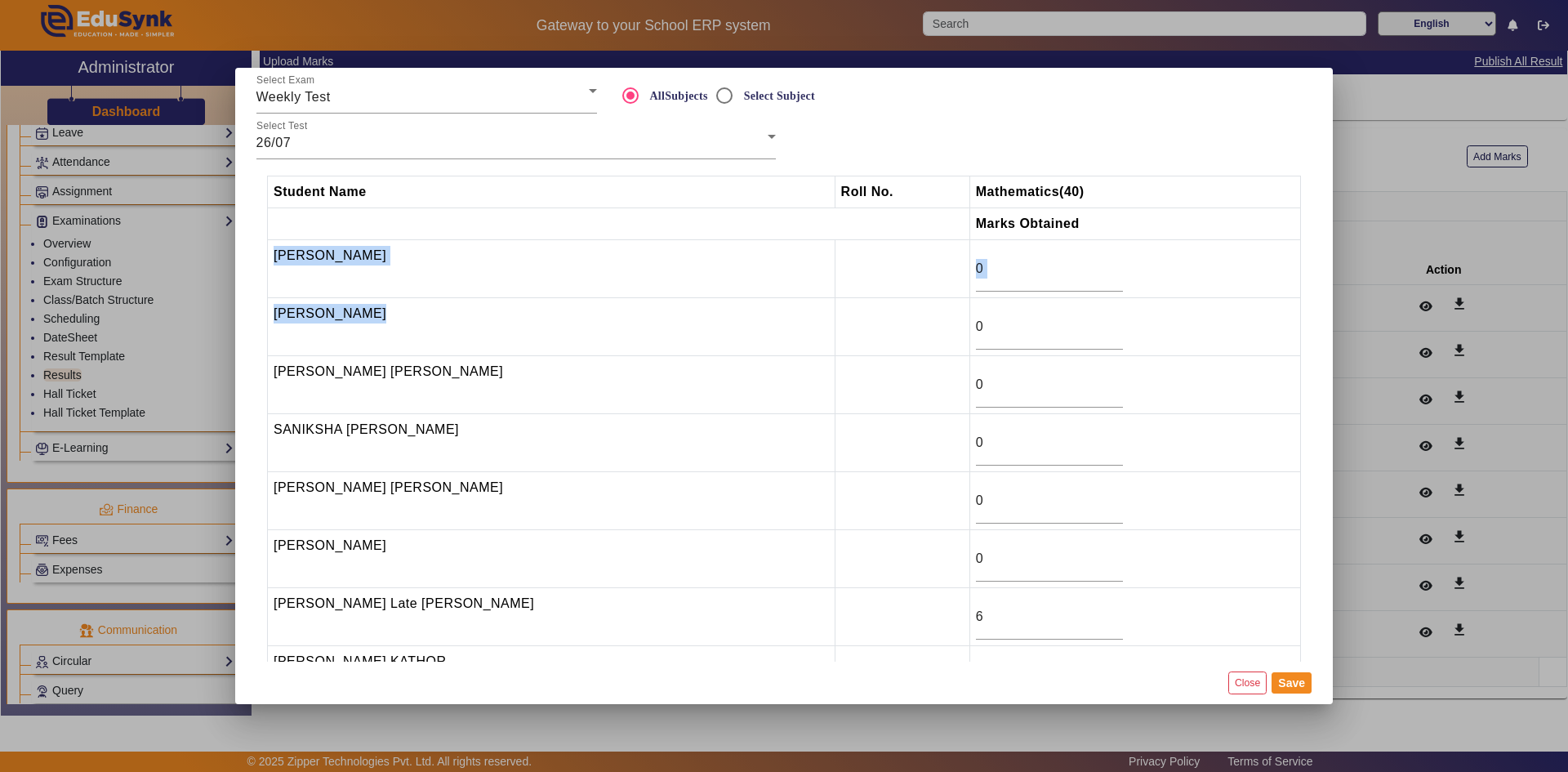
click at [274, 301] on tbody "Aarya Vanrajsinh Rathod 0 Darsh D Wadhwani 0 Ishan Kalpesh Thakor 0 SANIKSHA JA…" at bounding box center [784, 472] width 1033 height 464
click at [118, 353] on div at bounding box center [784, 386] width 1568 height 772
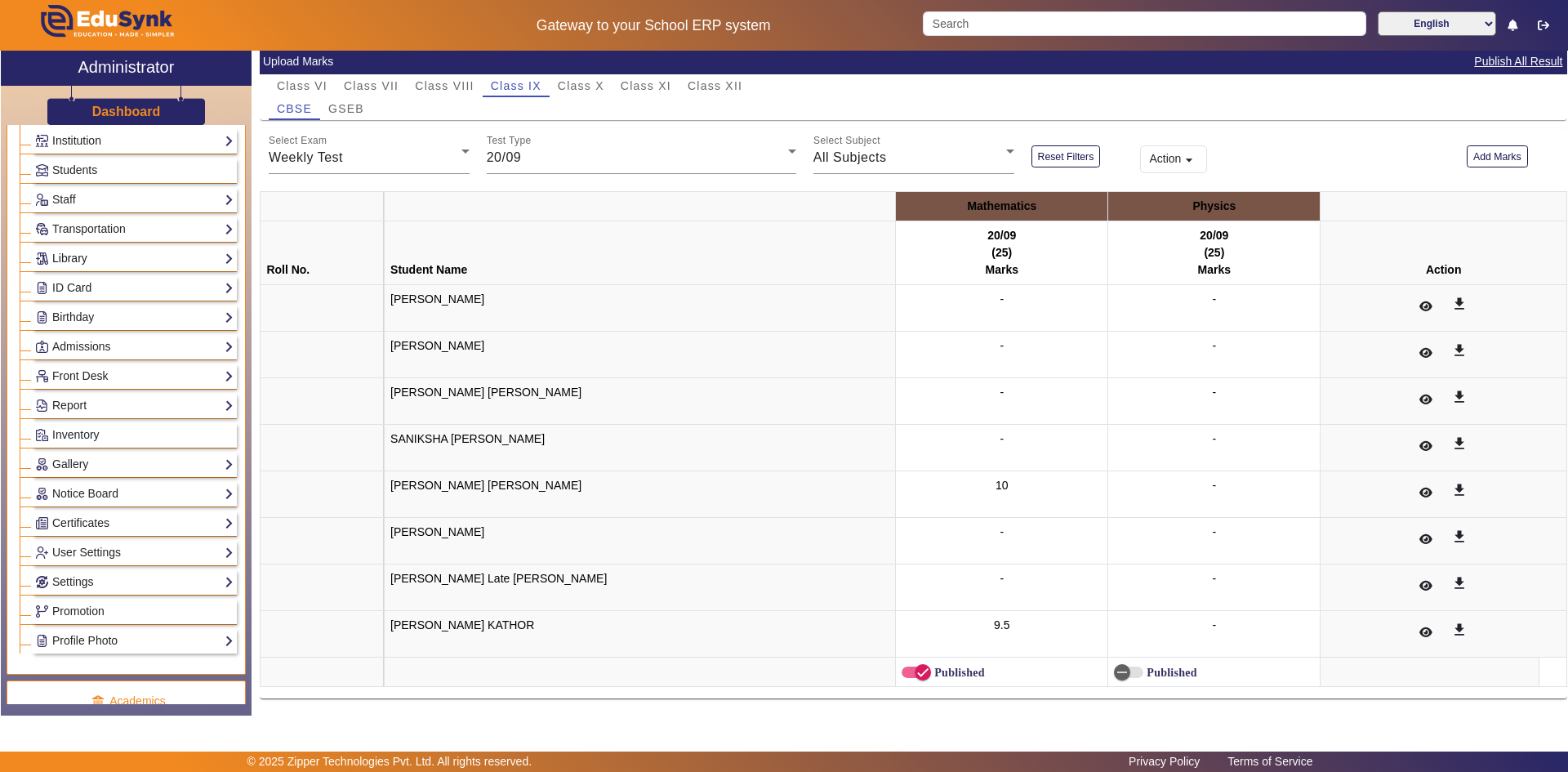
scroll to position [0, 0]
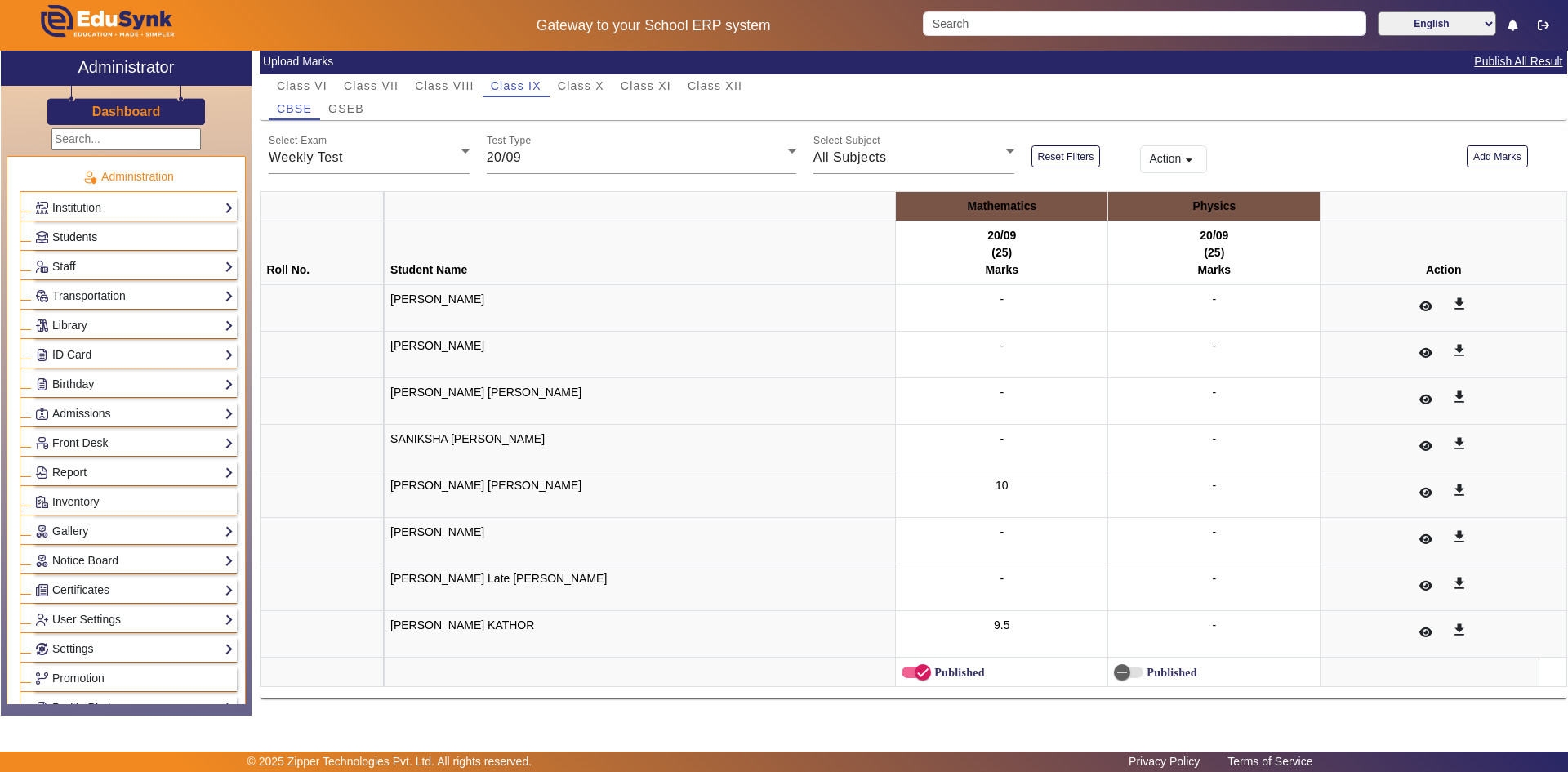
click at [75, 229] on link "Students" at bounding box center [134, 237] width 199 height 19
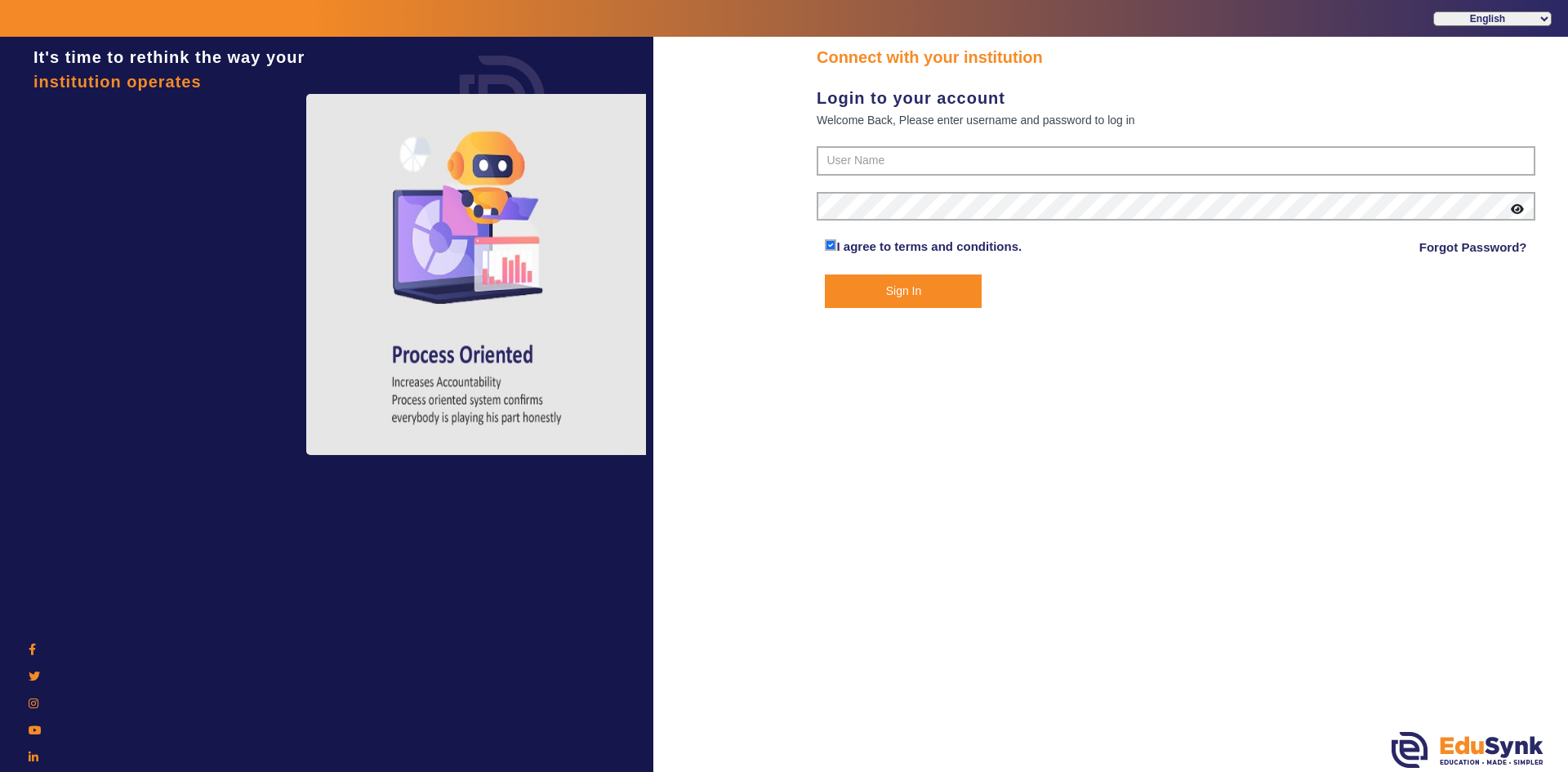
type input "6354922771"
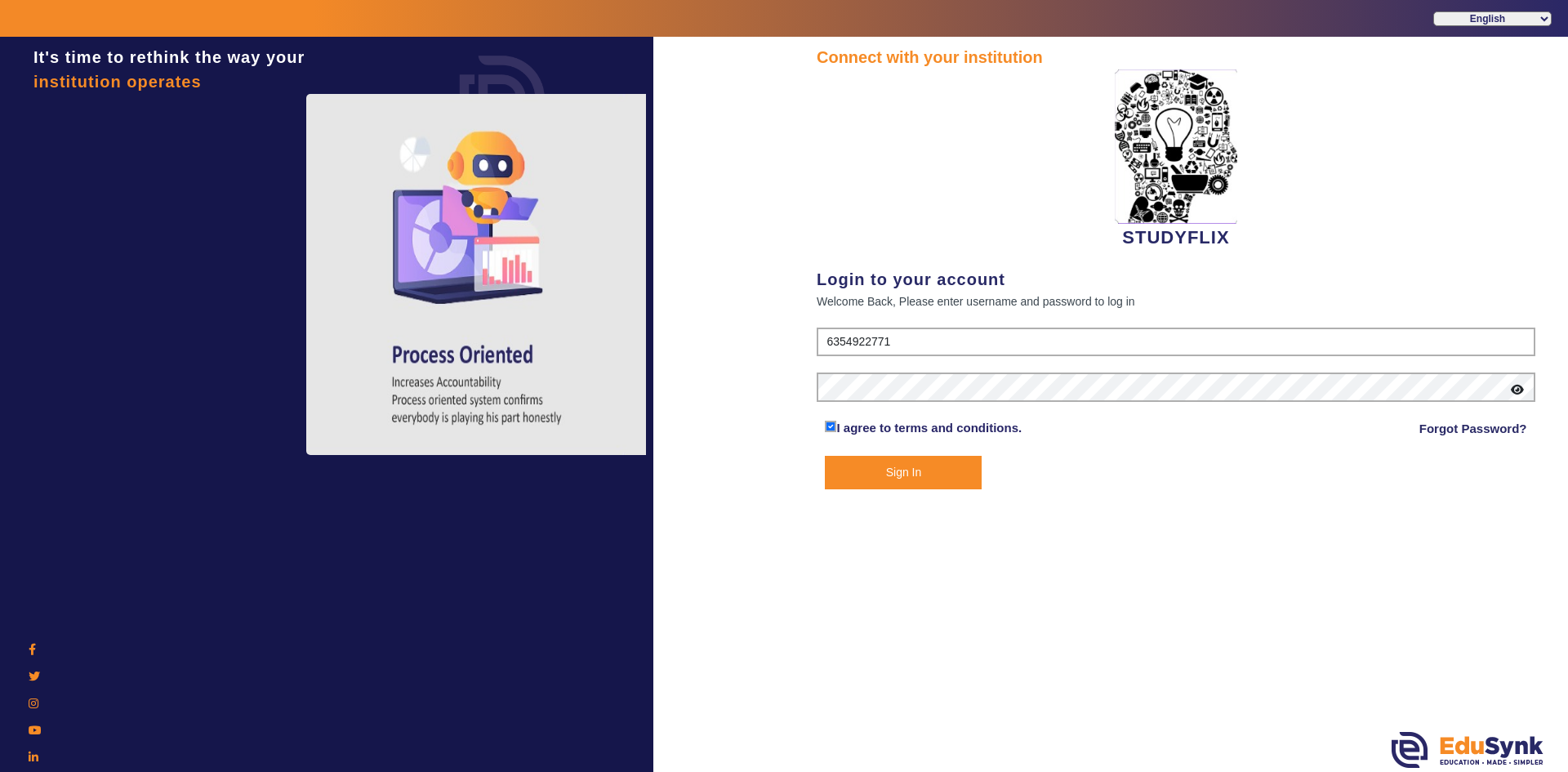
click at [920, 475] on button "Sign In" at bounding box center [902, 473] width 156 height 34
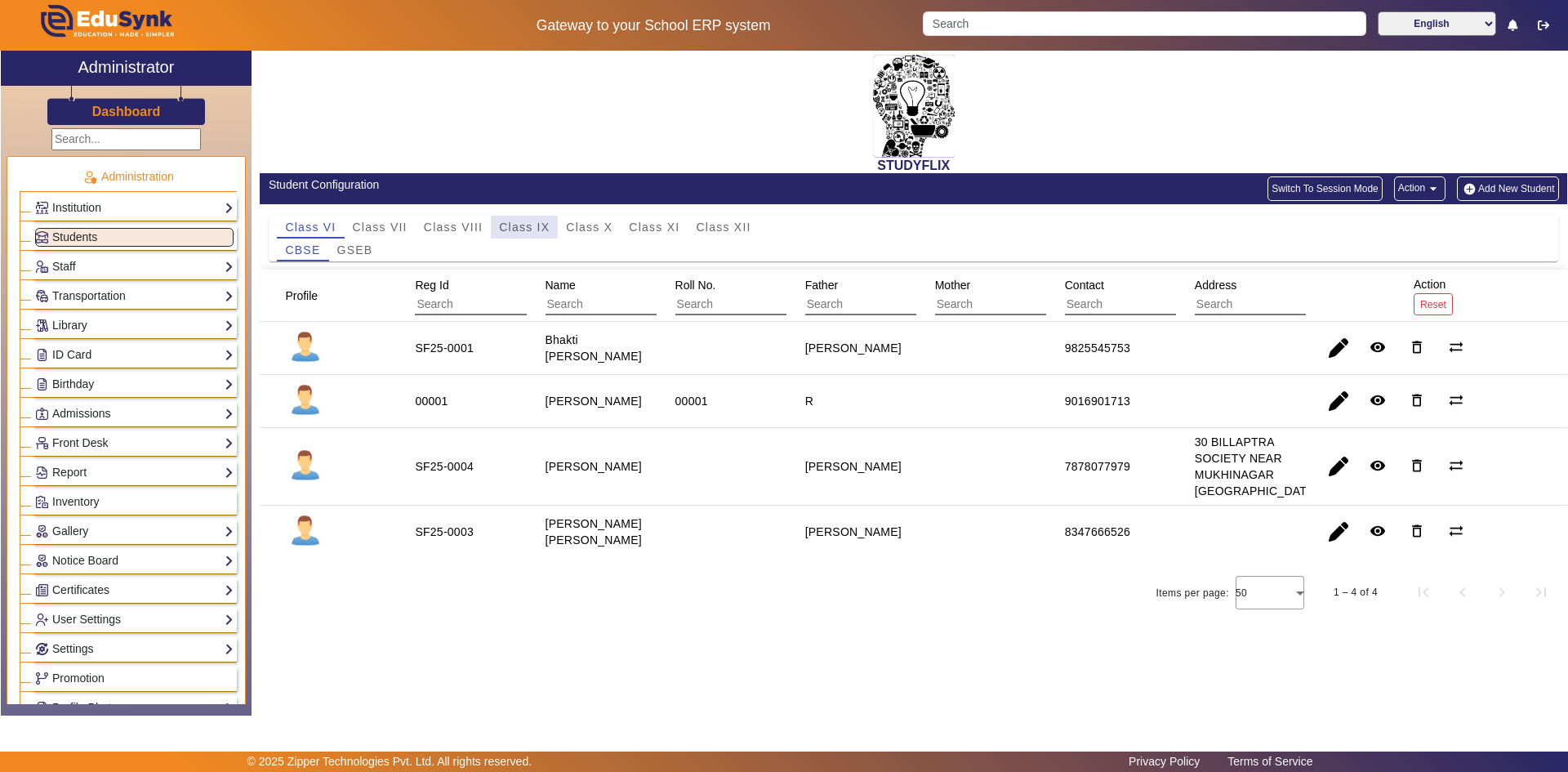
click at [526, 232] on span "Class IX" at bounding box center [524, 226] width 50 height 11
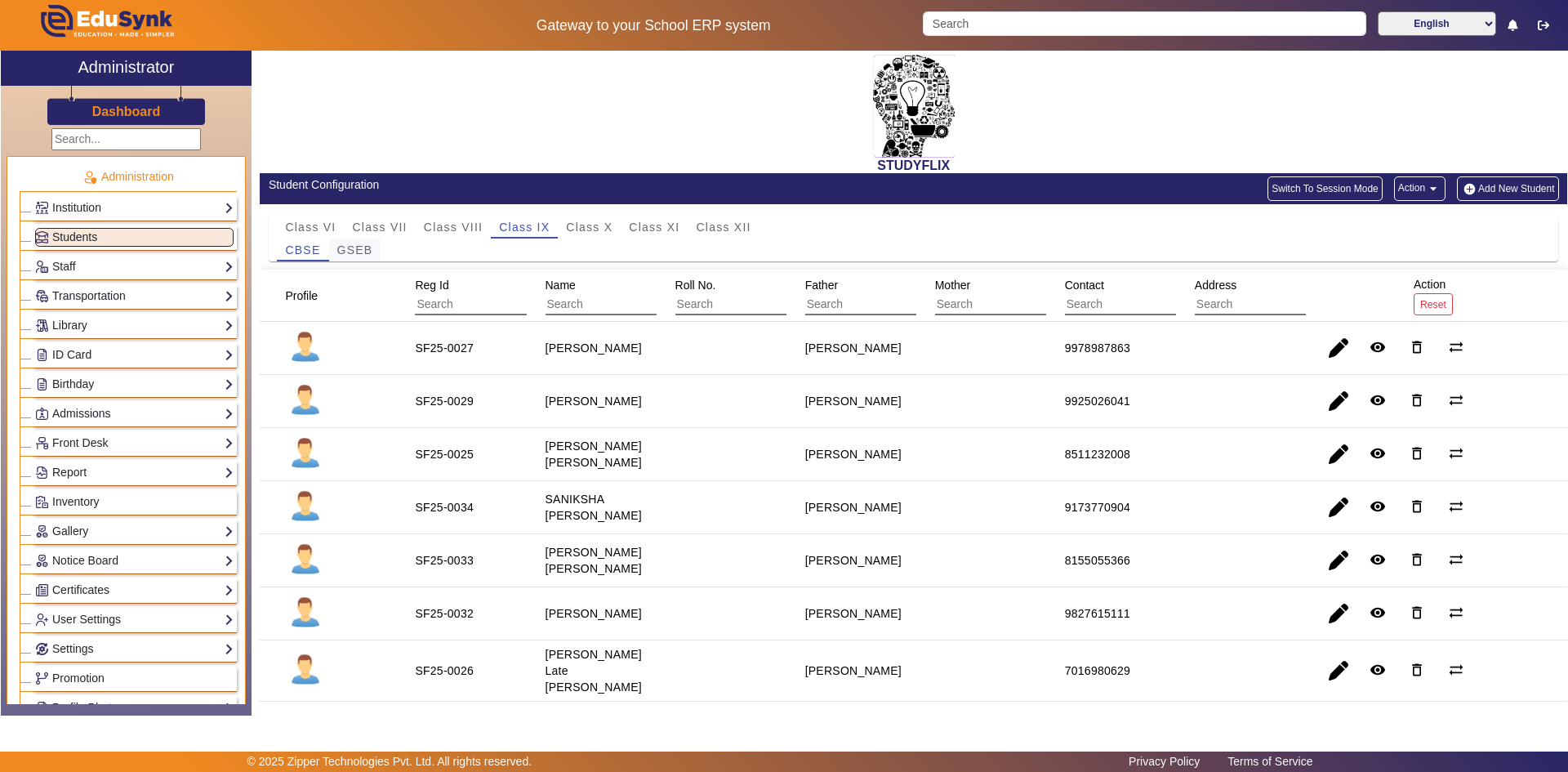
click at [369, 252] on span "GSEB" at bounding box center [355, 249] width 36 height 11
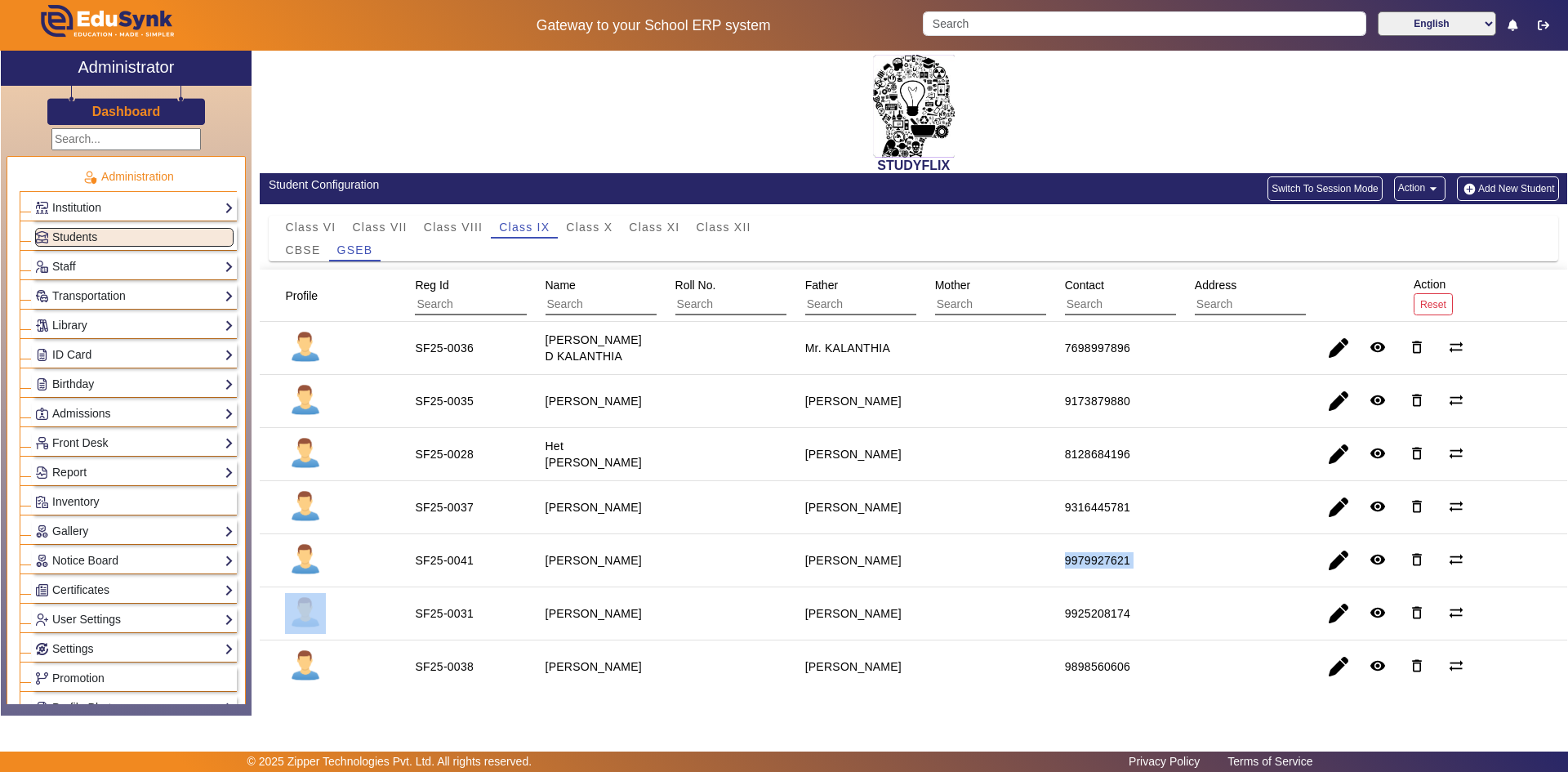
drag, startPoint x: 1164, startPoint y: 556, endPoint x: 1222, endPoint y: 554, distance: 58.0
click at [1222, 554] on mat-row "SF25-0041 LAKSHYA D SAINI Mr. SAINI 9979927621 remove_red_eye delete_outline sy…" at bounding box center [913, 561] width 1307 height 53
click at [1336, 554] on span "button" at bounding box center [1338, 561] width 39 height 39
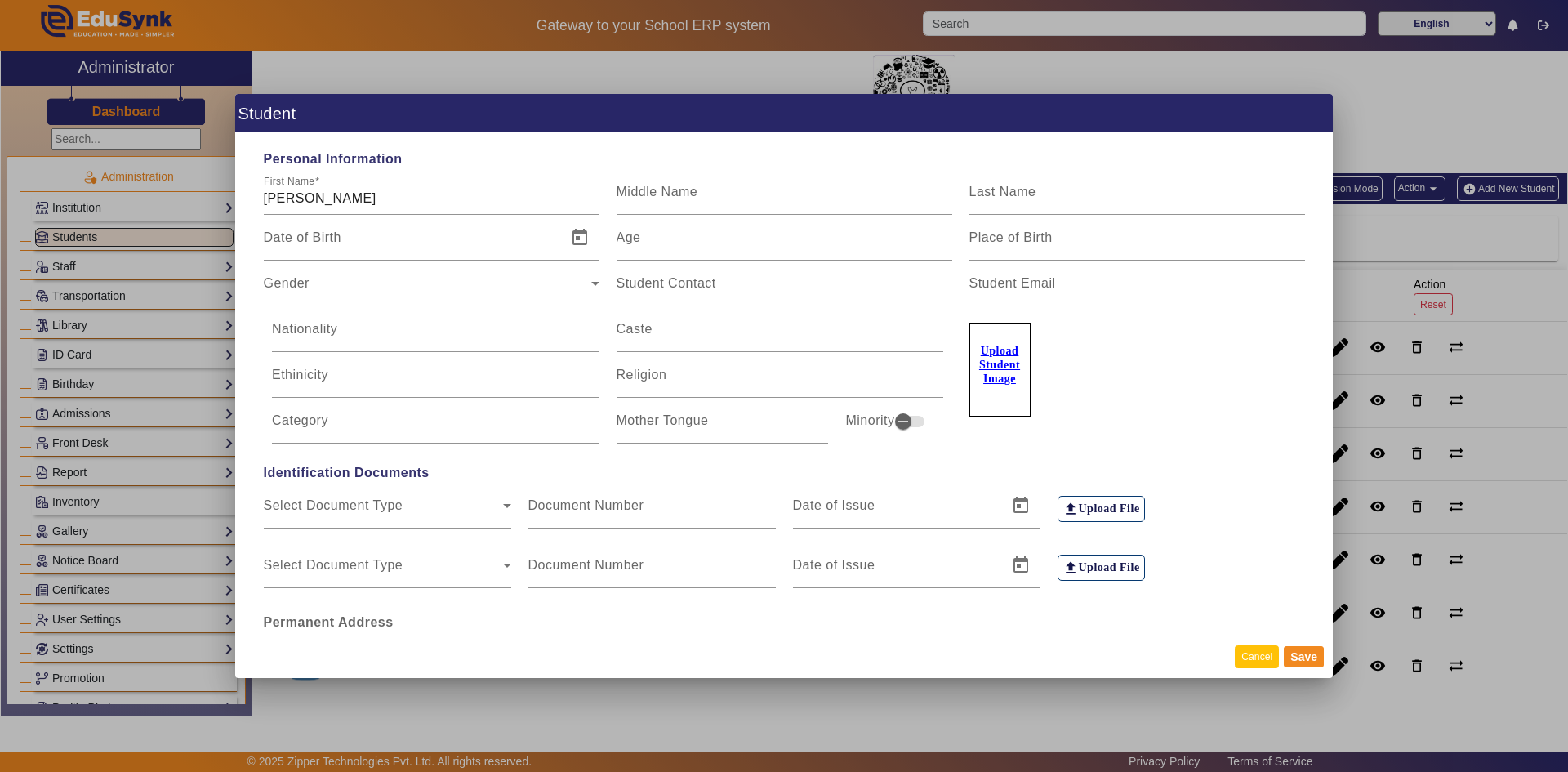
click at [1250, 651] on button "Cancel" at bounding box center [1257, 656] width 44 height 22
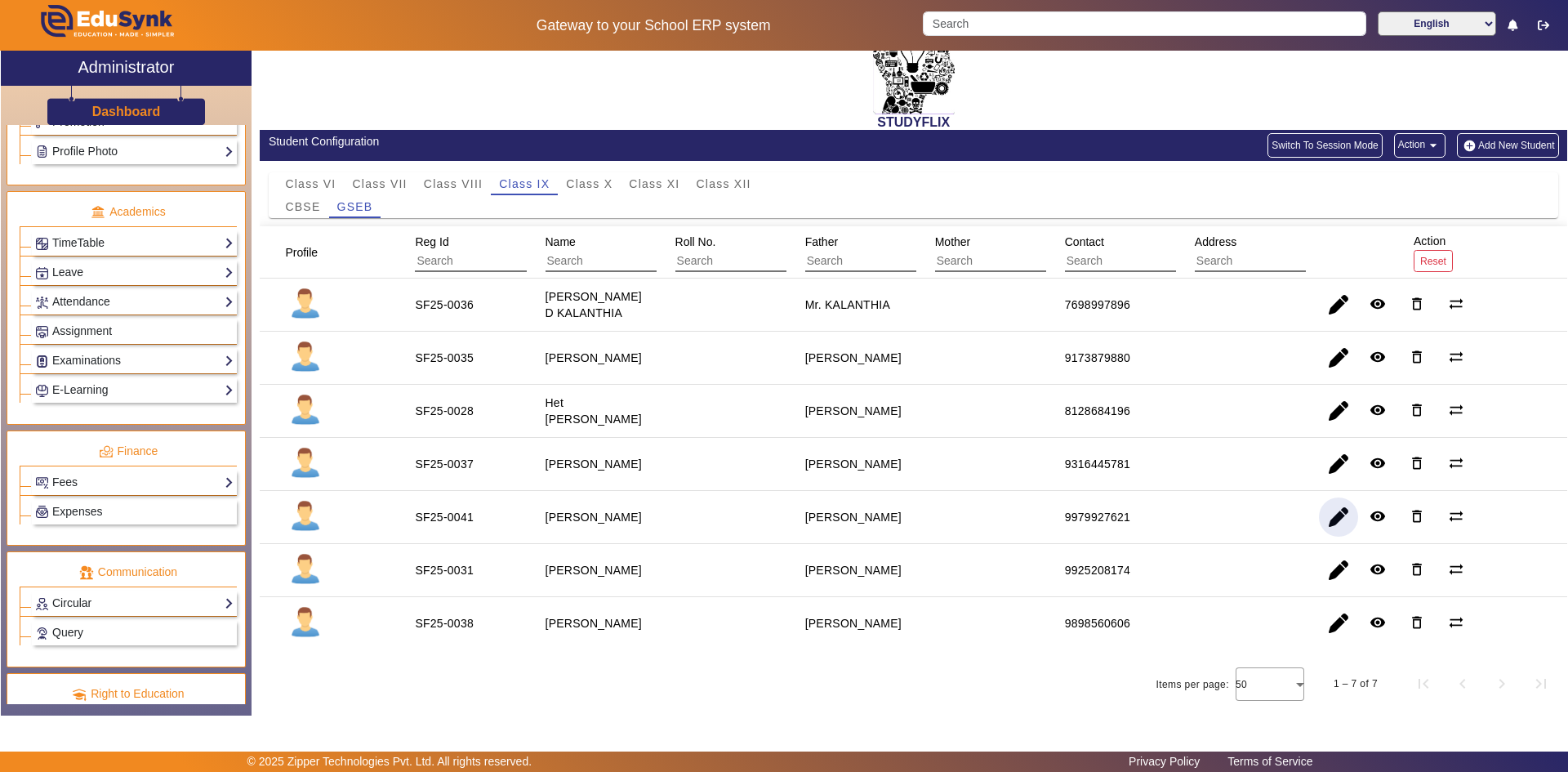
scroll to position [572, 0]
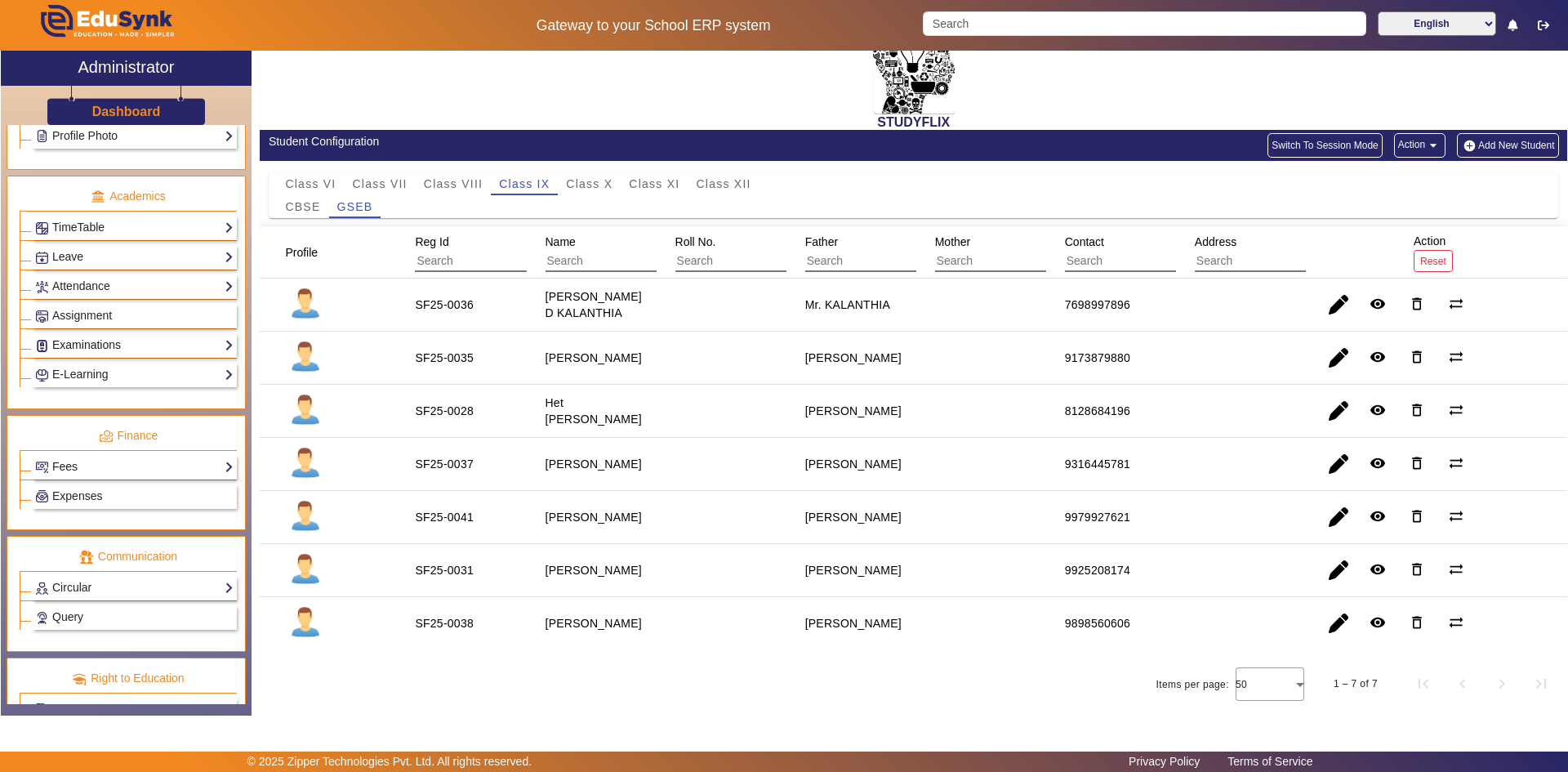
click at [84, 340] on link "Examinations" at bounding box center [134, 345] width 199 height 19
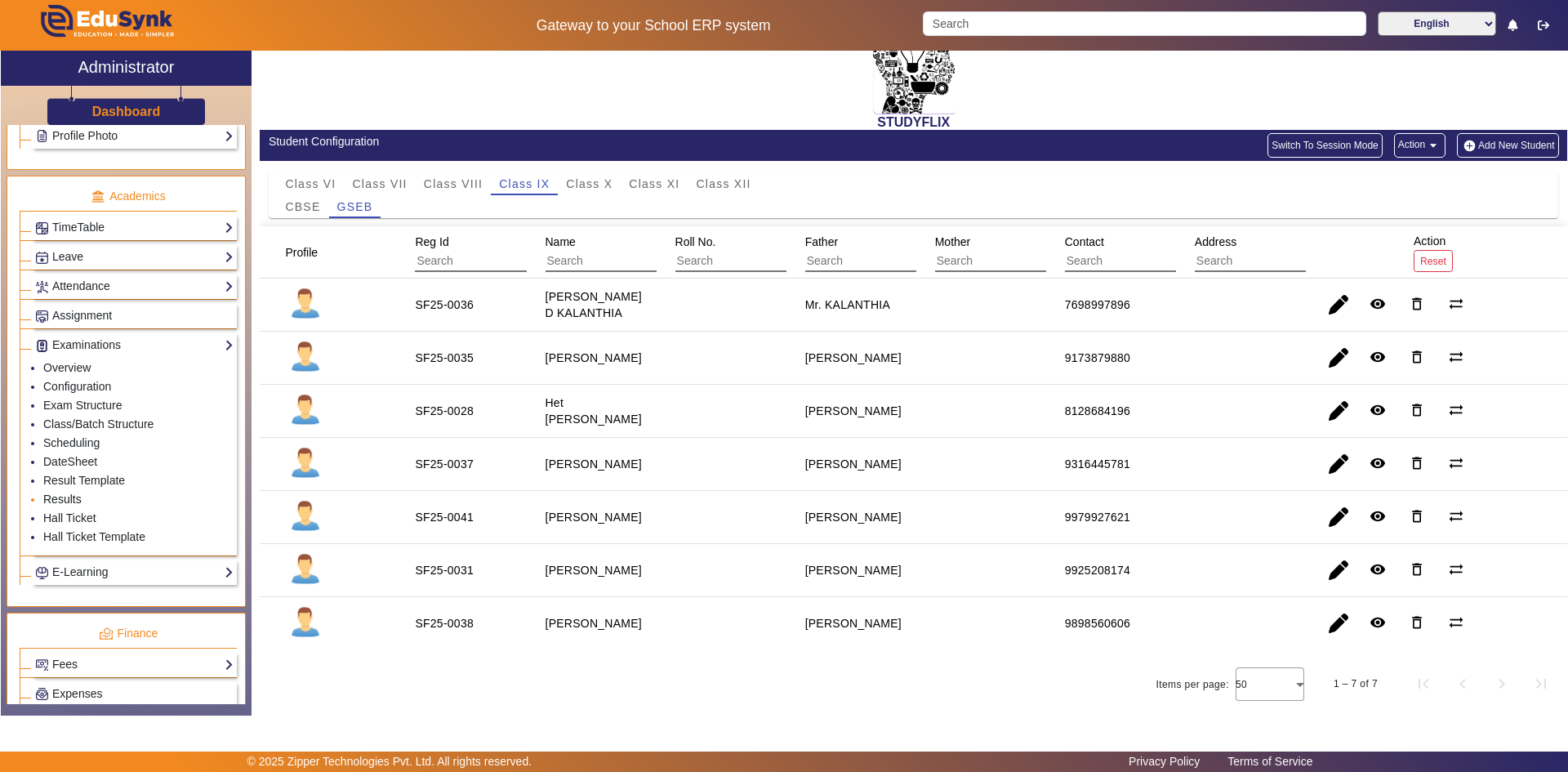
click at [59, 502] on link "Results" at bounding box center [62, 499] width 38 height 13
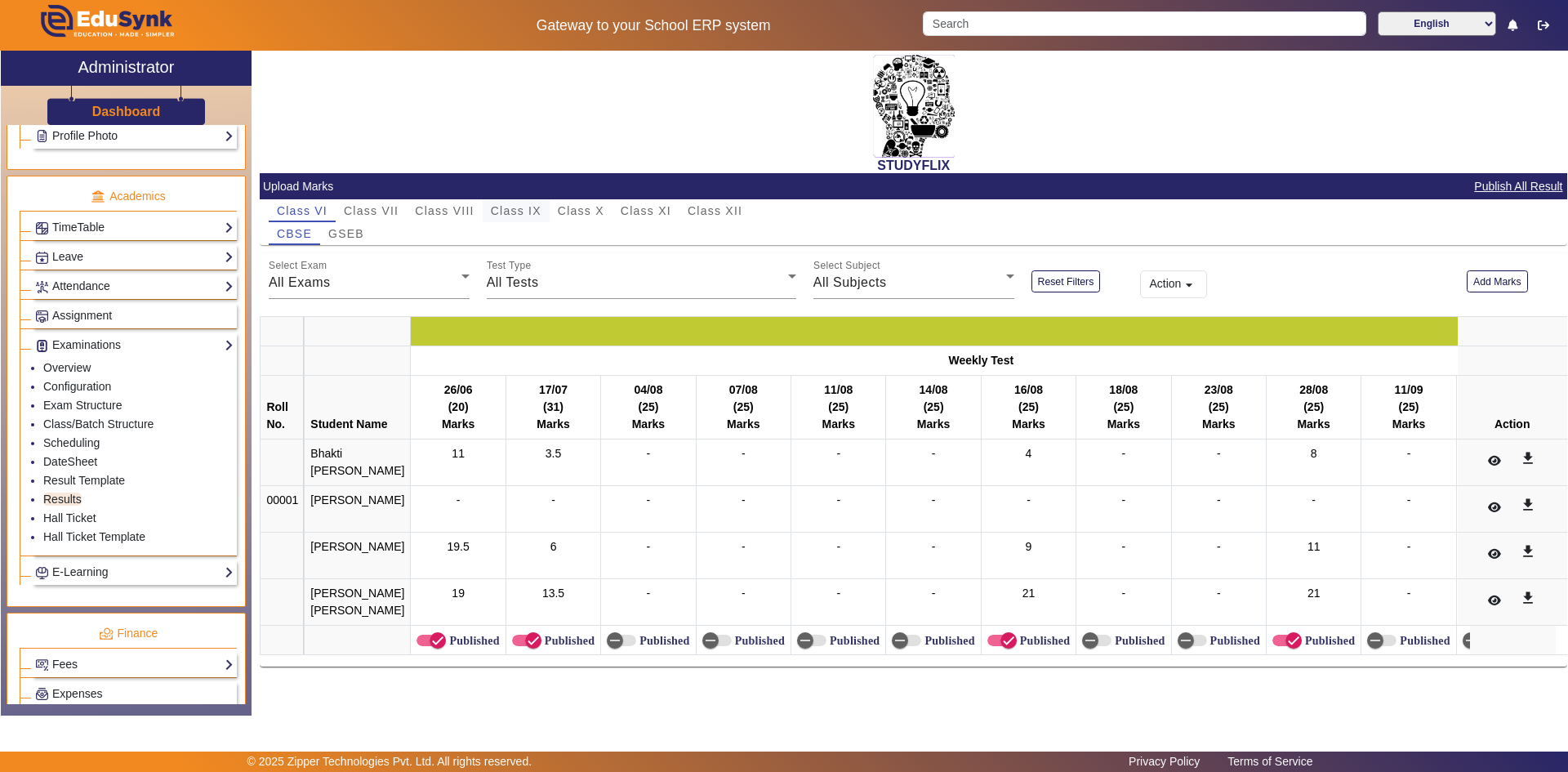
click at [506, 209] on span "Class IX" at bounding box center [515, 210] width 50 height 11
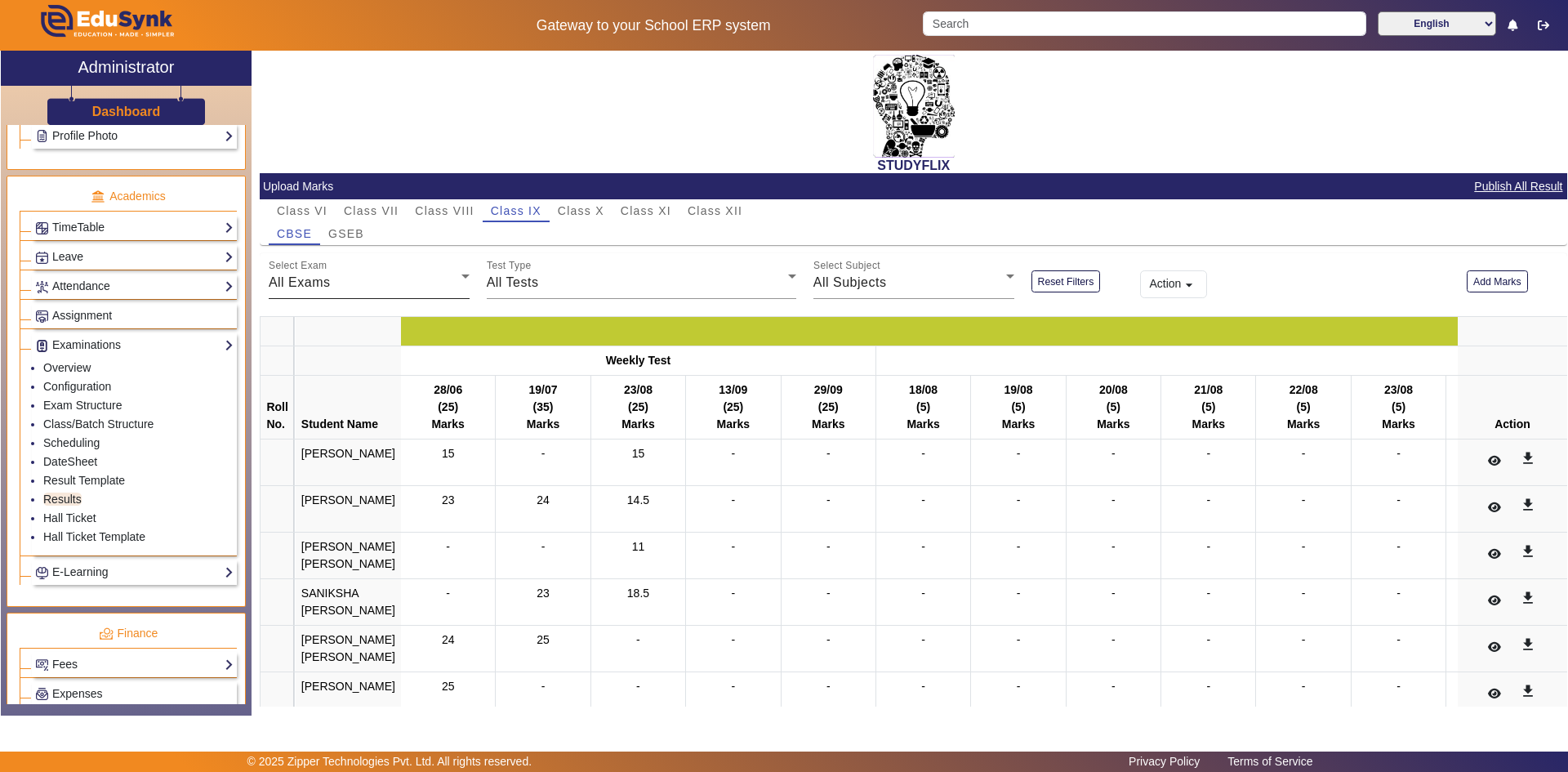
click at [368, 285] on div "All Exams" at bounding box center [365, 283] width 193 height 19
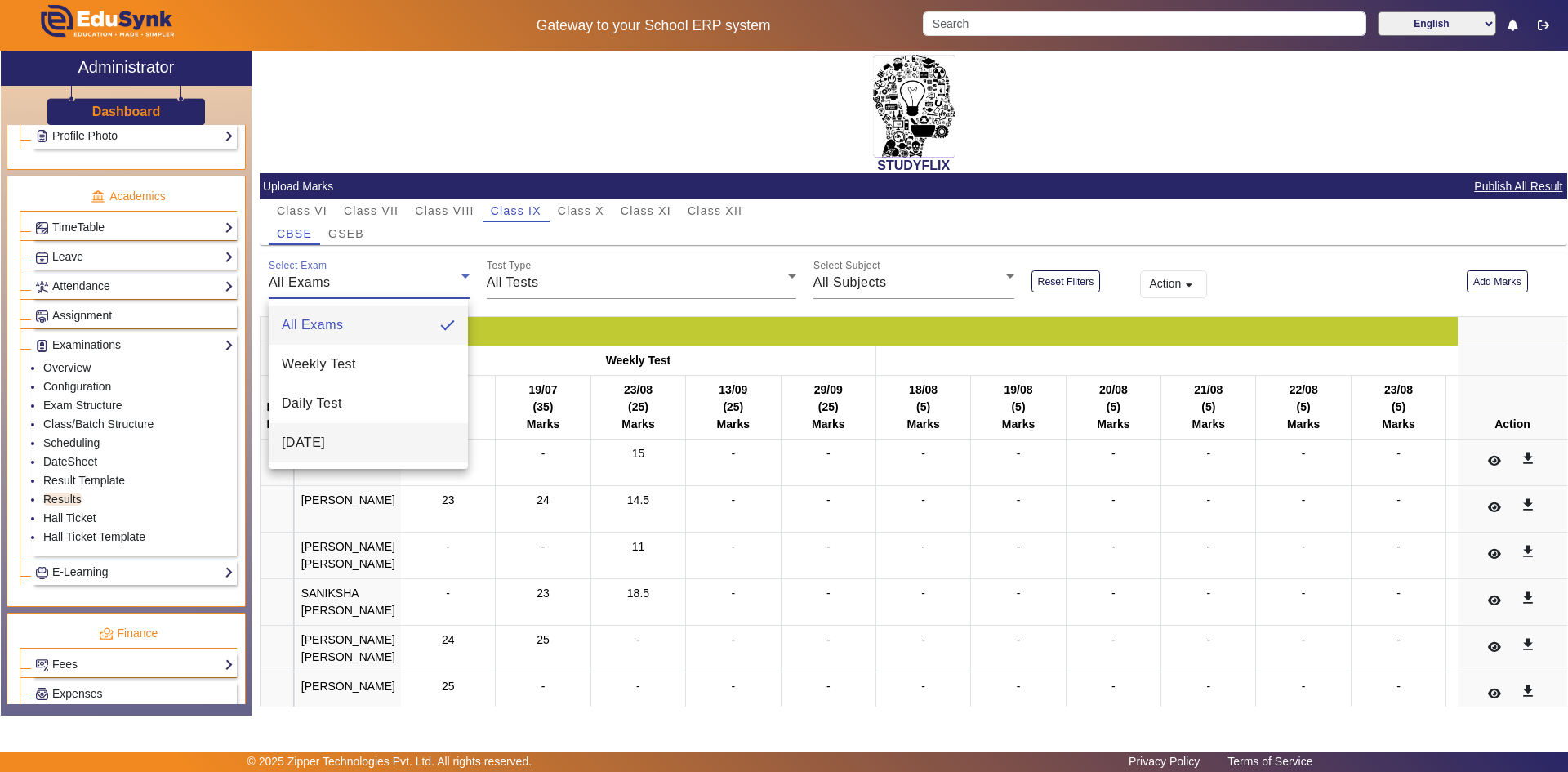
click at [302, 440] on span "[DATE]" at bounding box center [303, 443] width 43 height 19
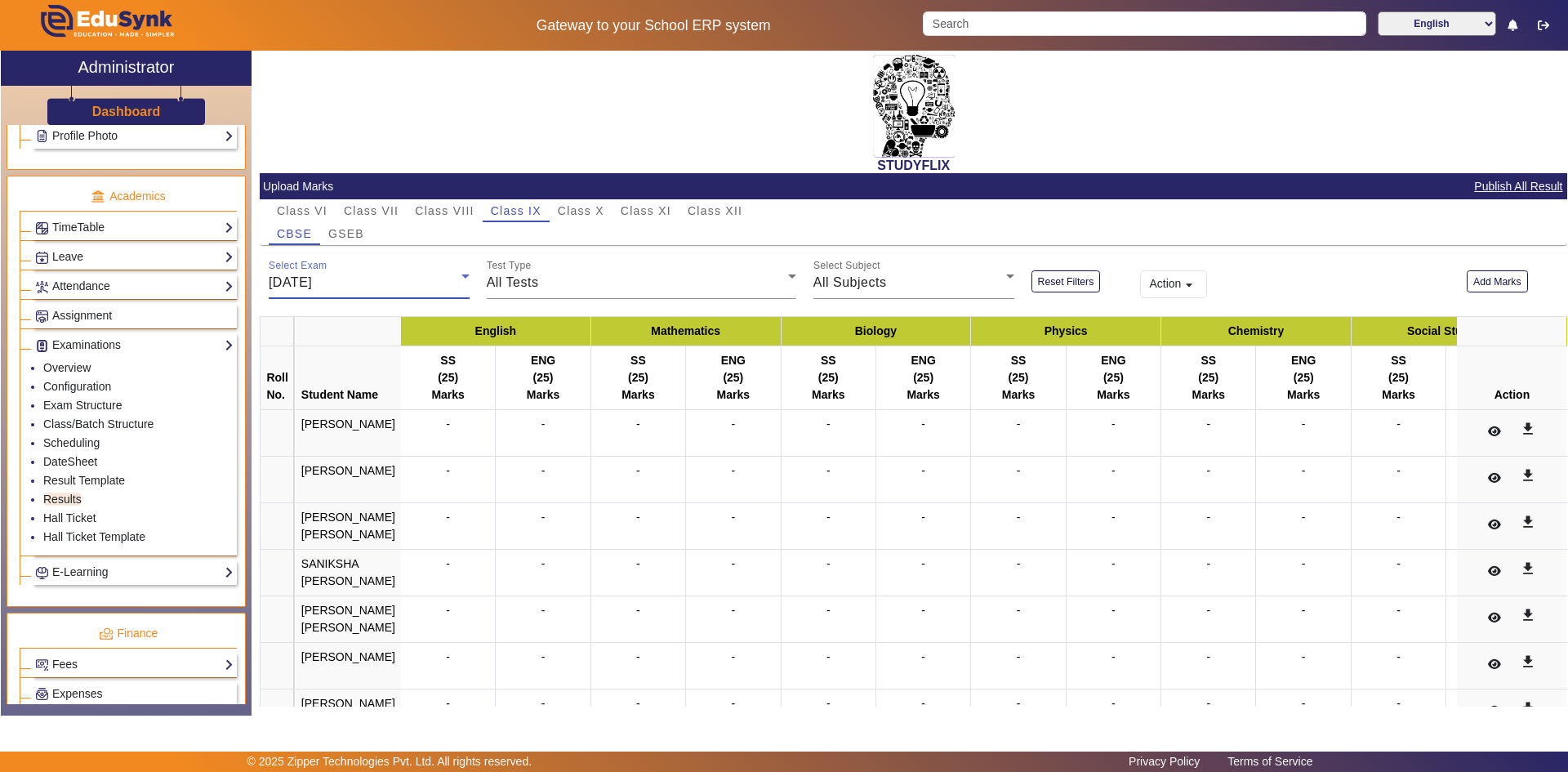
click at [316, 284] on div "[DATE]" at bounding box center [365, 283] width 193 height 19
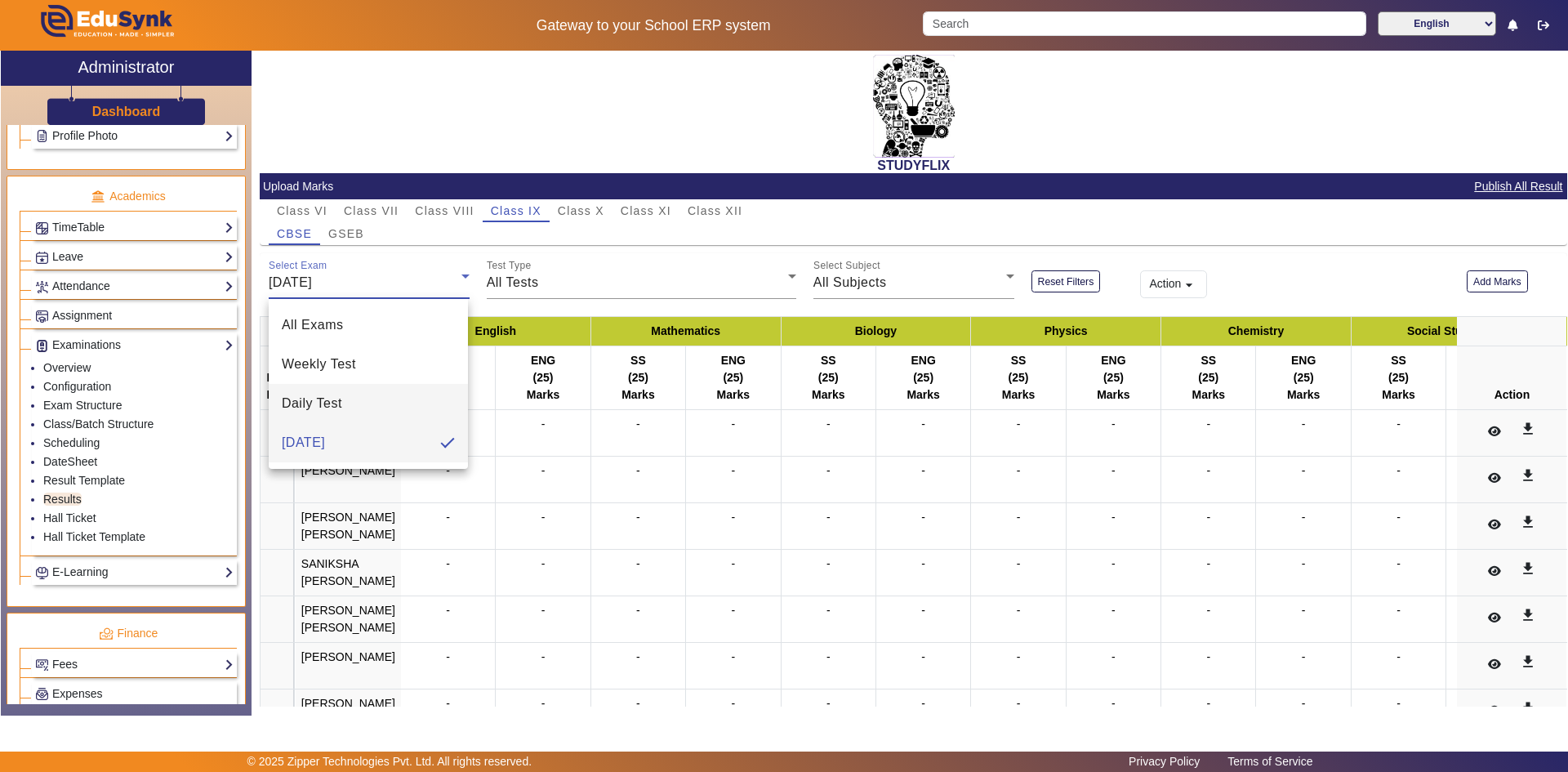
click at [306, 419] on mat-option "Daily Test" at bounding box center [368, 403] width 199 height 39
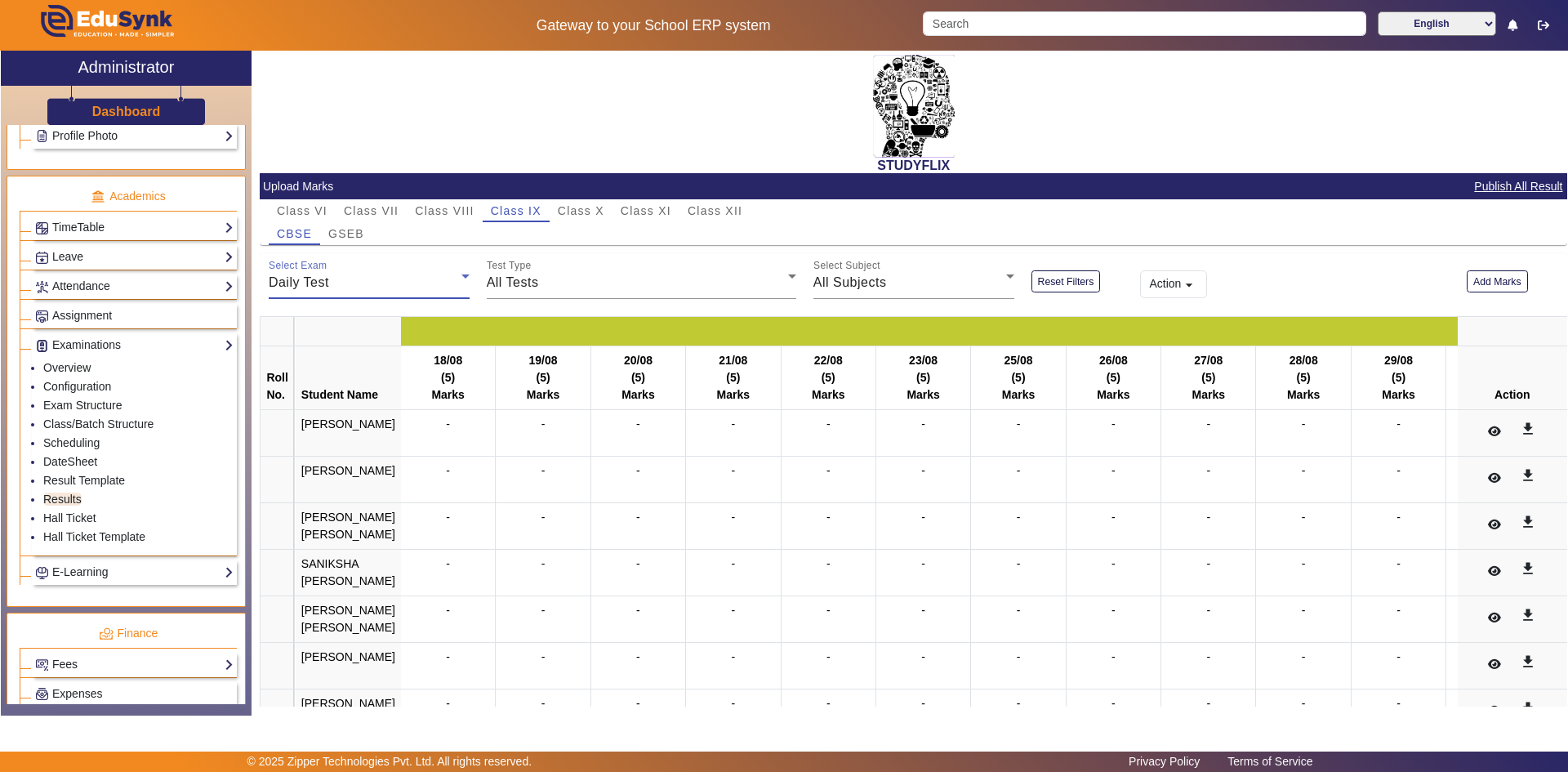
click at [318, 280] on span "Daily Test" at bounding box center [299, 282] width 60 height 14
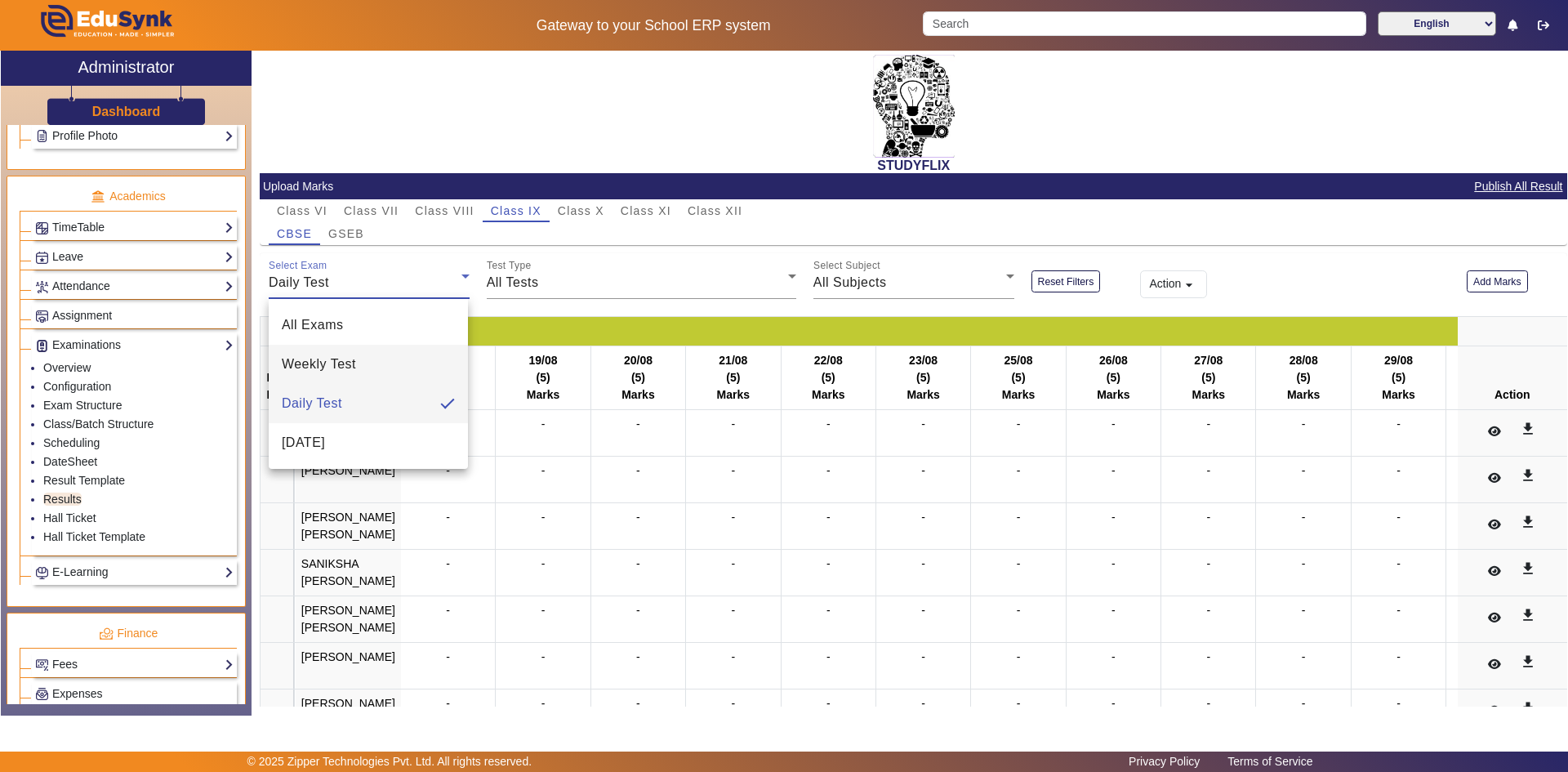
click at [314, 372] on span "Weekly Test" at bounding box center [319, 364] width 74 height 19
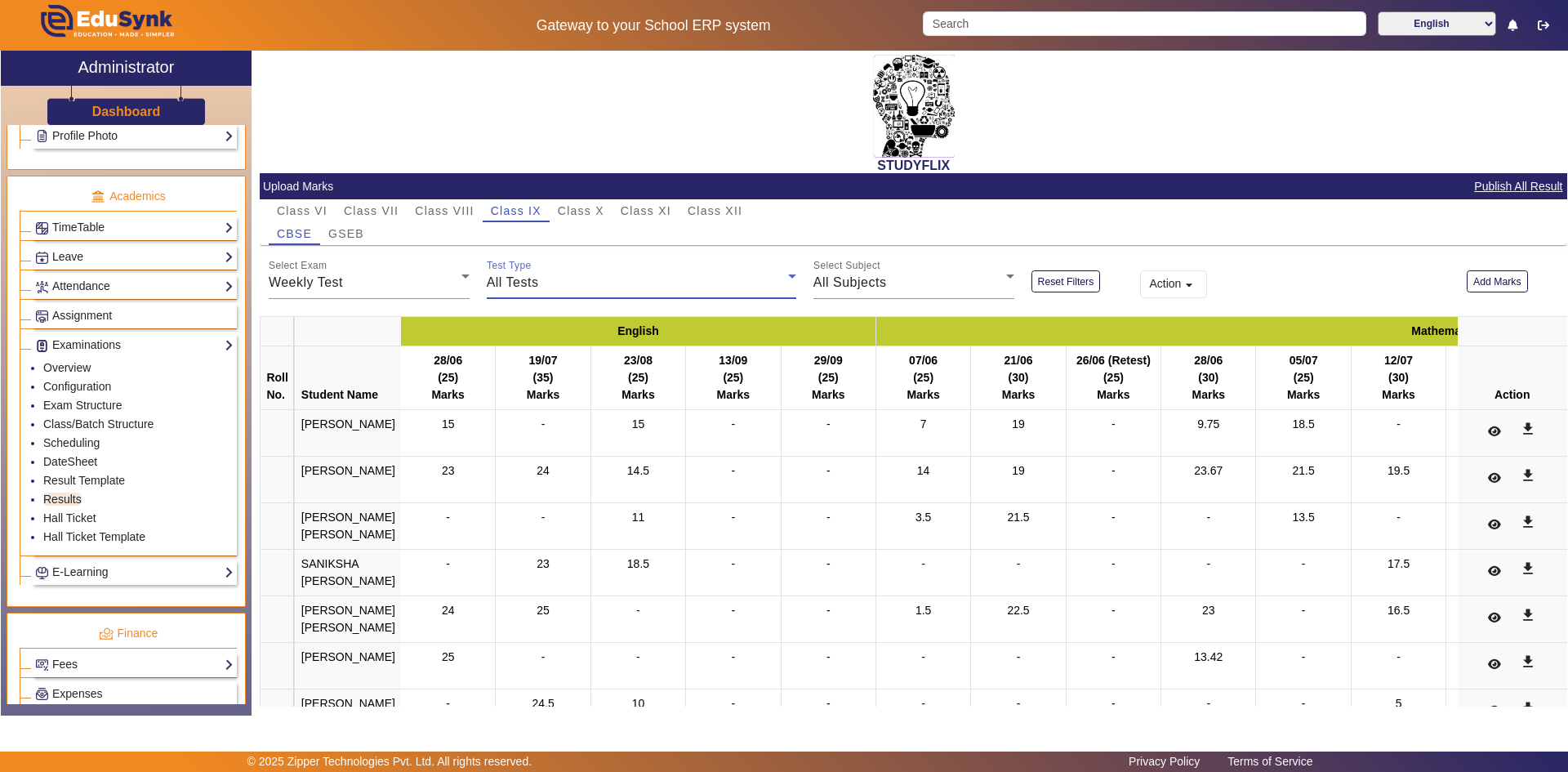
click at [514, 281] on span "All Tests" at bounding box center [513, 282] width 52 height 14
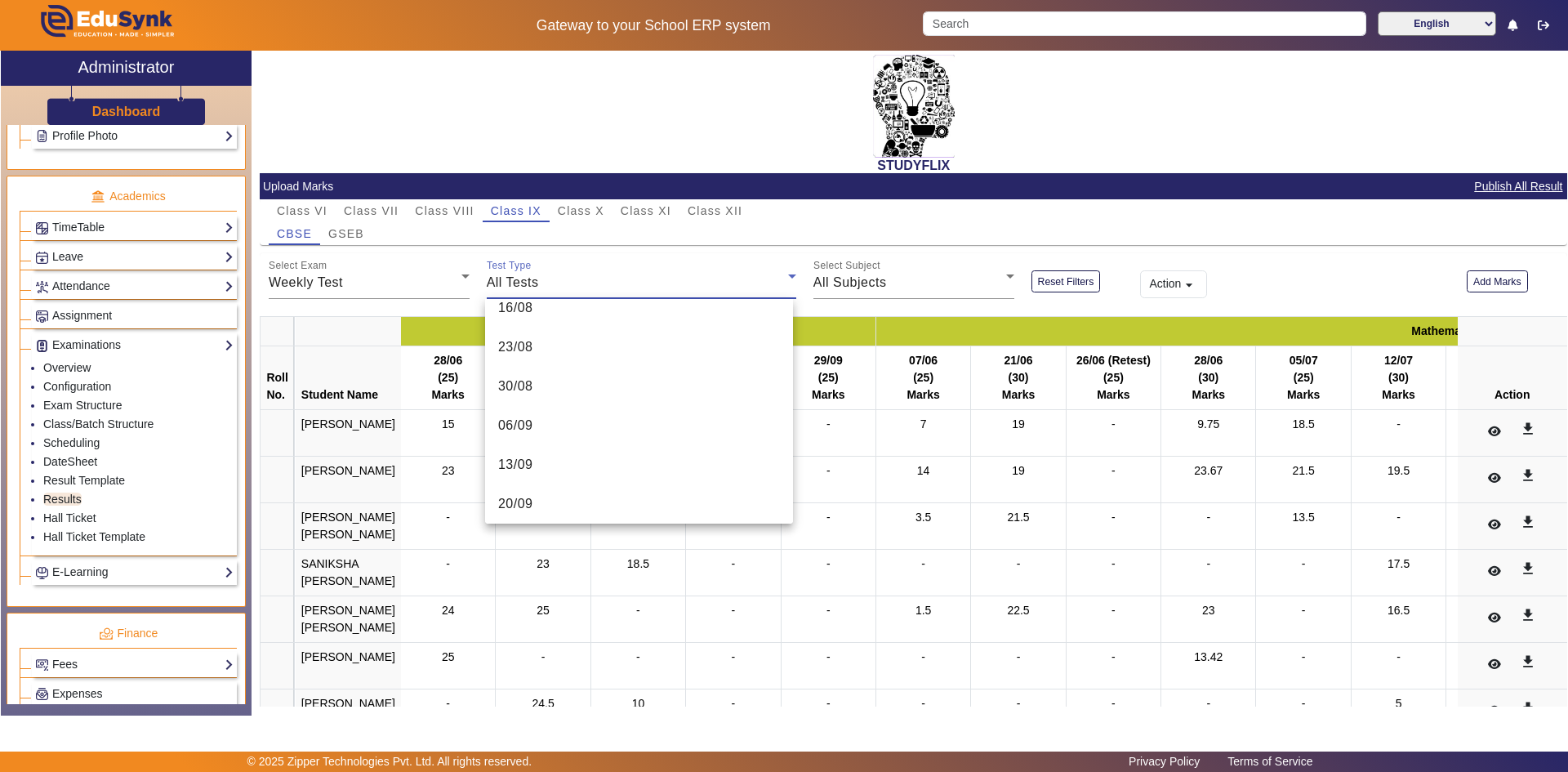
scroll to position [455, 0]
click at [531, 308] on span "23/08" at bounding box center [516, 302] width 35 height 19
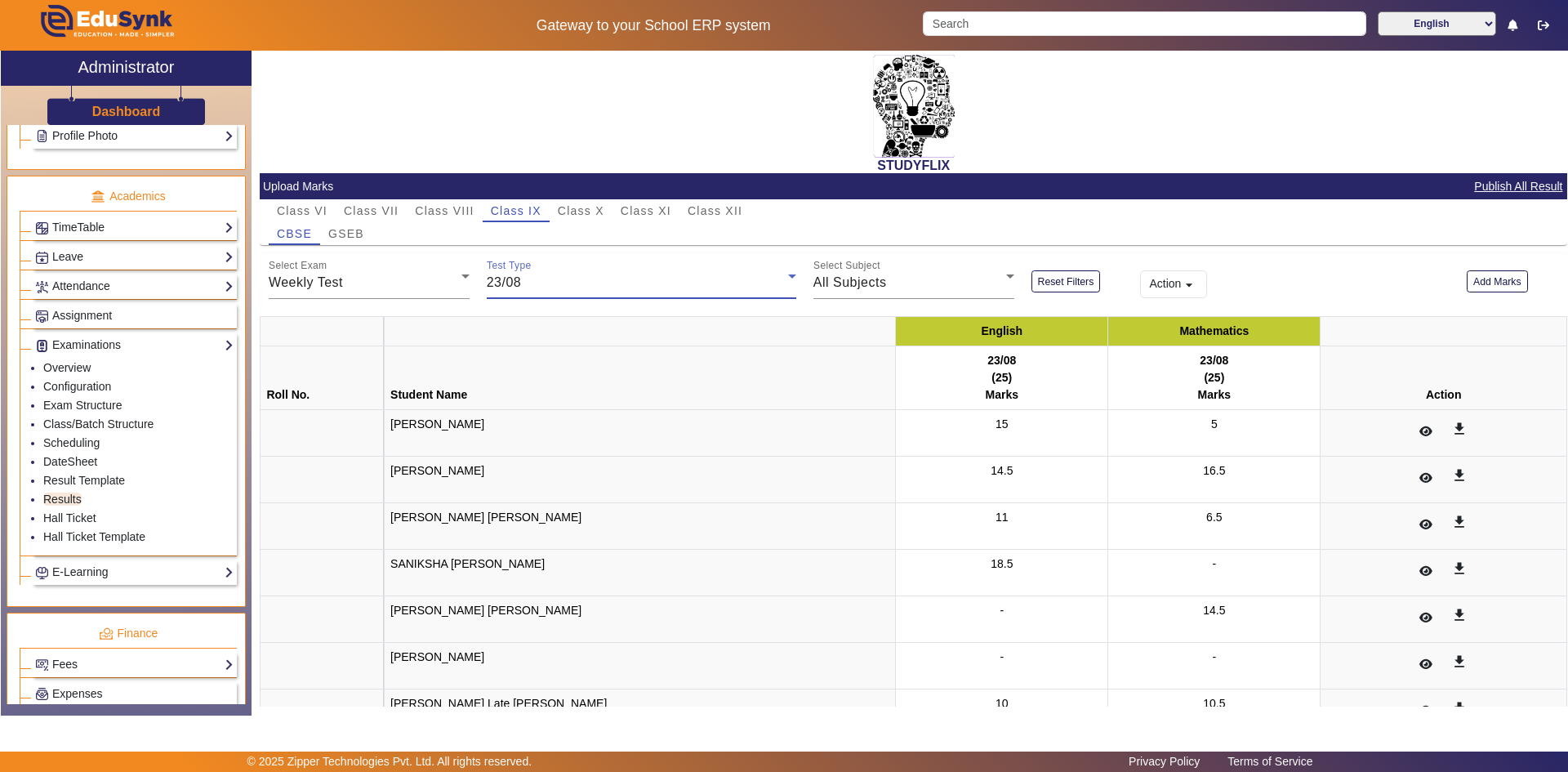
scroll to position [438, 0]
click at [563, 282] on div "23/08" at bounding box center [637, 283] width 301 height 19
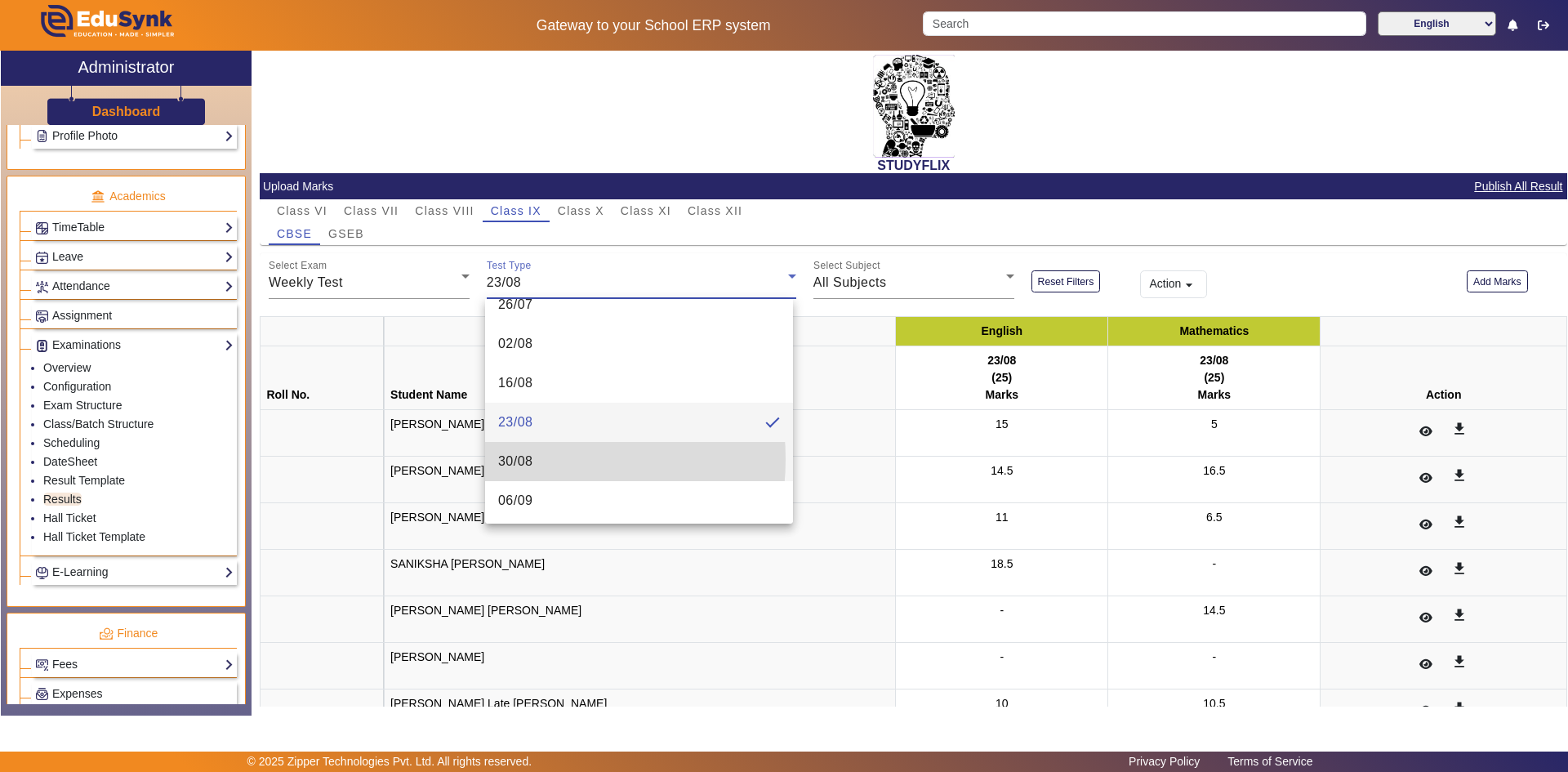
click at [528, 459] on span "30/08" at bounding box center [516, 462] width 35 height 19
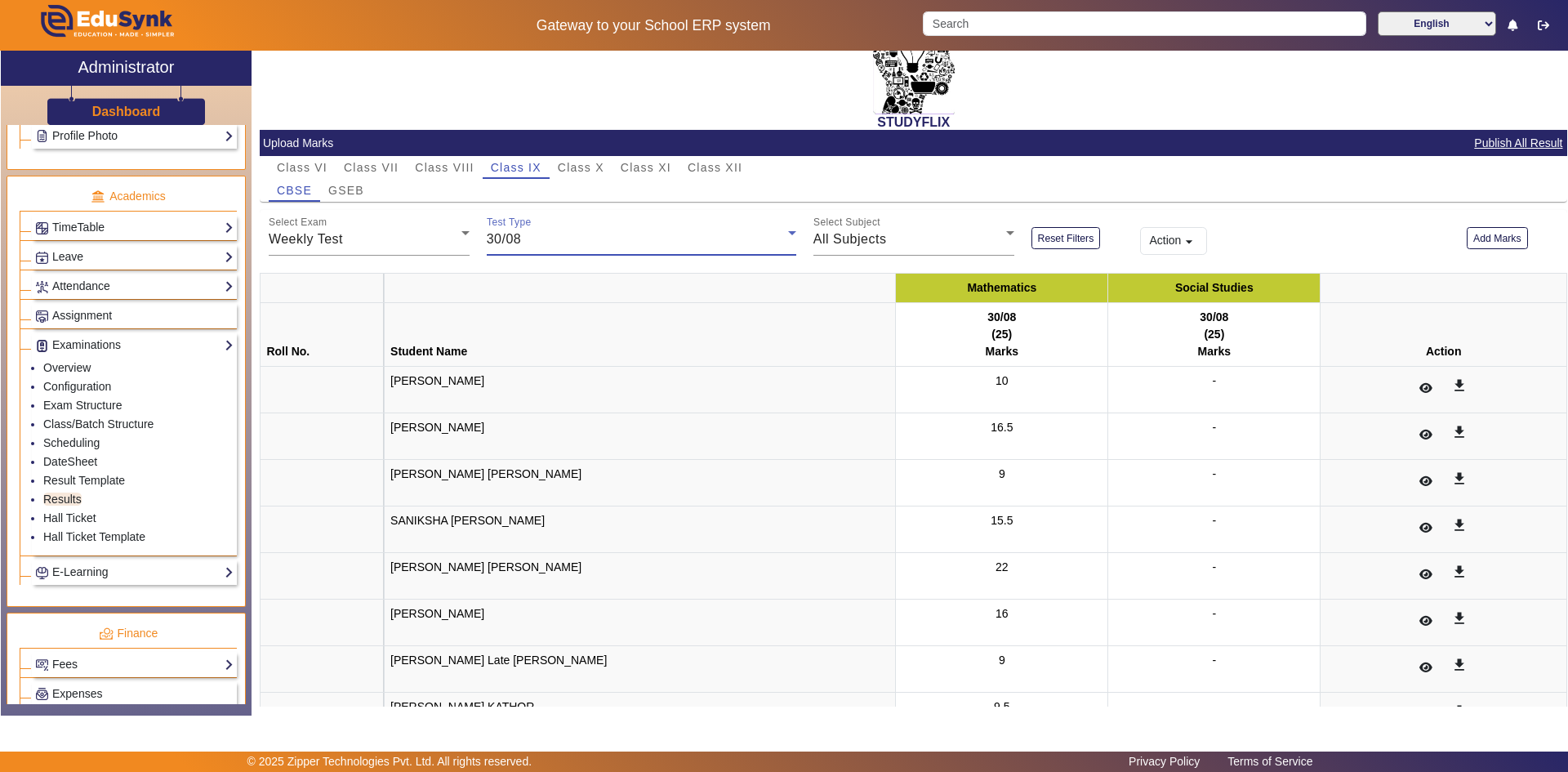
scroll to position [81, 0]
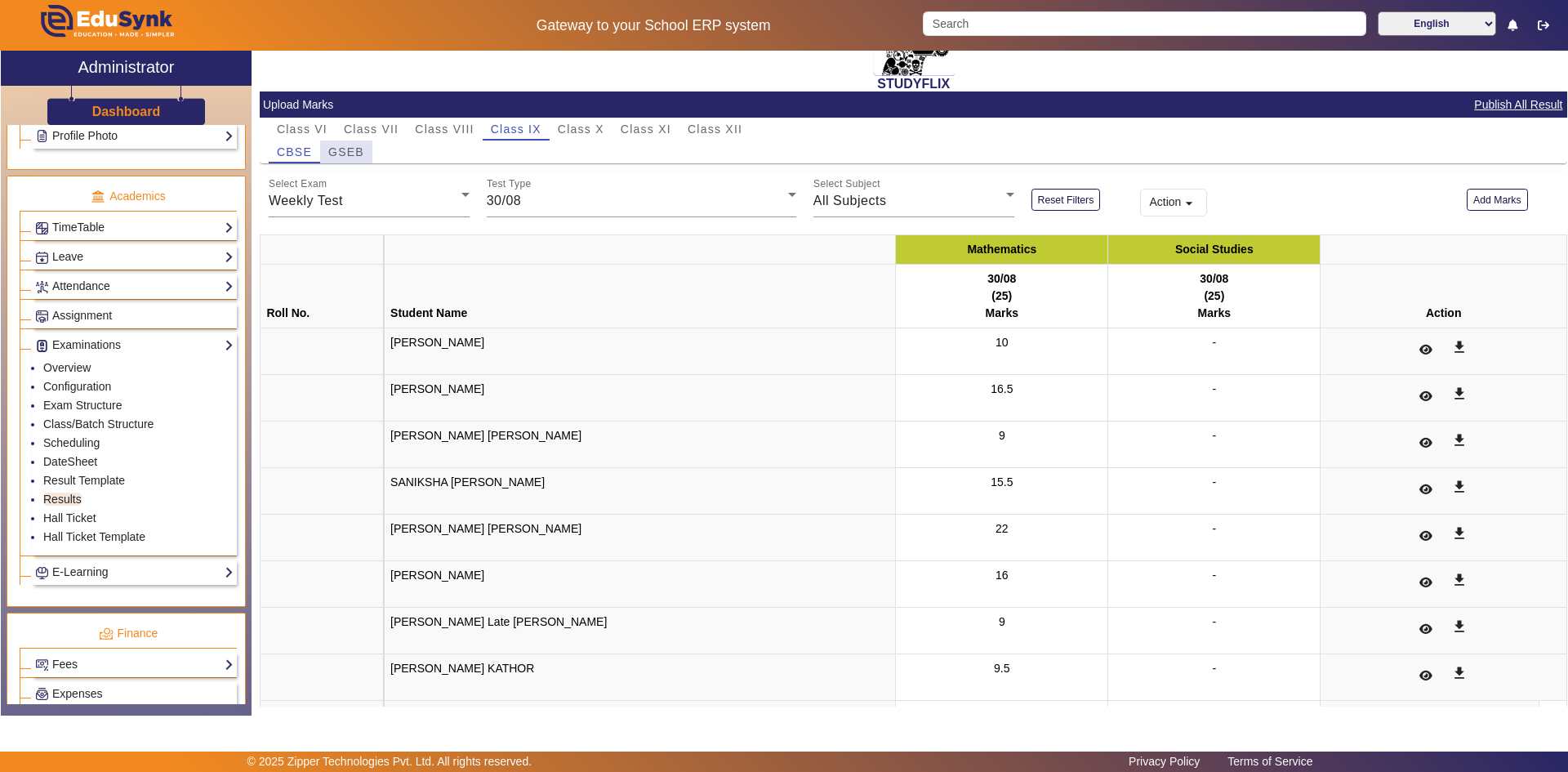
click at [350, 151] on span "GSEB" at bounding box center [346, 151] width 36 height 11
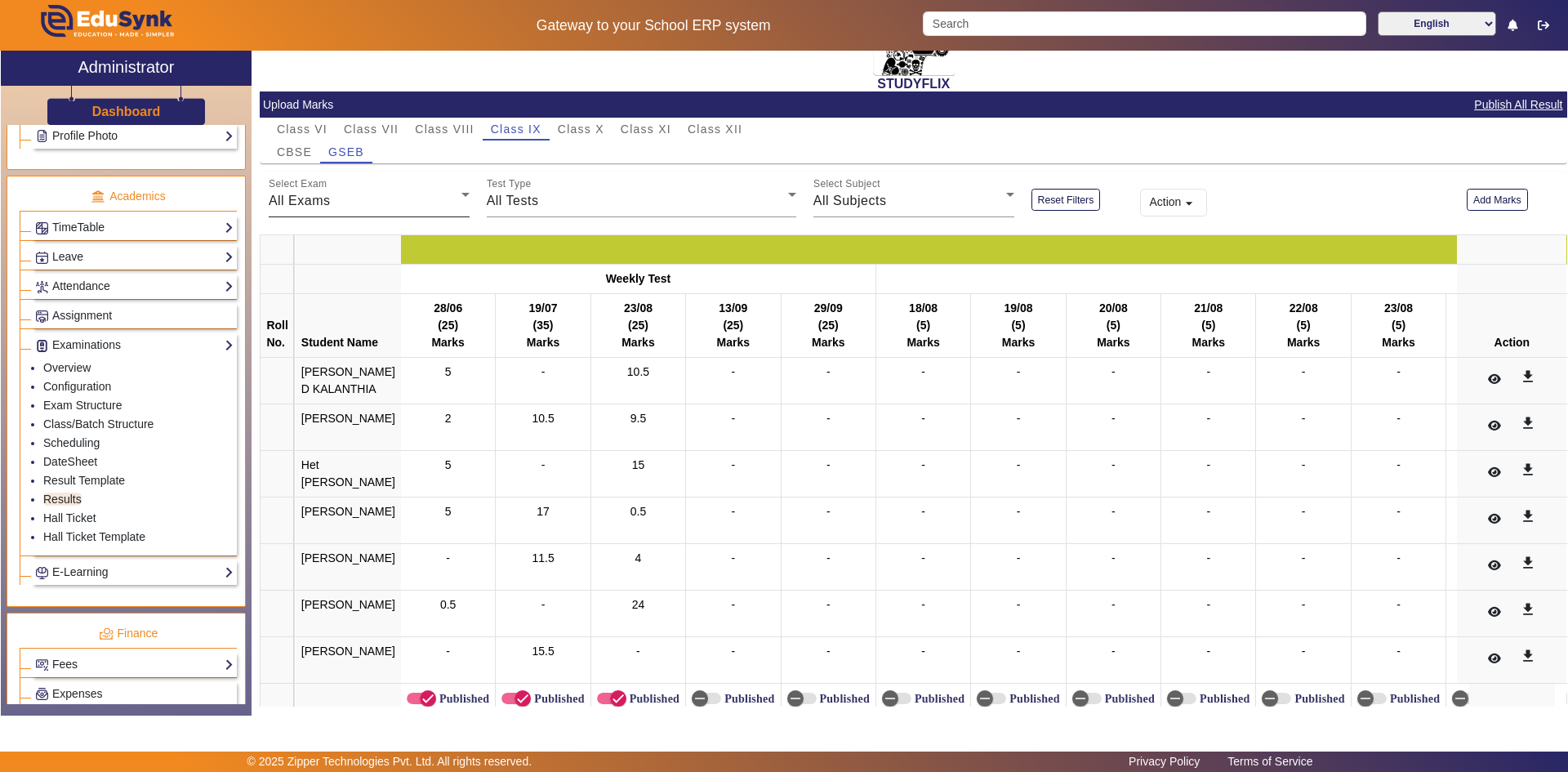
click at [371, 201] on div "All Exams" at bounding box center [365, 201] width 193 height 19
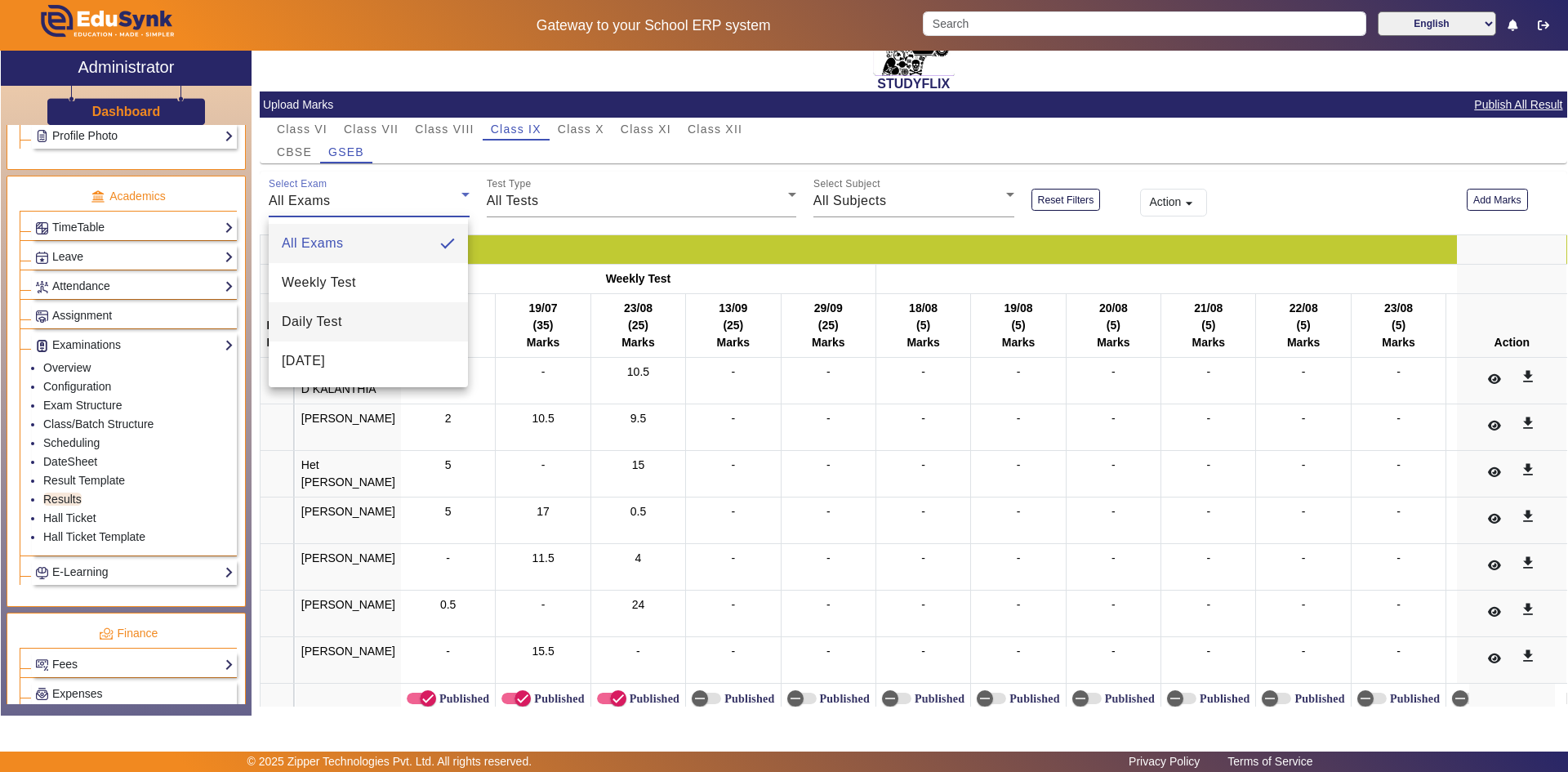
click at [334, 325] on span "Daily Test" at bounding box center [312, 322] width 60 height 19
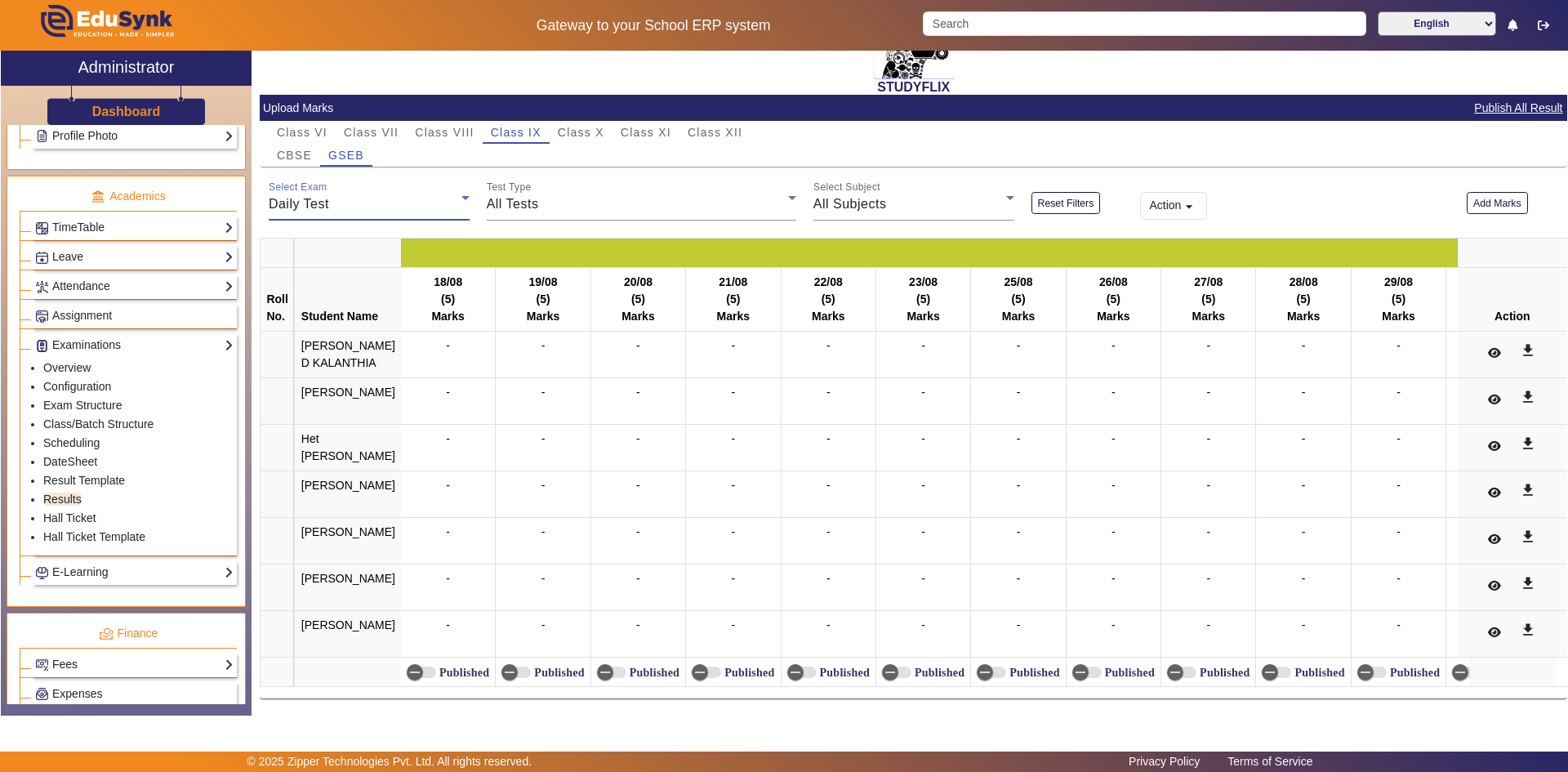
click at [349, 205] on div "Daily Test" at bounding box center [365, 204] width 193 height 19
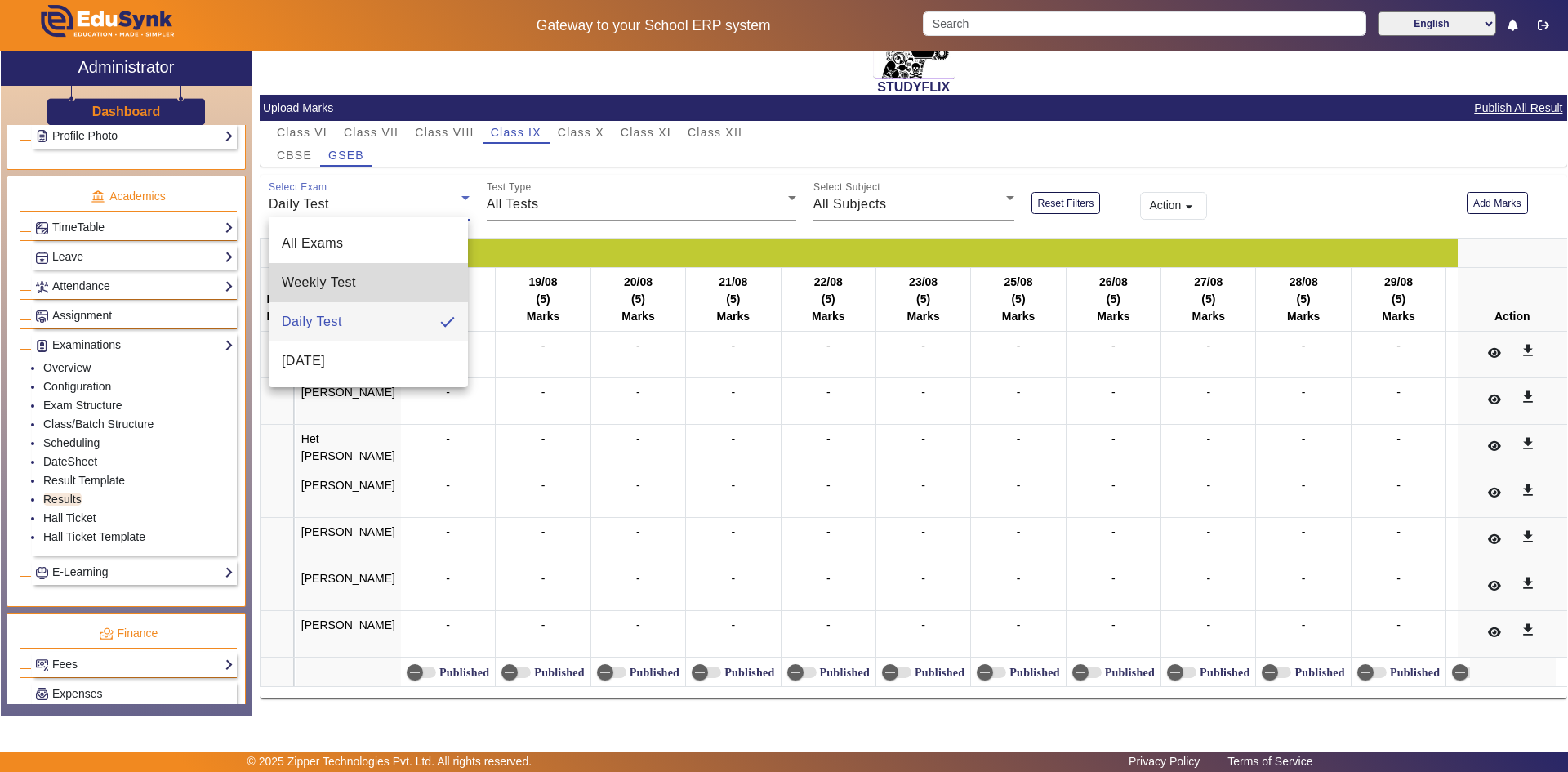
click at [338, 277] on span "Weekly Test" at bounding box center [319, 283] width 74 height 19
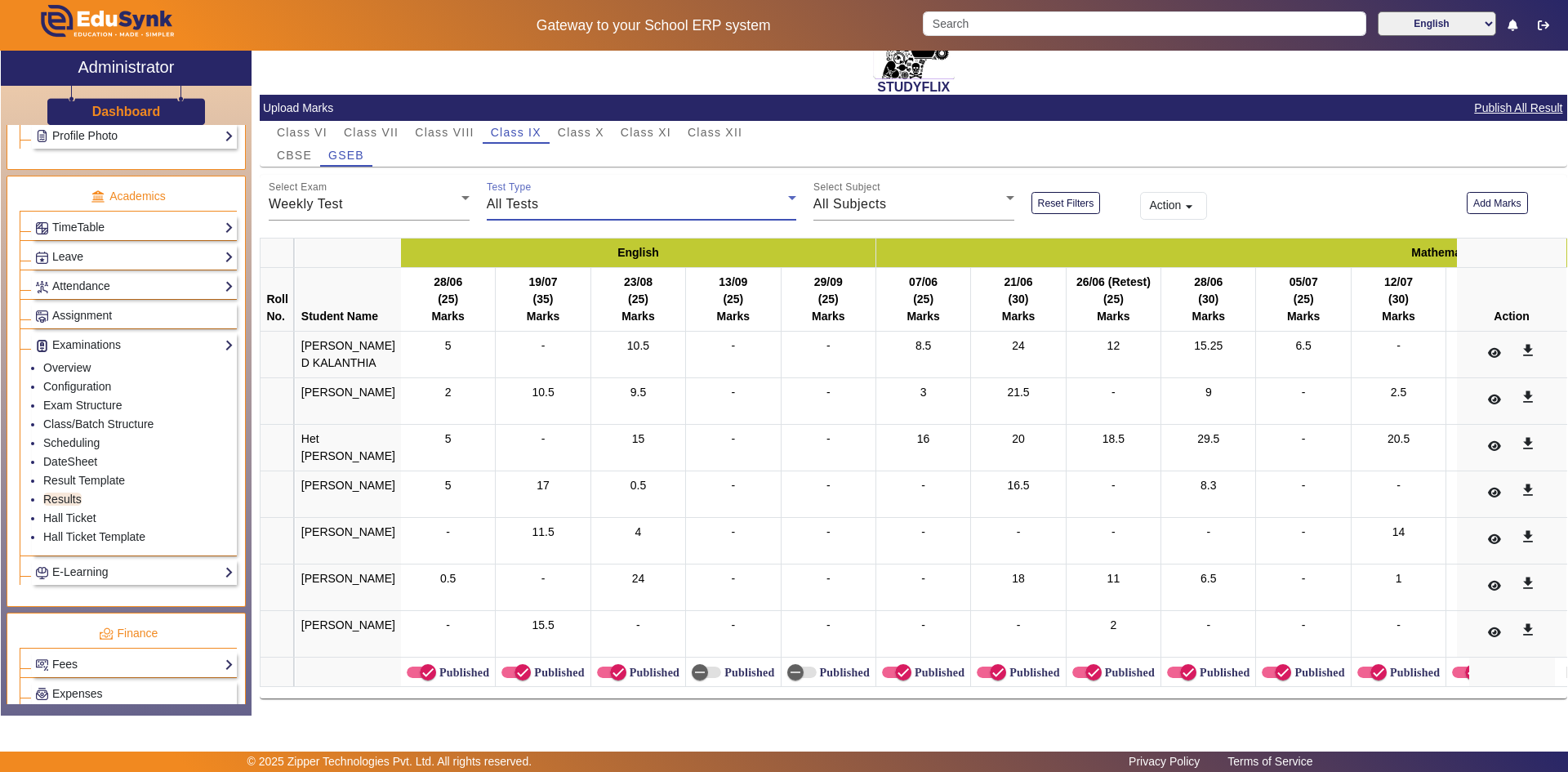
click at [514, 197] on span "All Tests" at bounding box center [513, 204] width 52 height 14
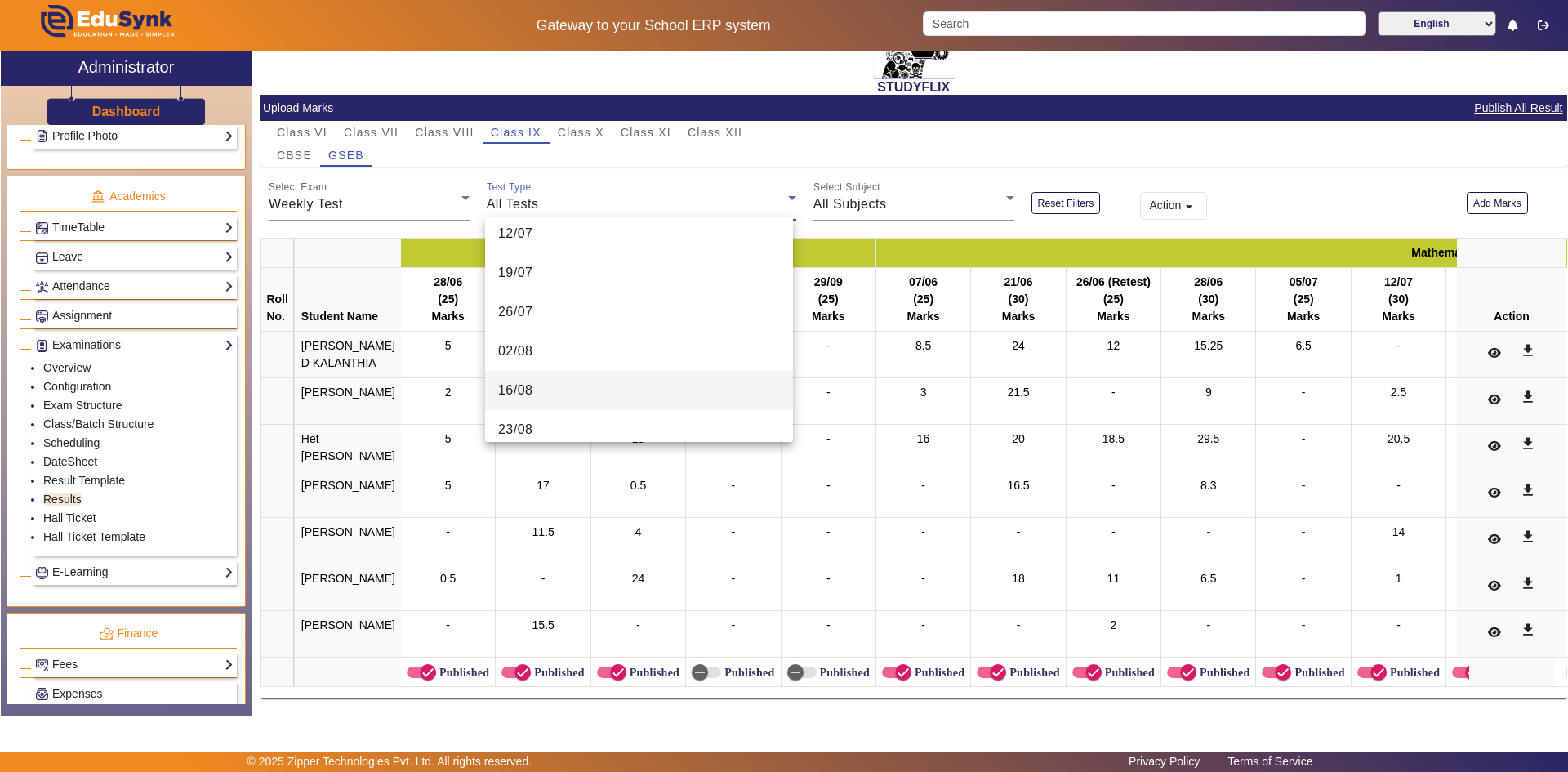
scroll to position [327, 0]
click at [537, 385] on mat-option "30/08" at bounding box center [639, 387] width 308 height 39
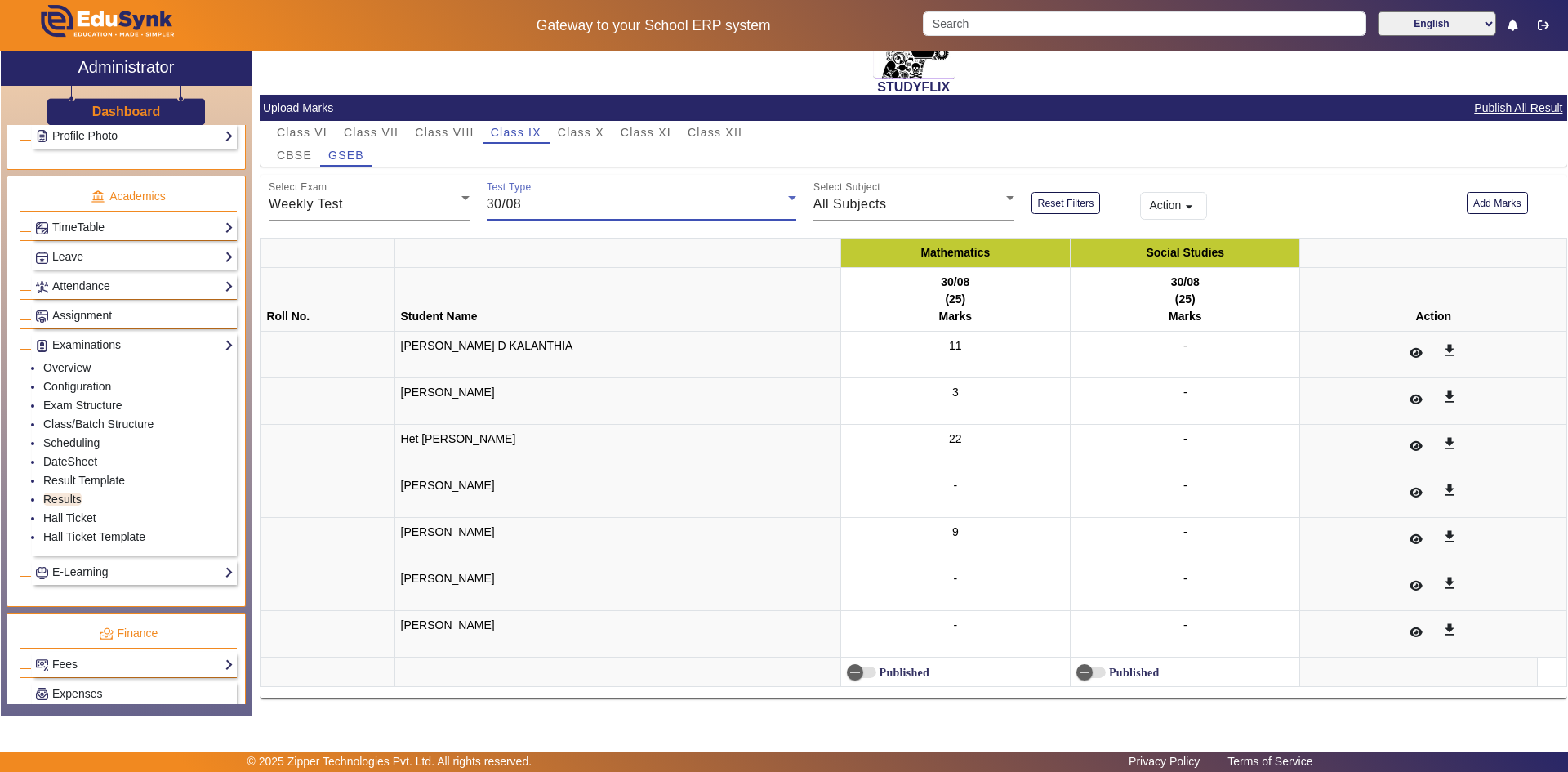
click at [555, 205] on div "30/08" at bounding box center [637, 204] width 301 height 19
click at [531, 378] on span "06/09" at bounding box center [516, 383] width 35 height 19
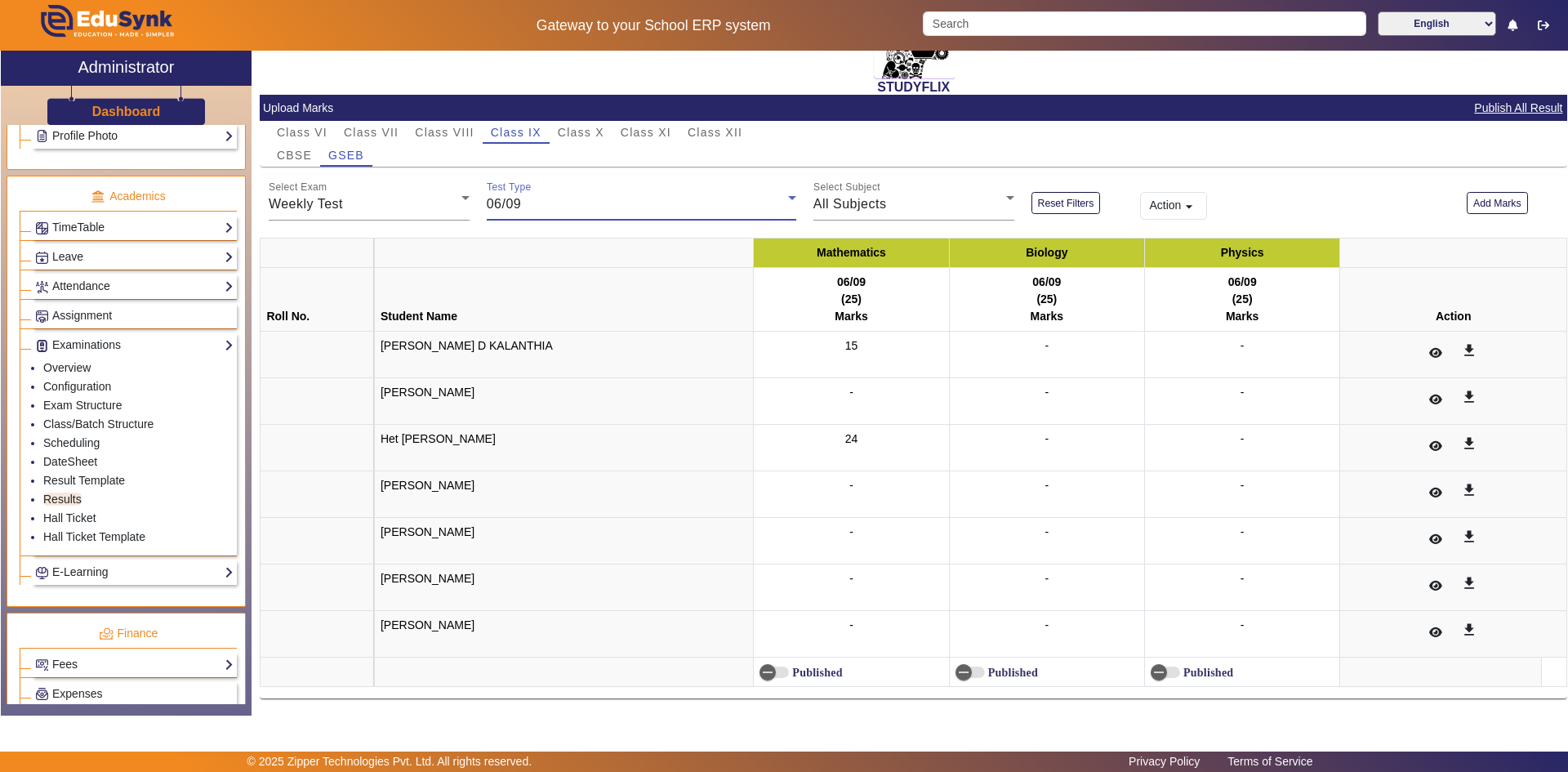
click at [662, 210] on div "06/09" at bounding box center [637, 204] width 301 height 19
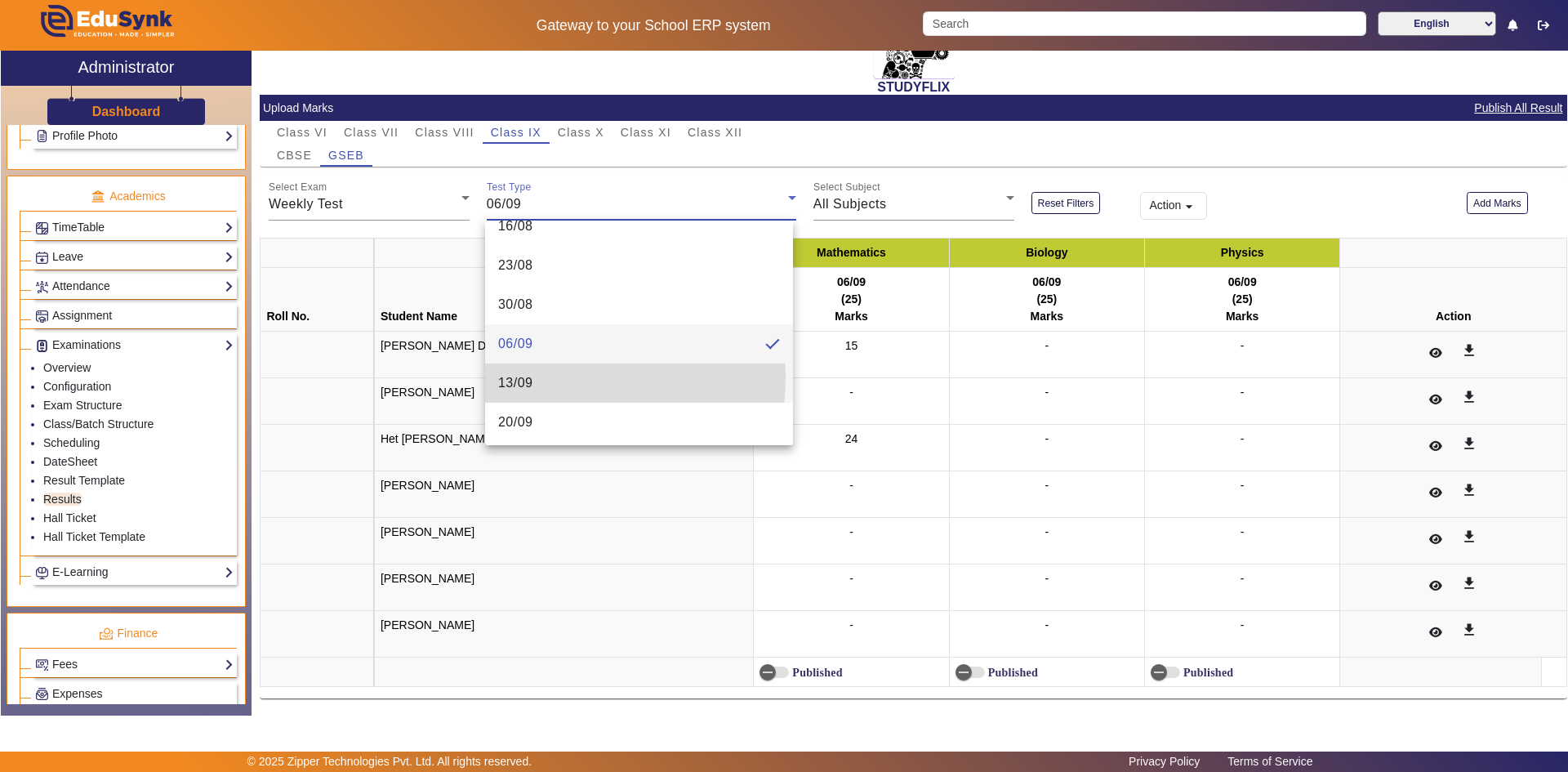
click at [550, 378] on mat-option "13/09" at bounding box center [639, 383] width 308 height 39
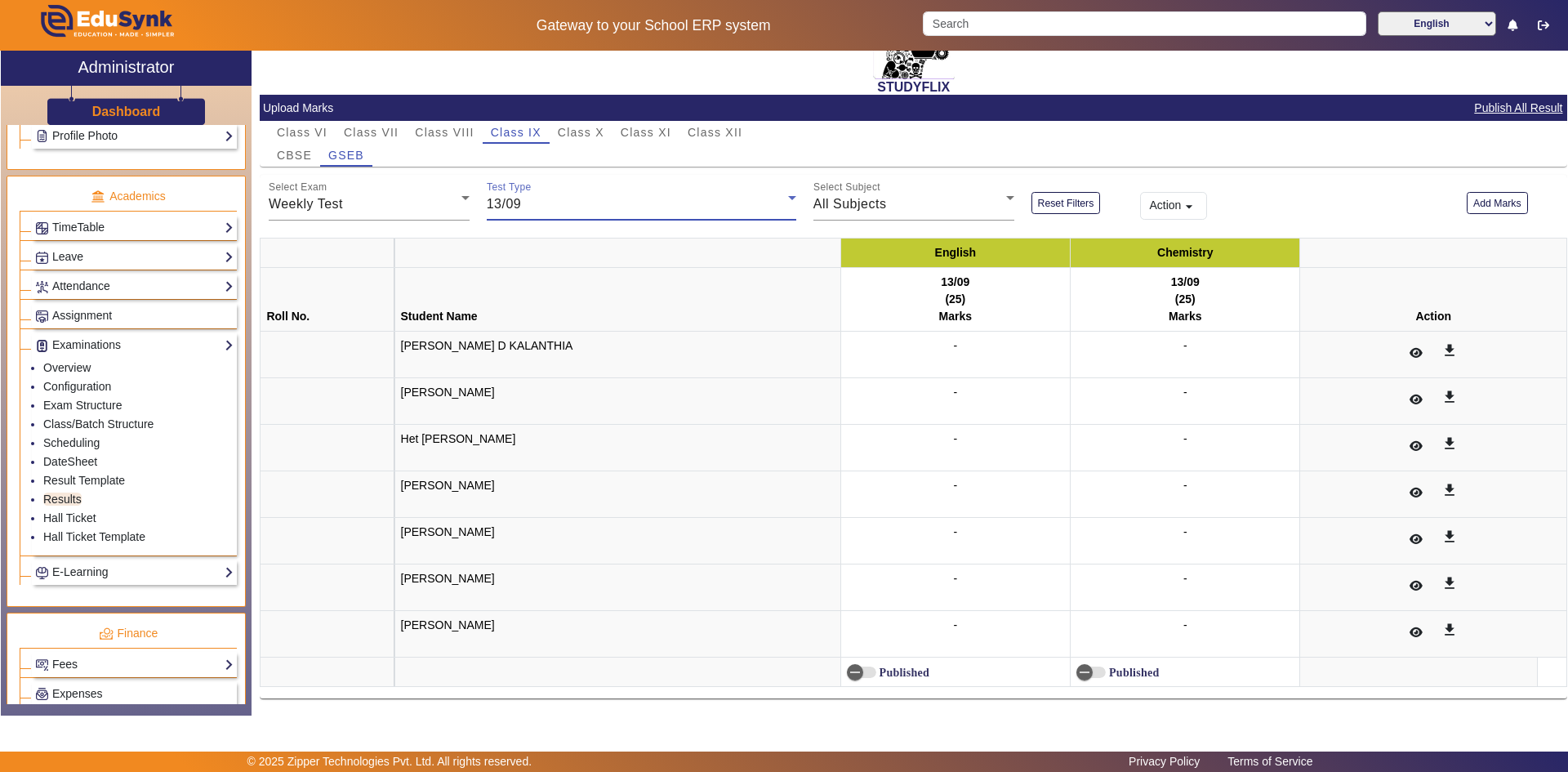
click at [568, 209] on div "13/09" at bounding box center [637, 204] width 301 height 19
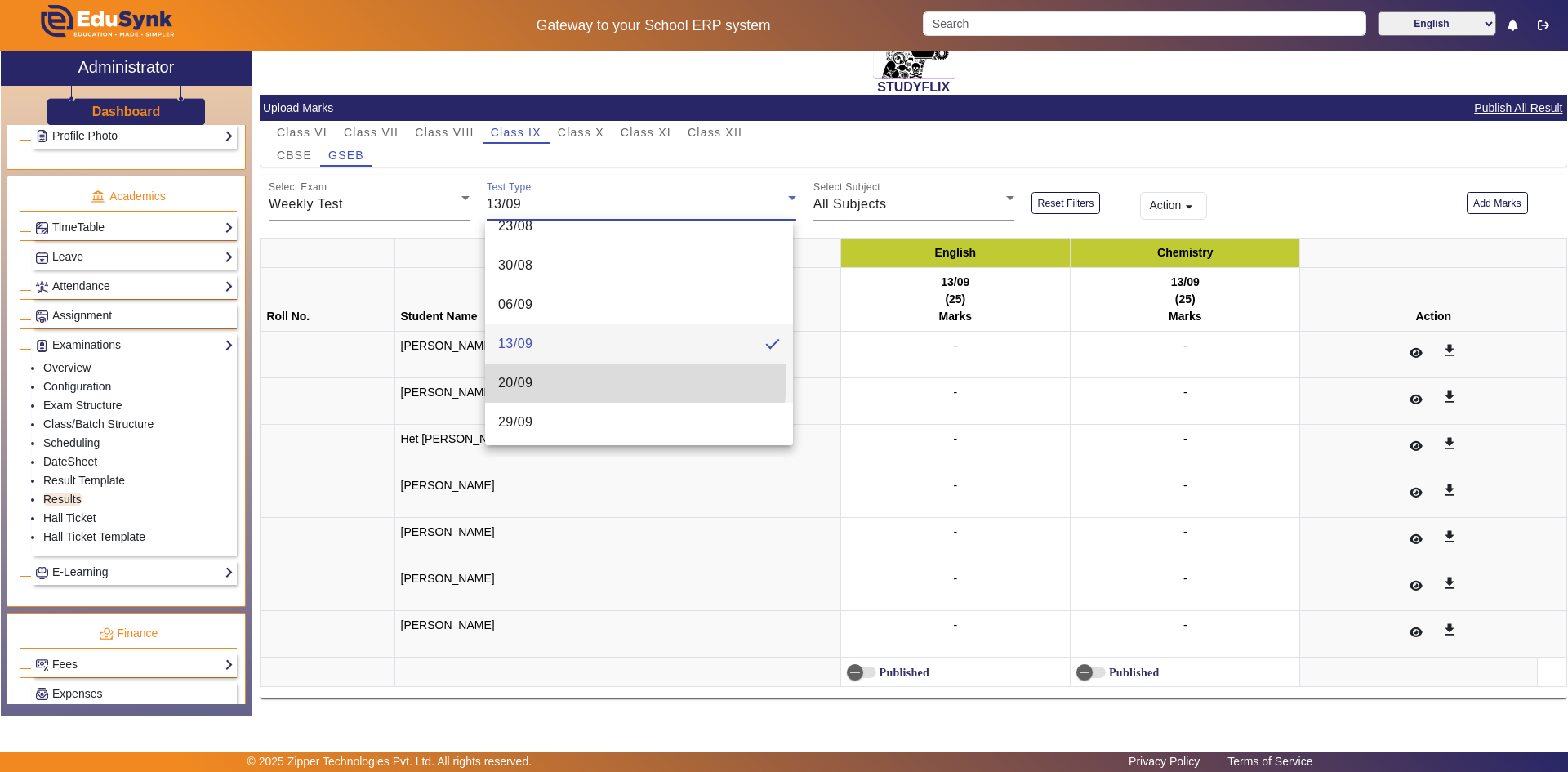
click at [541, 375] on mat-option "20/09" at bounding box center [639, 383] width 308 height 39
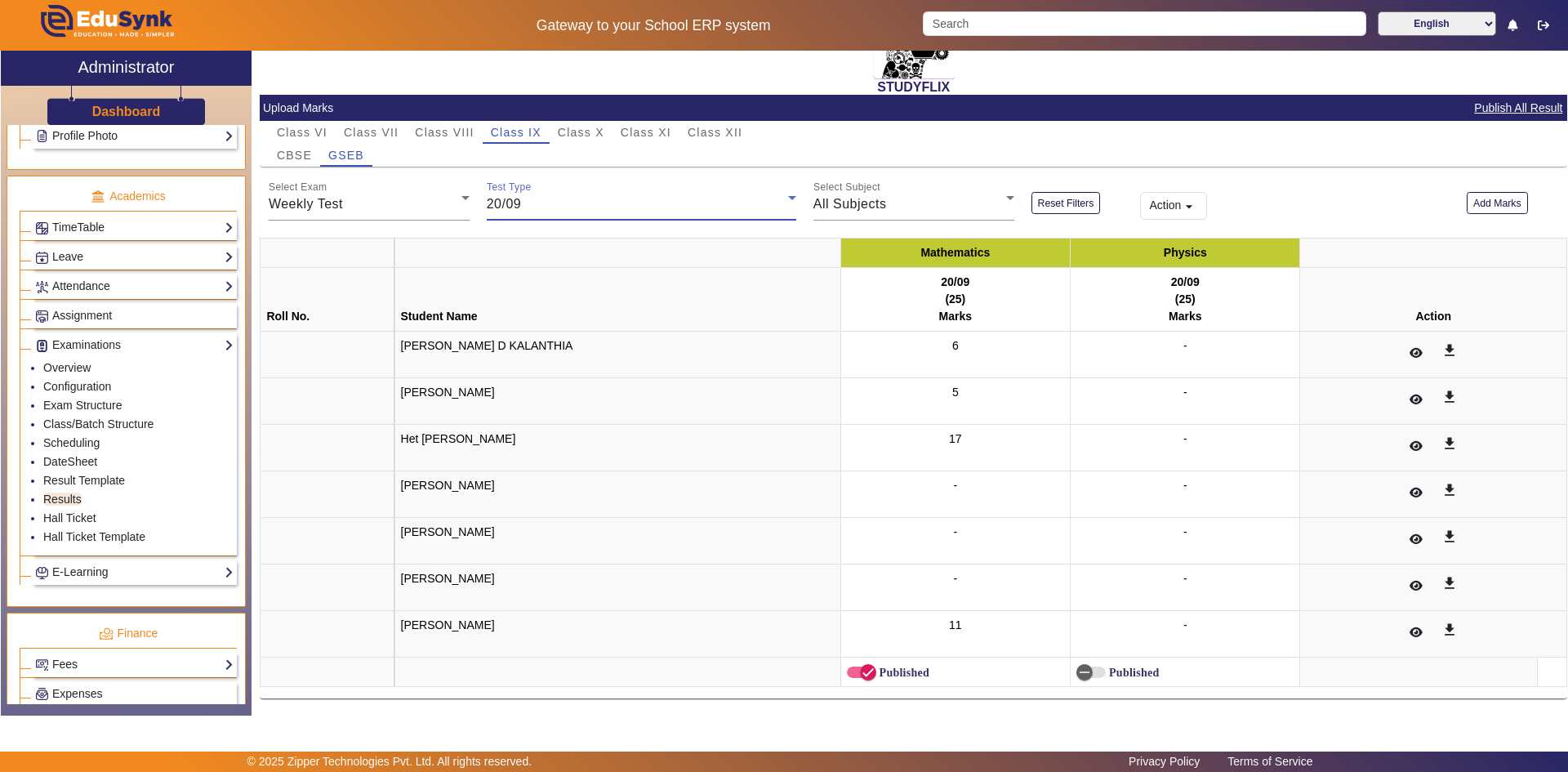
click at [595, 210] on div "20/09" at bounding box center [637, 204] width 301 height 19
click at [534, 414] on mat-option "29/09" at bounding box center [639, 419] width 308 height 39
click at [559, 205] on div "29/09" at bounding box center [637, 204] width 301 height 19
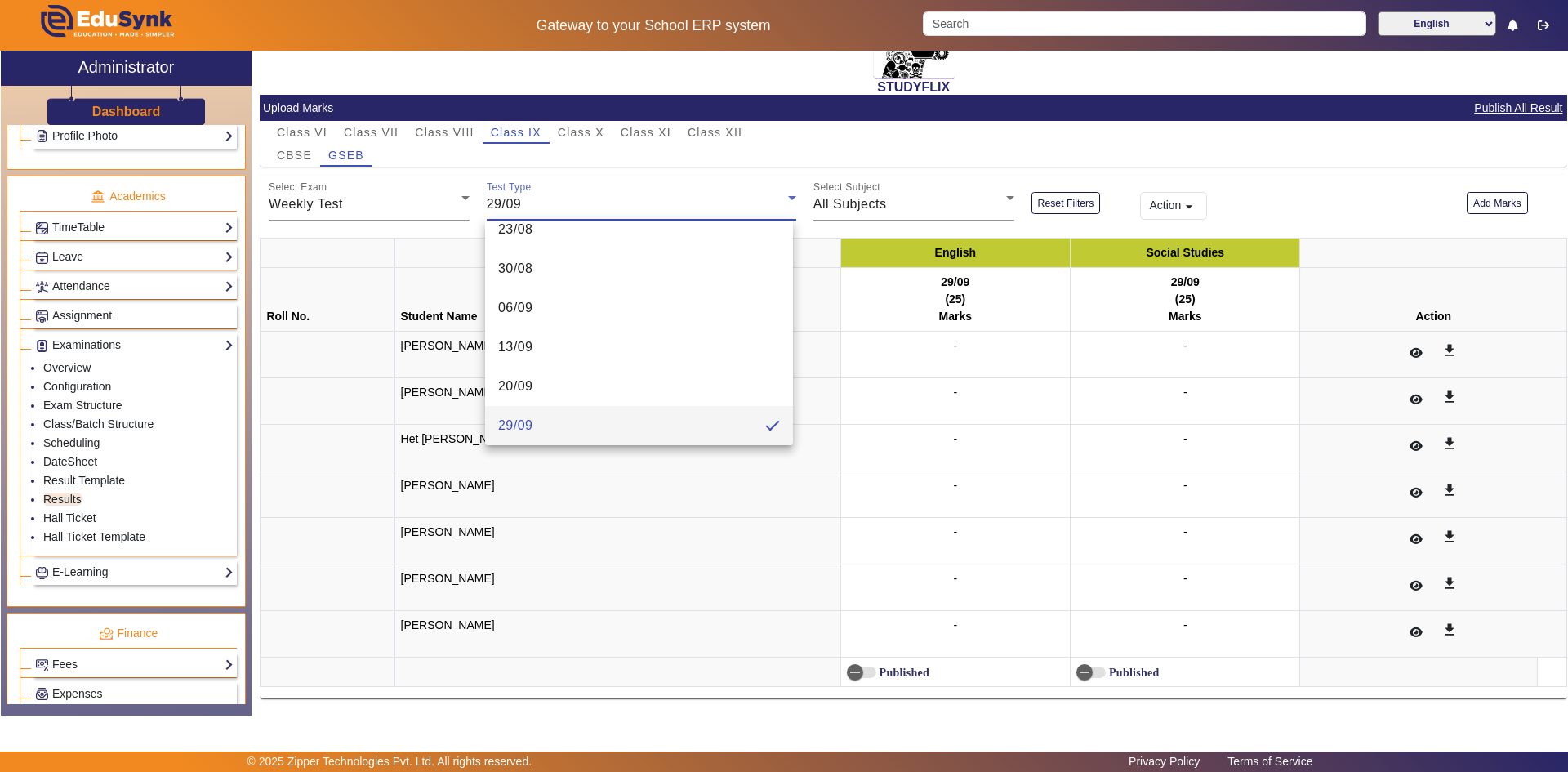
click at [506, 198] on div at bounding box center [784, 386] width 1568 height 772
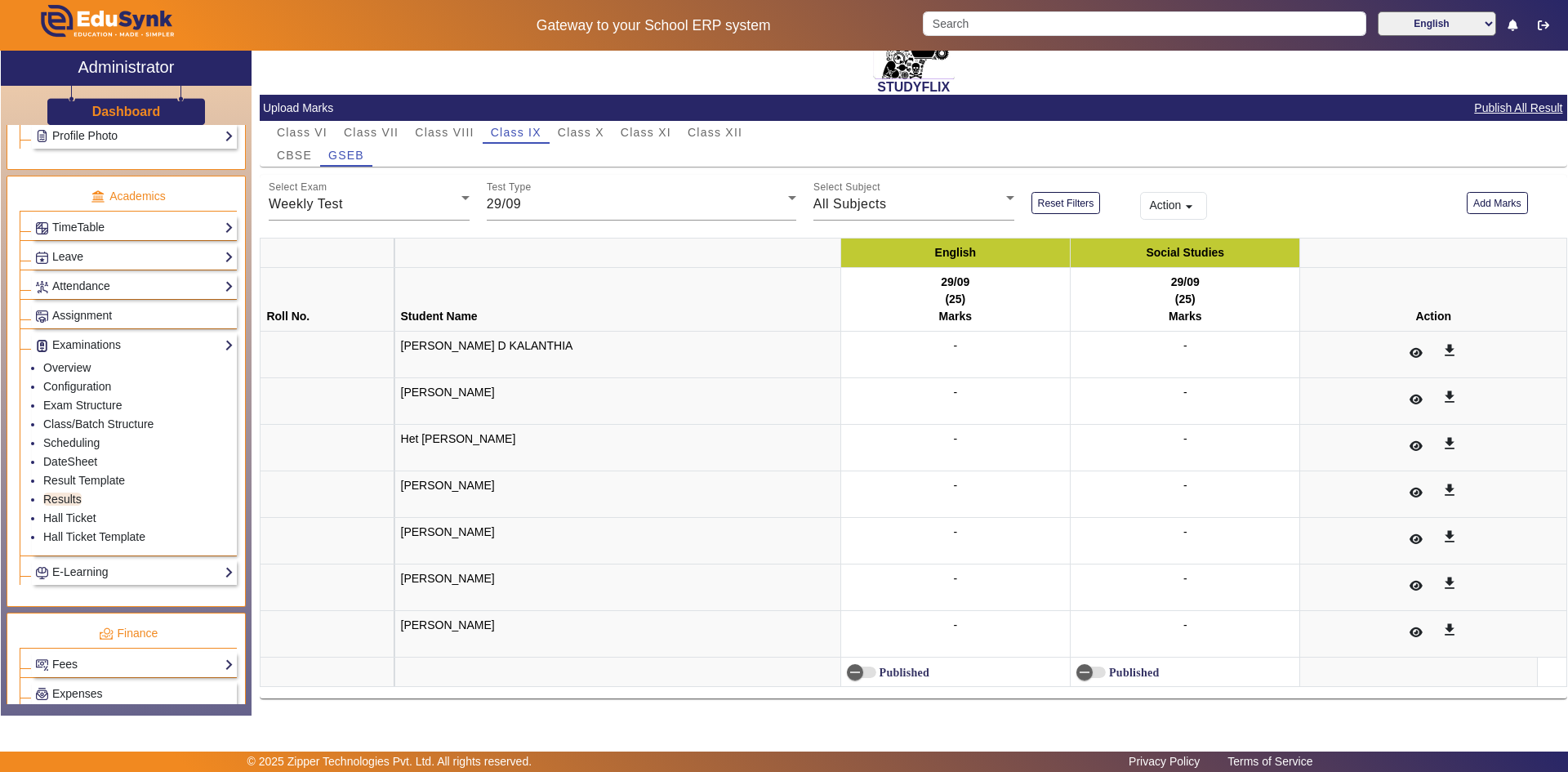
click at [506, 198] on span "29/09" at bounding box center [505, 204] width 35 height 14
click at [544, 287] on mat-option "07/06" at bounding box center [639, 286] width 308 height 39
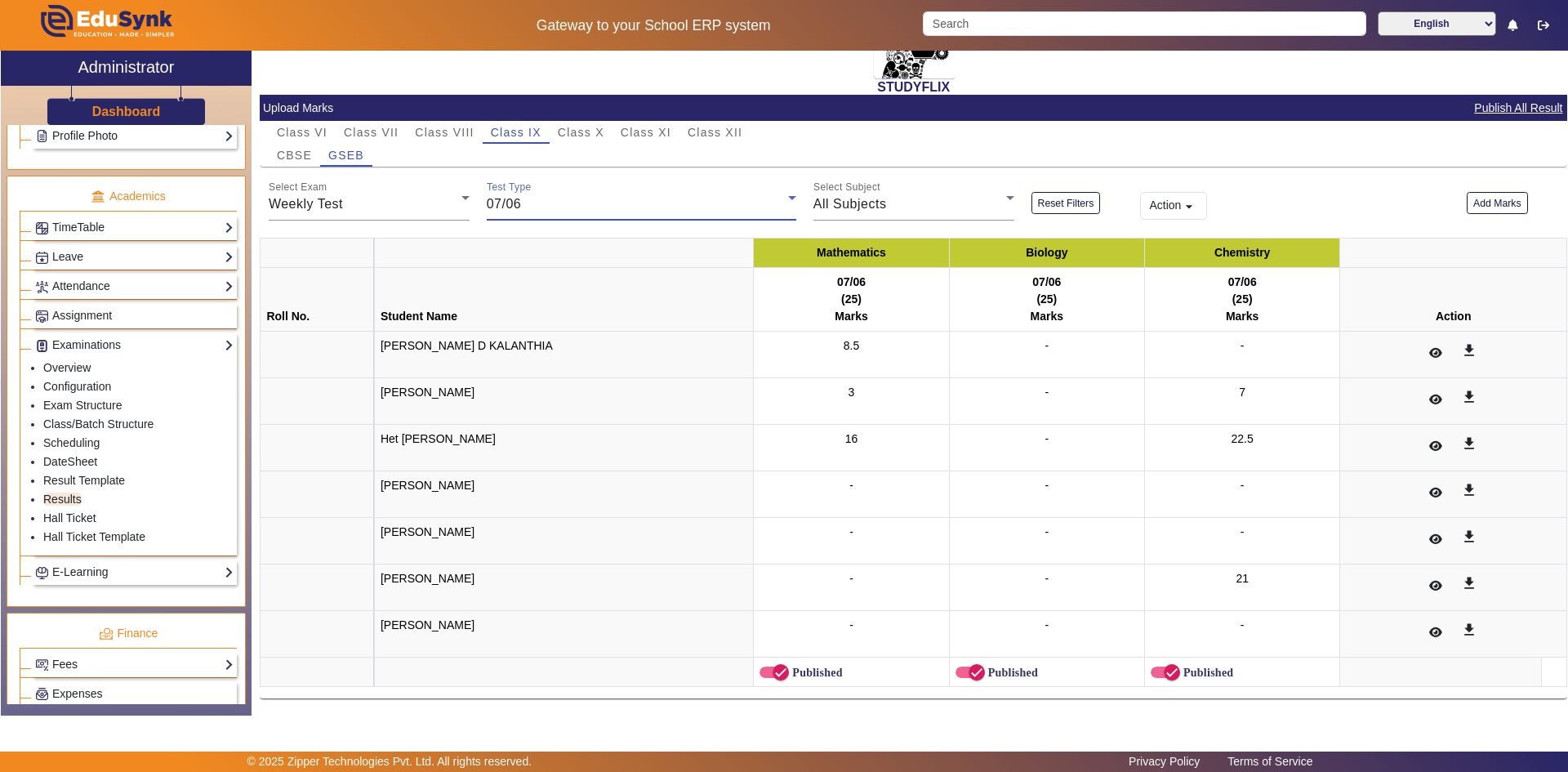
click at [552, 202] on div "07/06" at bounding box center [637, 204] width 301 height 19
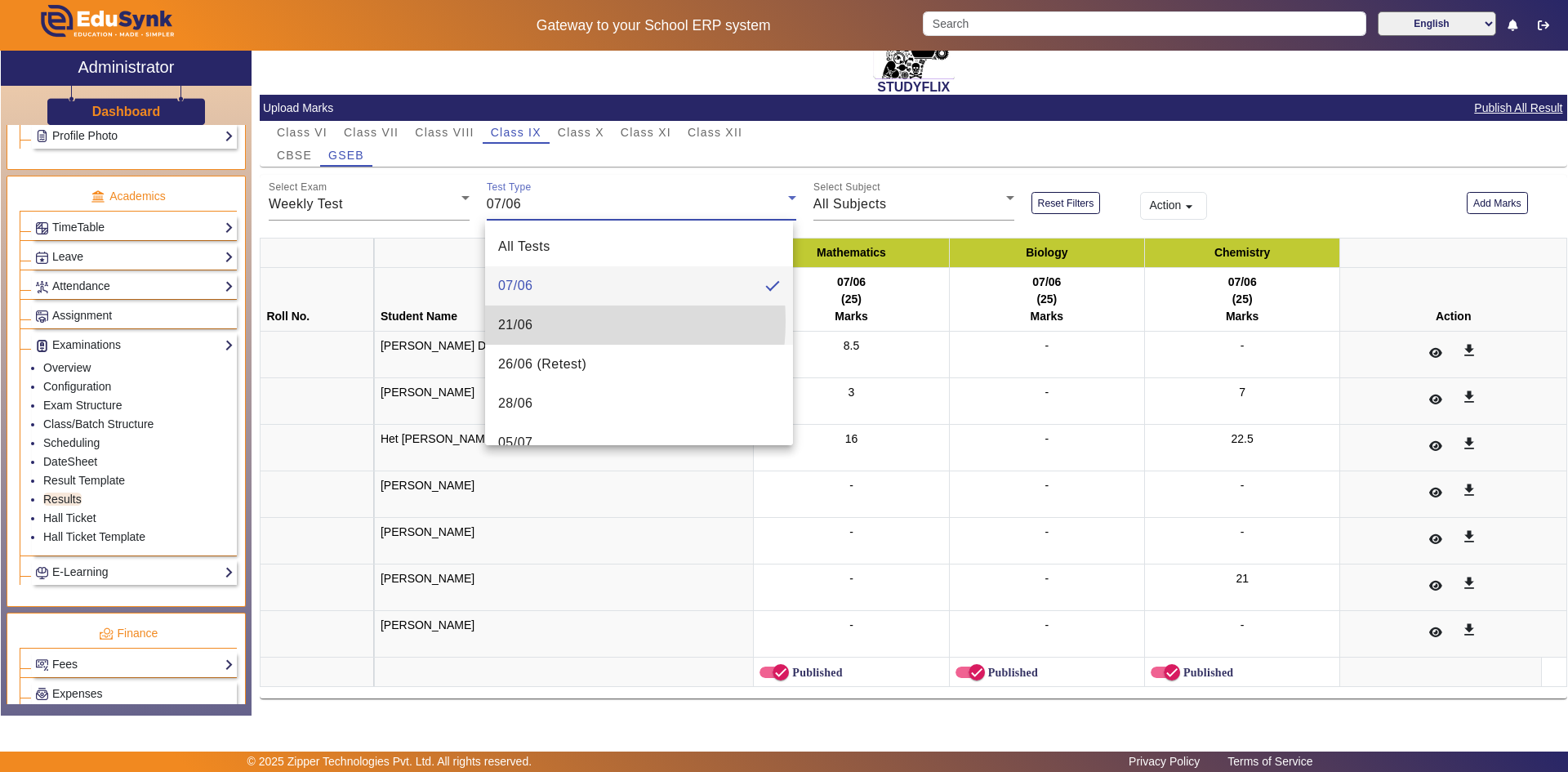
click at [537, 321] on mat-option "21/06" at bounding box center [639, 325] width 308 height 39
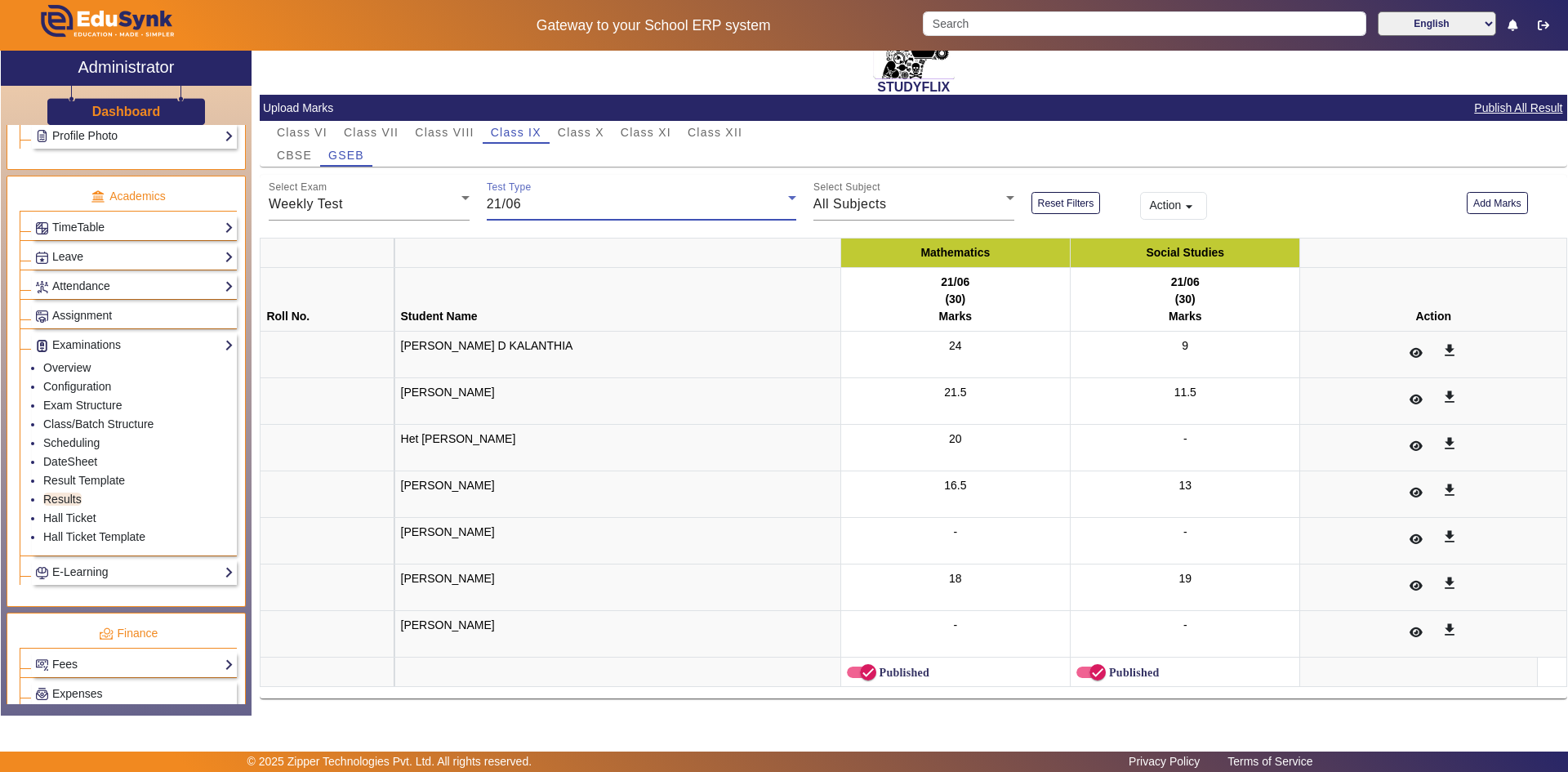
click at [523, 208] on div "21/06" at bounding box center [637, 204] width 301 height 19
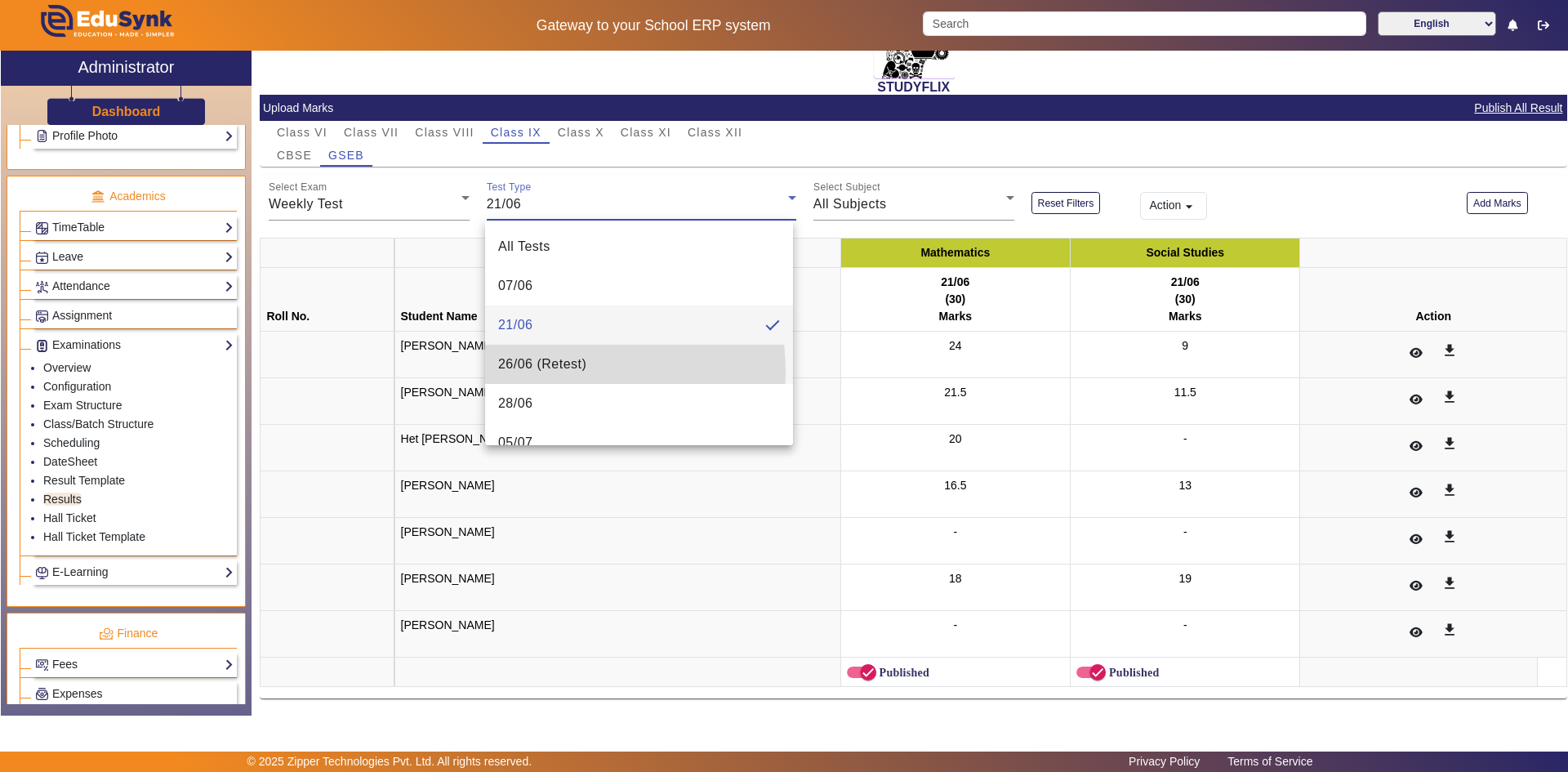
click at [521, 372] on span "26/06 (Retest)" at bounding box center [543, 364] width 88 height 19
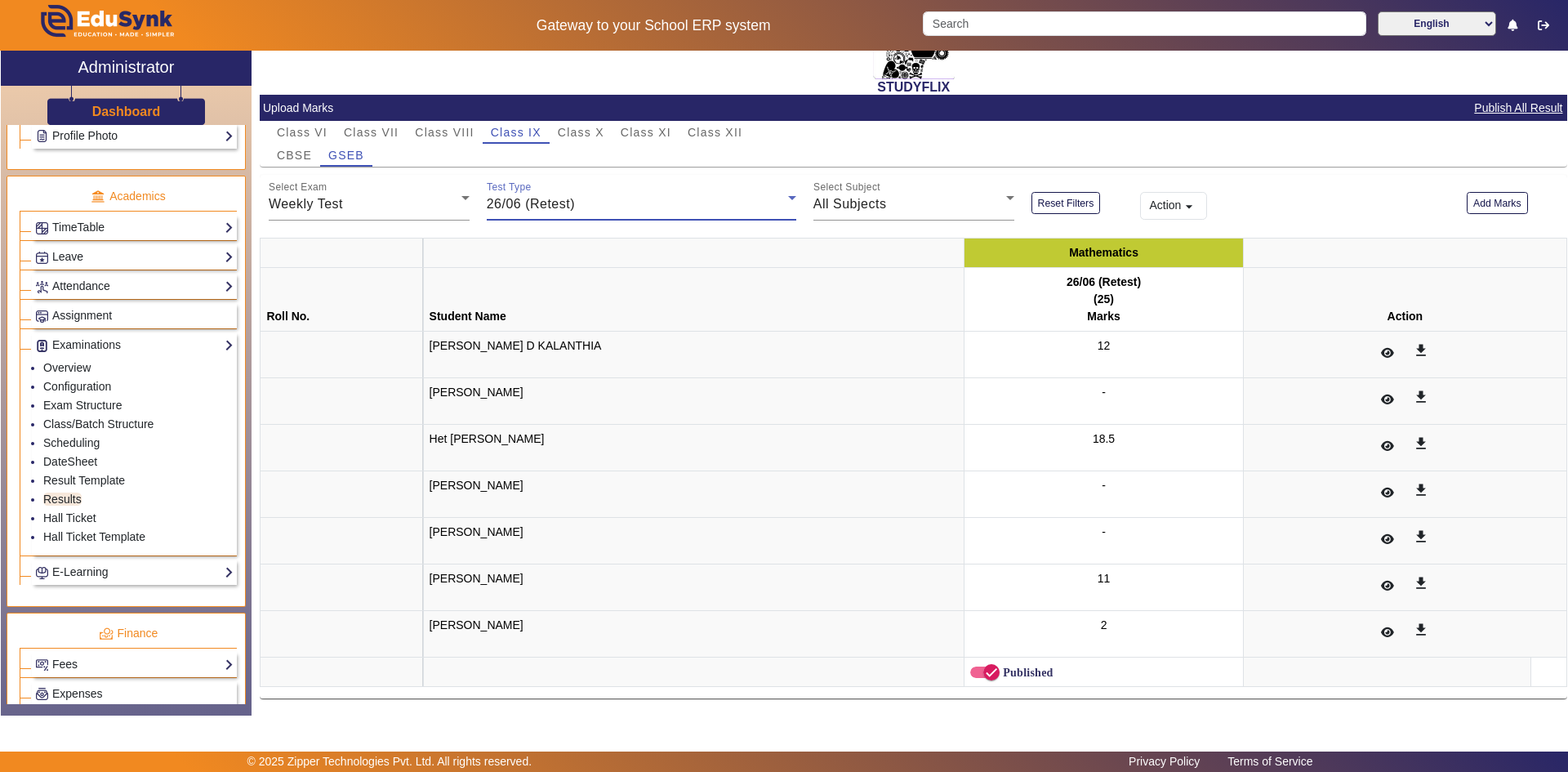
click at [522, 208] on span "26/06 (Retest)" at bounding box center [531, 204] width 88 height 14
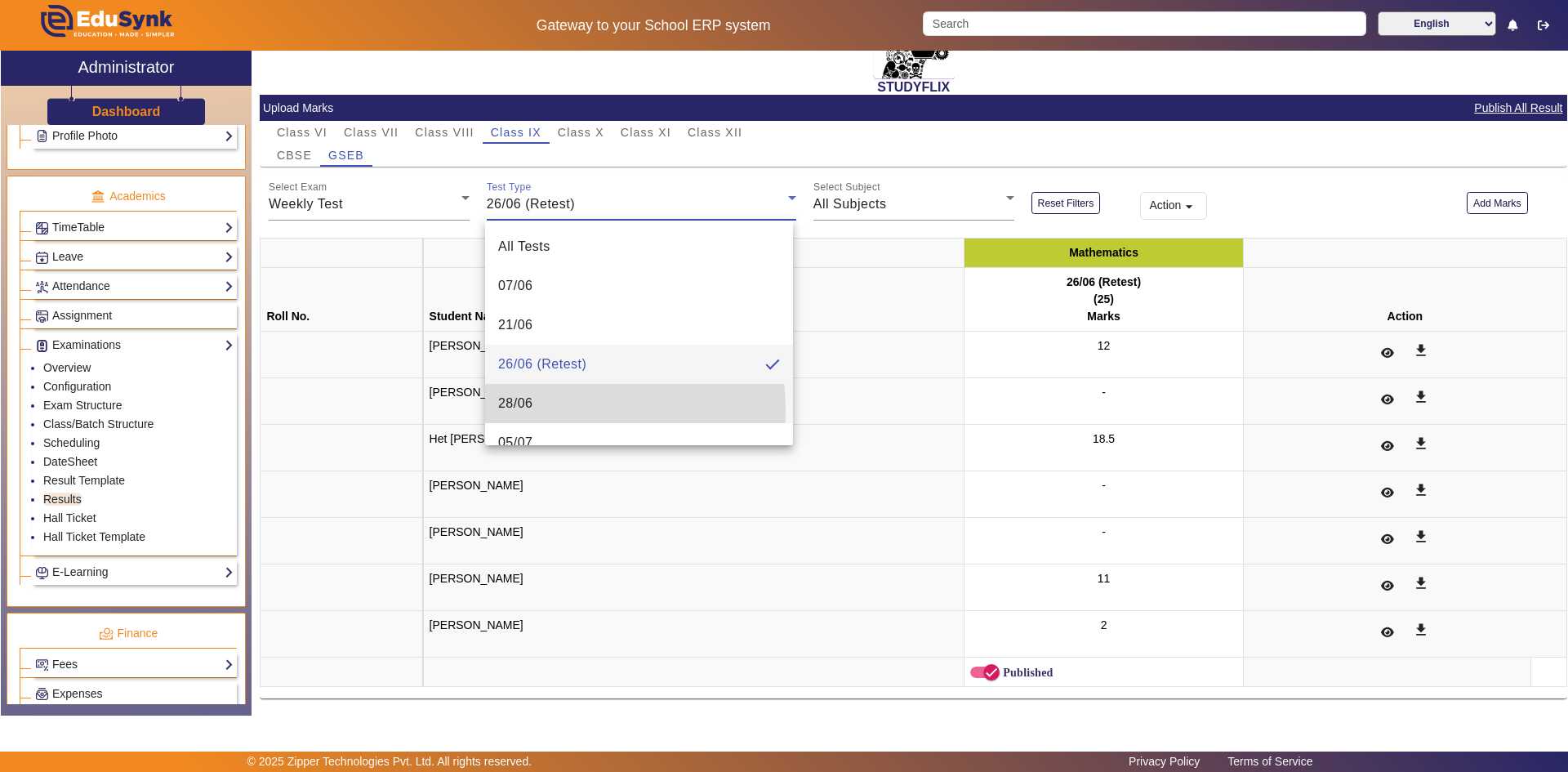
click at [524, 411] on span "28/06" at bounding box center [516, 403] width 35 height 19
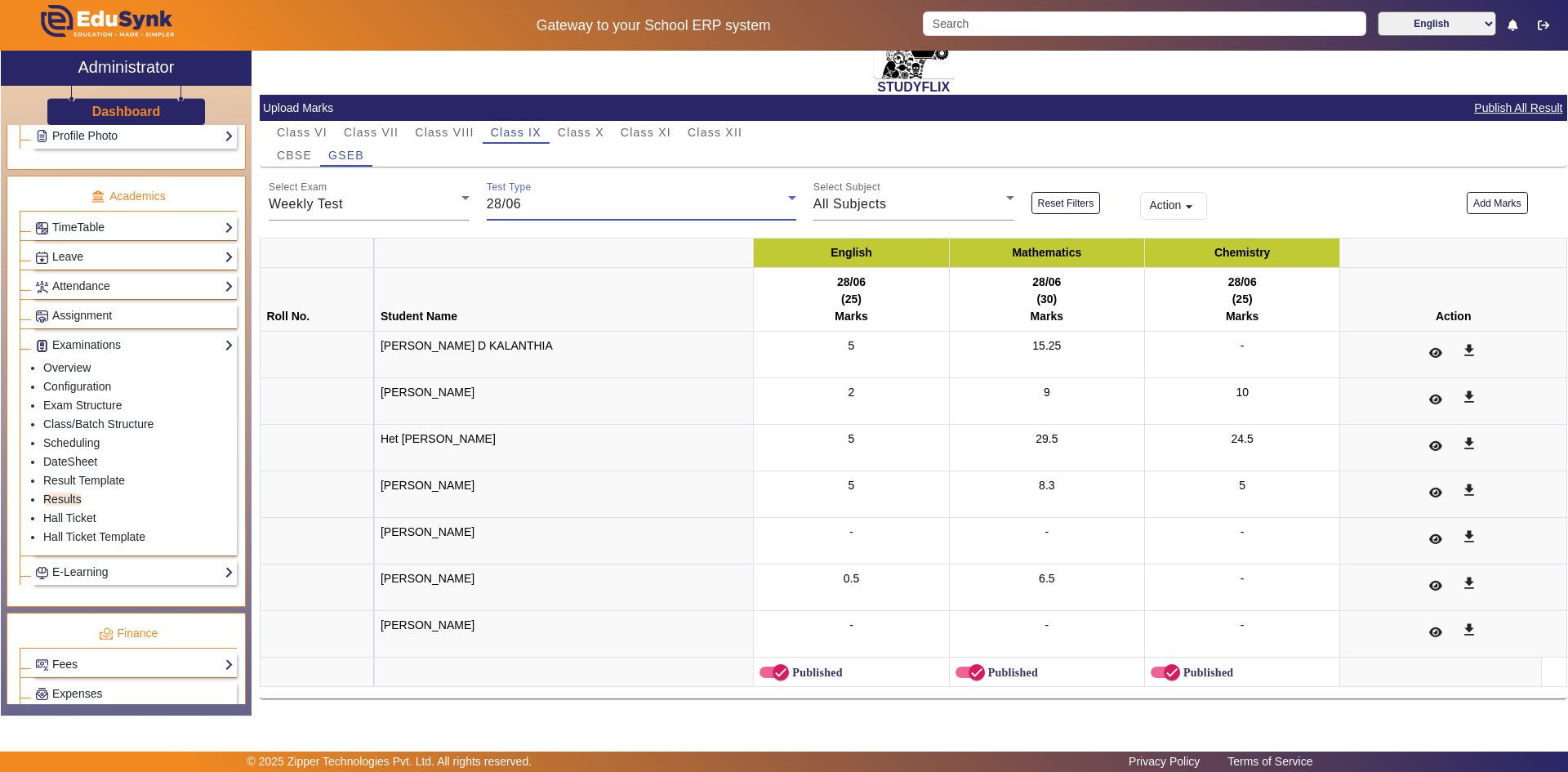
click at [521, 203] on div "28/06" at bounding box center [637, 204] width 301 height 19
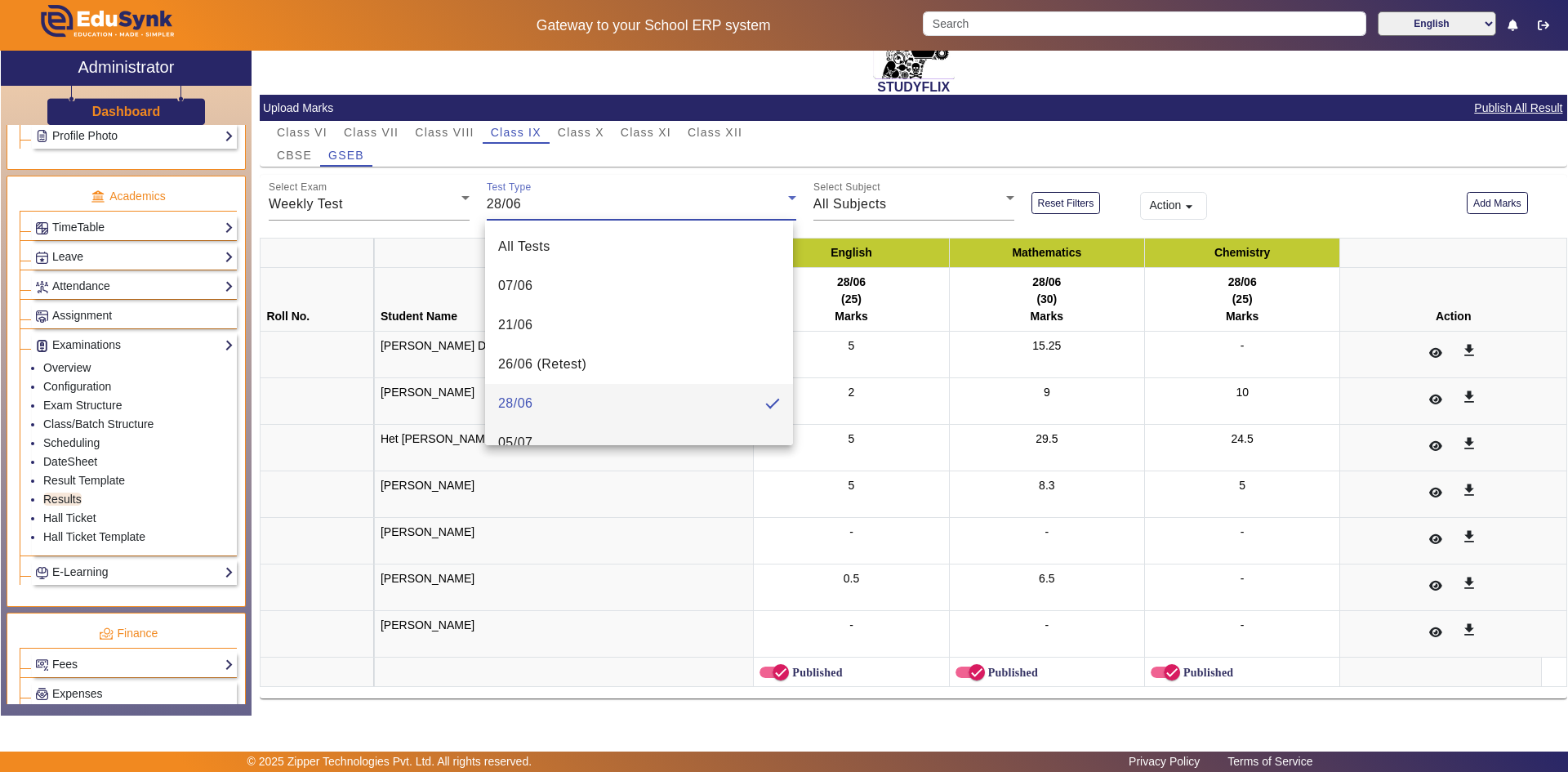
click at [529, 440] on span "05/07" at bounding box center [516, 443] width 35 height 19
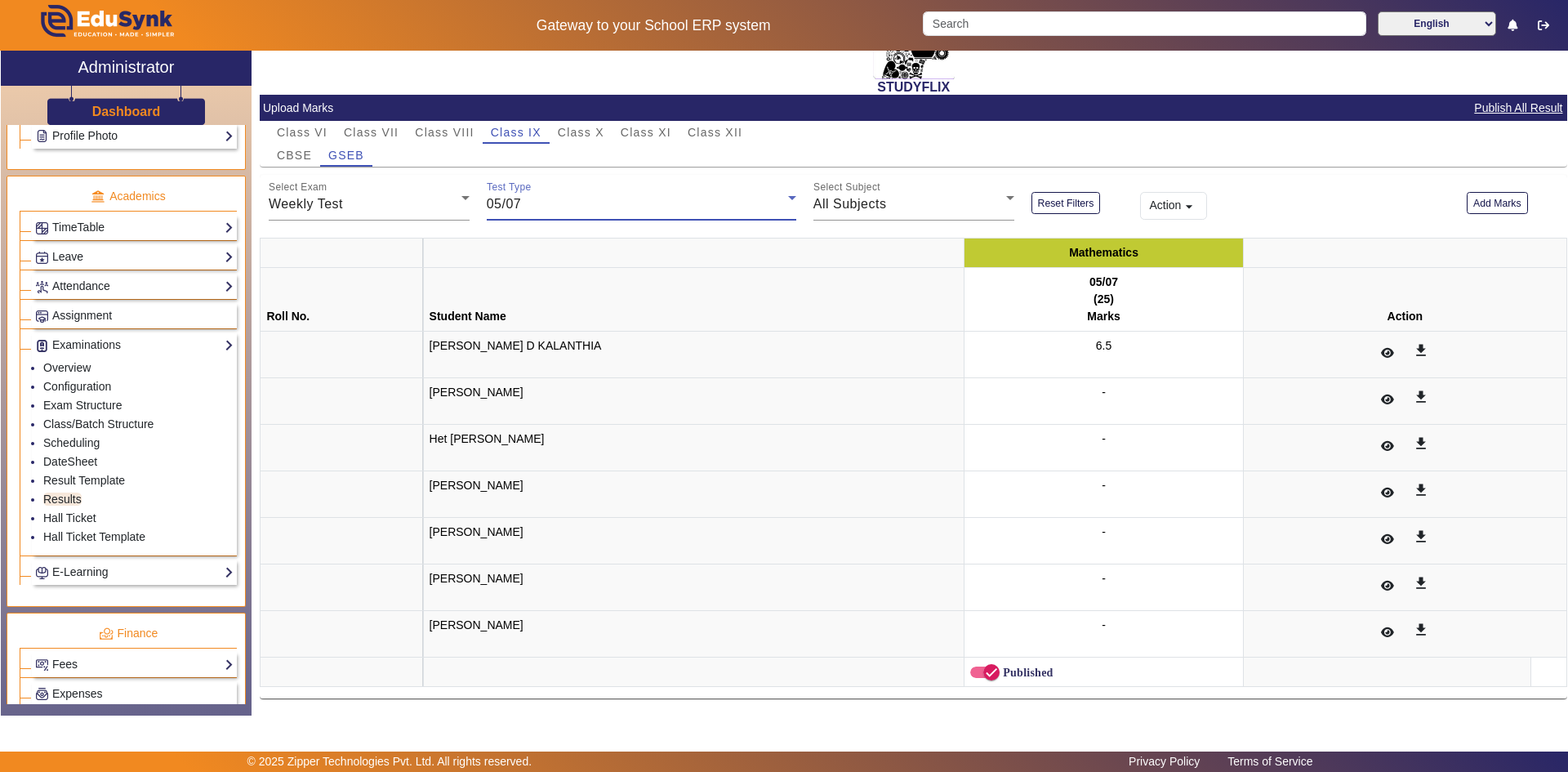
scroll to position [17, 0]
click at [580, 208] on div "05/07" at bounding box center [637, 204] width 301 height 19
click at [556, 380] on mat-option "12/07" at bounding box center [639, 383] width 308 height 39
click at [536, 202] on div "12/07" at bounding box center [637, 204] width 301 height 19
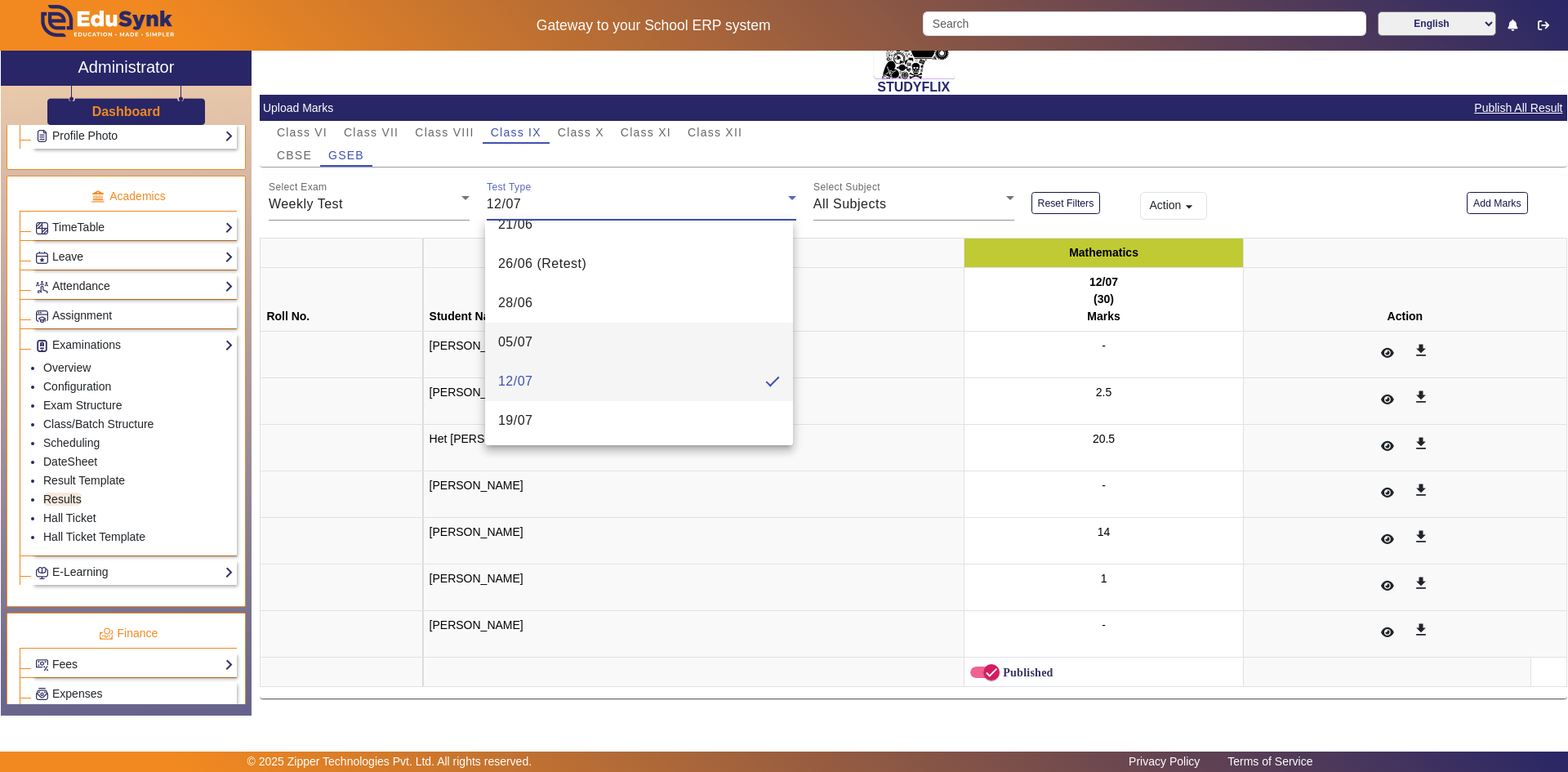
scroll to position [138, 0]
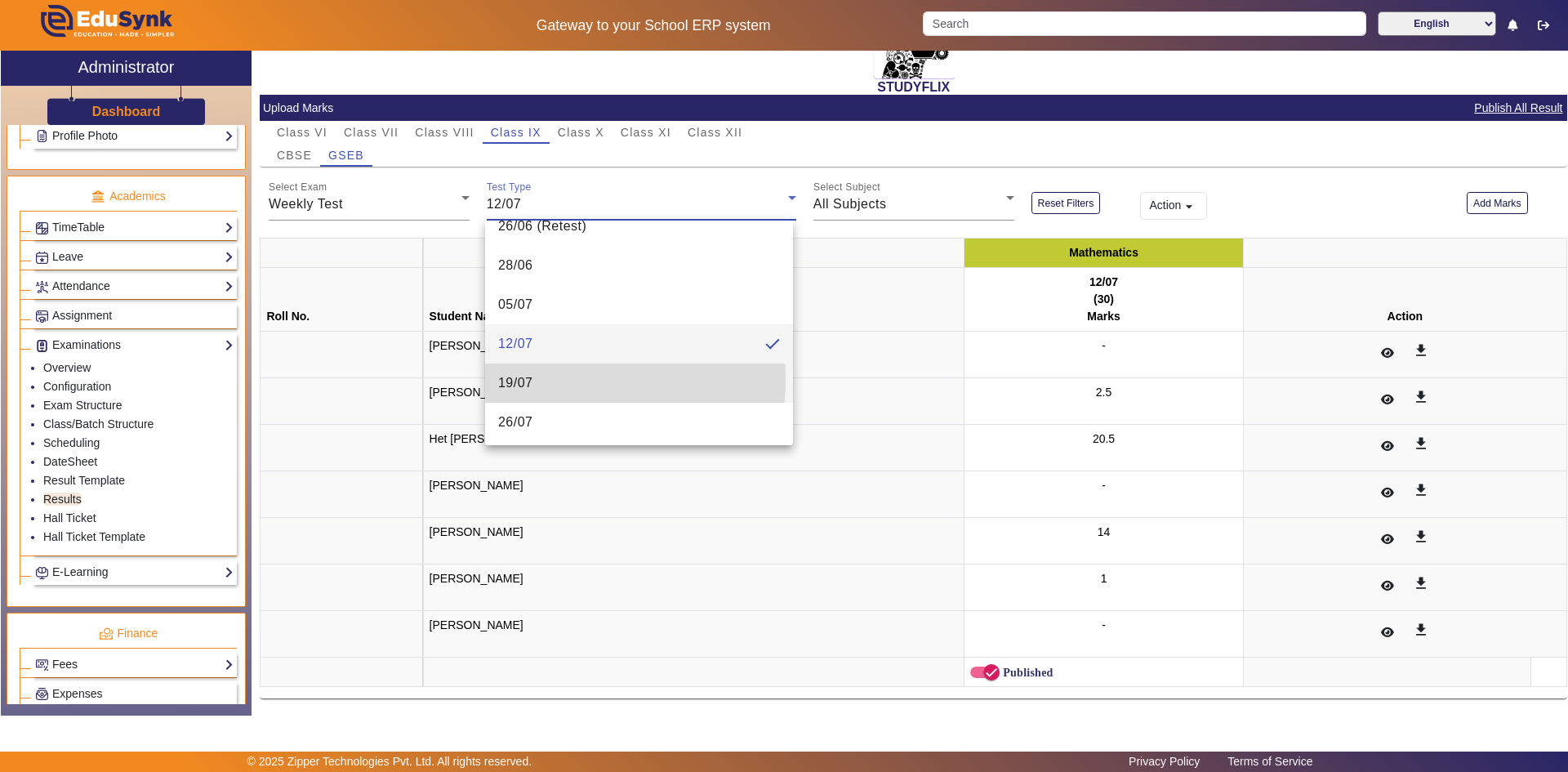
click at [532, 380] on span "19/07" at bounding box center [516, 383] width 35 height 19
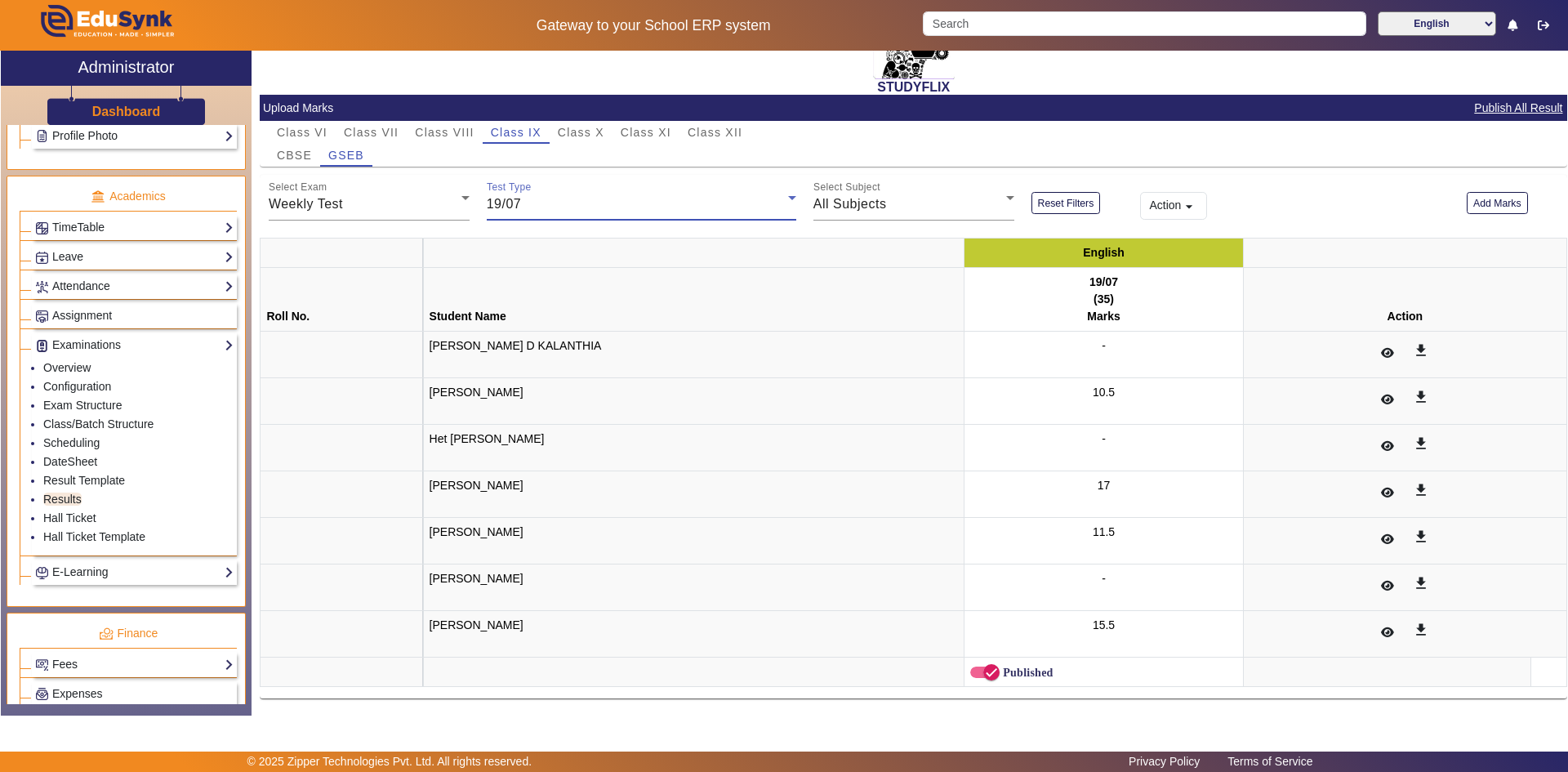
click at [519, 207] on span "19/07" at bounding box center [505, 204] width 35 height 14
click at [531, 378] on span "26/07" at bounding box center [516, 383] width 35 height 19
click at [523, 208] on div "26/07" at bounding box center [637, 204] width 301 height 19
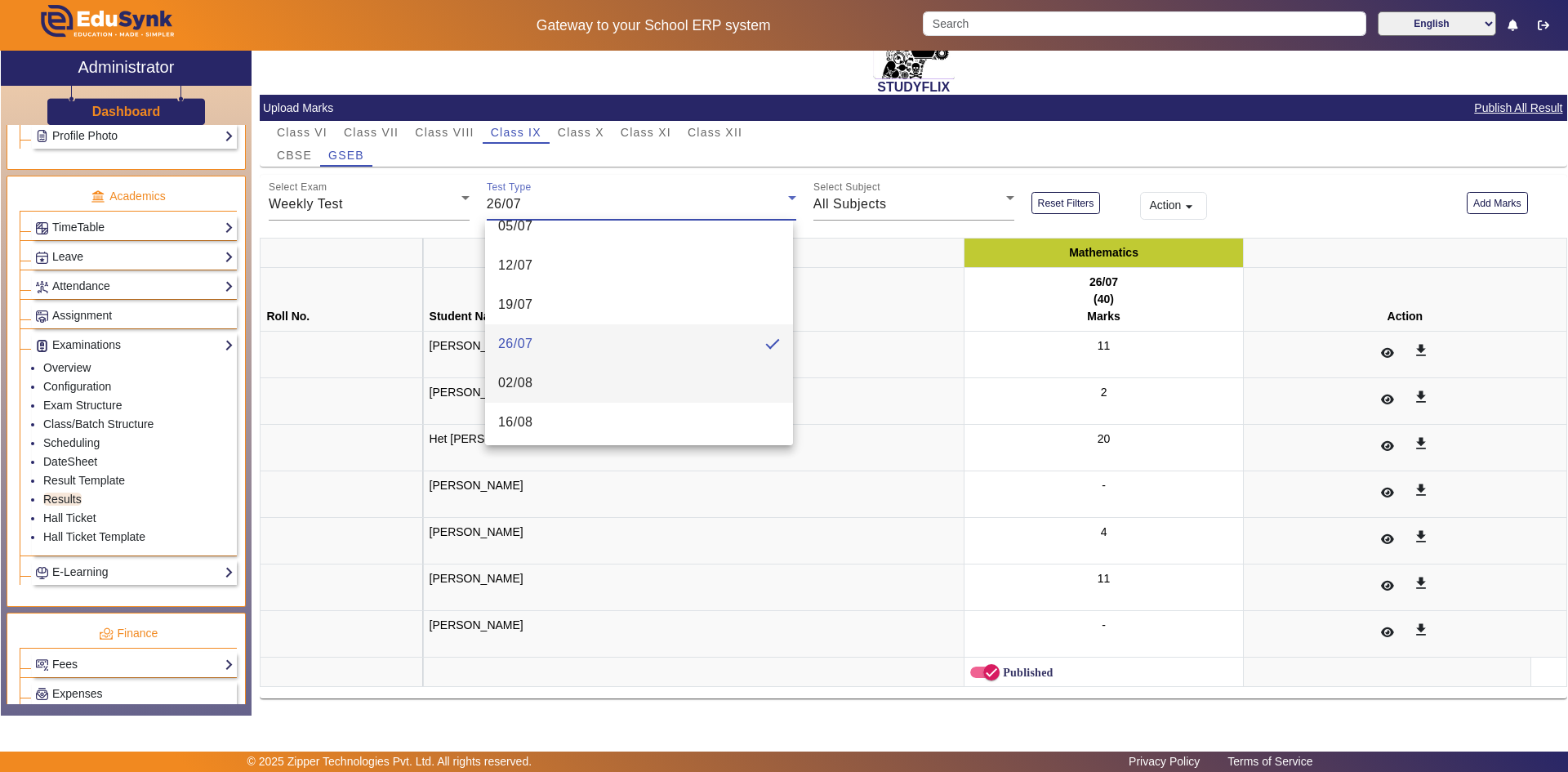
click at [531, 376] on span "02/08" at bounding box center [516, 383] width 35 height 19
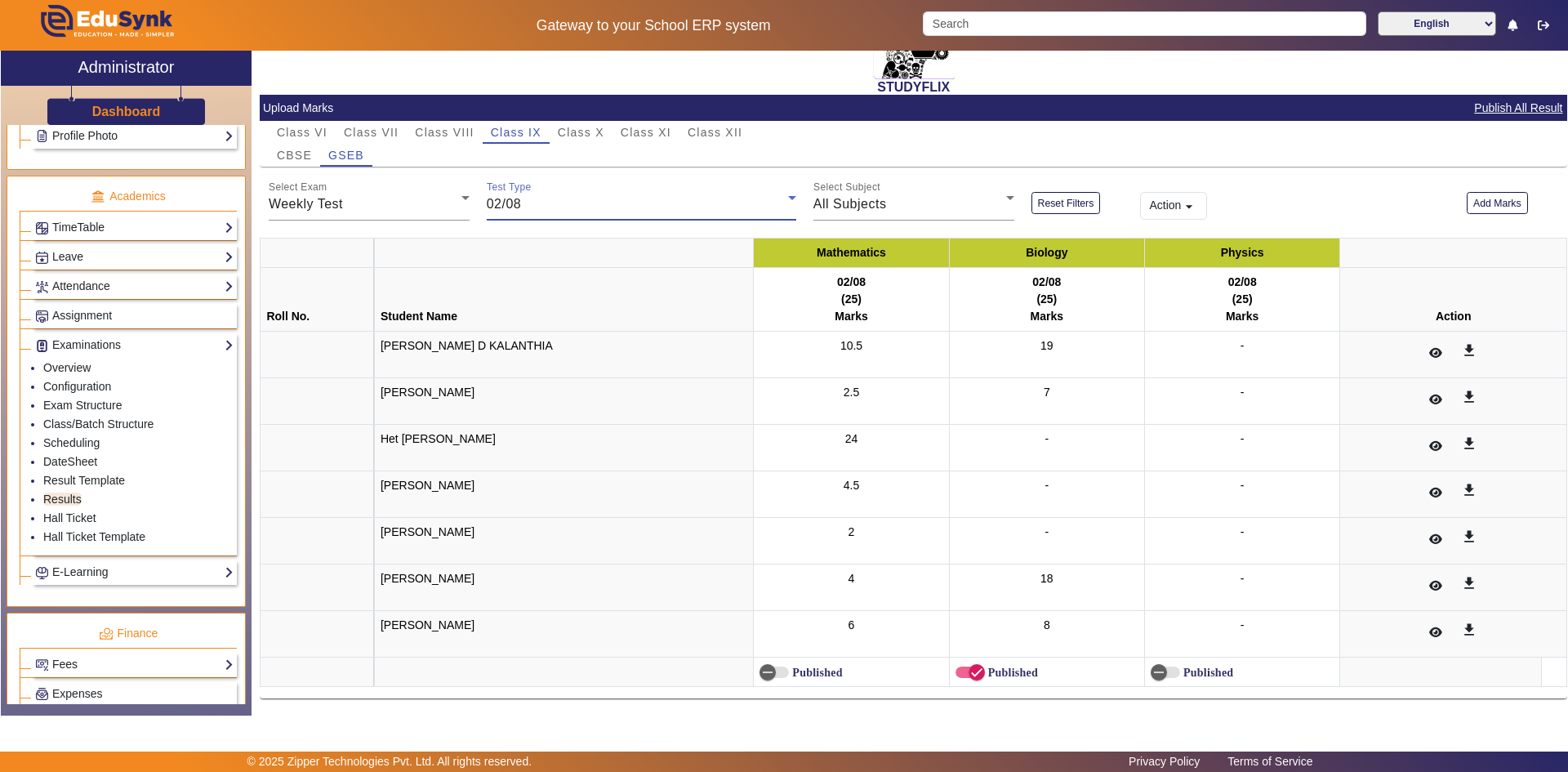
click at [542, 208] on div "02/08" at bounding box center [637, 204] width 301 height 19
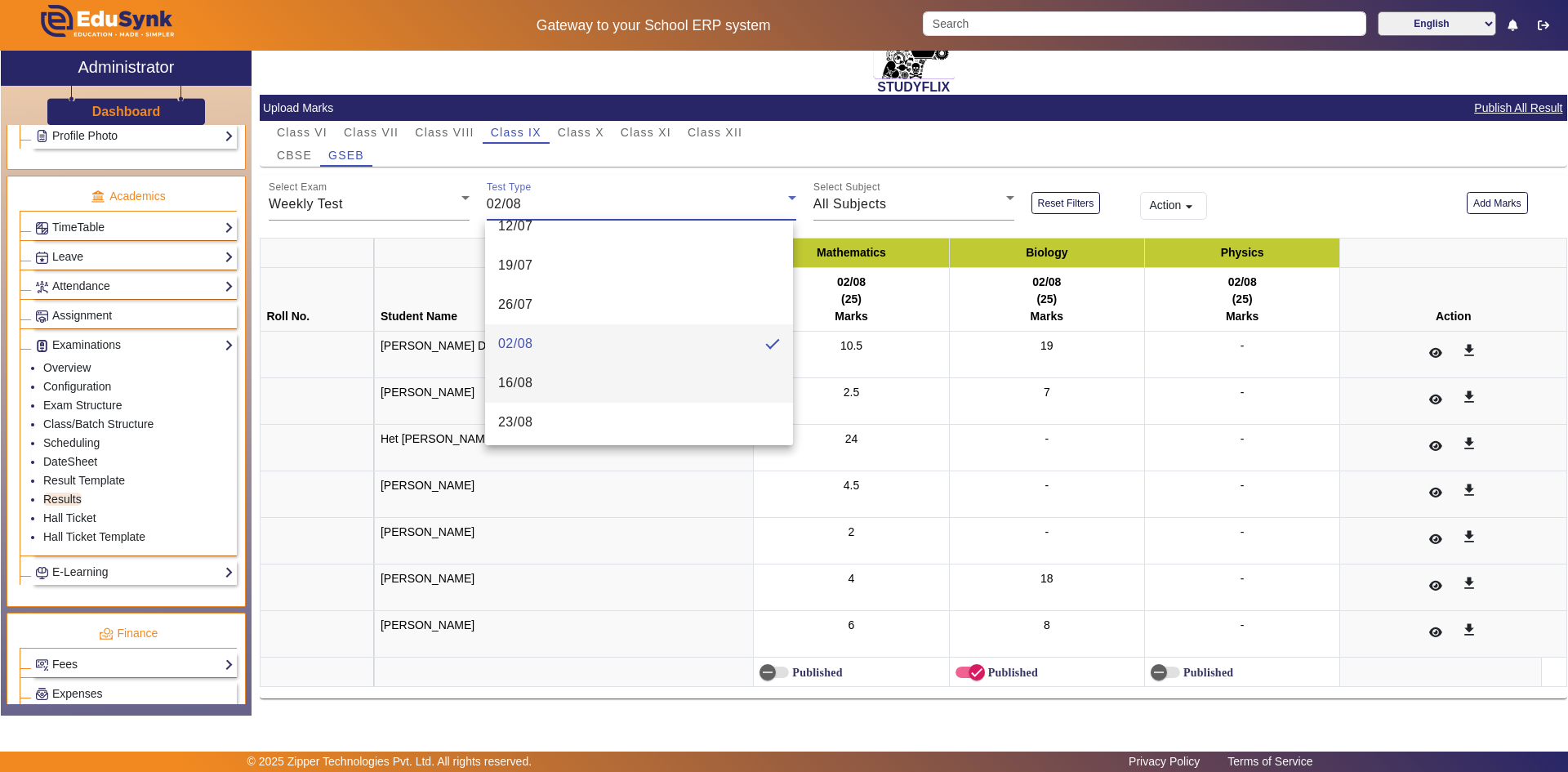
click at [545, 372] on mat-option "16/08" at bounding box center [639, 383] width 308 height 39
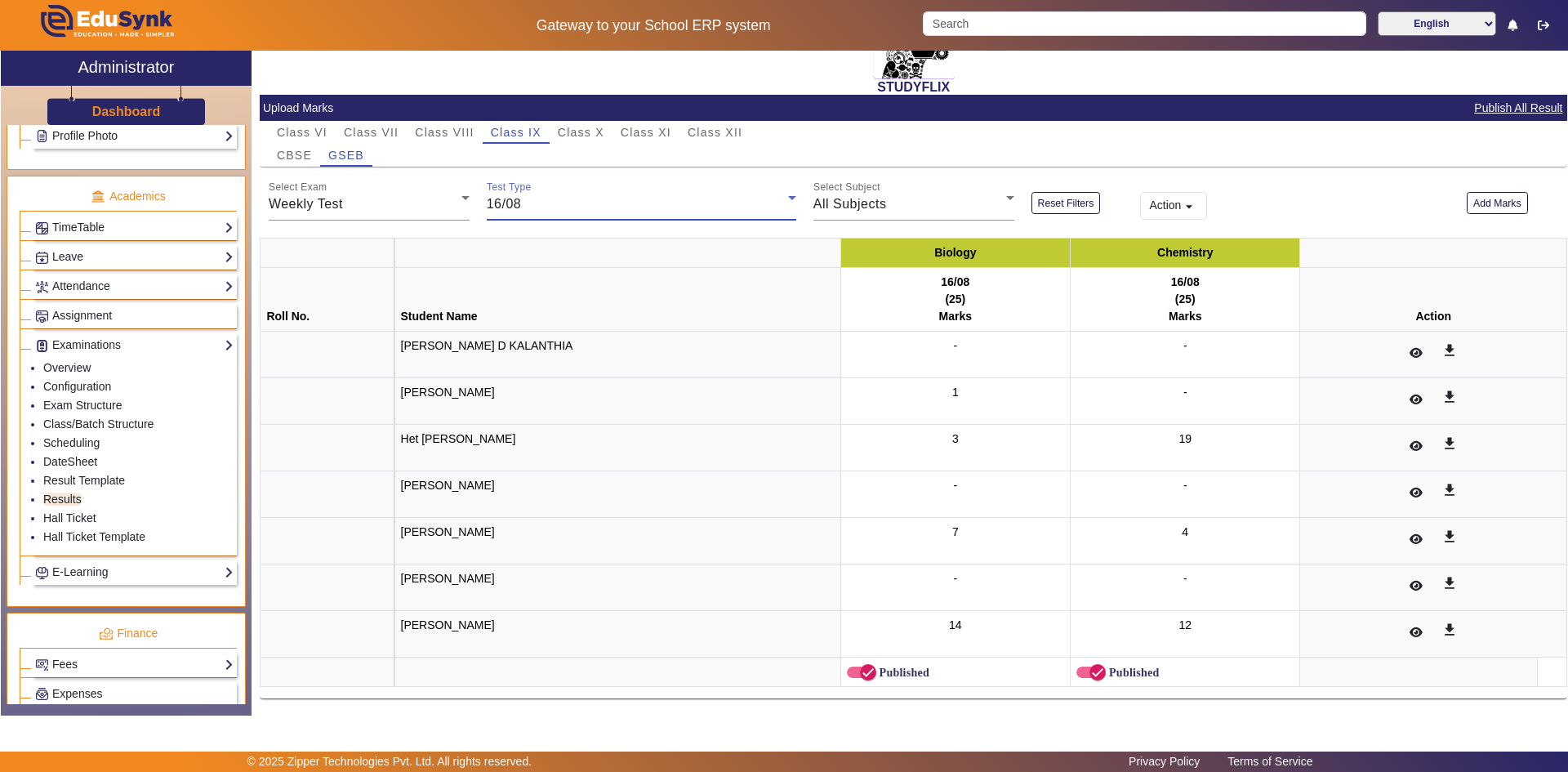
click at [514, 205] on span "16/08" at bounding box center [505, 204] width 35 height 14
click at [534, 385] on mat-option "02/08" at bounding box center [639, 386] width 308 height 39
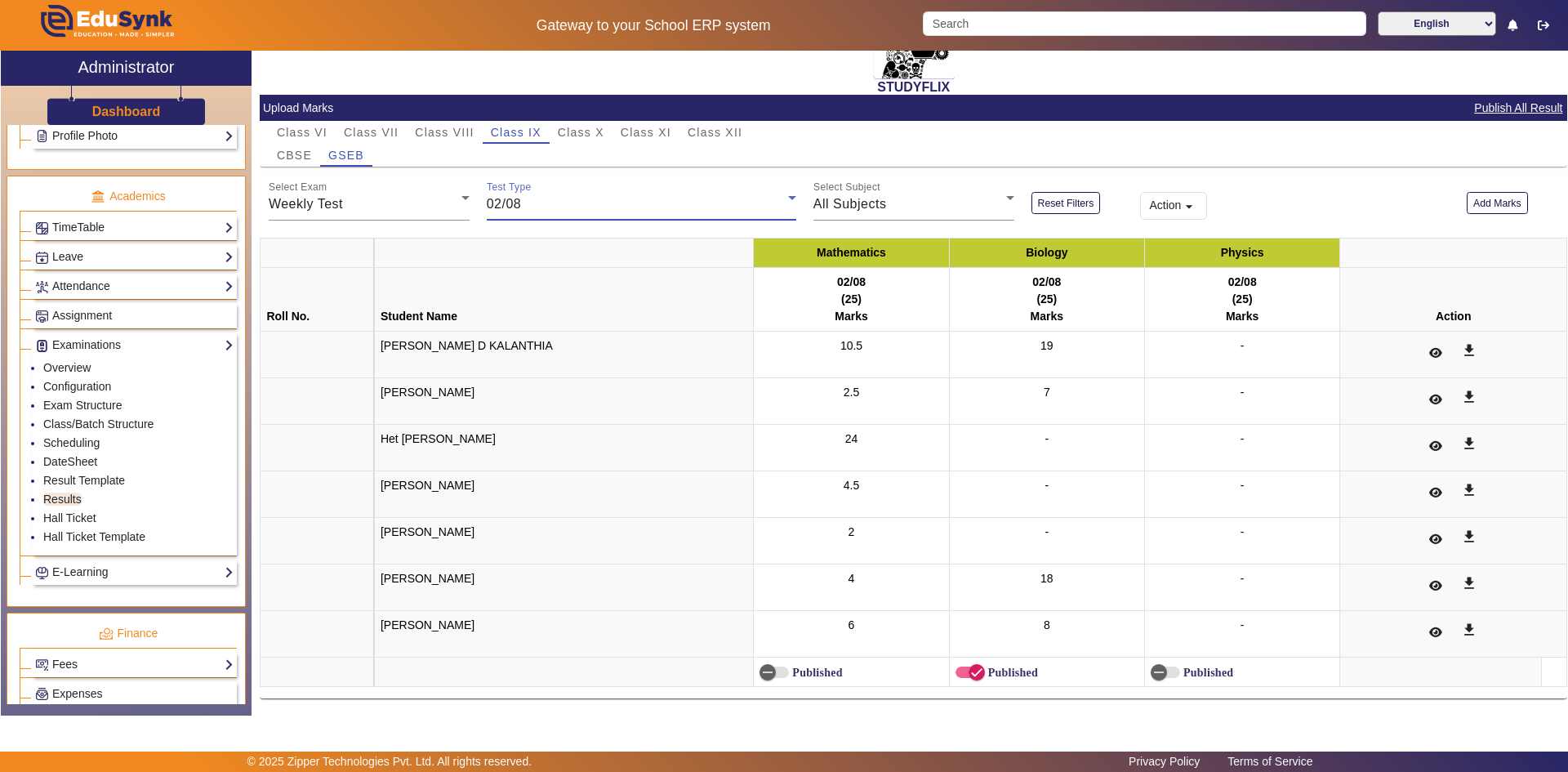
click at [535, 195] on div "02/08" at bounding box center [637, 204] width 301 height 19
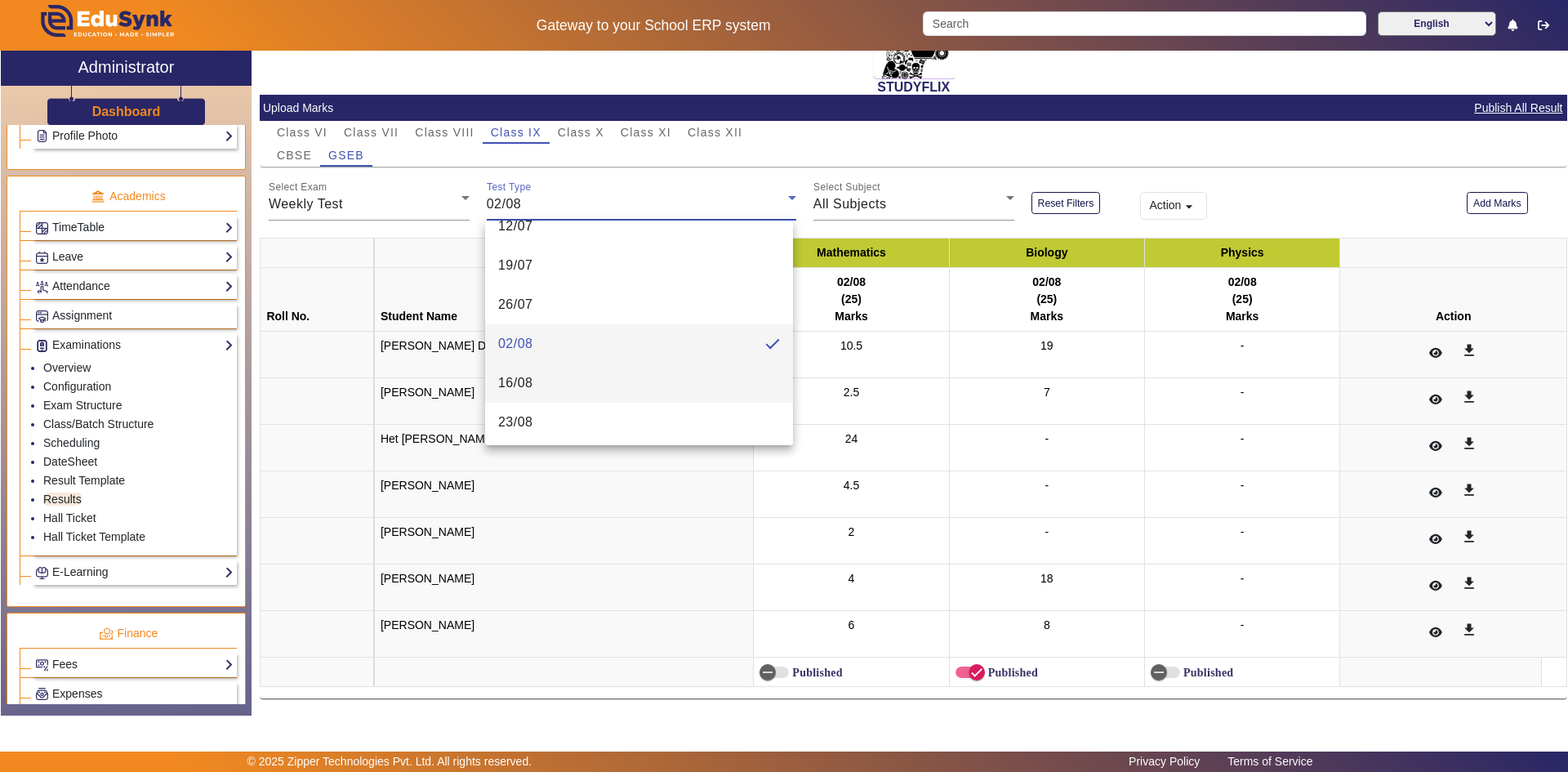
click at [525, 378] on span "16/08" at bounding box center [516, 383] width 35 height 19
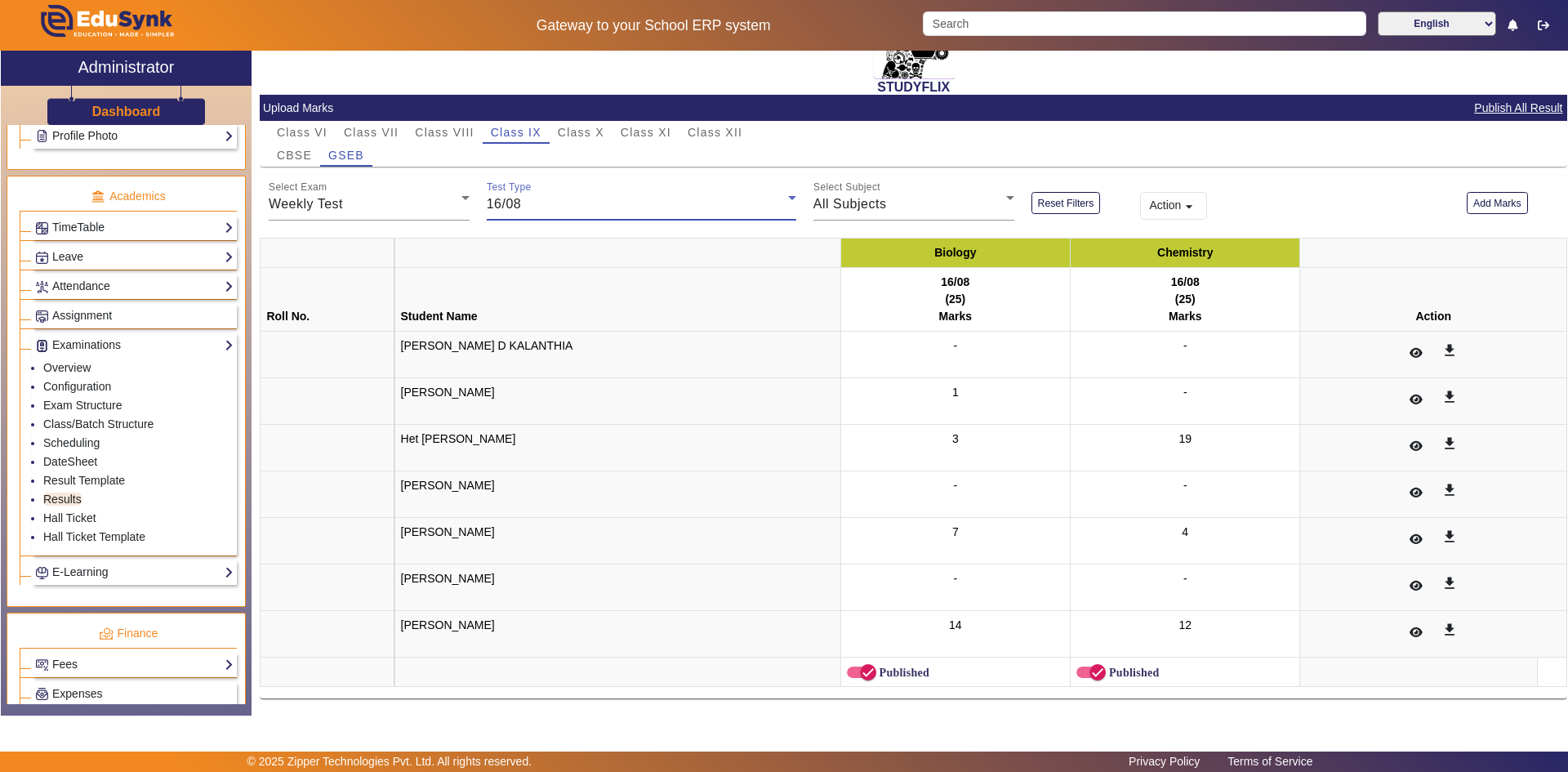
click at [519, 200] on span "16/08" at bounding box center [505, 204] width 35 height 14
click at [541, 378] on mat-option "23/08" at bounding box center [639, 383] width 308 height 39
click at [527, 205] on div "23/08" at bounding box center [637, 204] width 301 height 19
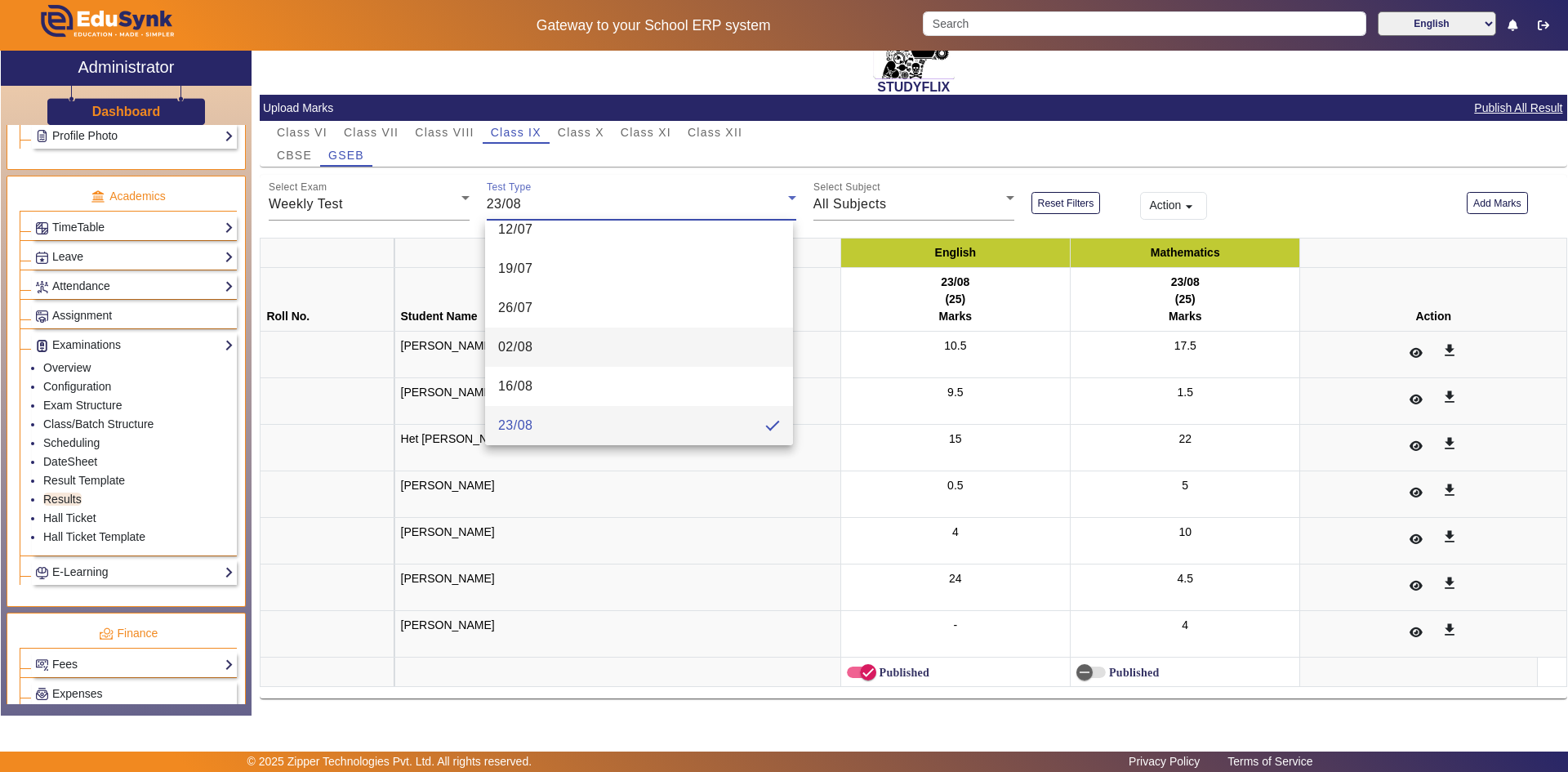
scroll to position [334, 0]
click at [525, 371] on mat-option "30/08" at bounding box center [639, 383] width 308 height 39
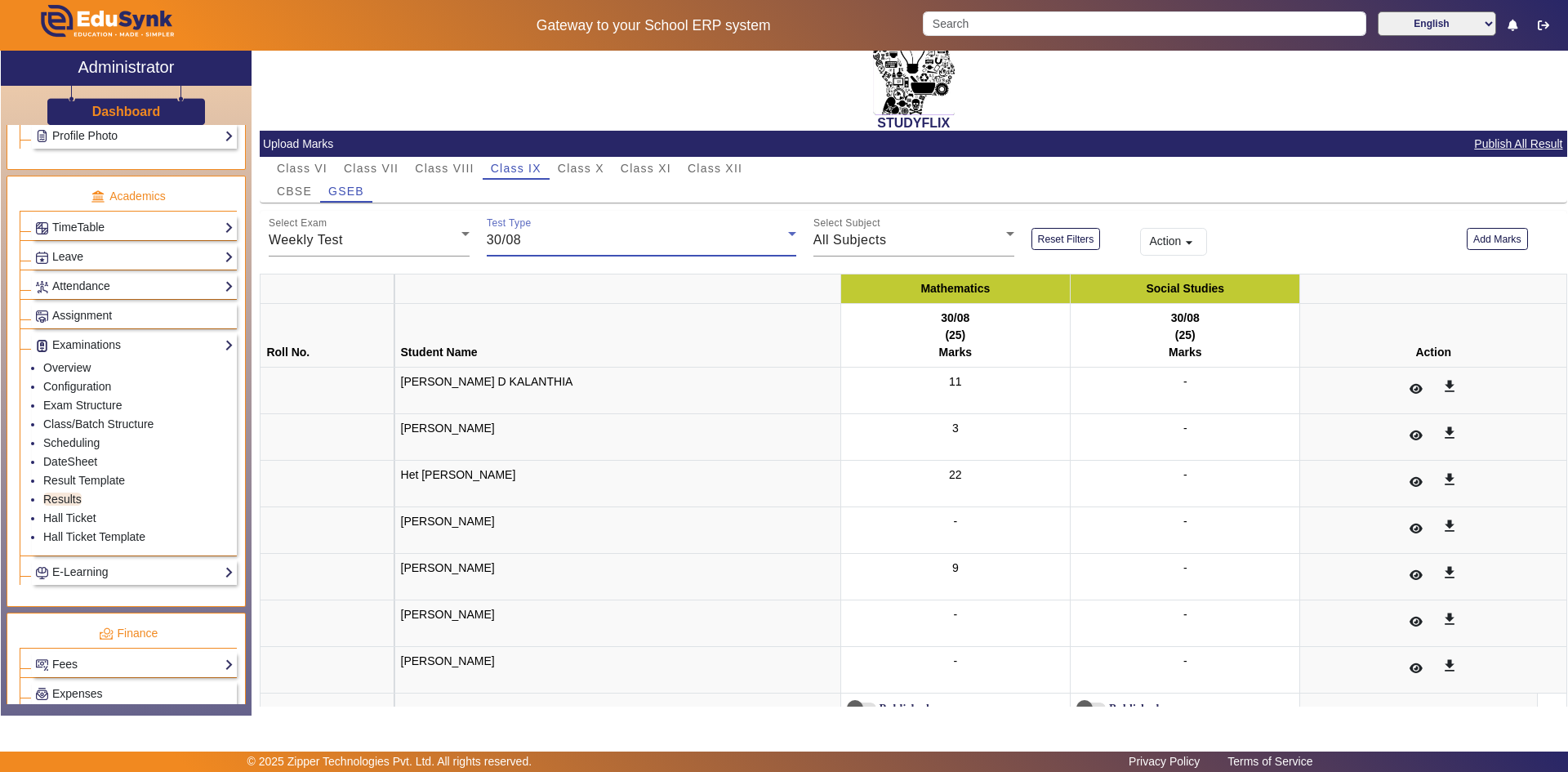
scroll to position [79, 0]
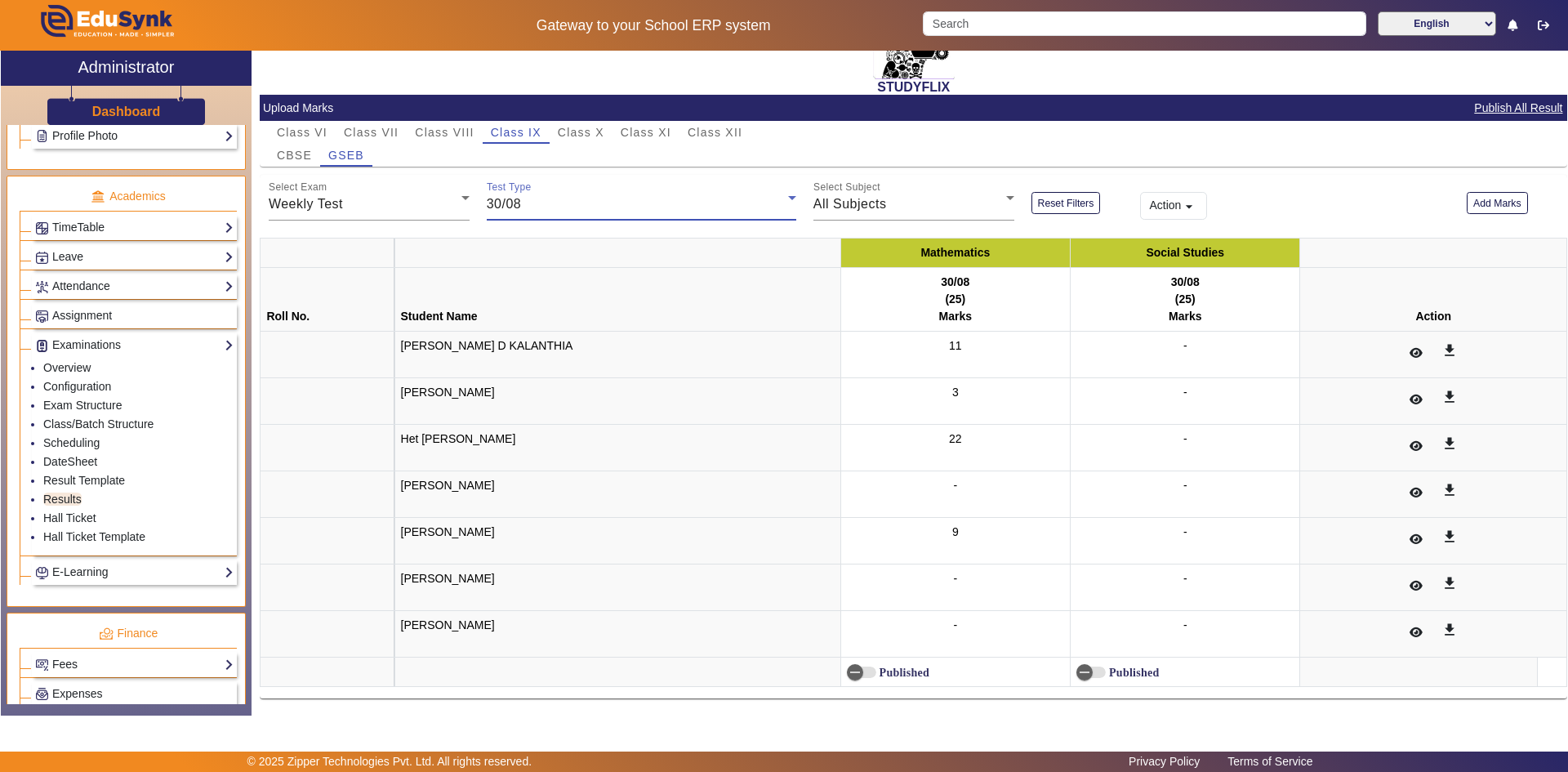
click at [552, 203] on div "30/08" at bounding box center [637, 204] width 301 height 19
click at [551, 287] on mat-option "05/07" at bounding box center [639, 279] width 308 height 39
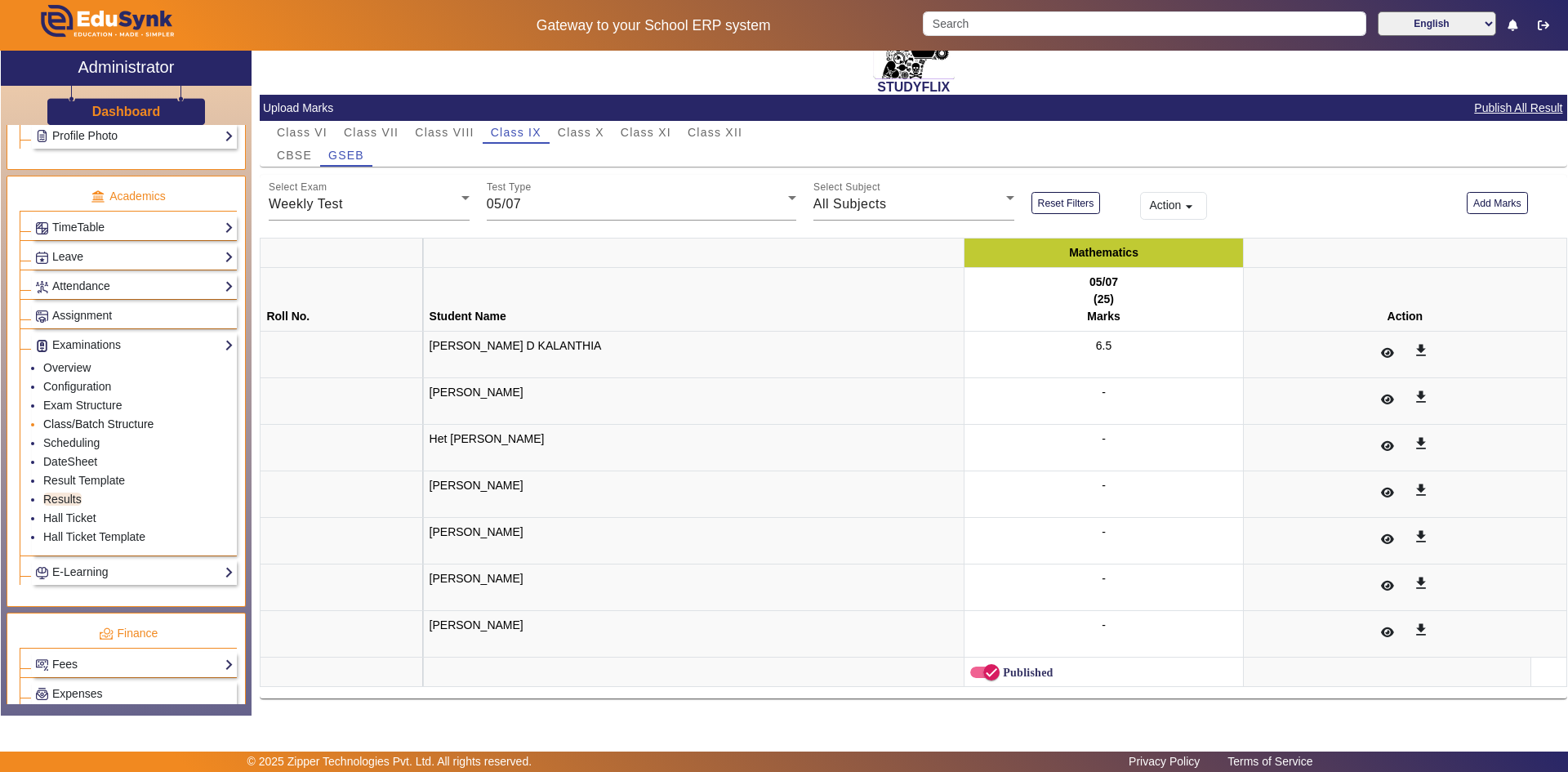
click at [73, 424] on link "Class/Batch Structure" at bounding box center [98, 424] width 110 height 13
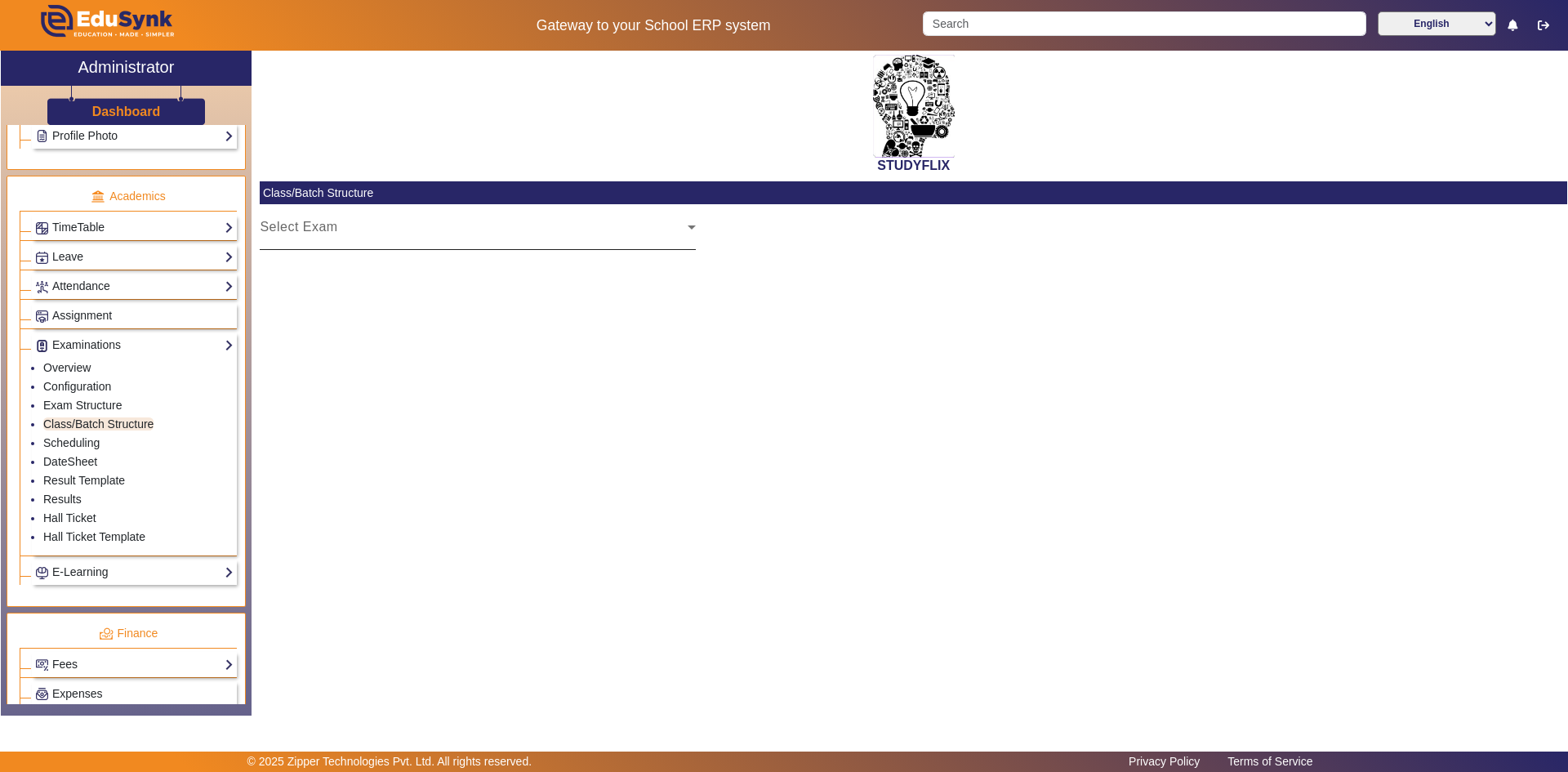
click at [311, 222] on mat-label "Select Exam" at bounding box center [299, 227] width 78 height 14
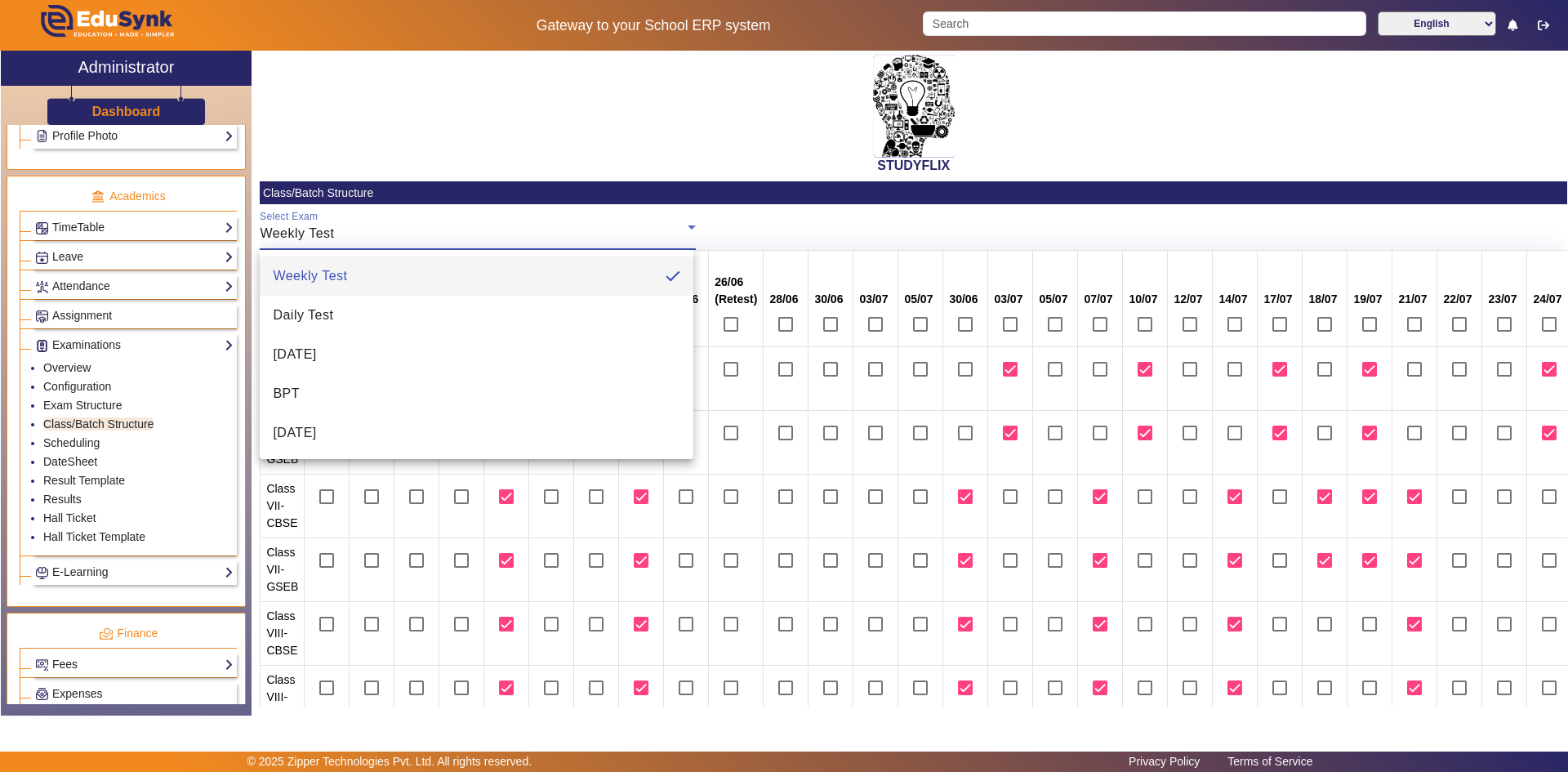
click at [333, 280] on span "Weekly Test" at bounding box center [310, 276] width 74 height 19
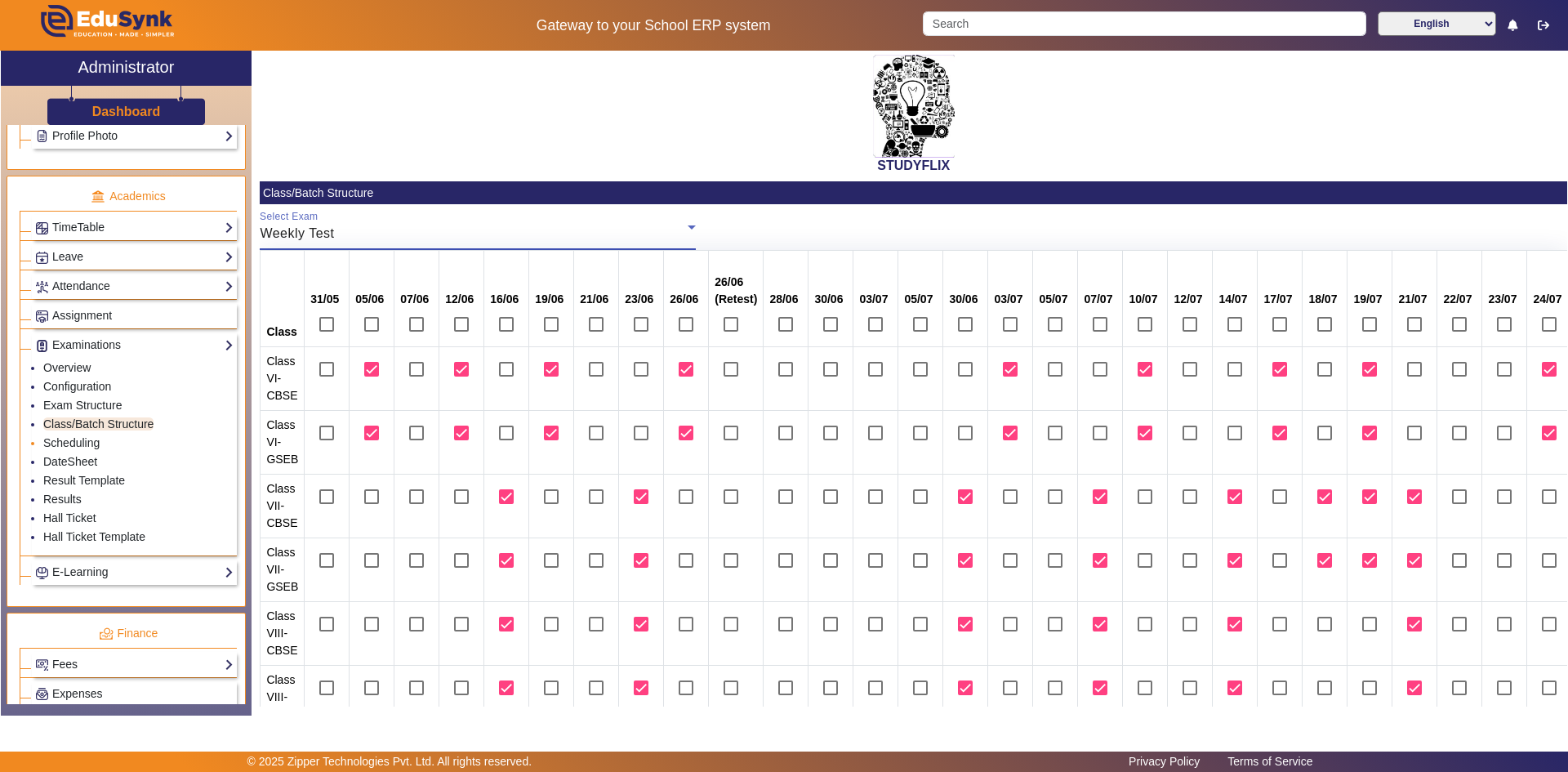
click at [67, 449] on li "Scheduling" at bounding box center [138, 444] width 190 height 19
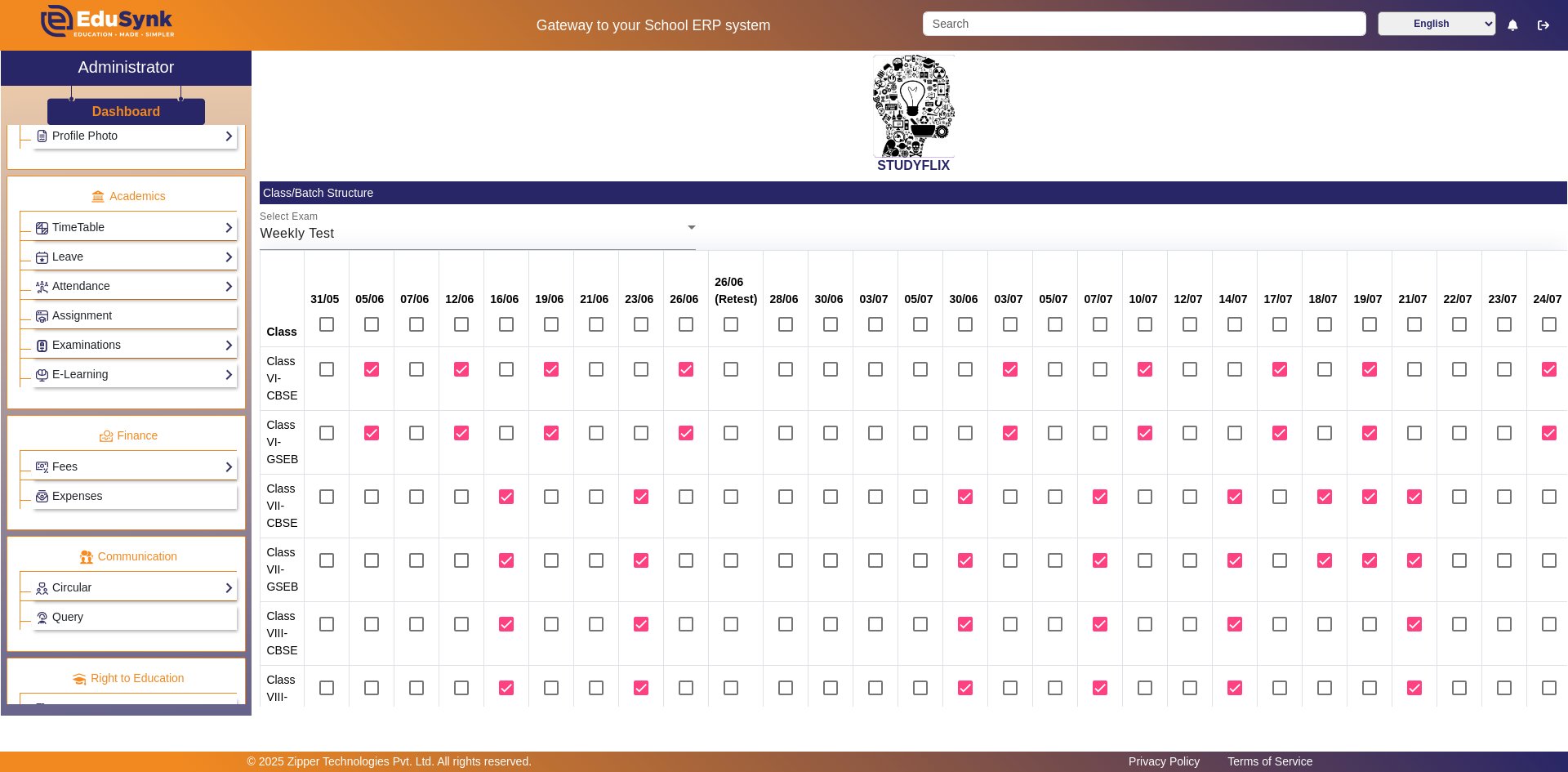
click at [96, 350] on link "Examinations" at bounding box center [134, 345] width 199 height 19
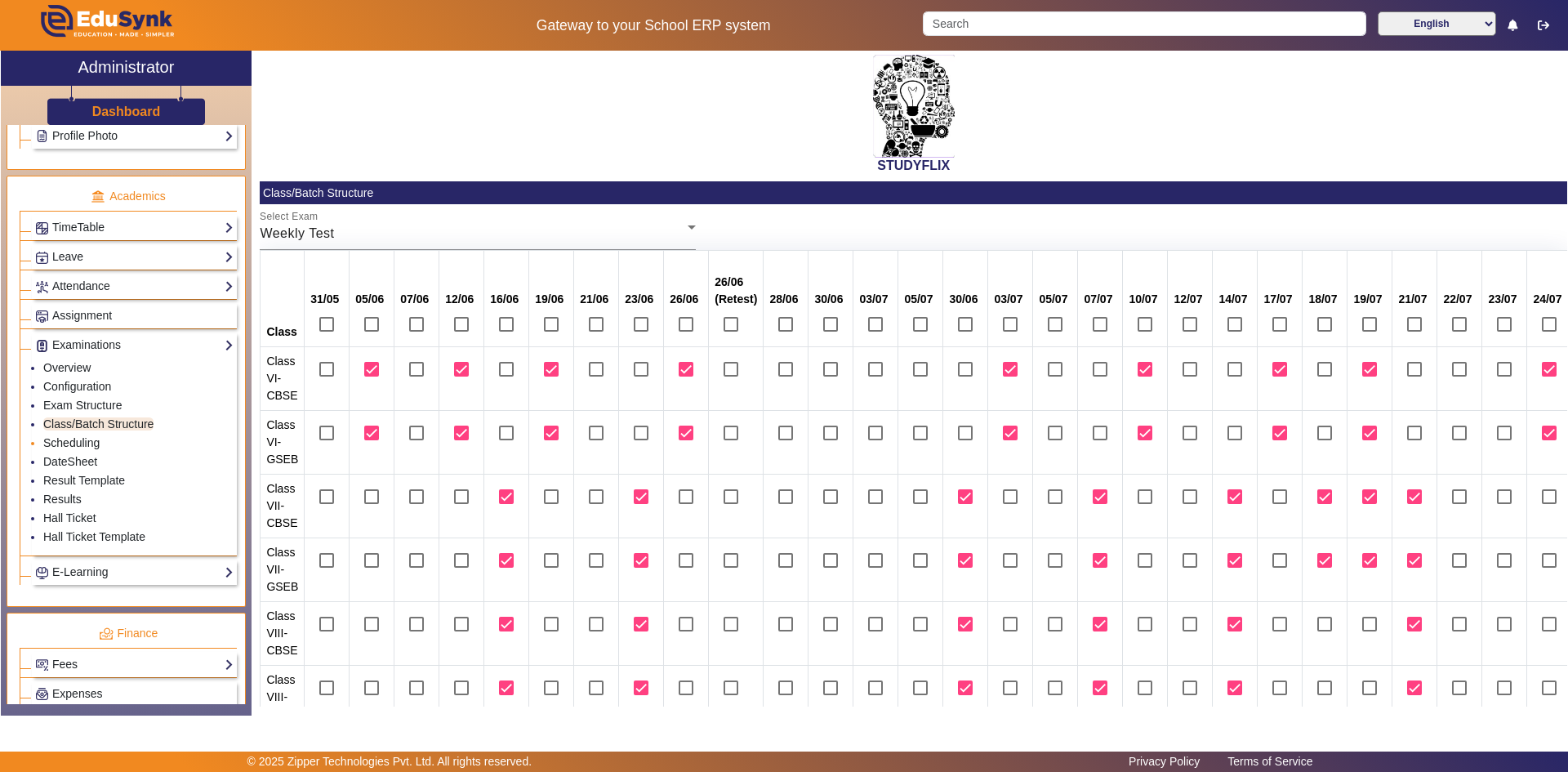
click at [80, 441] on link "Scheduling" at bounding box center [72, 442] width 57 height 13
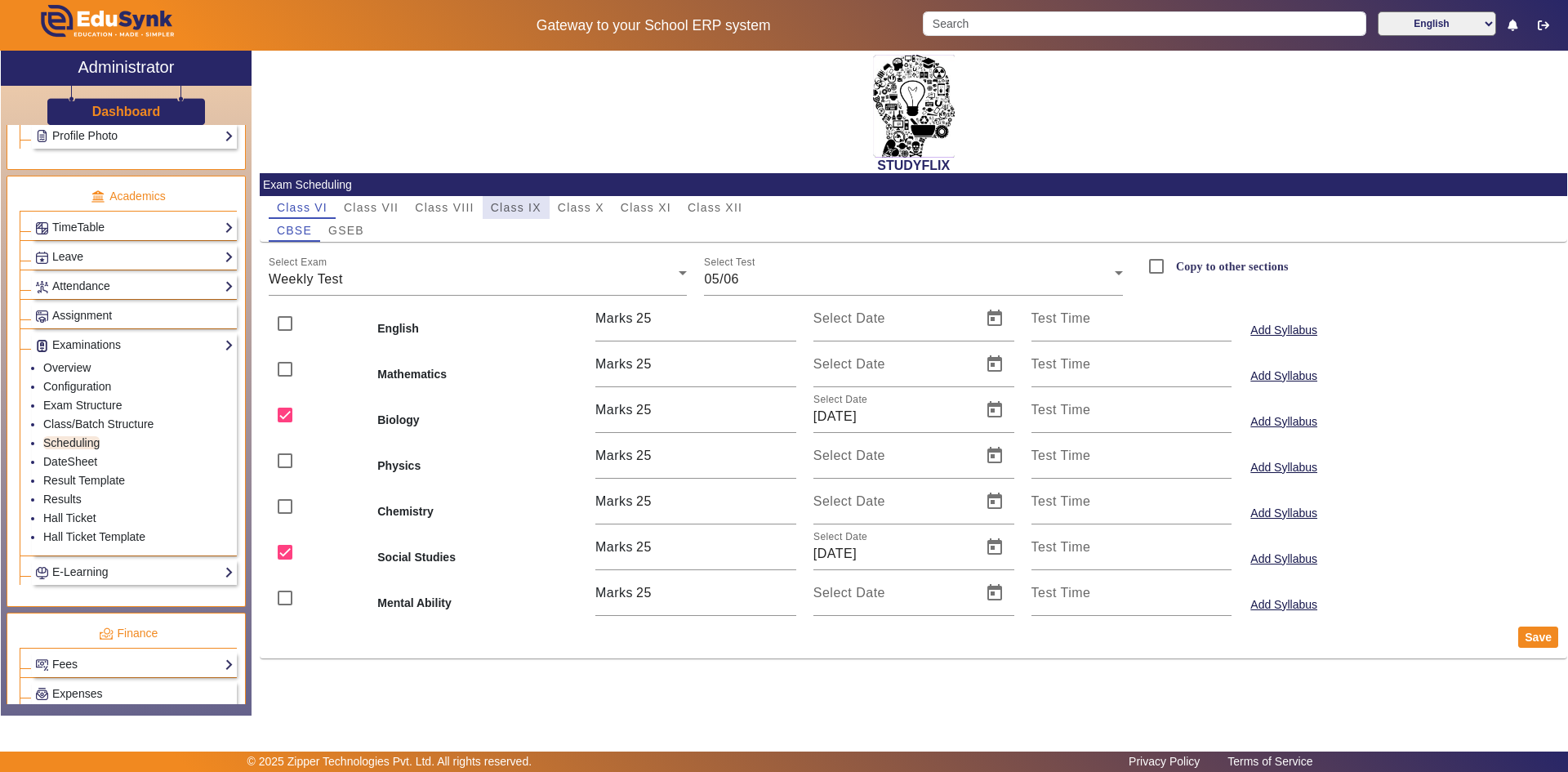
click at [524, 210] on span "Class IX" at bounding box center [515, 207] width 50 height 11
click at [735, 279] on span "07/06" at bounding box center [721, 279] width 35 height 14
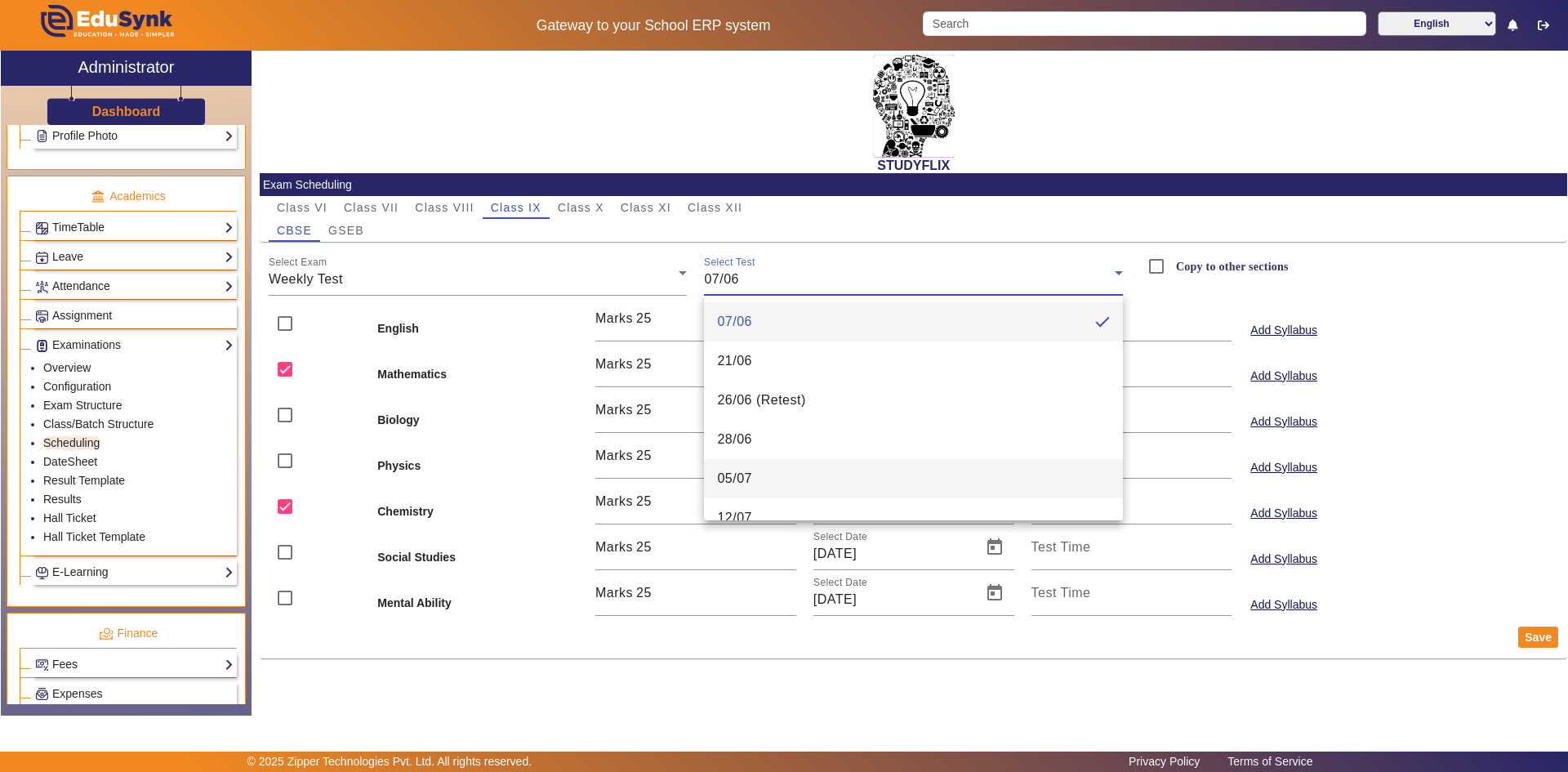
click at [741, 470] on span "05/07" at bounding box center [735, 478] width 35 height 19
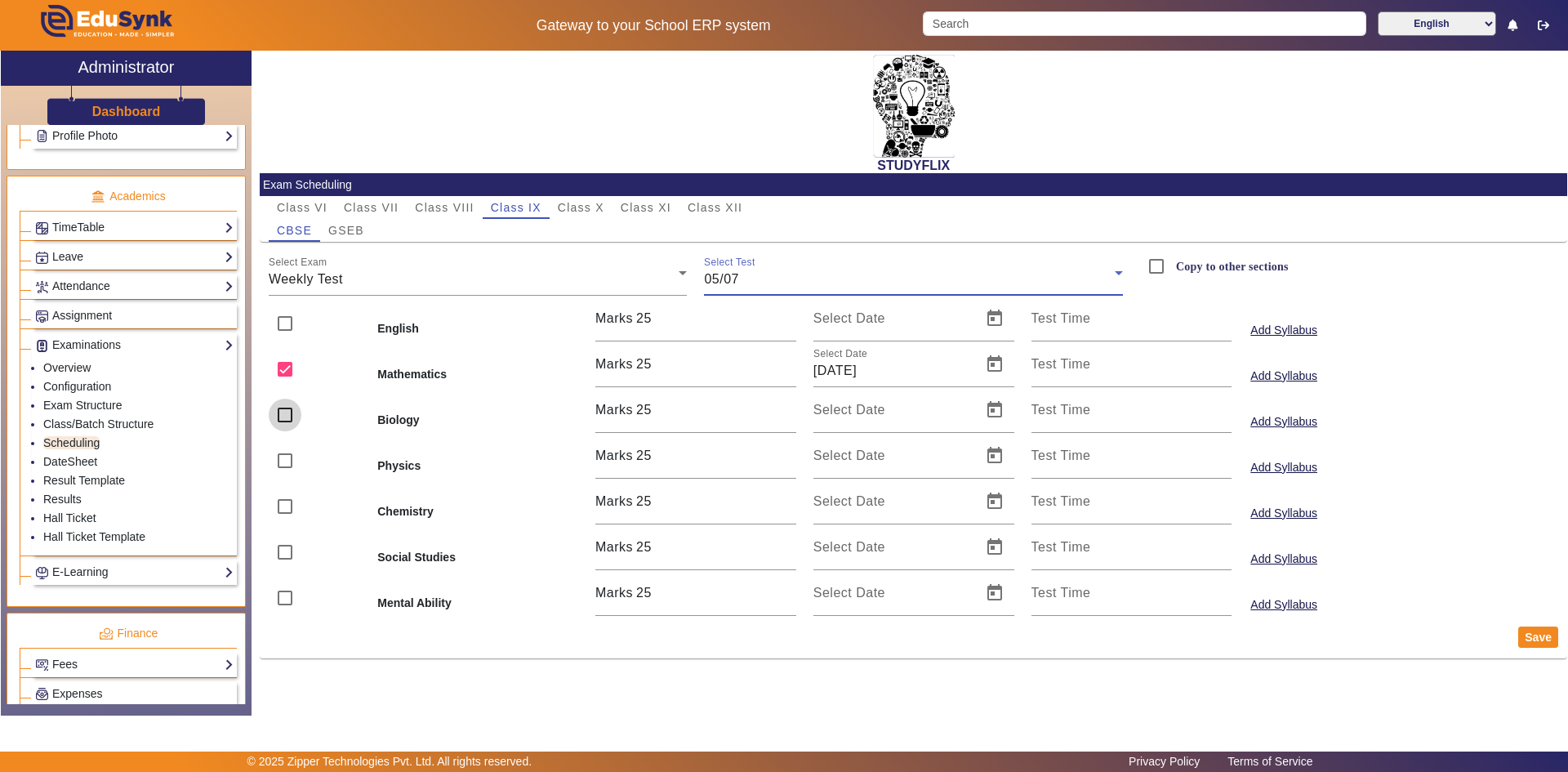
click at [285, 417] on input "checkbox" at bounding box center [285, 415] width 33 height 33
checkbox input "true"
click at [989, 414] on span "Open calendar" at bounding box center [994, 410] width 39 height 39
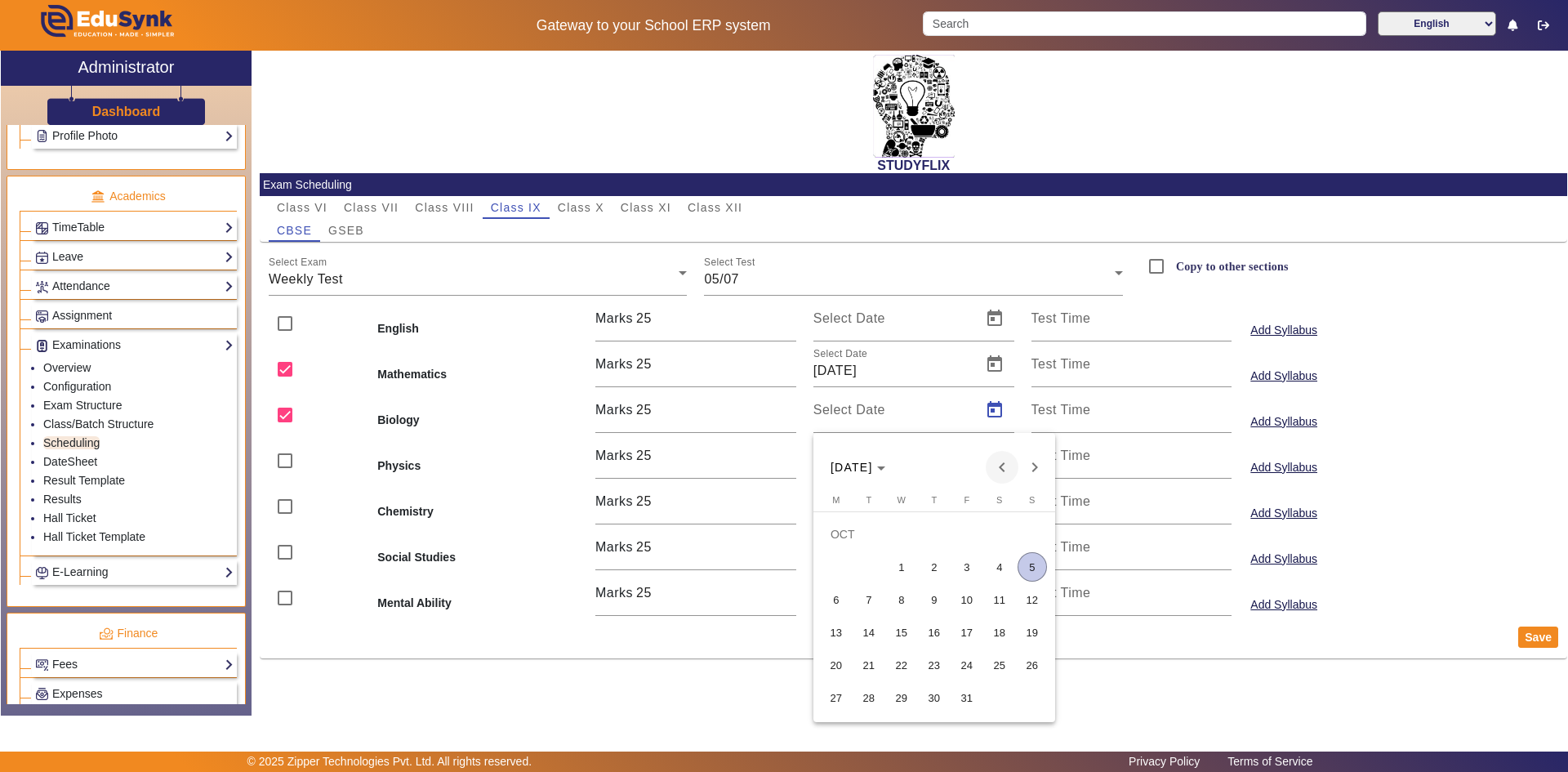
click at [993, 462] on span "Previous month" at bounding box center [1001, 467] width 33 height 33
click at [989, 569] on span "5" at bounding box center [999, 567] width 29 height 29
type input "05/07/2025"
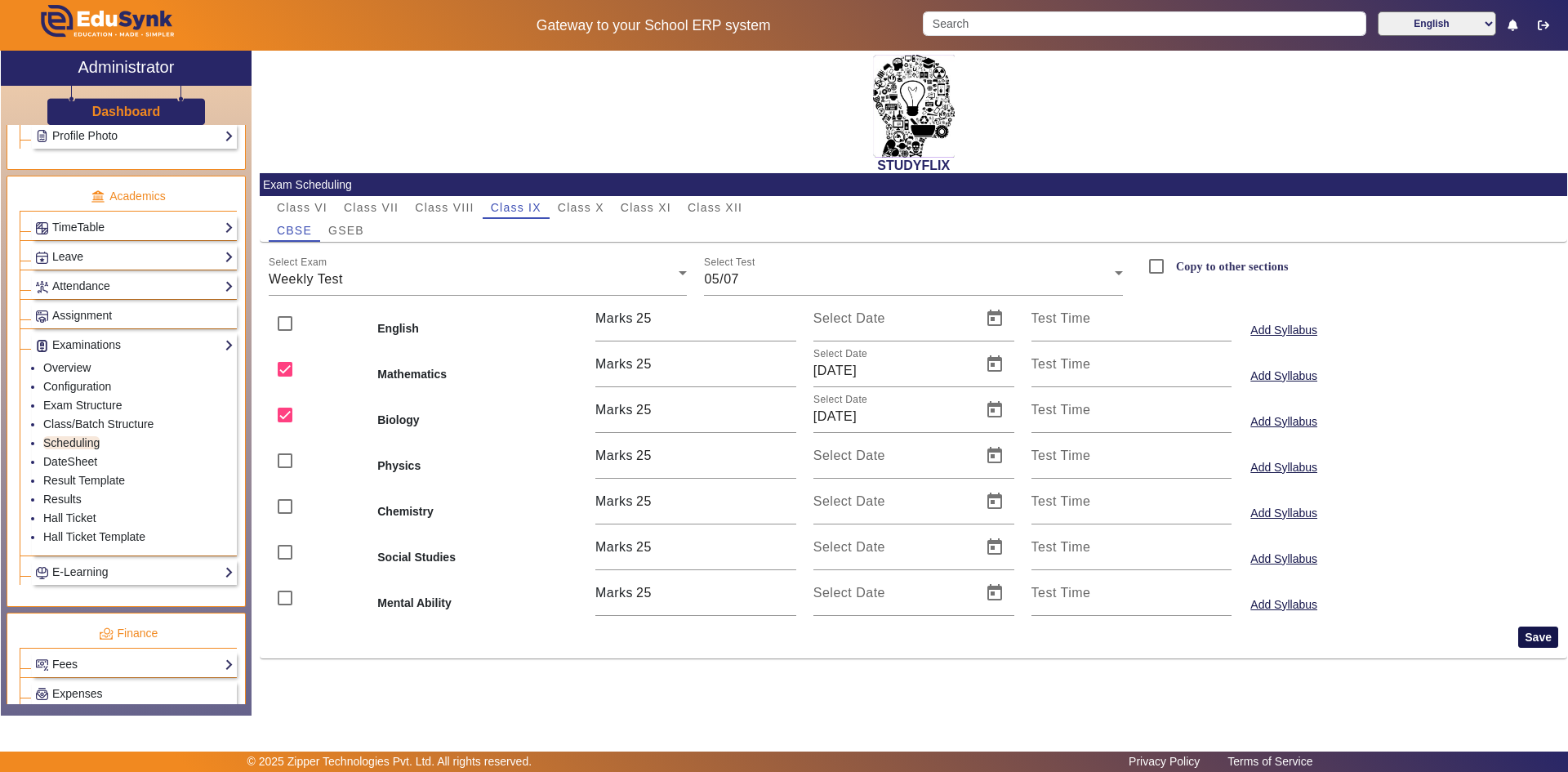
click at [1537, 639] on button "Save" at bounding box center [1538, 638] width 40 height 21
click at [735, 279] on span "05/07" at bounding box center [721, 279] width 35 height 14
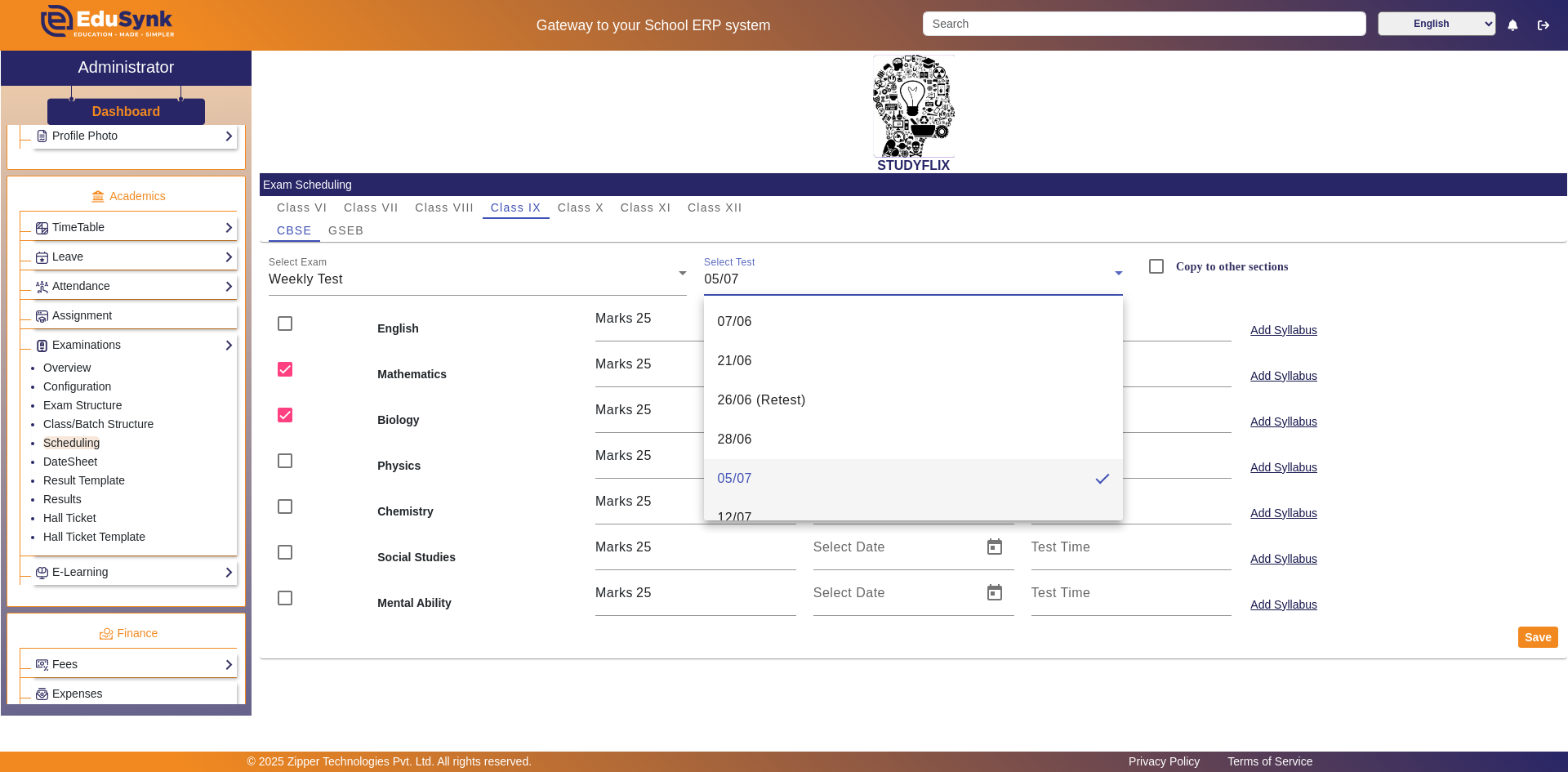
click at [767, 510] on mat-option "12/07" at bounding box center [913, 518] width 419 height 39
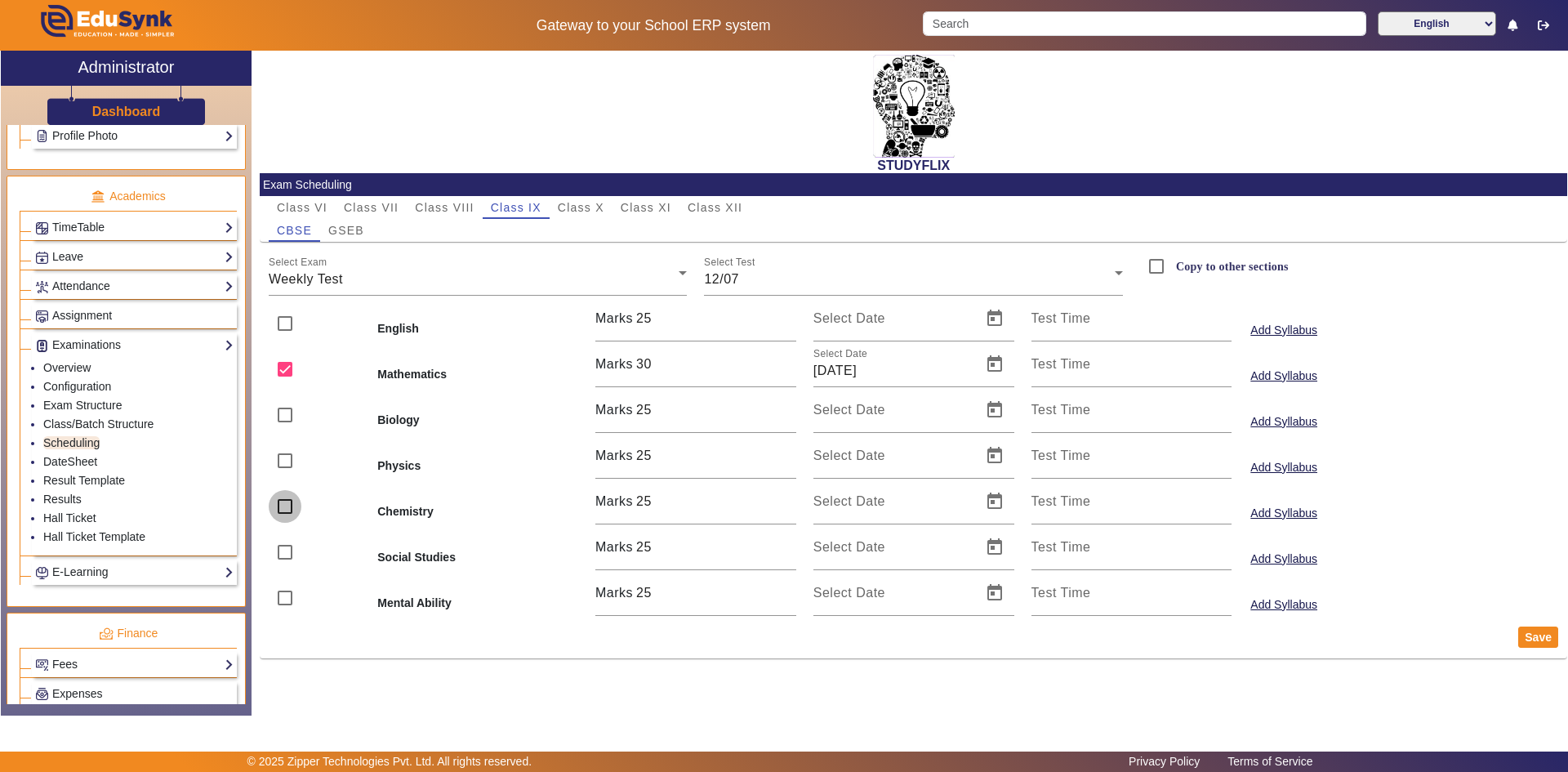
click at [285, 507] on input "checkbox" at bounding box center [285, 506] width 33 height 33
checkbox input "true"
click at [993, 508] on span "Open calendar" at bounding box center [994, 501] width 39 height 39
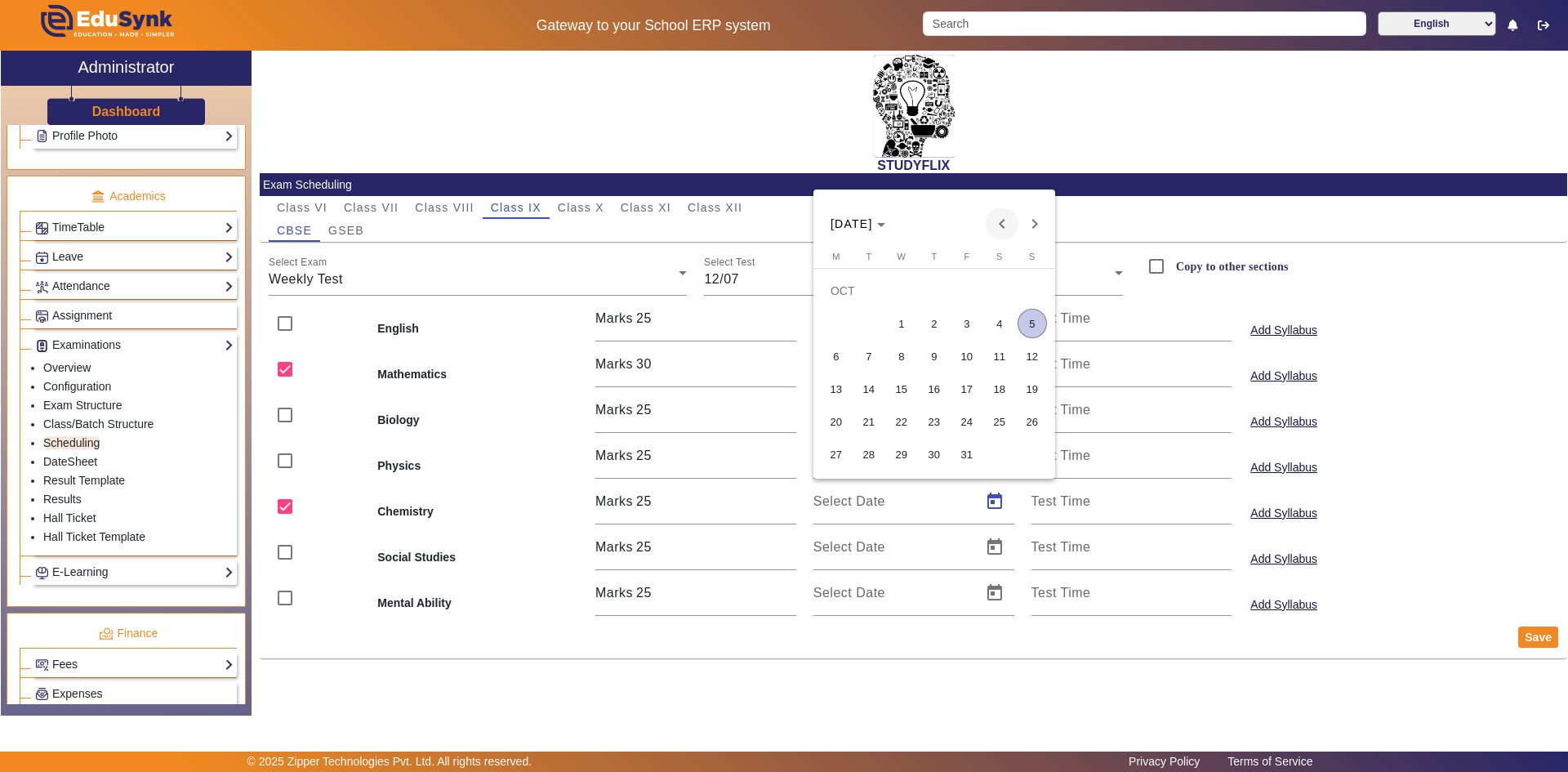
click at [1004, 223] on span "Previous month" at bounding box center [1001, 224] width 33 height 33
click at [996, 347] on span "12" at bounding box center [999, 355] width 29 height 29
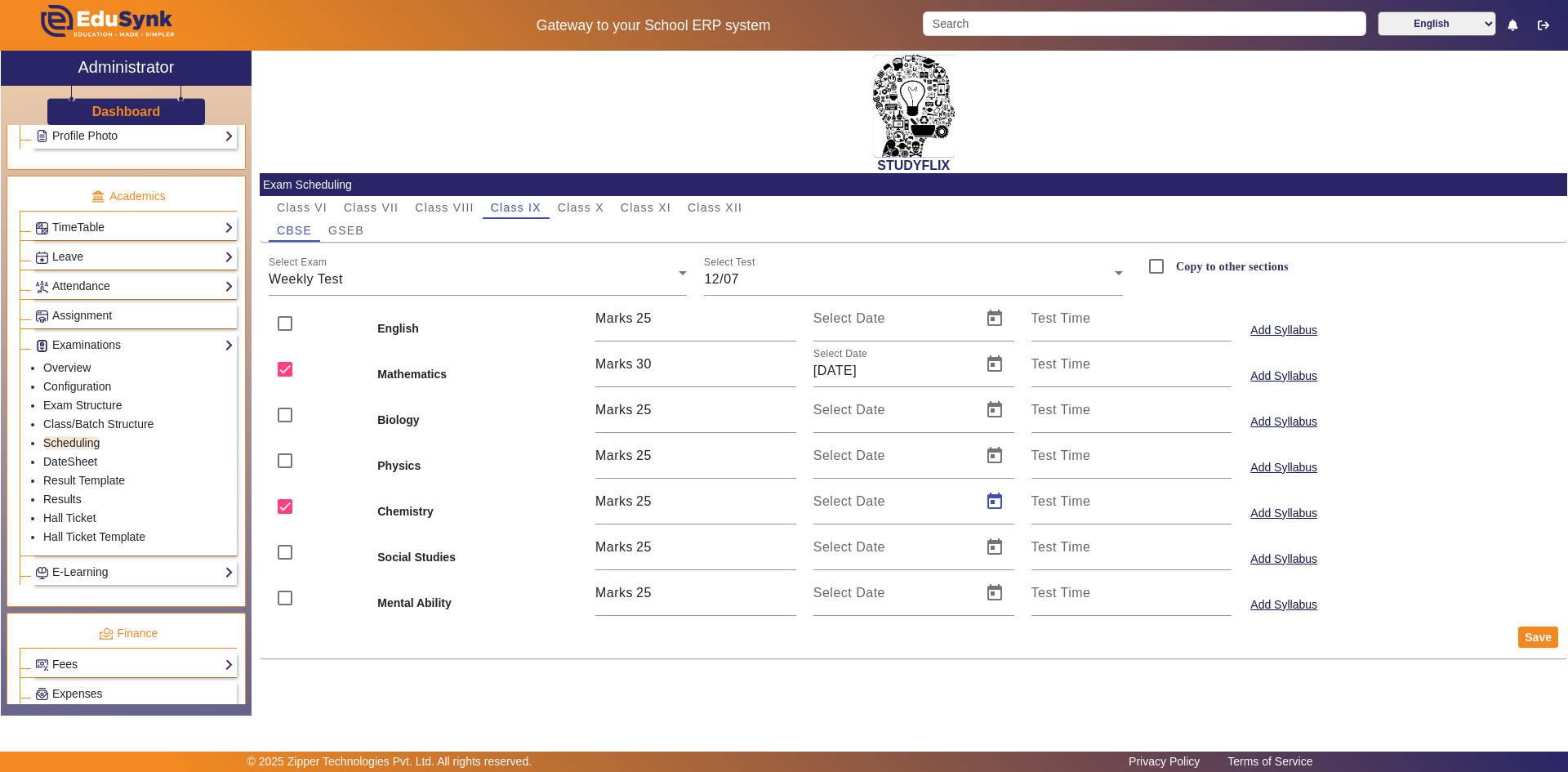
type input "12/07/2025"
click at [1526, 637] on button "Save" at bounding box center [1538, 638] width 40 height 21
click at [788, 269] on div "Select Test 12/07" at bounding box center [913, 273] width 419 height 46
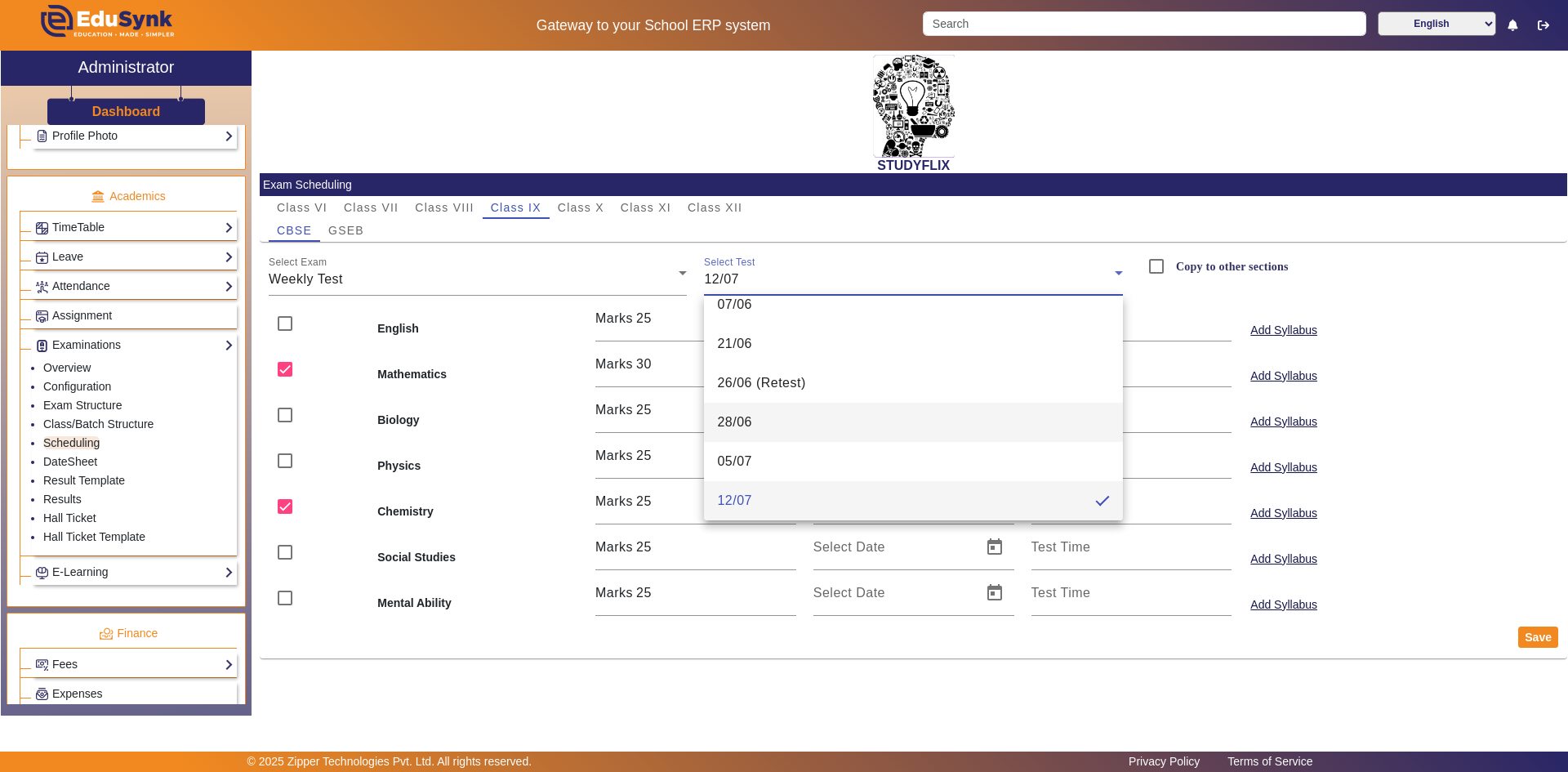
scroll to position [99, 0]
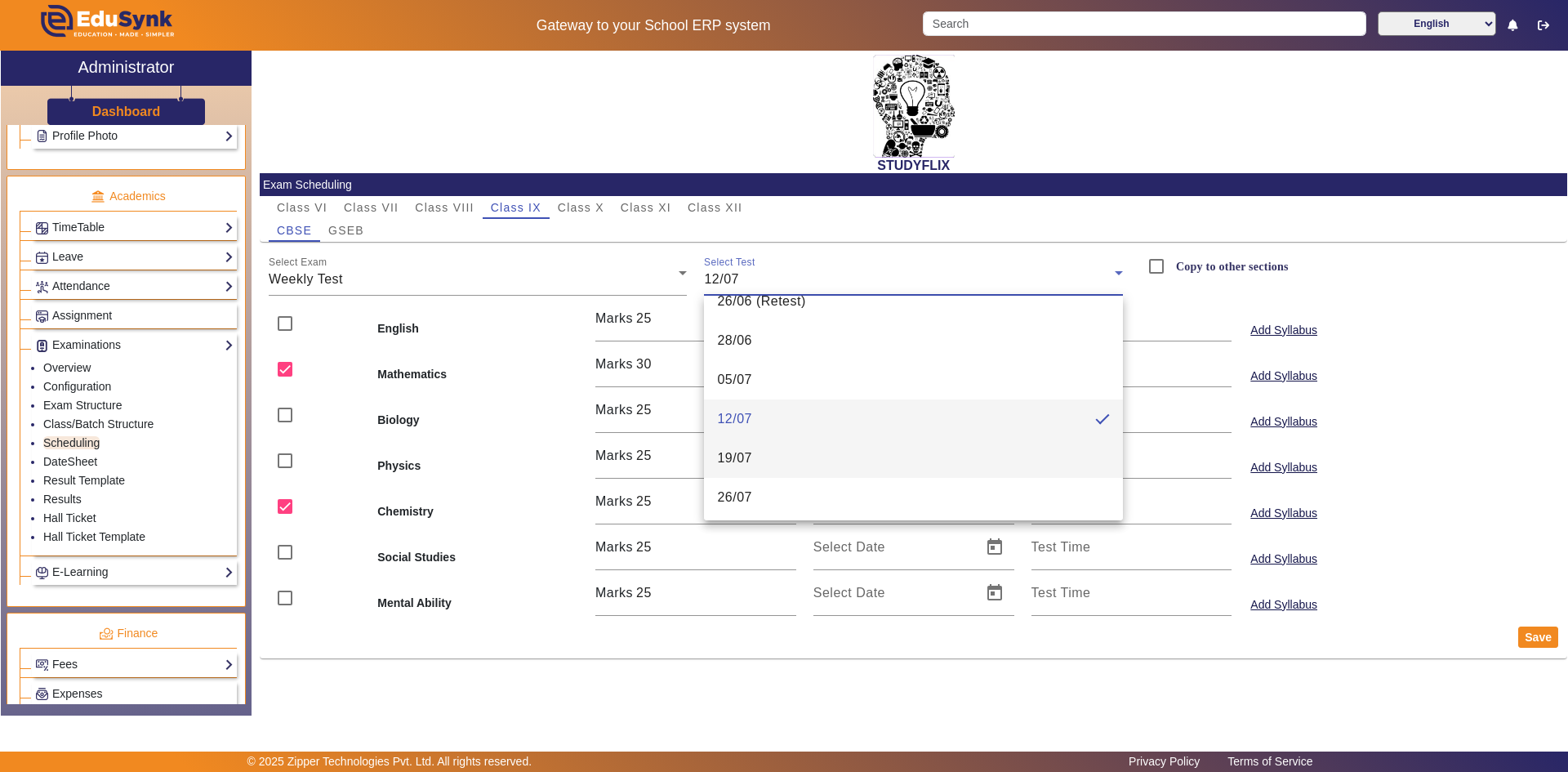
click at [771, 451] on mat-option "19/07" at bounding box center [913, 458] width 419 height 39
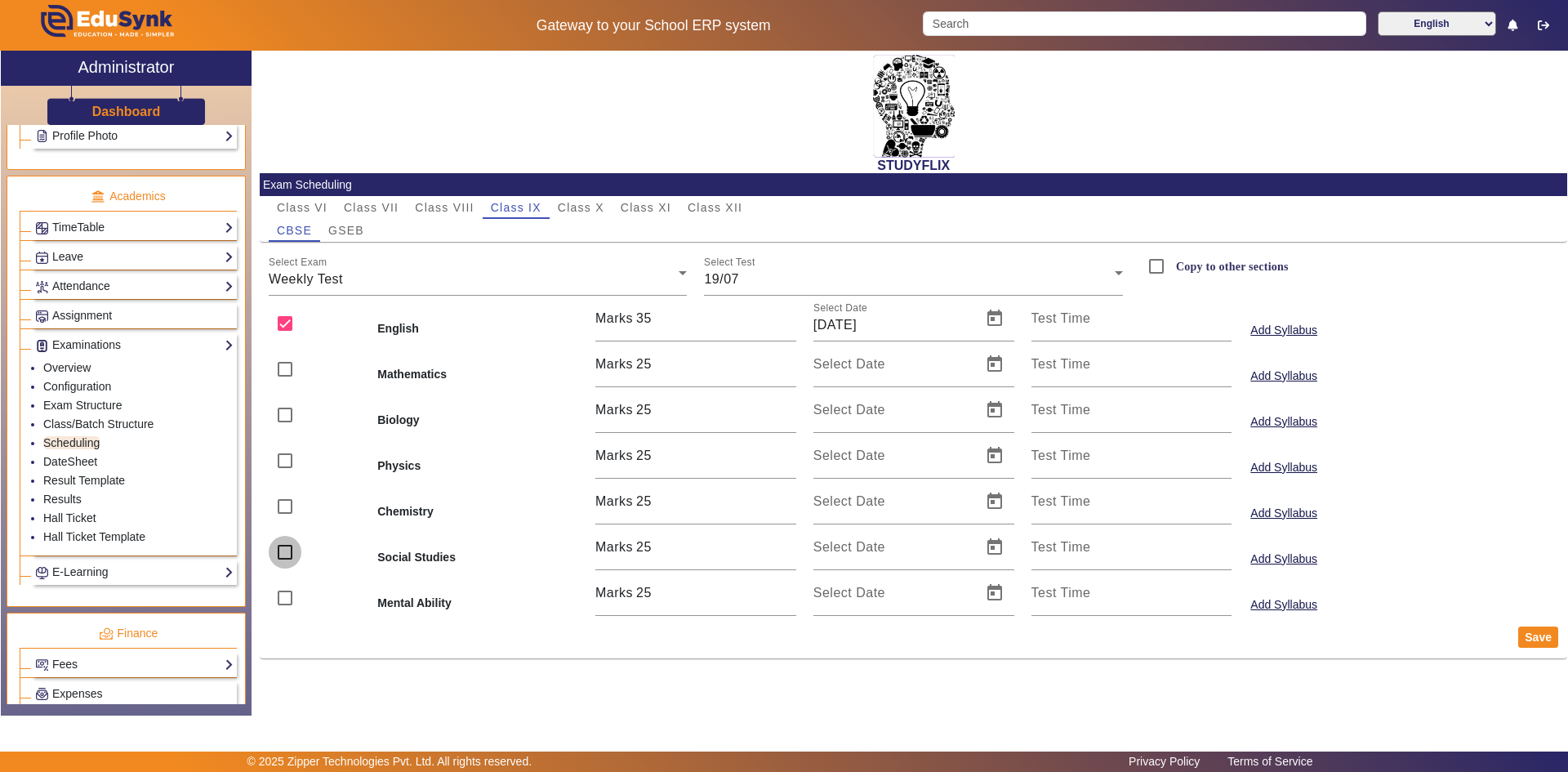
click at [285, 550] on input "checkbox" at bounding box center [285, 552] width 33 height 33
checkbox input "true"
click at [993, 554] on span "Open calendar" at bounding box center [994, 547] width 39 height 39
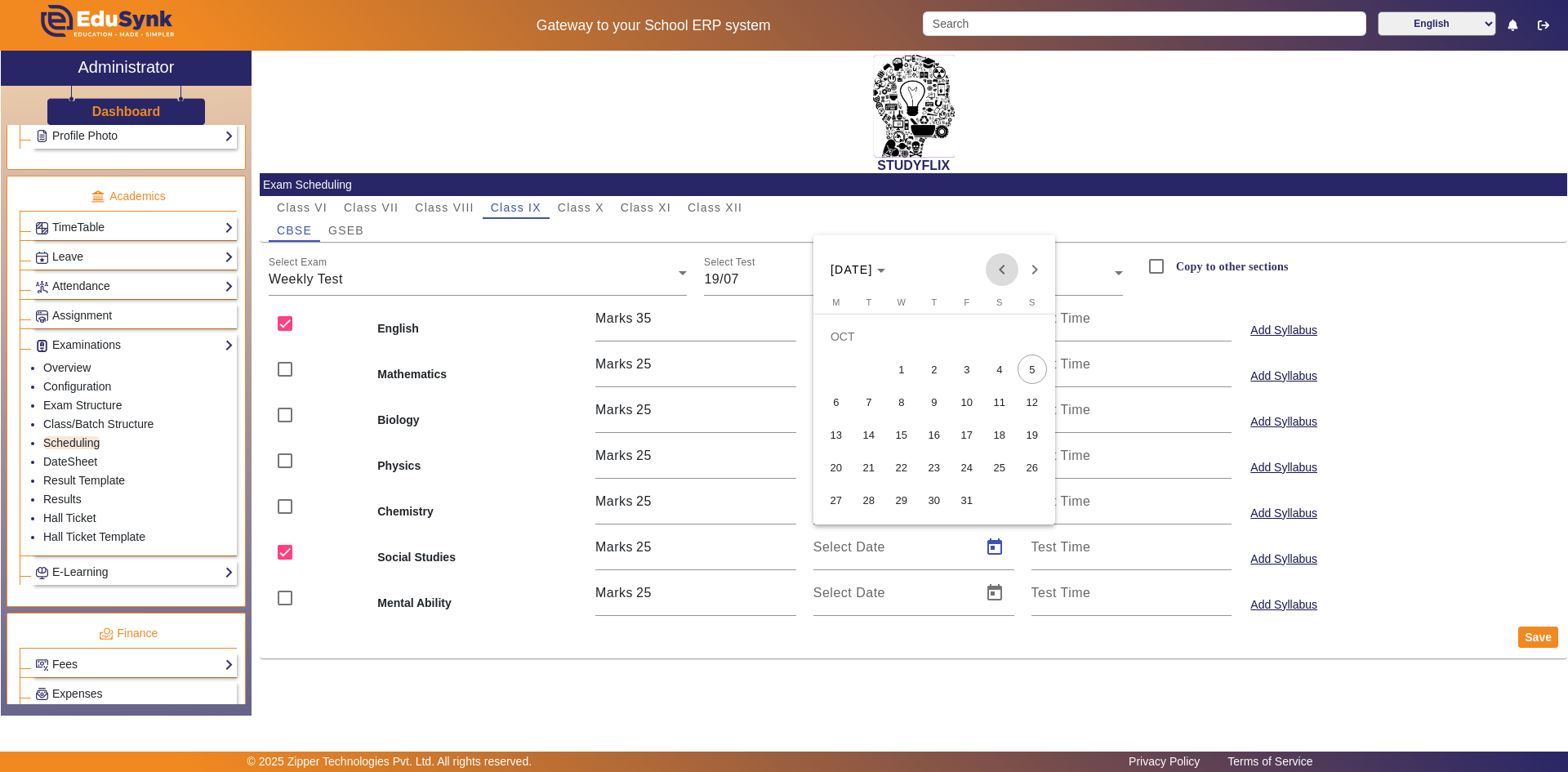
click at [1003, 272] on span "Previous month" at bounding box center [1001, 269] width 33 height 33
click at [992, 435] on span "19" at bounding box center [999, 434] width 29 height 29
type input "19/07/2025"
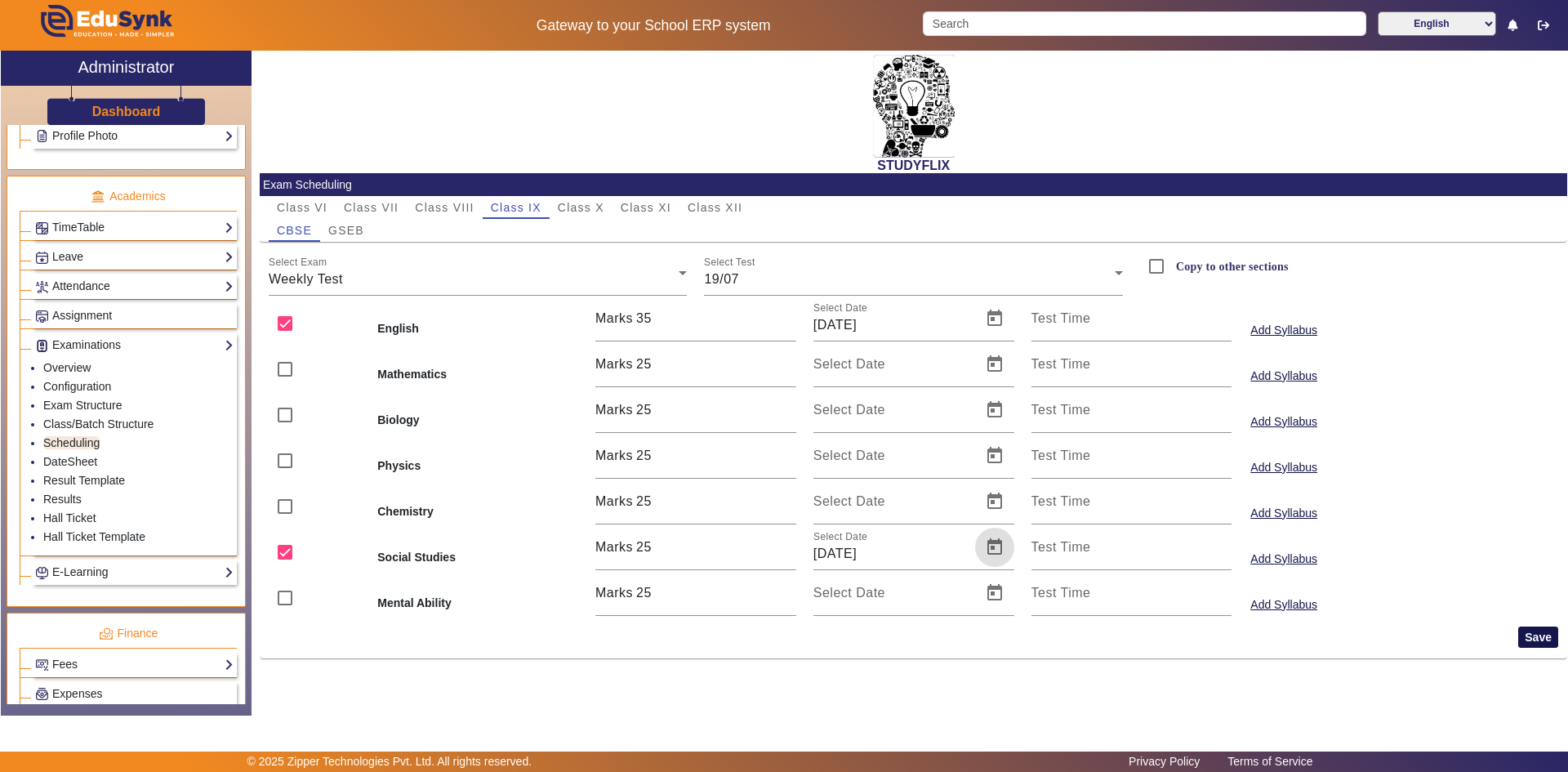
click at [1532, 638] on button "Save" at bounding box center [1538, 638] width 40 height 21
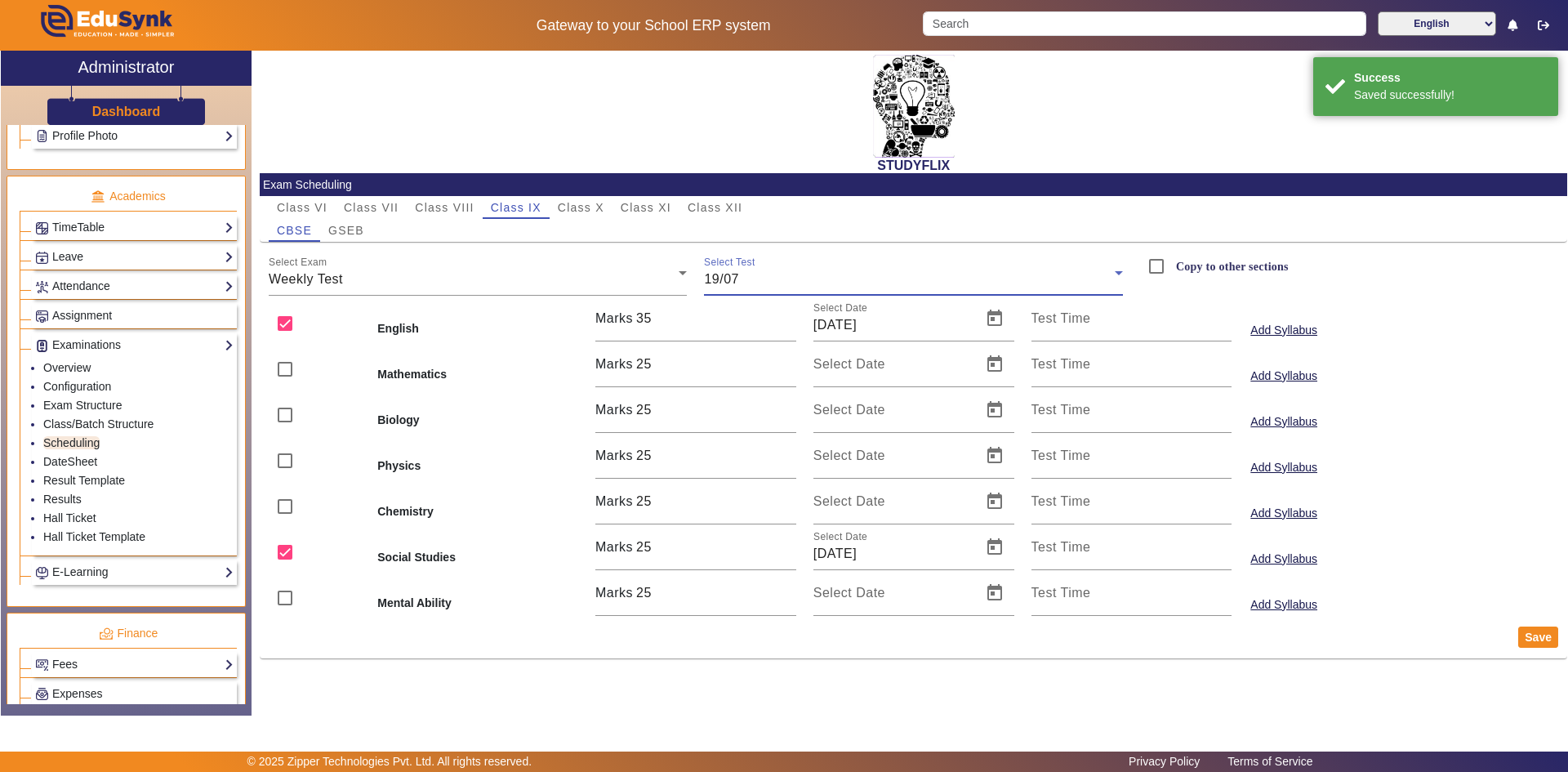
click at [744, 274] on div "19/07" at bounding box center [909, 279] width 411 height 19
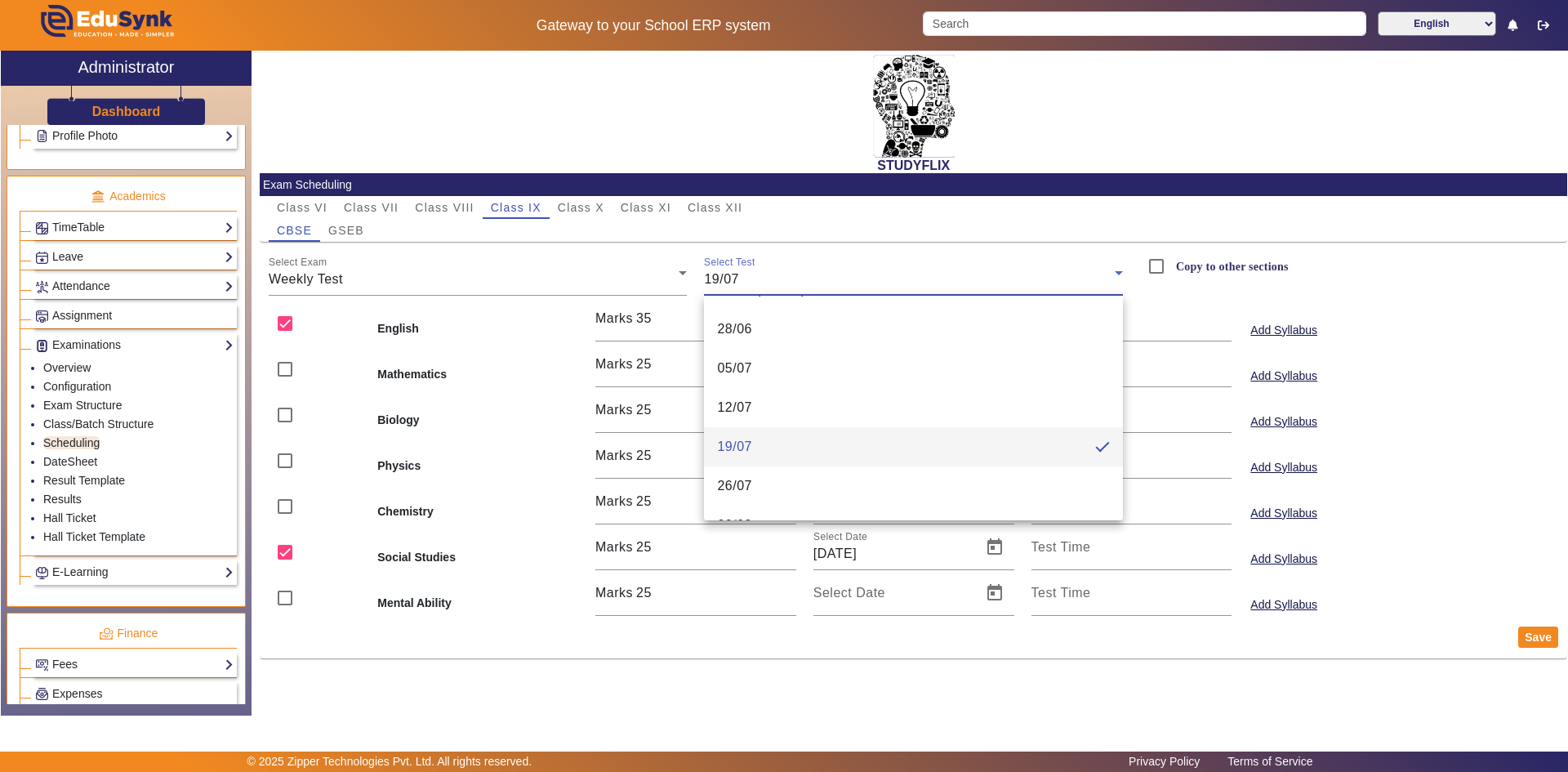
scroll to position [138, 0]
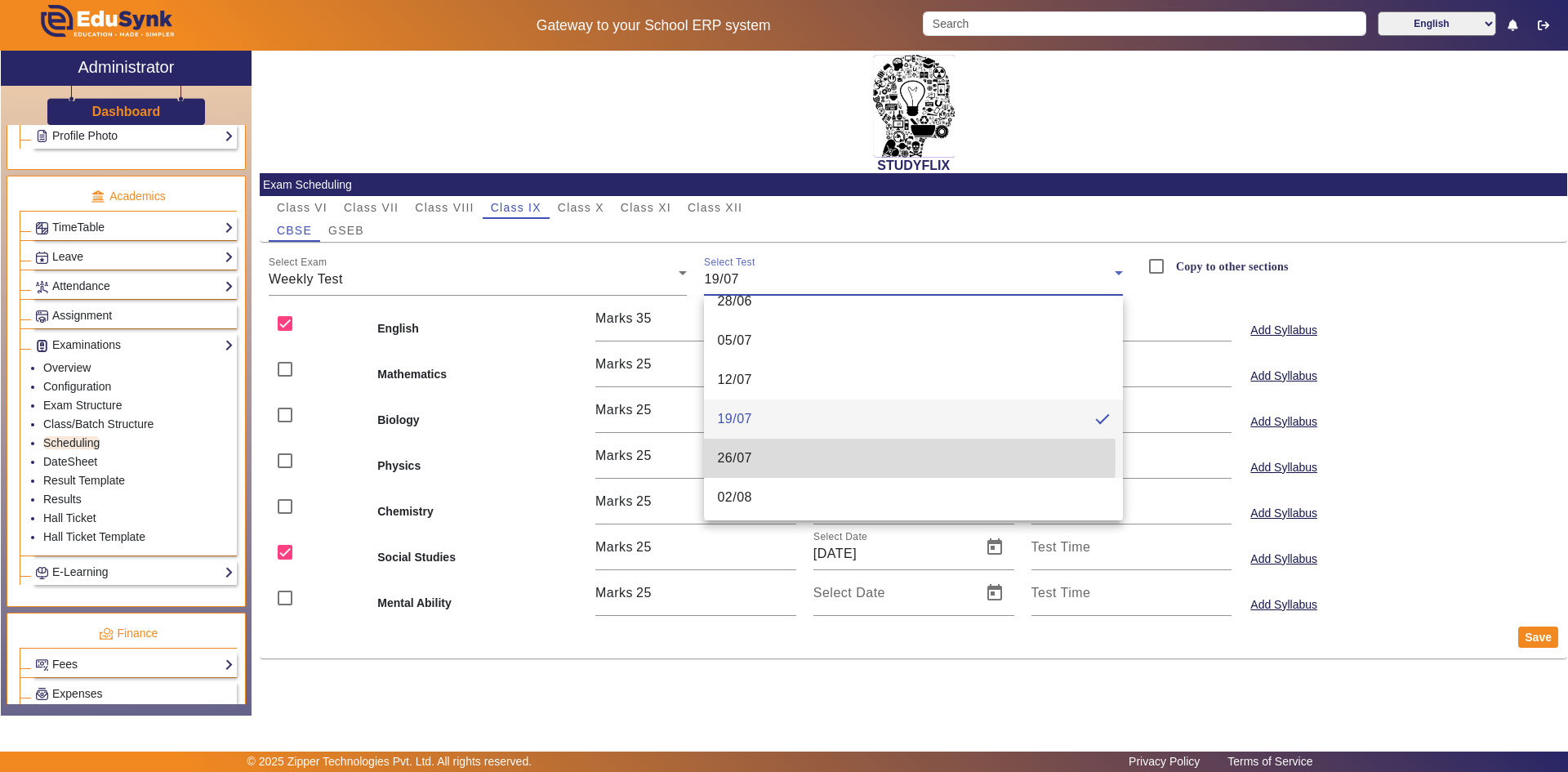
click at [749, 457] on span "26/07" at bounding box center [735, 458] width 35 height 19
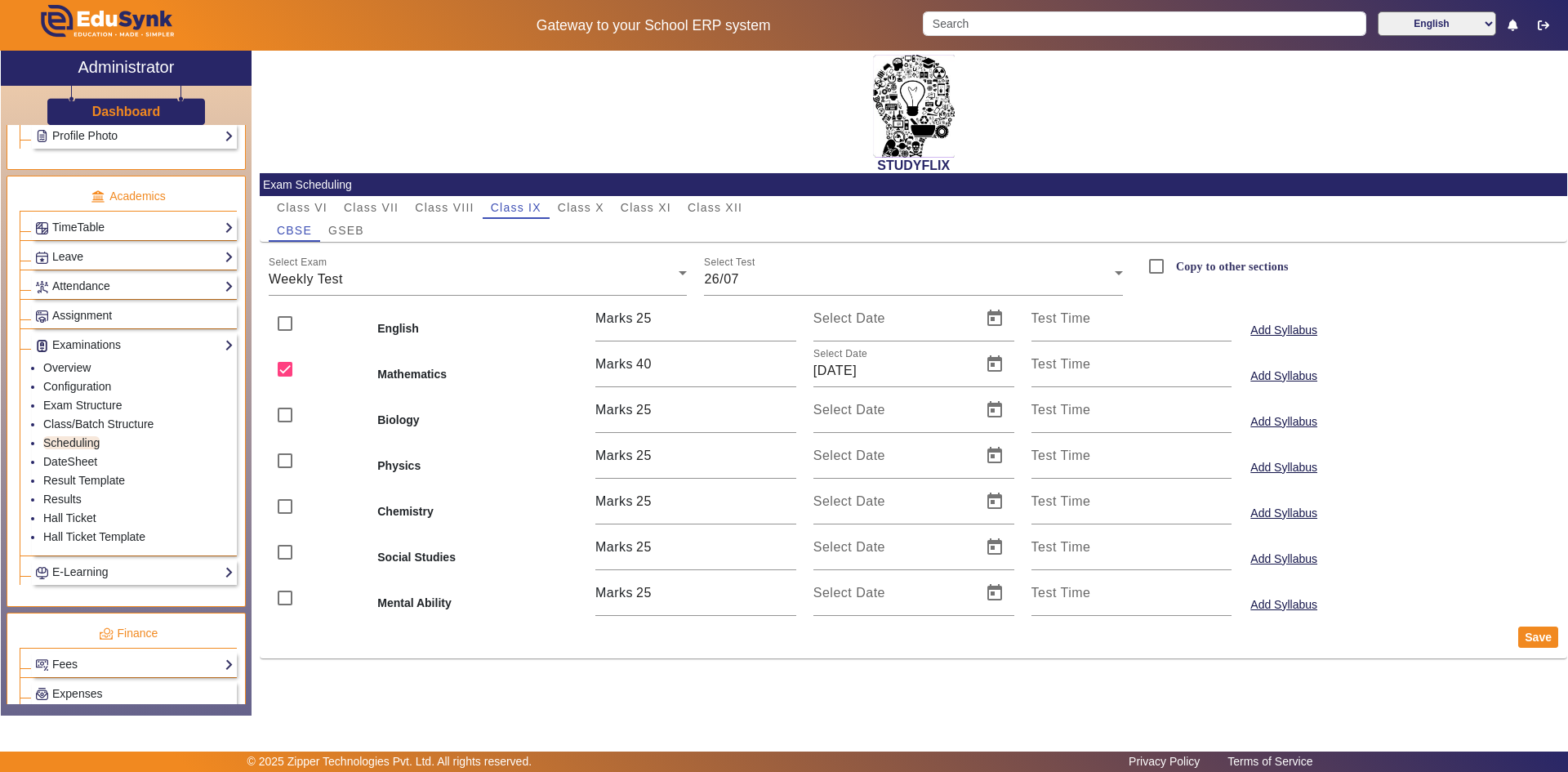
click at [1275, 304] on div "Add Syllabus" at bounding box center [1349, 318] width 218 height 46
